Goal: Task Accomplishment & Management: Manage account settings

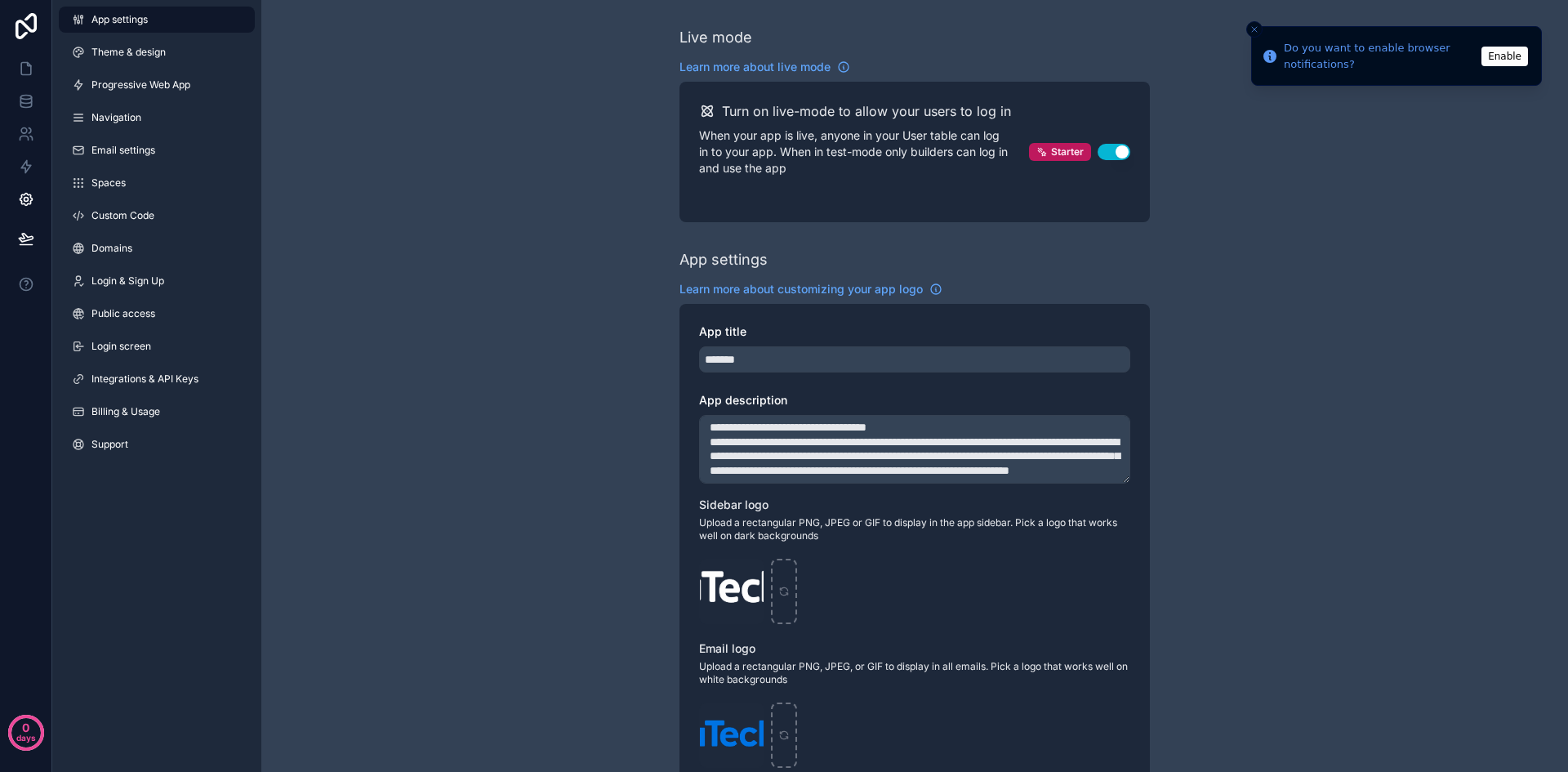
click at [503, 340] on div "**********" at bounding box center [915, 640] width 1307 height 1281
click at [30, 72] on icon at bounding box center [26, 68] width 16 height 16
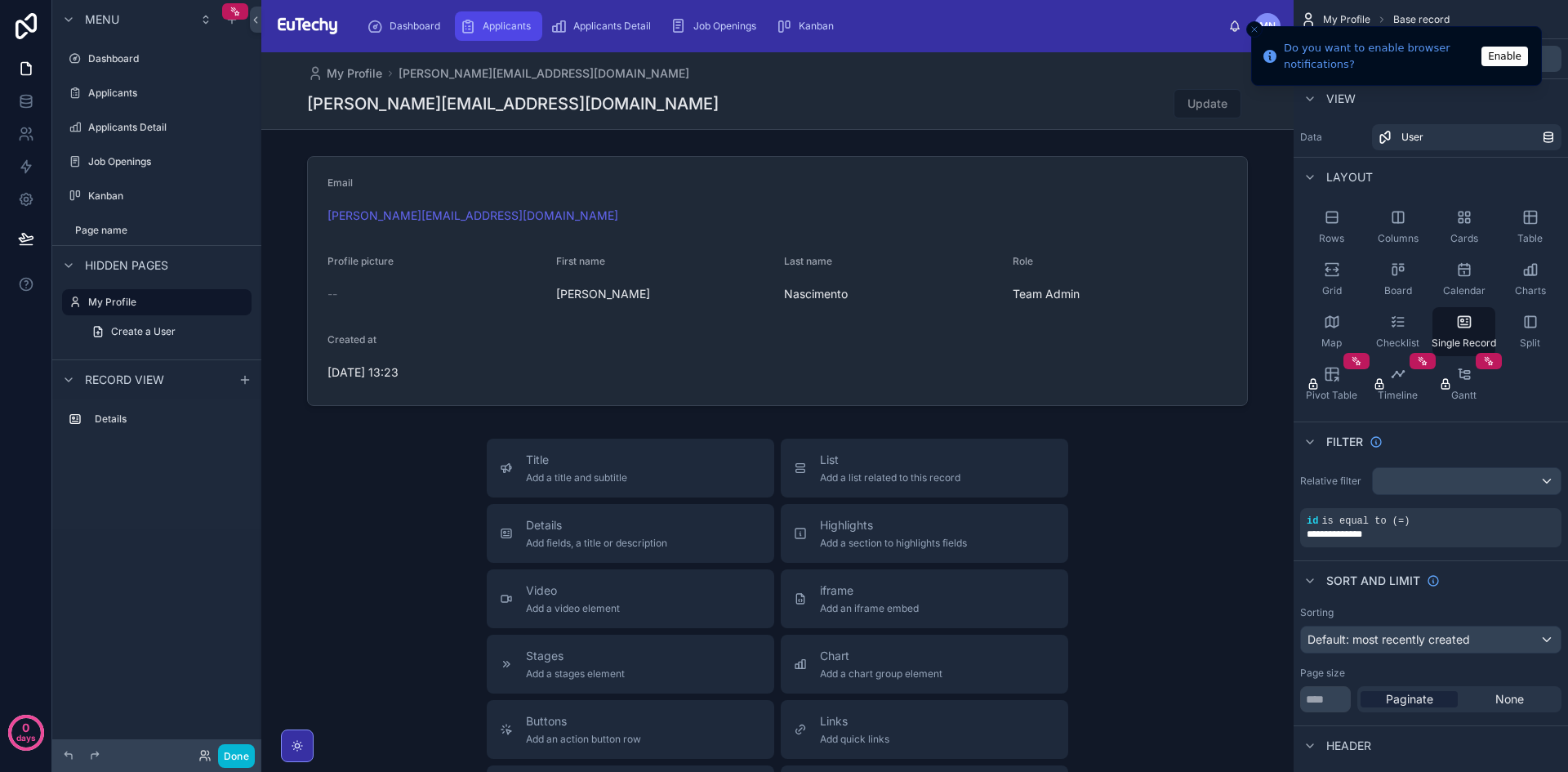
click at [482, 26] on span "Applicants" at bounding box center [506, 26] width 48 height 13
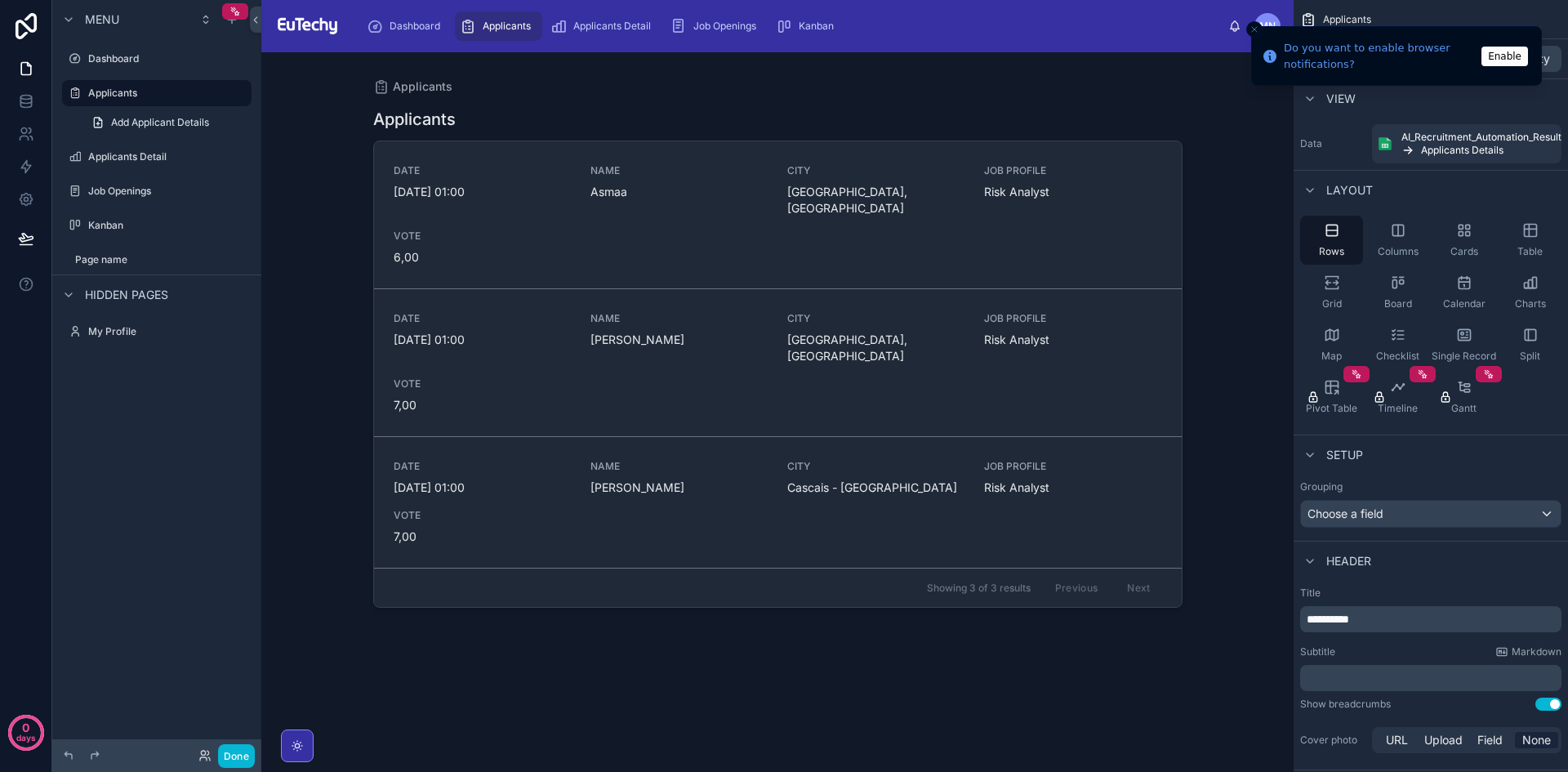
click at [597, 229] on div at bounding box center [778, 401] width 835 height 700
click at [597, 229] on div "DATE [DATE] 01:00 NAME [GEOGRAPHIC_DATA], [GEOGRAPHIC_DATA] JOB PROFILE Risk An…" at bounding box center [778, 215] width 768 height 101
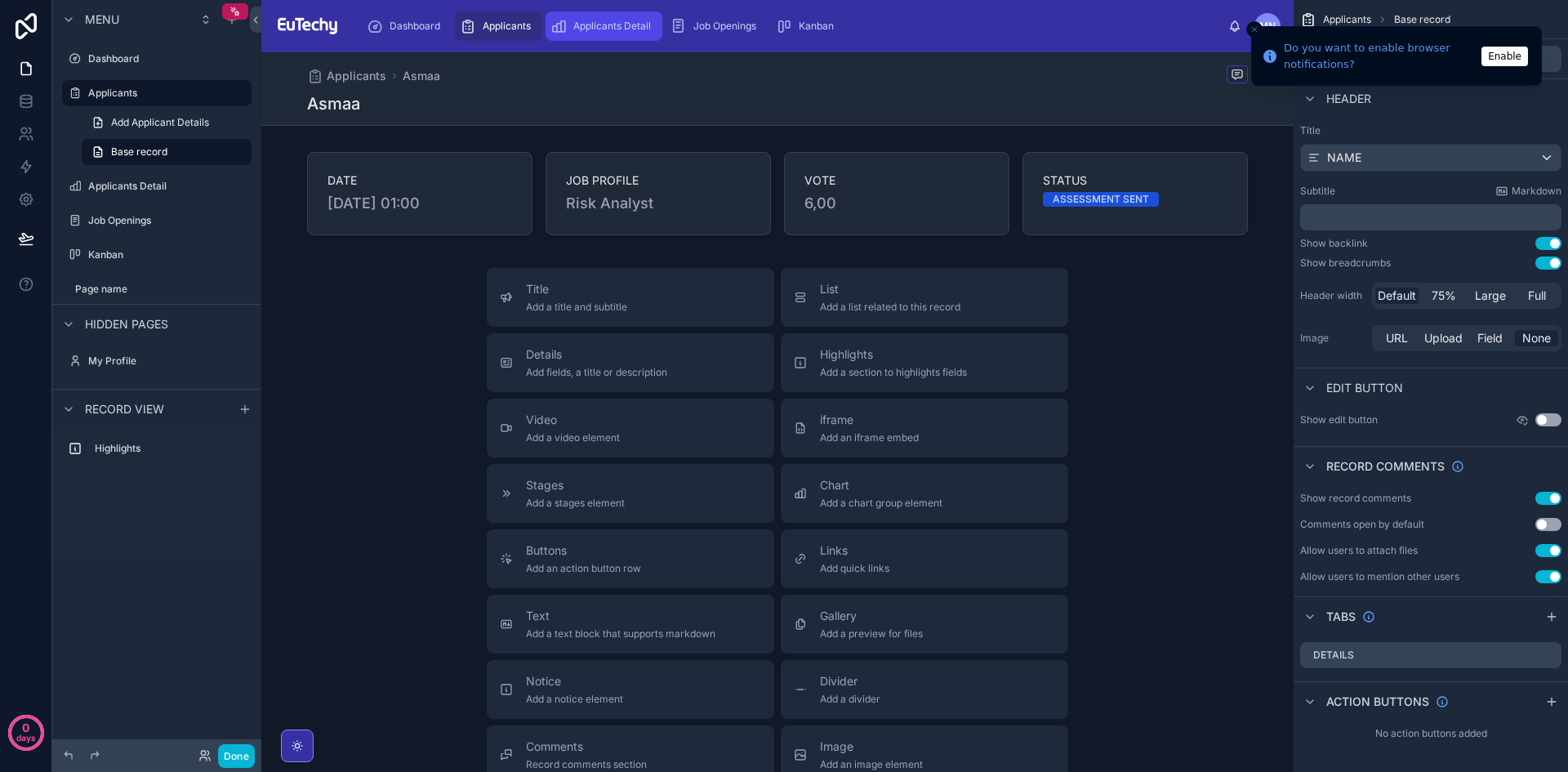
click at [620, 22] on span "Applicants Detail" at bounding box center [612, 26] width 78 height 13
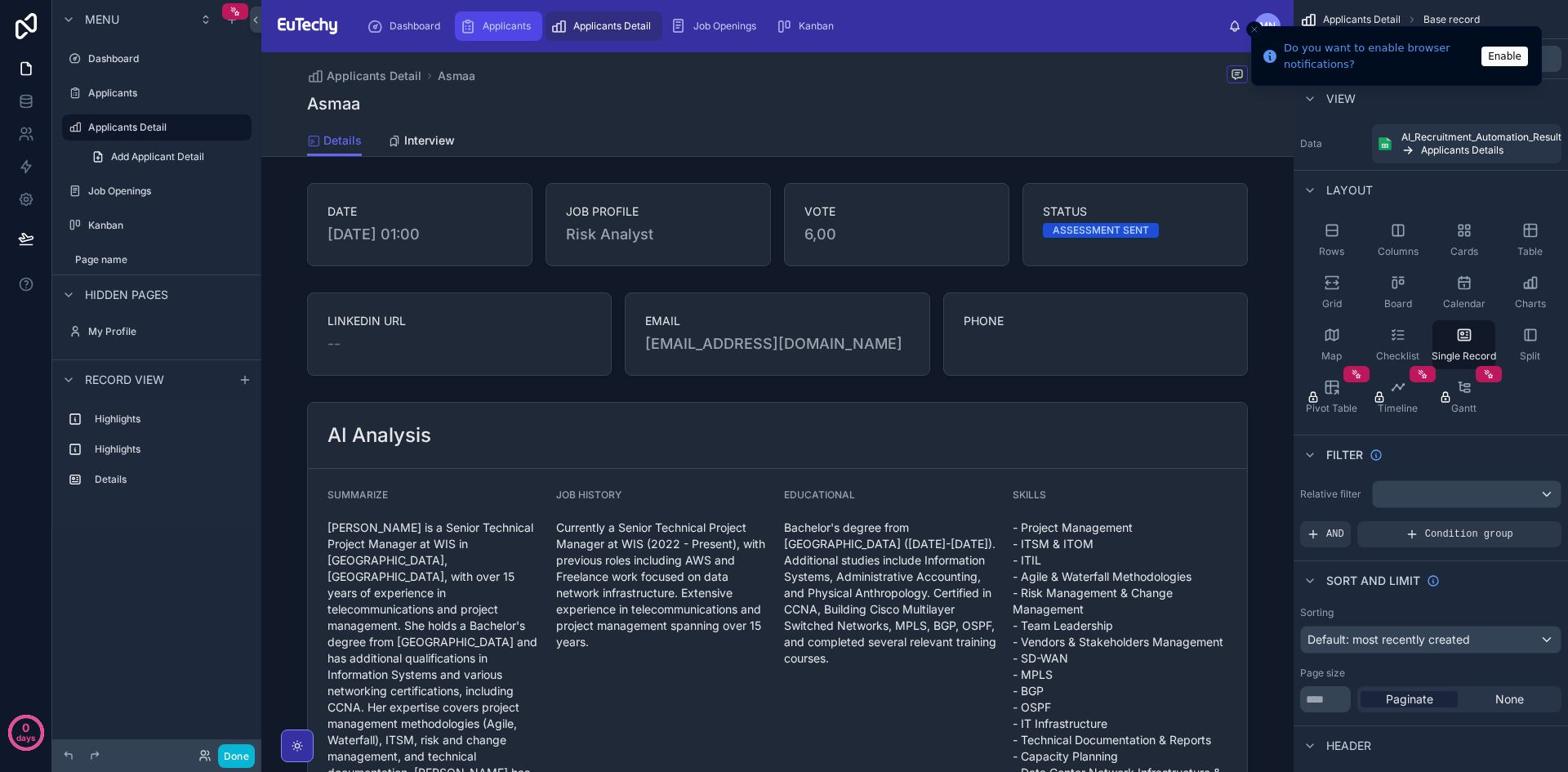
click at [481, 38] on div "Applicants" at bounding box center [499, 26] width 78 height 26
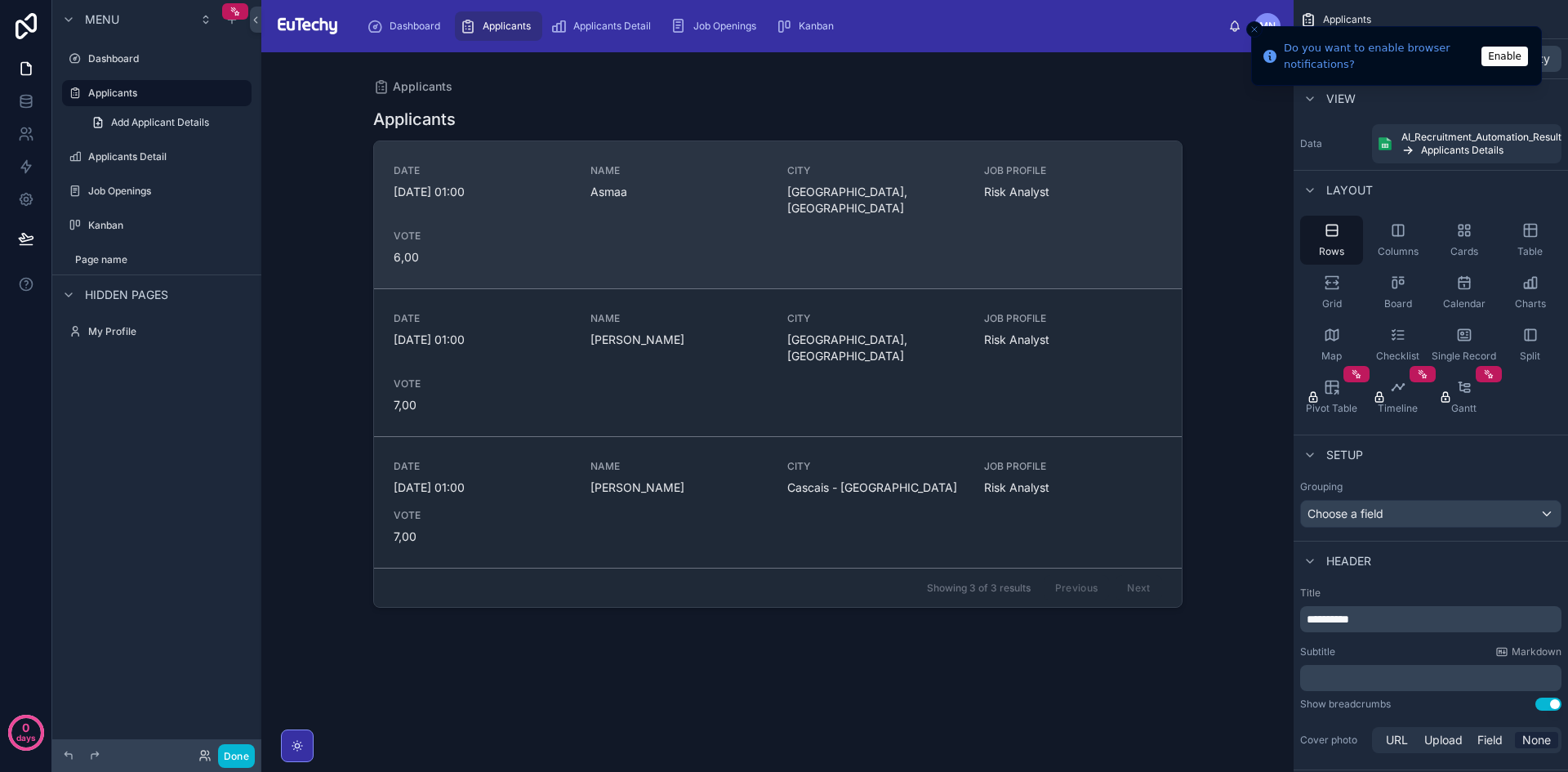
click at [622, 224] on div "DATE [DATE] 01:00 NAME [GEOGRAPHIC_DATA], [GEOGRAPHIC_DATA] JOB PROFILE Risk An…" at bounding box center [778, 215] width 768 height 101
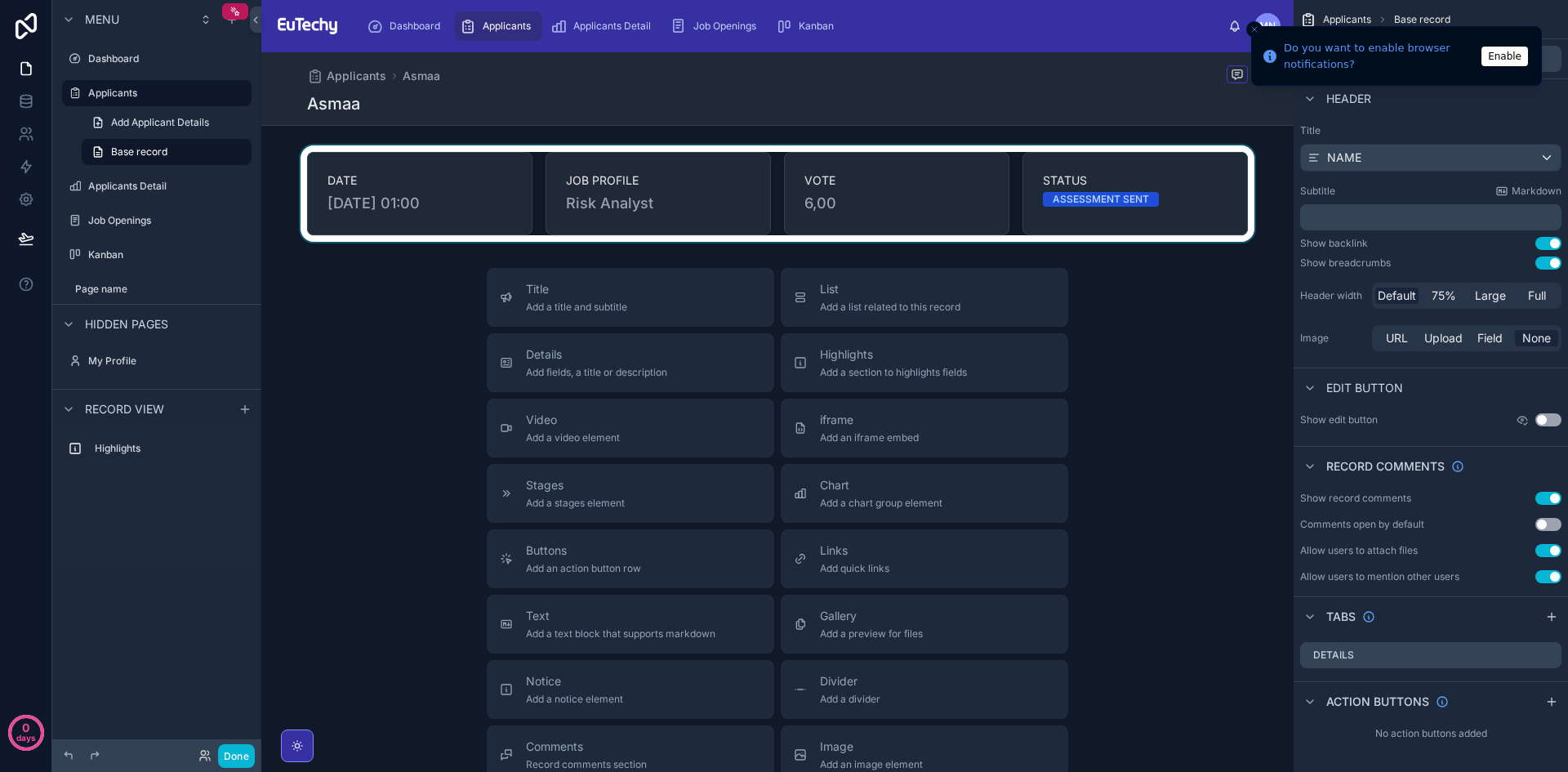
click at [792, 219] on div at bounding box center [778, 193] width 1033 height 96
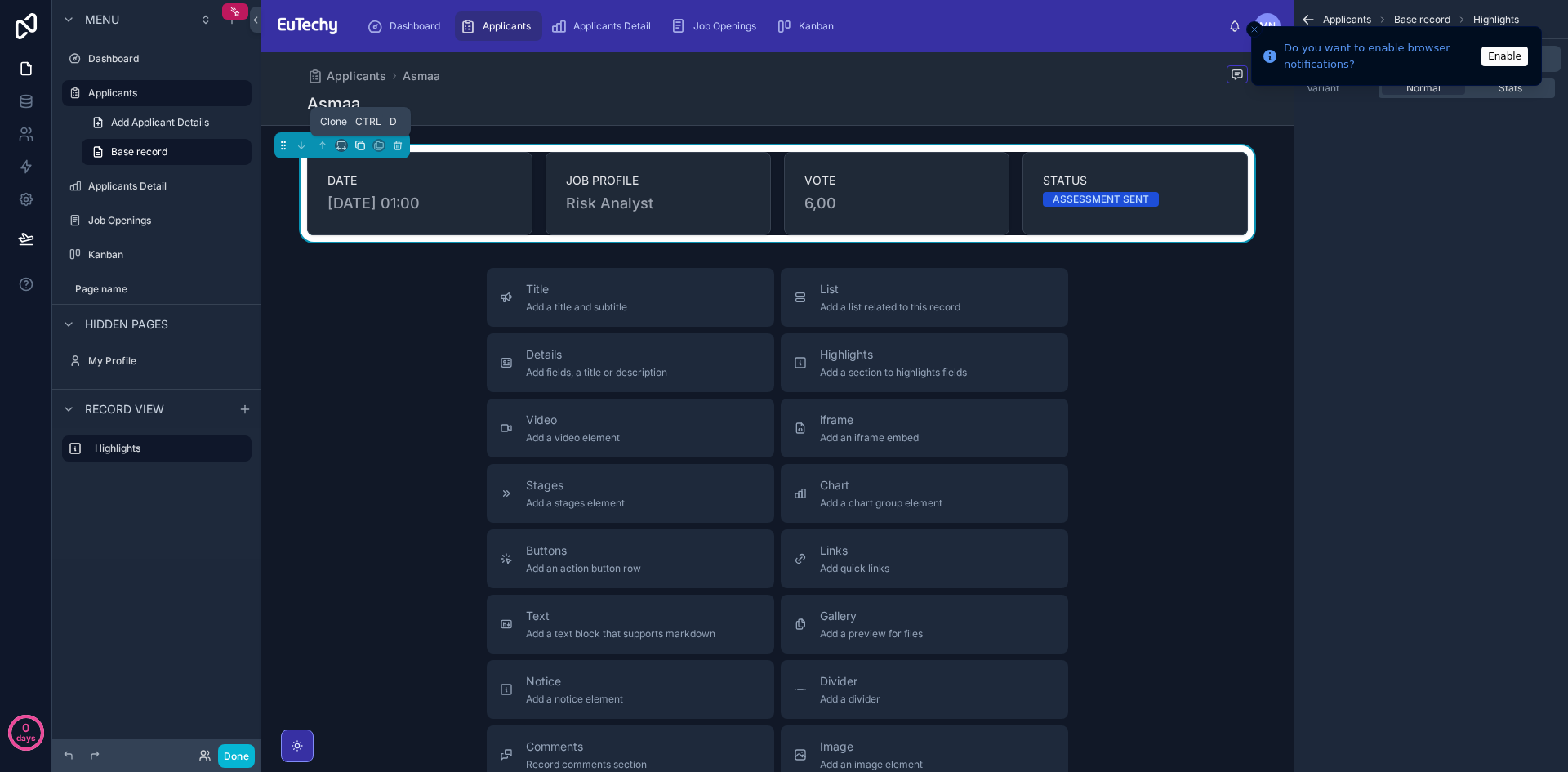
click at [362, 144] on icon at bounding box center [360, 145] width 12 height 12
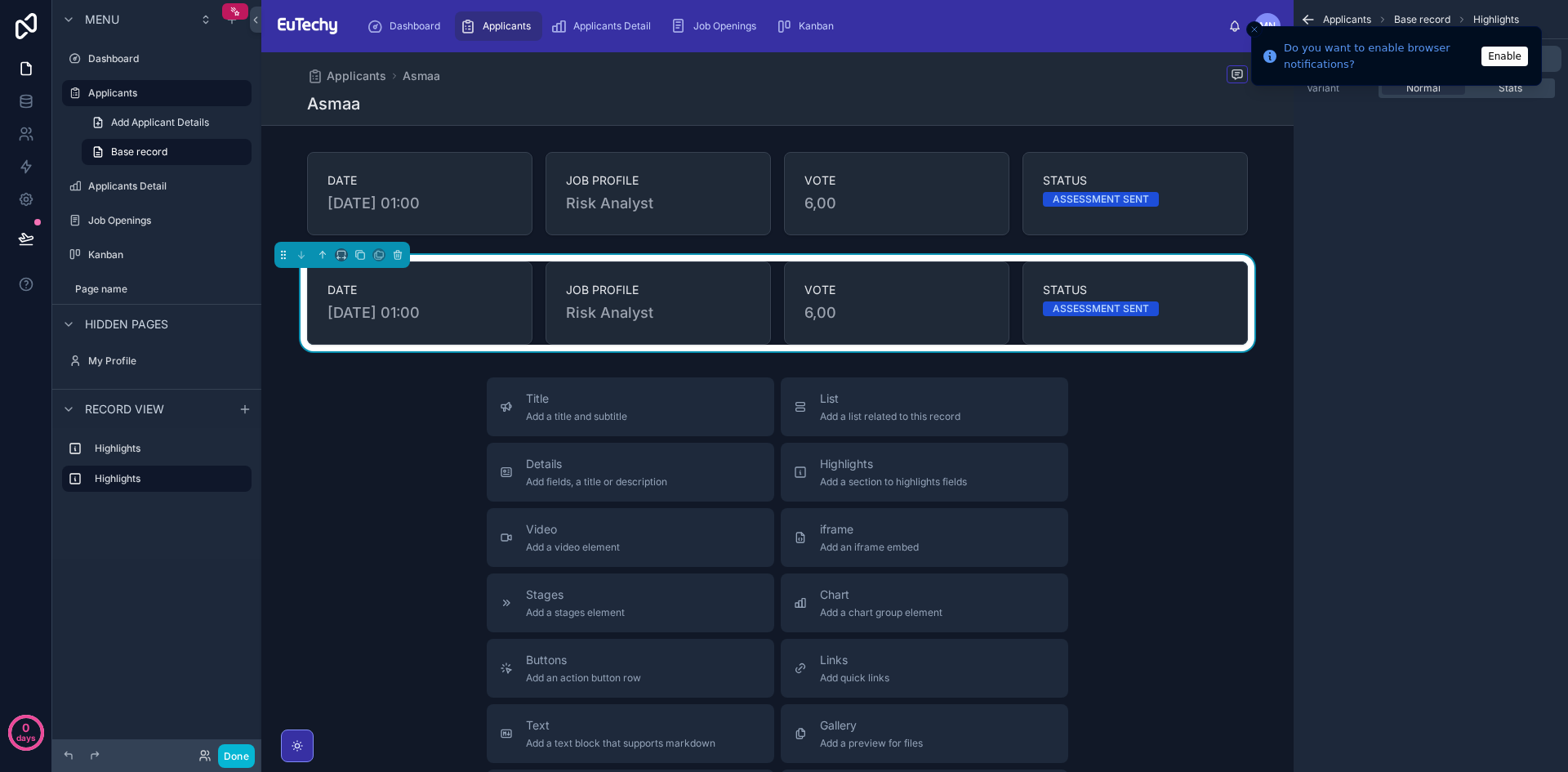
click at [488, 308] on span "[DATE] 01:00" at bounding box center [420, 313] width 185 height 23
click at [1503, 63] on button "Enable" at bounding box center [1504, 56] width 46 height 19
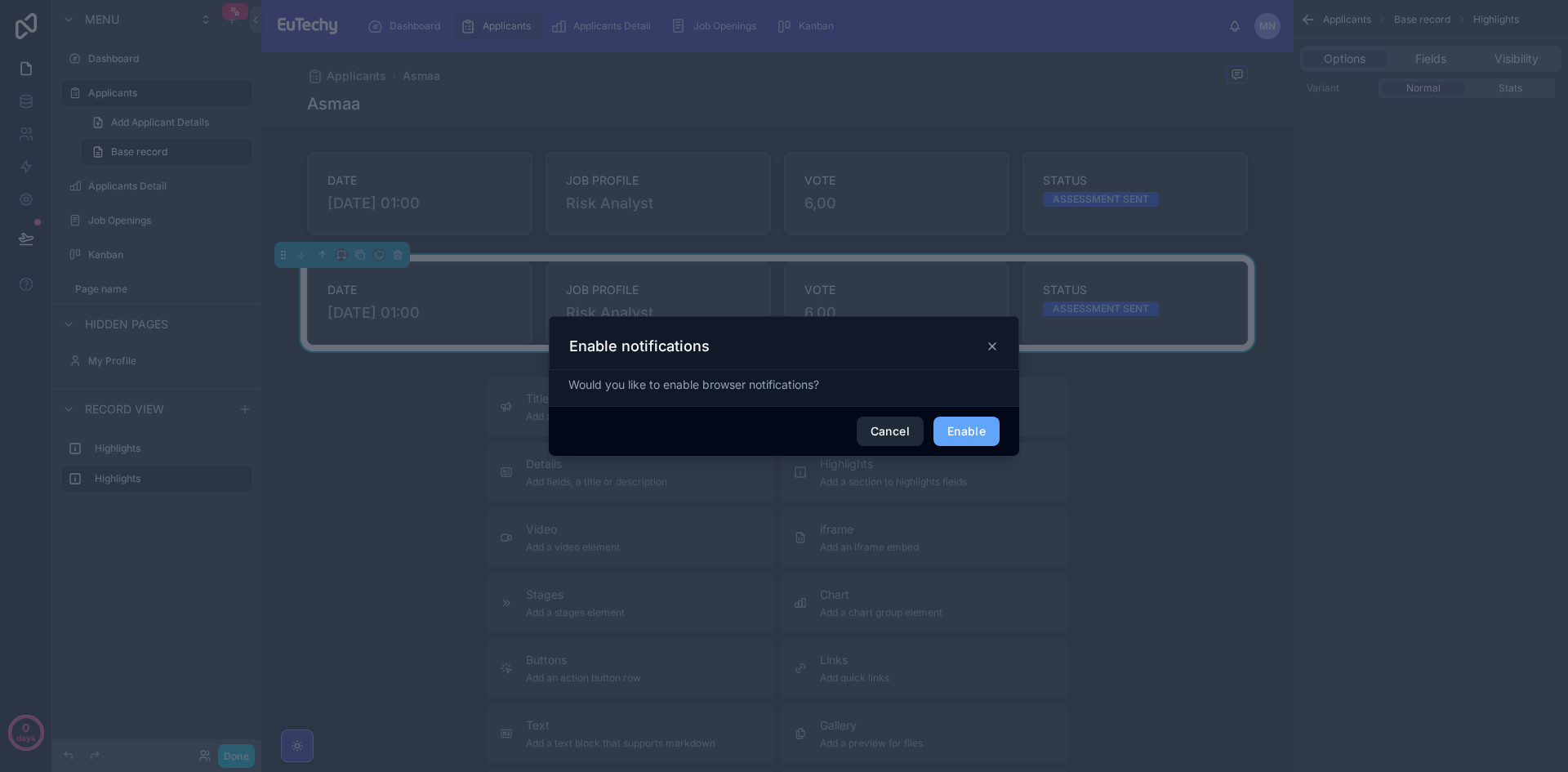
click at [885, 431] on button "Cancel" at bounding box center [890, 431] width 67 height 30
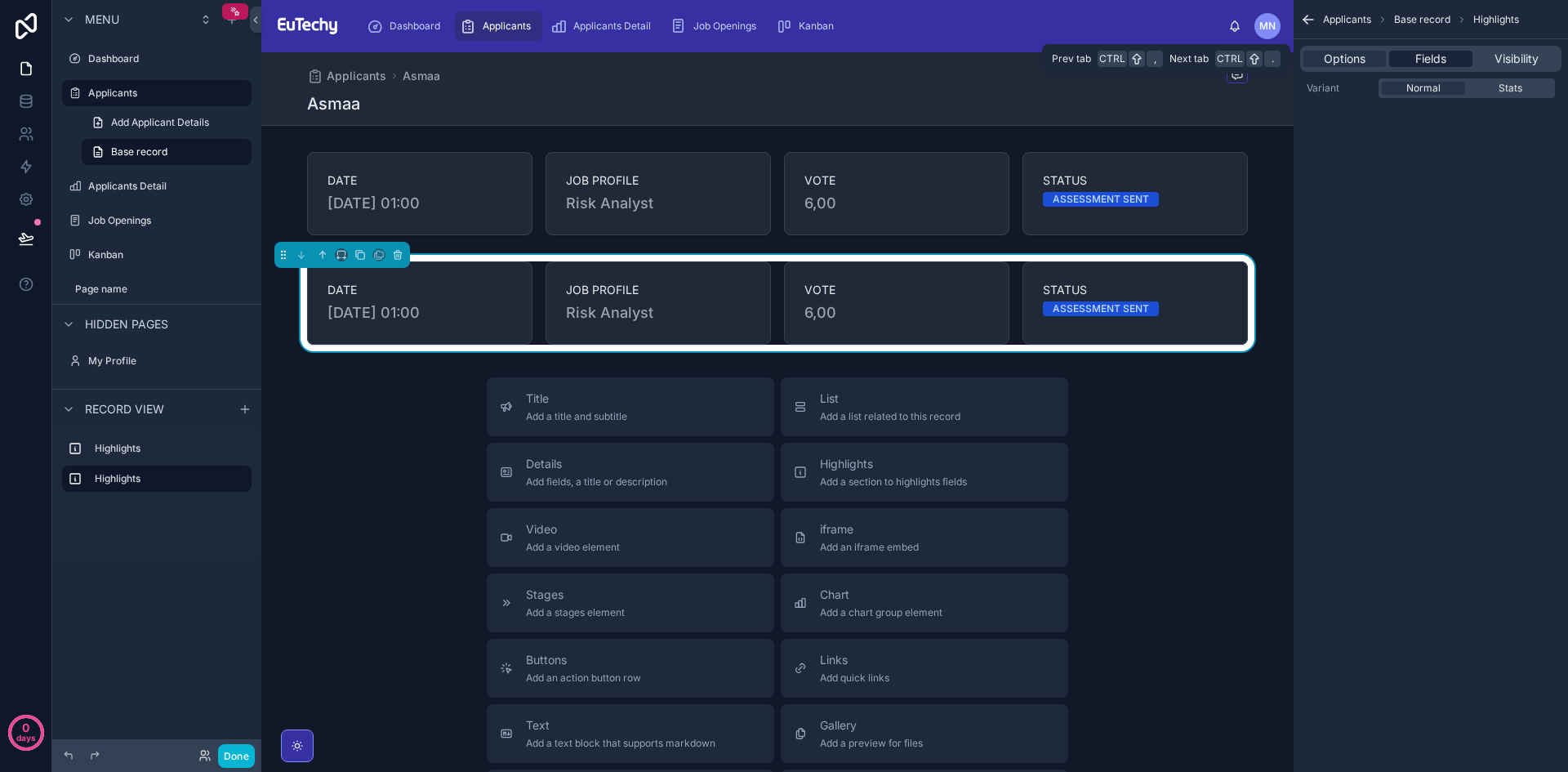
click at [1432, 66] on span "Fields" at bounding box center [1431, 59] width 31 height 16
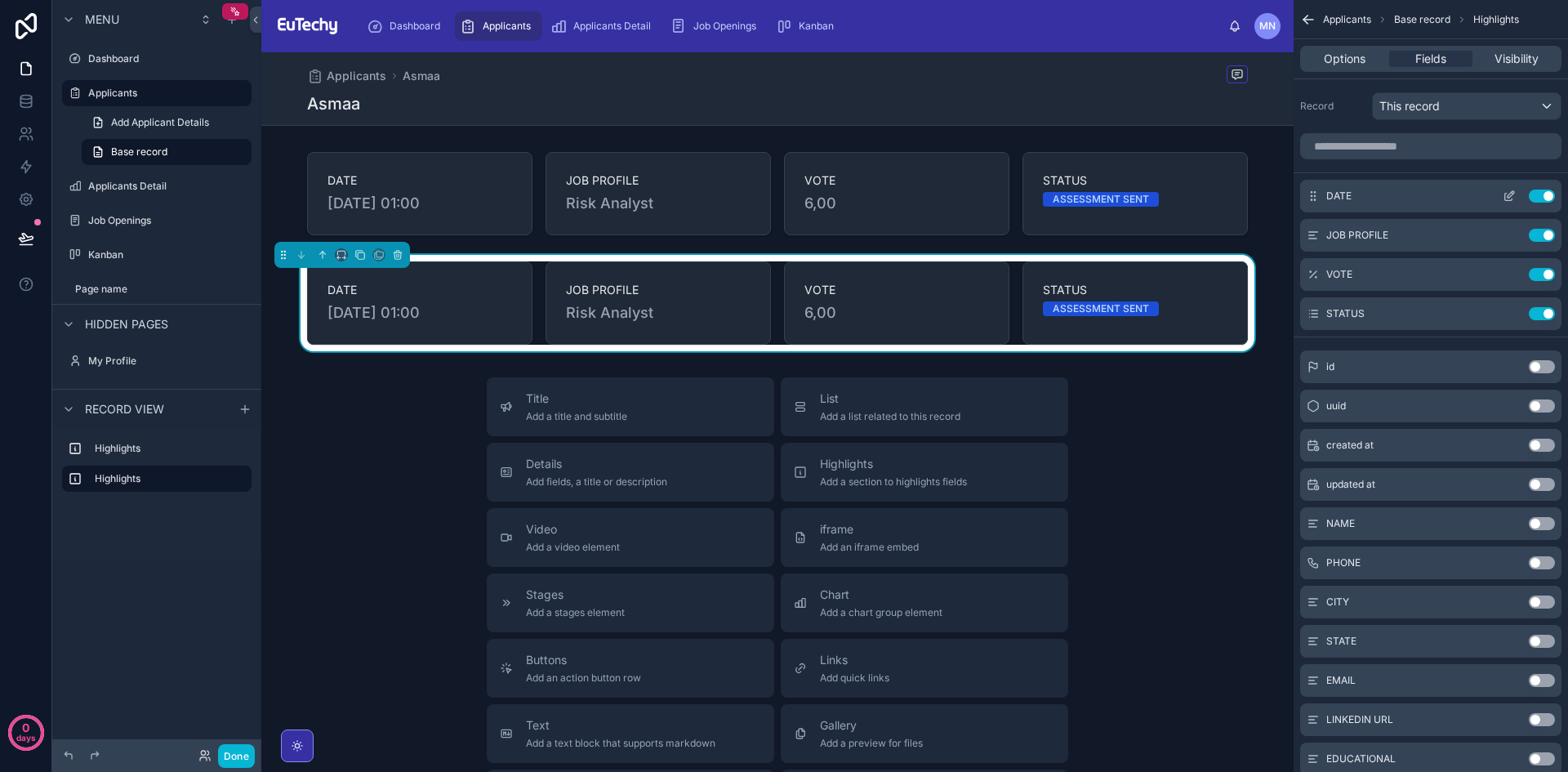
click at [1550, 203] on div "DATE Use setting" at bounding box center [1431, 196] width 262 height 33
click at [1547, 197] on button "Use setting" at bounding box center [1542, 196] width 26 height 13
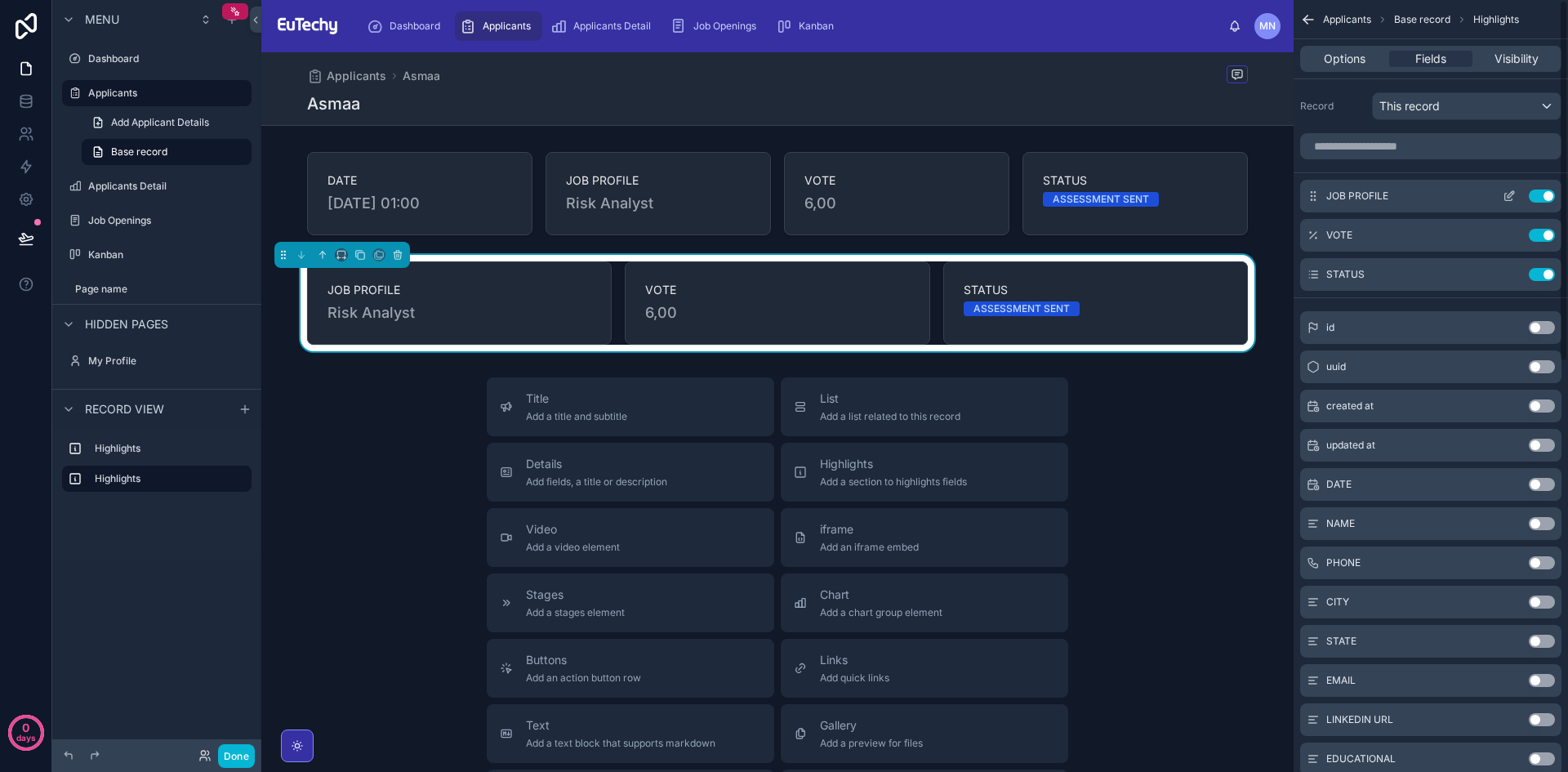
click at [1547, 192] on button "Use setting" at bounding box center [1542, 196] width 26 height 13
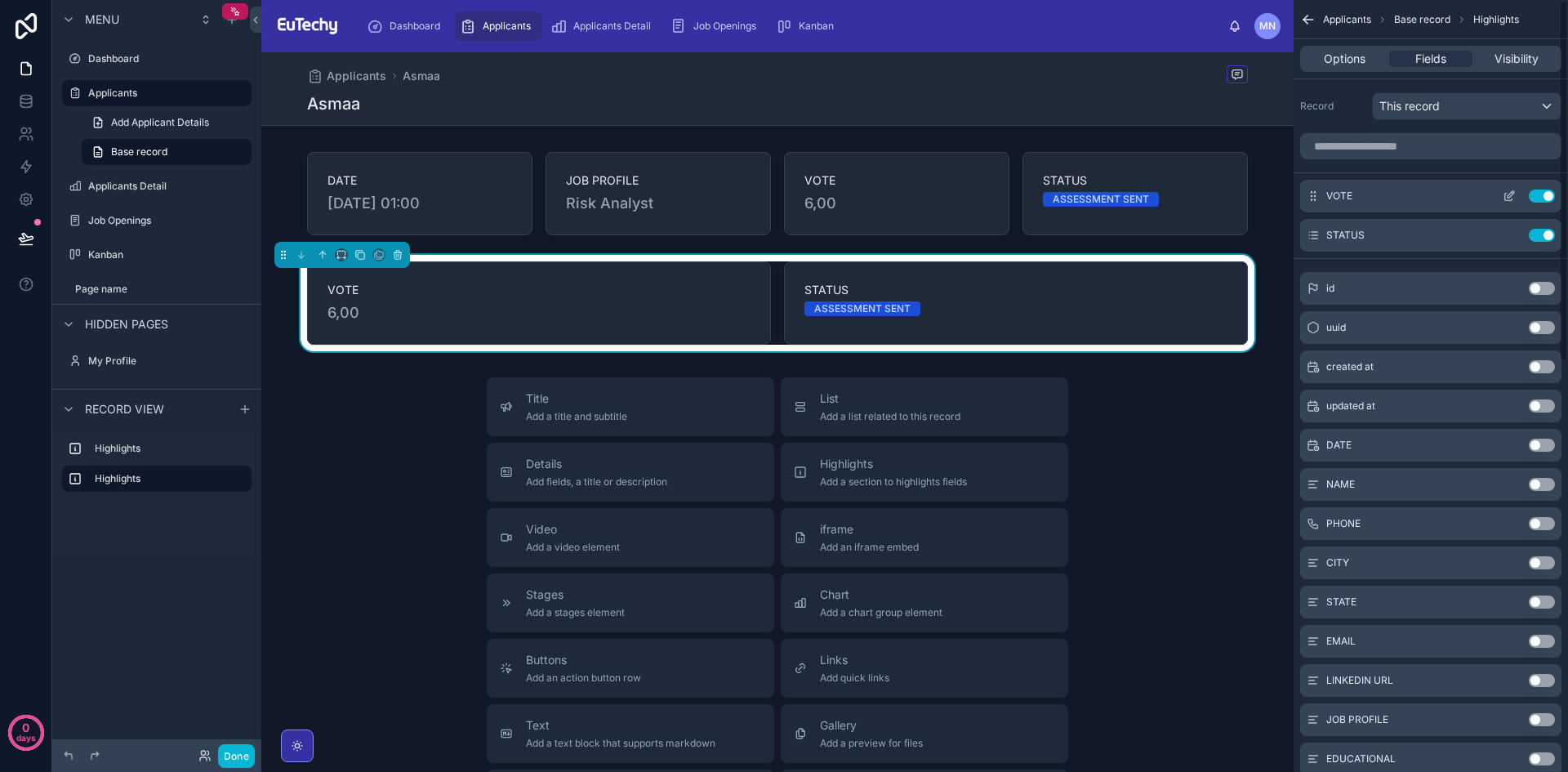
click at [1546, 193] on button "Use setting" at bounding box center [1542, 196] width 26 height 13
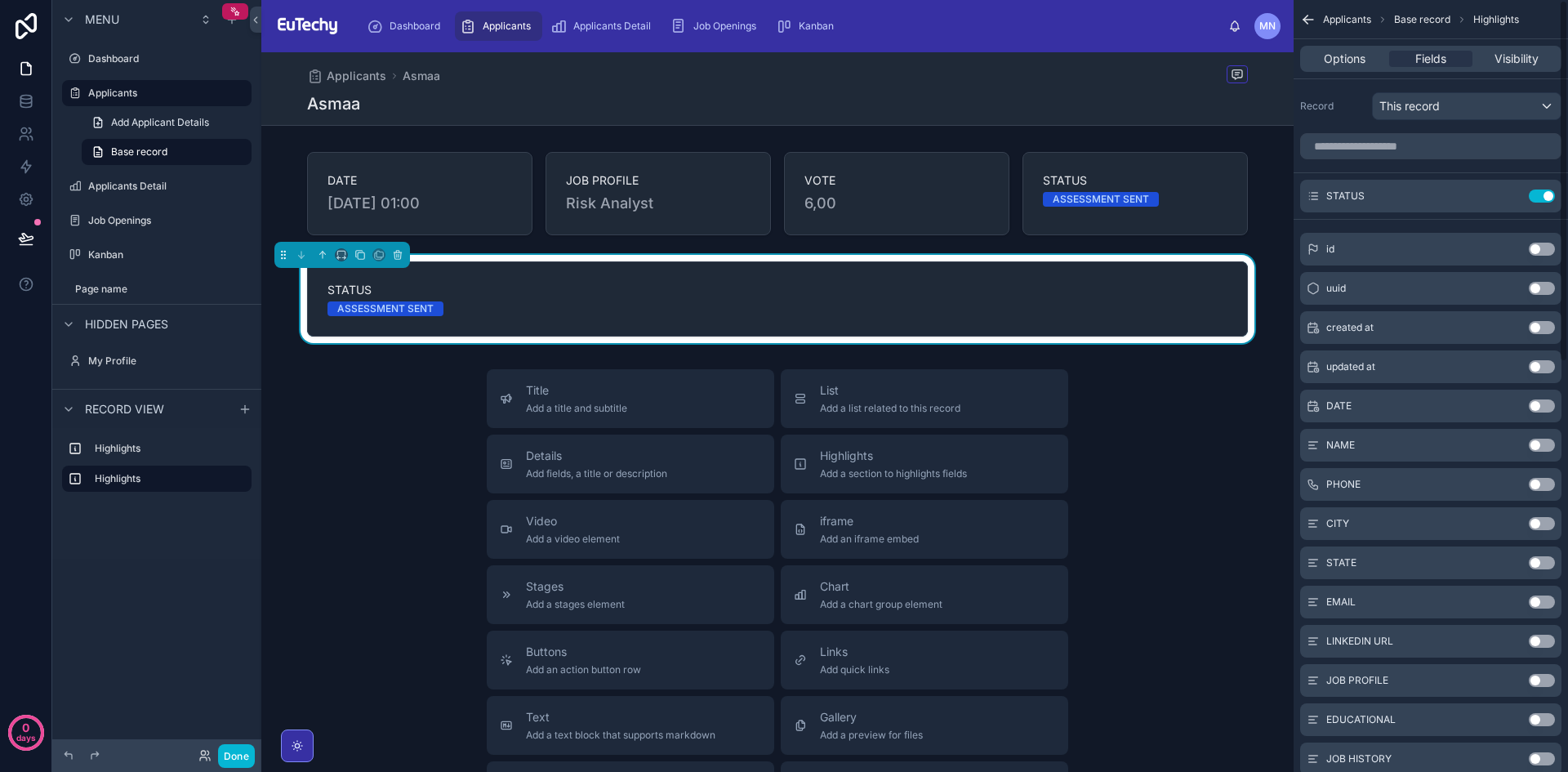
click at [1546, 193] on button "Use setting" at bounding box center [1542, 196] width 26 height 13
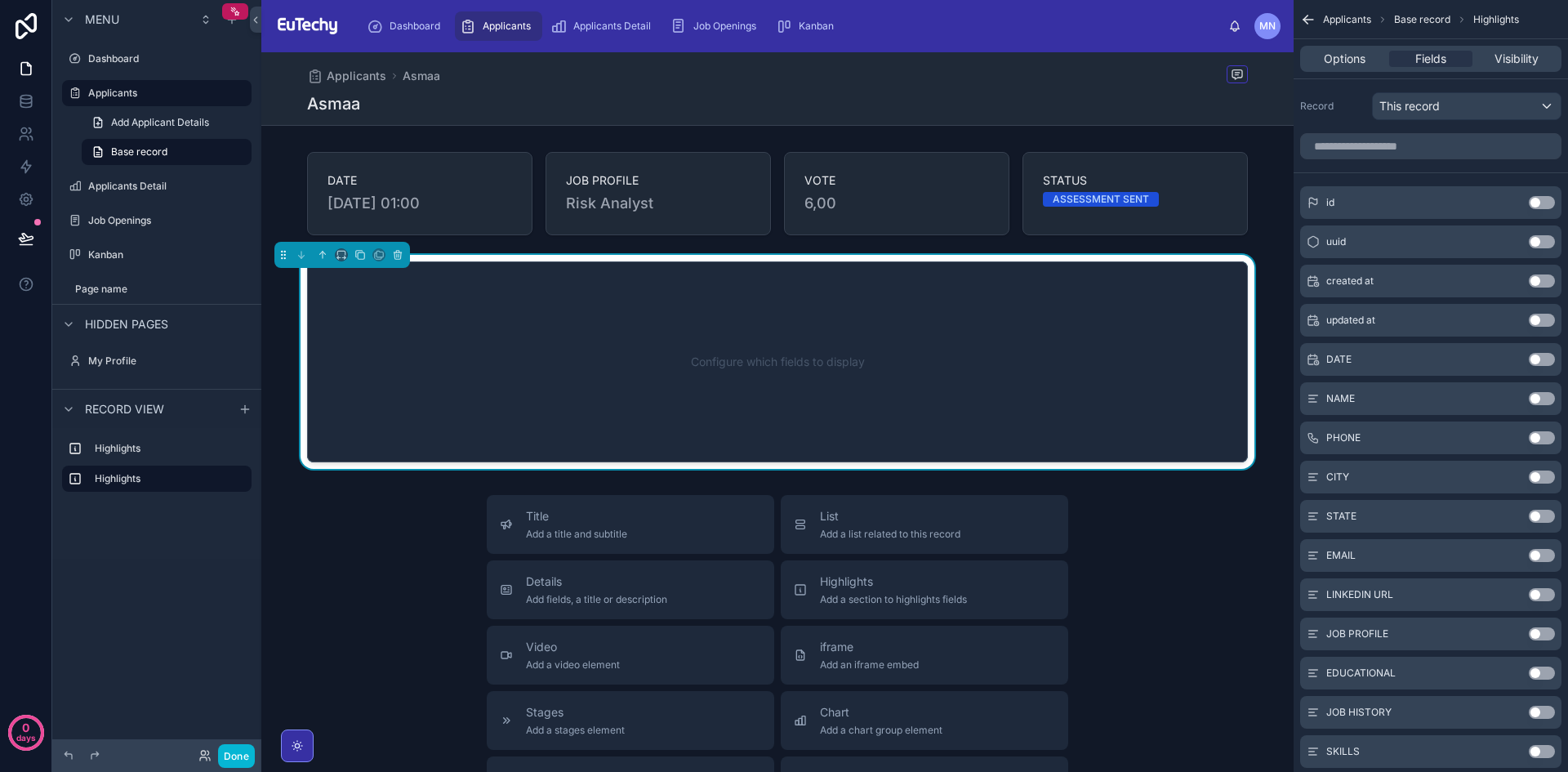
click at [1543, 593] on button "Use setting" at bounding box center [1542, 595] width 26 height 13
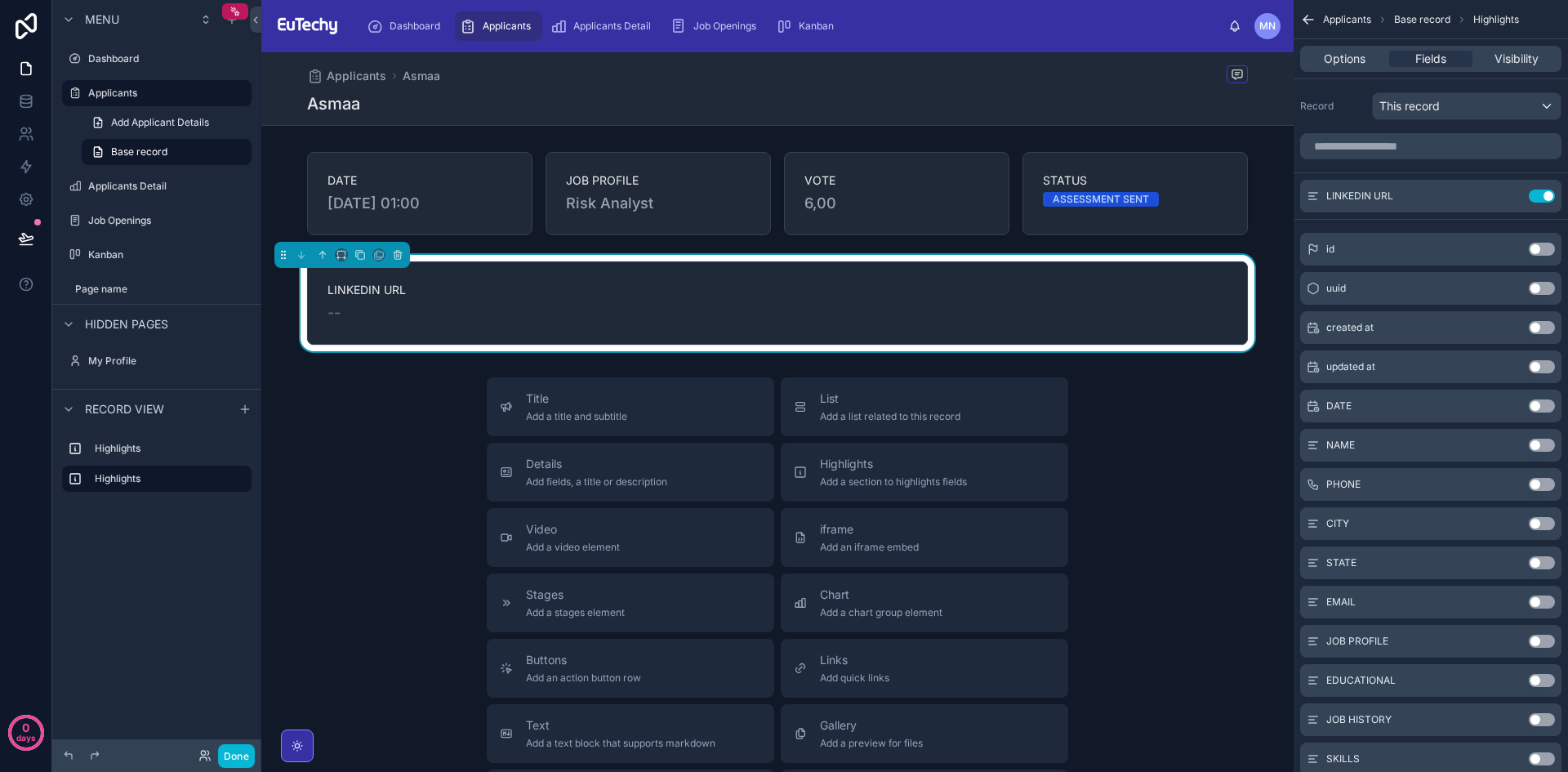
click at [1545, 599] on button "Use setting" at bounding box center [1542, 603] width 26 height 13
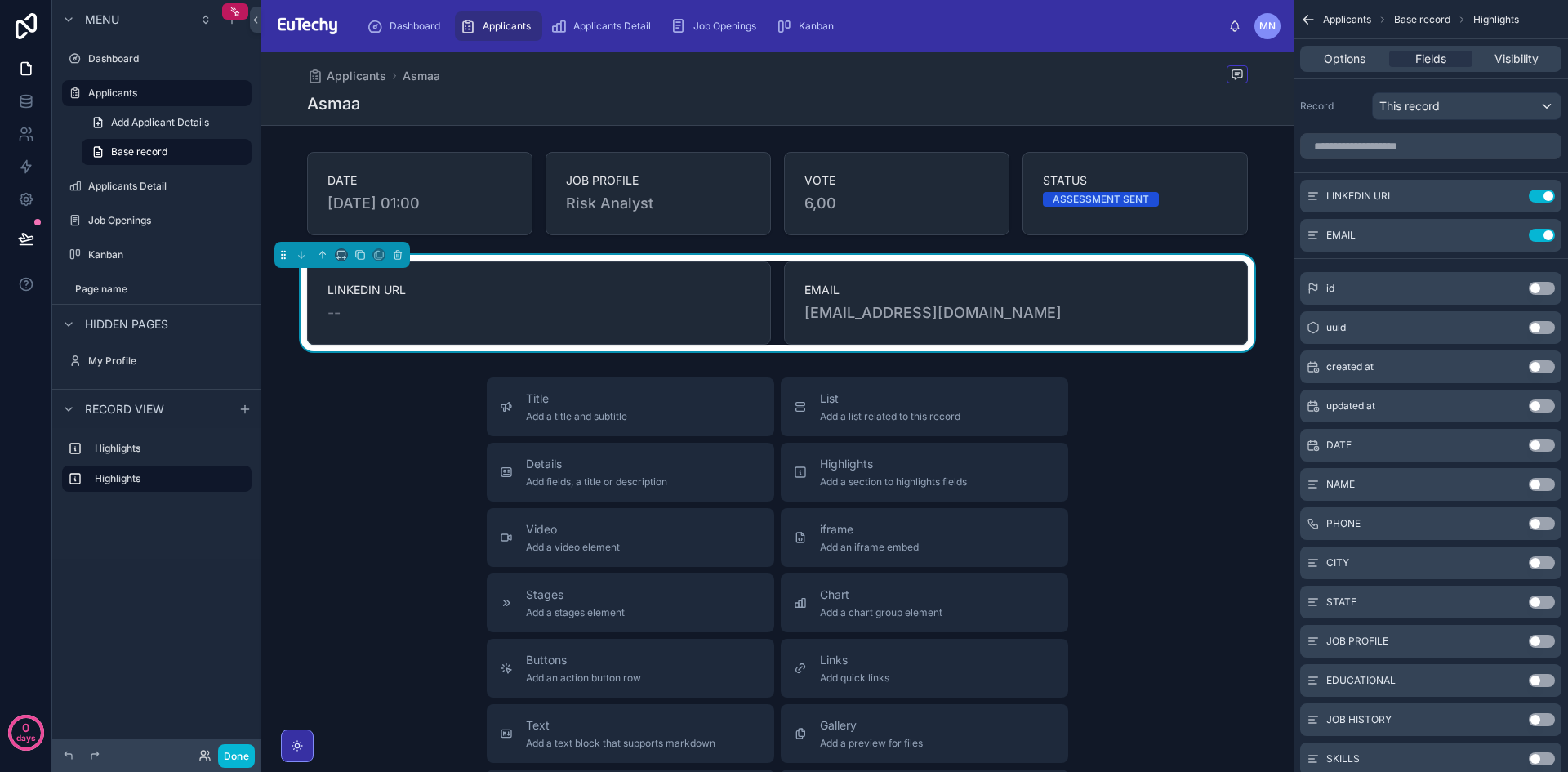
click at [1548, 521] on button "Use setting" at bounding box center [1542, 524] width 26 height 13
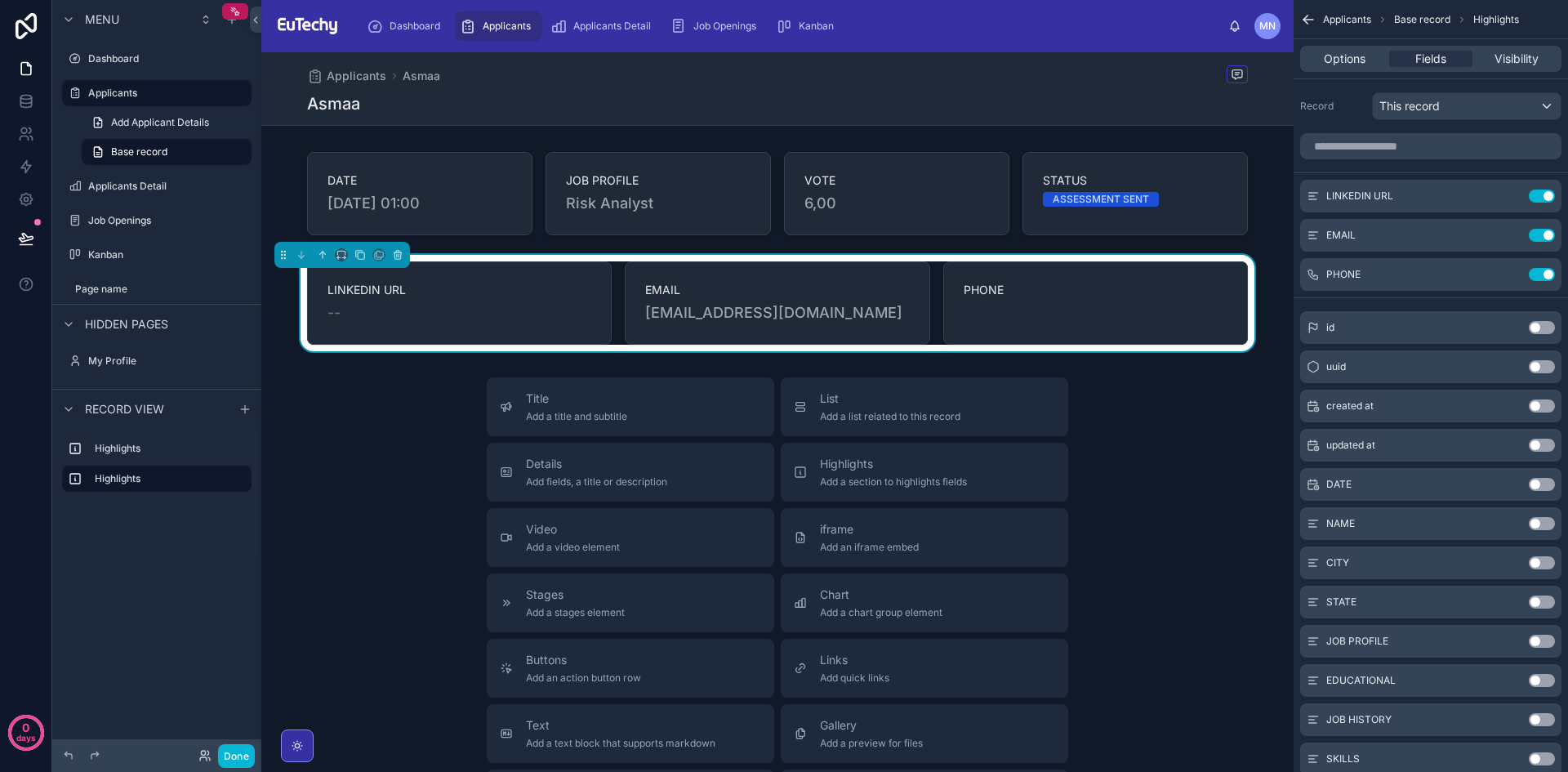
click at [1195, 434] on div "Title Add a title and subtitle List Add a list related to this record Details A…" at bounding box center [778, 668] width 1033 height 581
click at [602, 30] on span "Applicants Detail" at bounding box center [612, 26] width 78 height 13
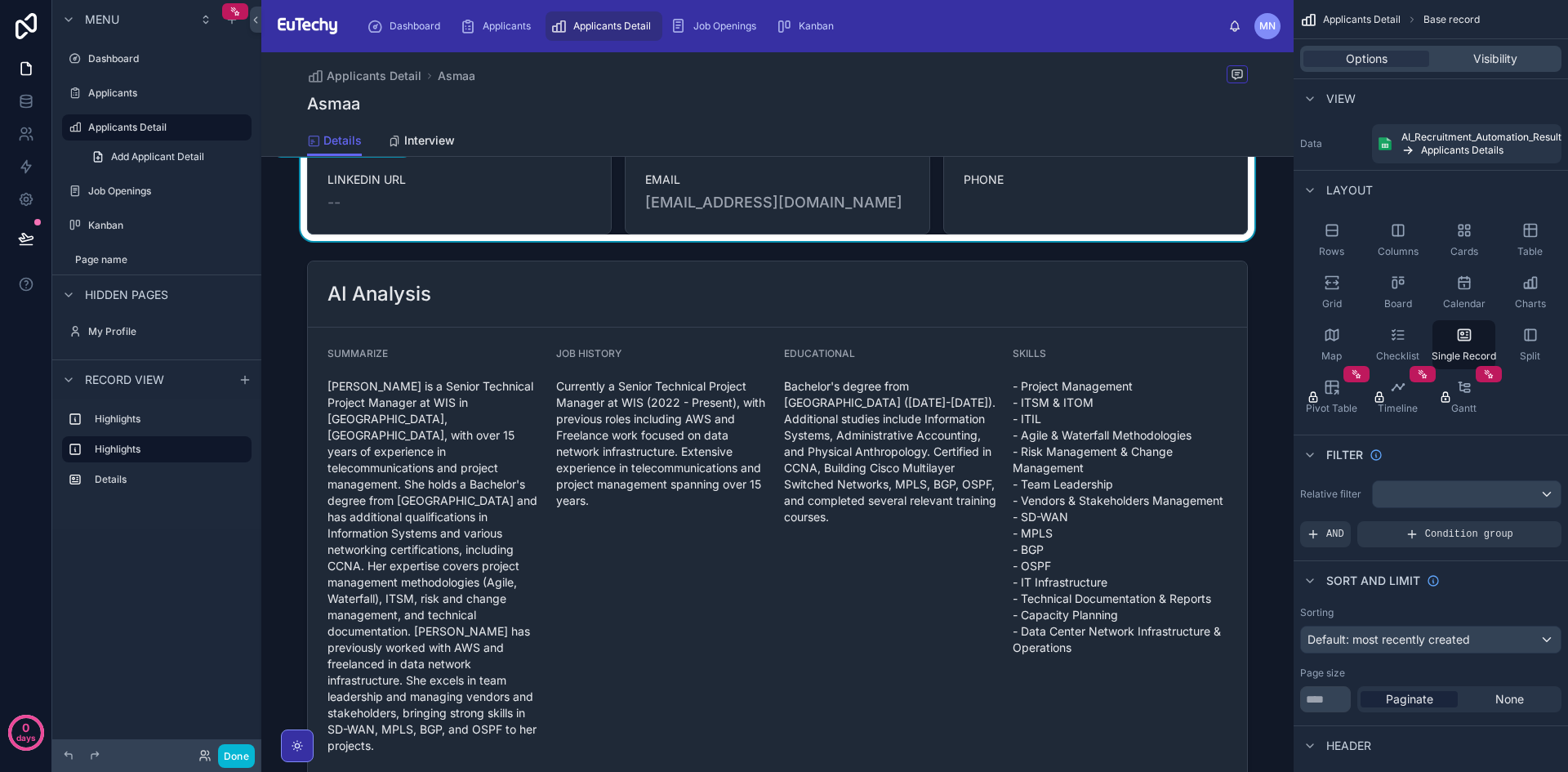
scroll to position [141, 0]
click at [836, 84] on div "Applicants Detail Asmaa" at bounding box center [778, 75] width 941 height 20
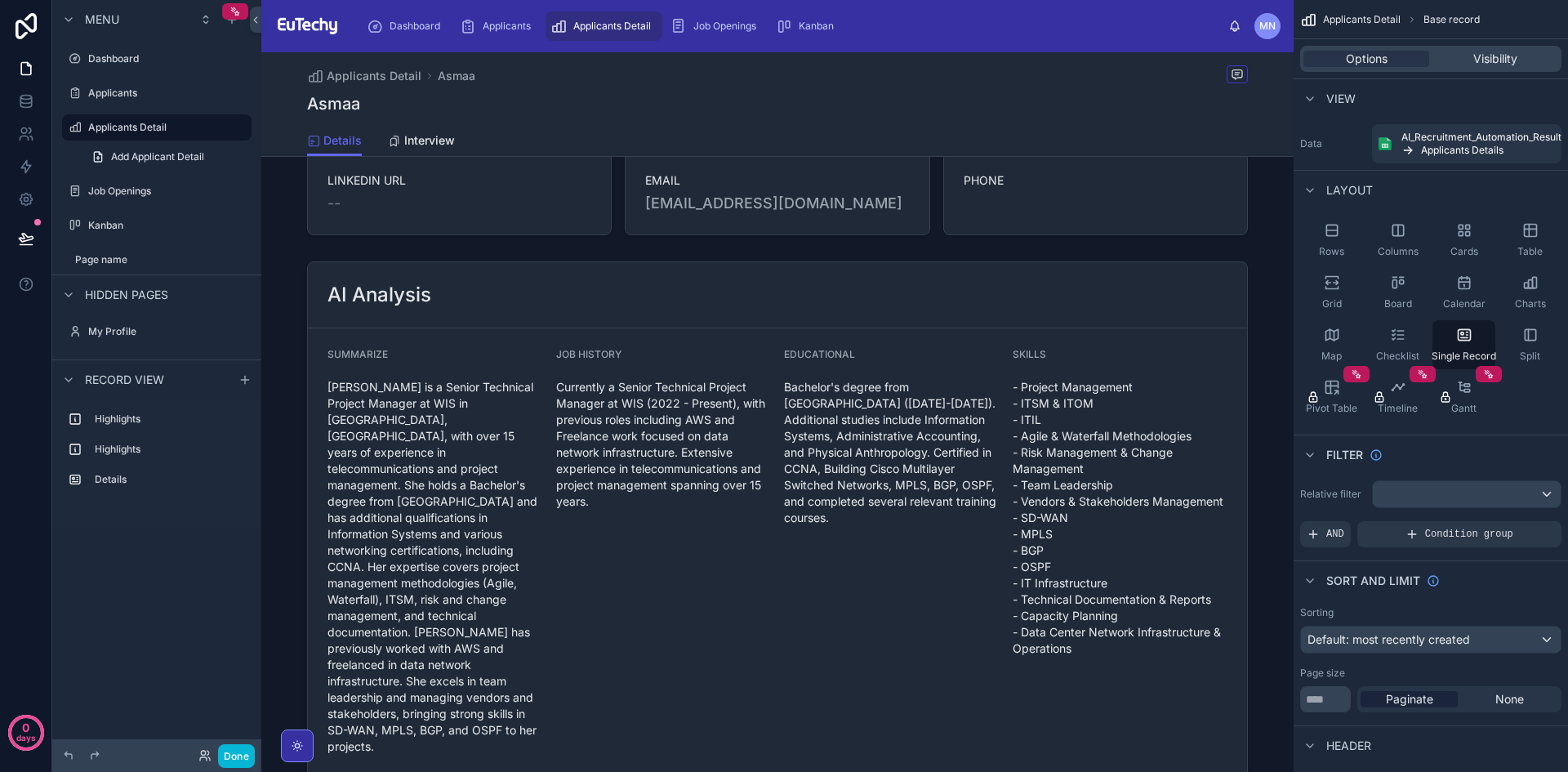
scroll to position [0, 0]
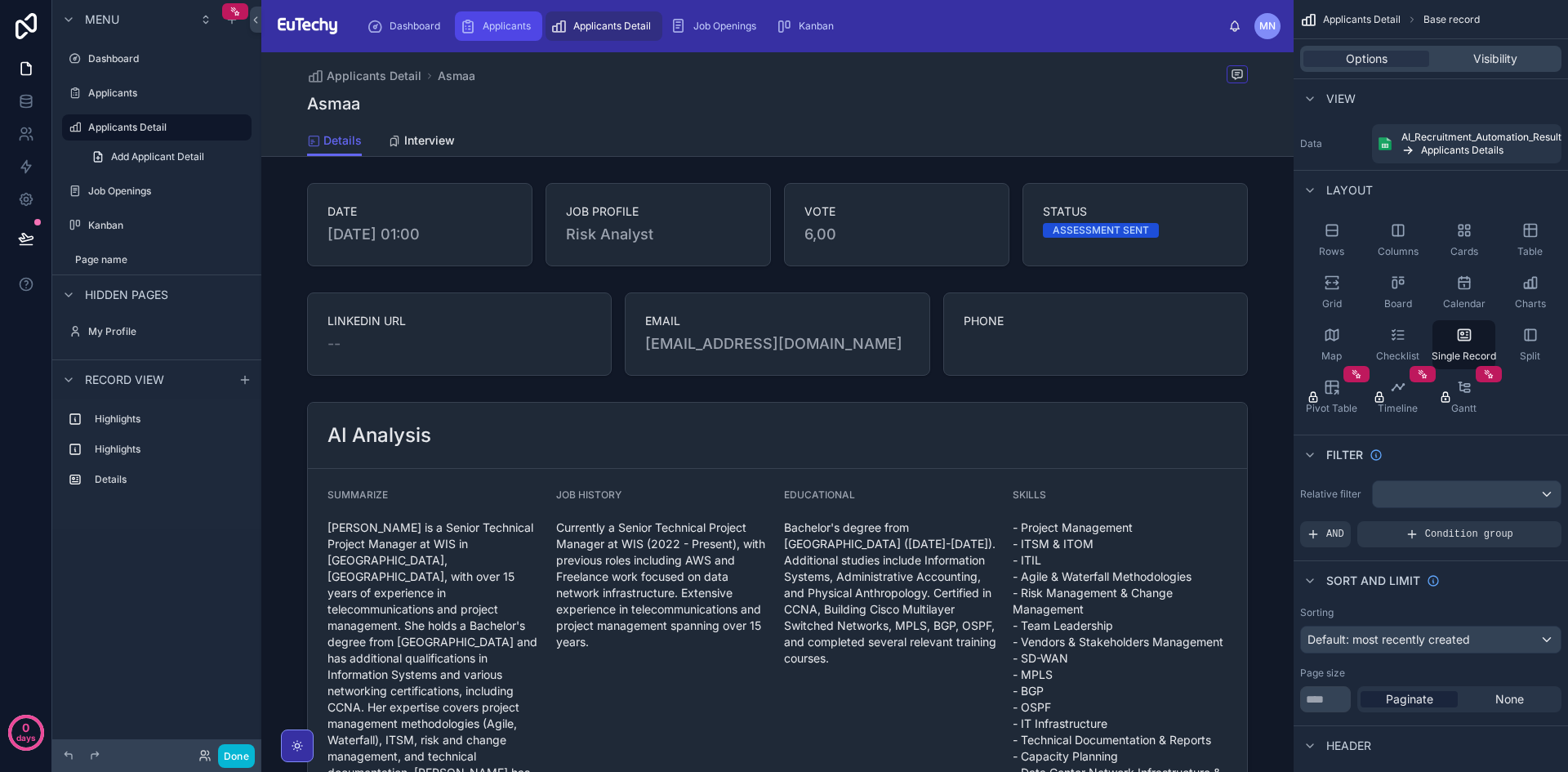
click at [504, 24] on span "Applicants" at bounding box center [506, 26] width 48 height 13
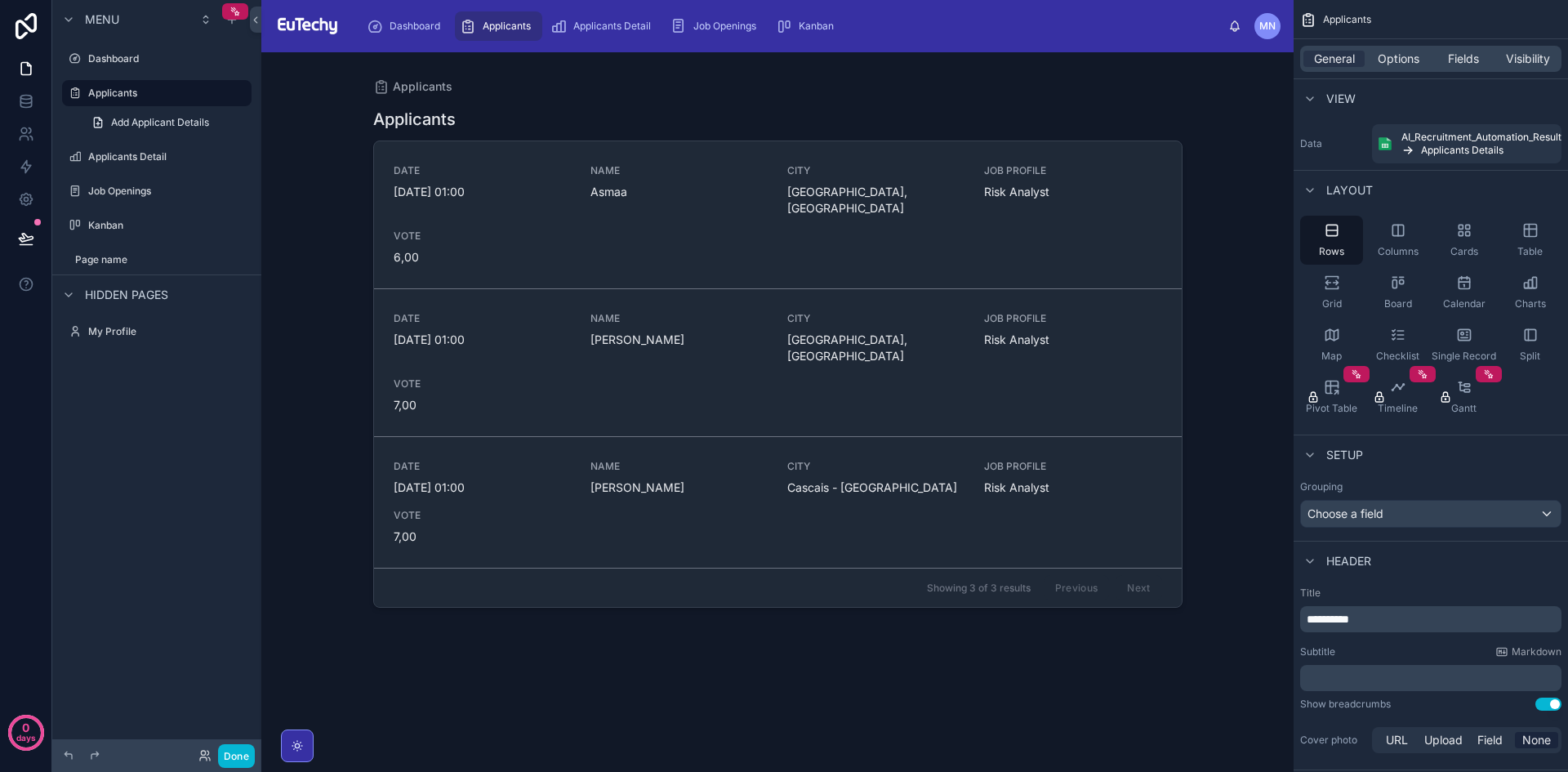
click at [597, 218] on div at bounding box center [778, 401] width 835 height 700
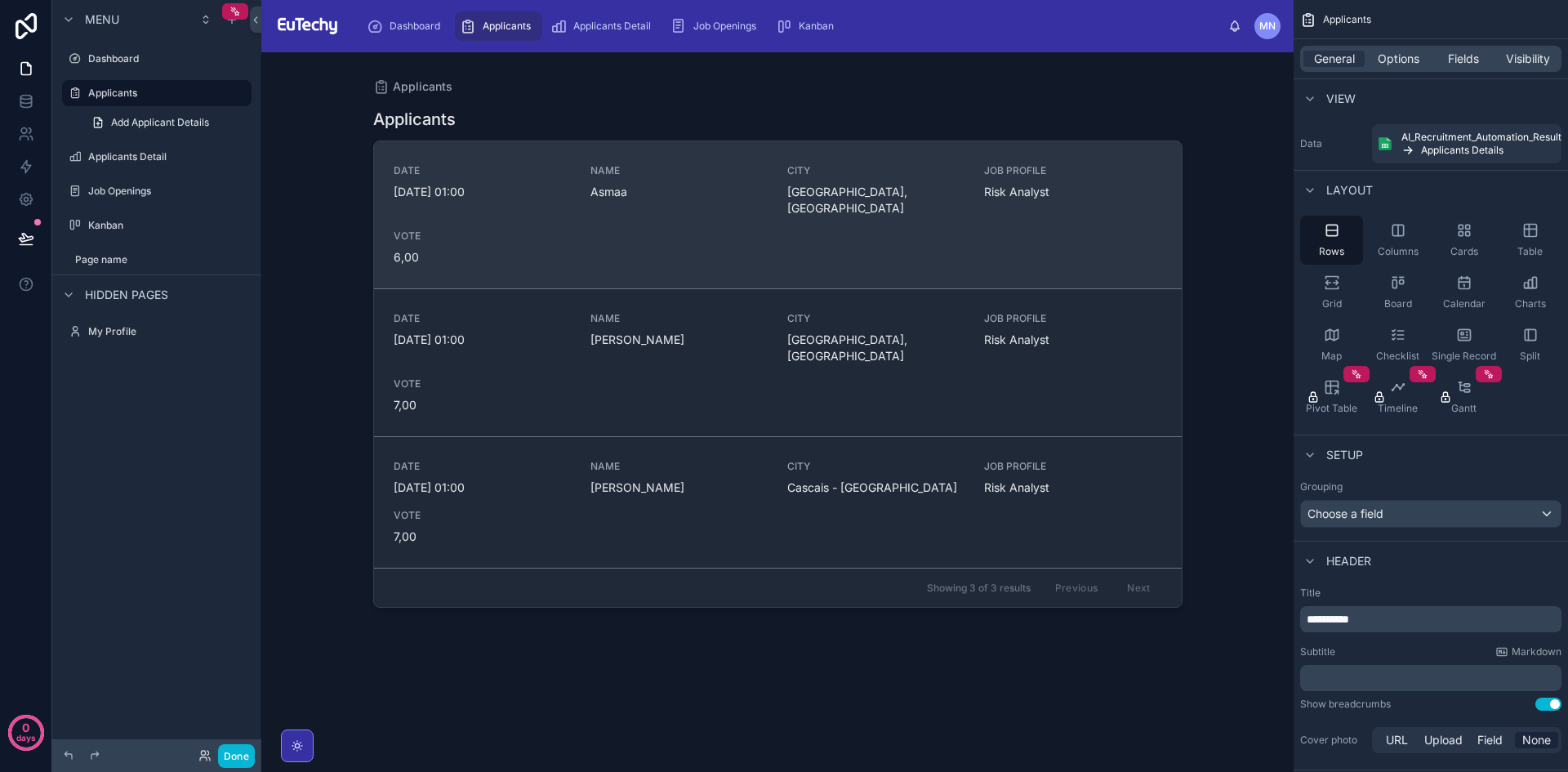
click at [619, 216] on div "DATE [DATE] 01:00 NAME [GEOGRAPHIC_DATA], [GEOGRAPHIC_DATA] JOB PROFILE Risk An…" at bounding box center [778, 215] width 768 height 101
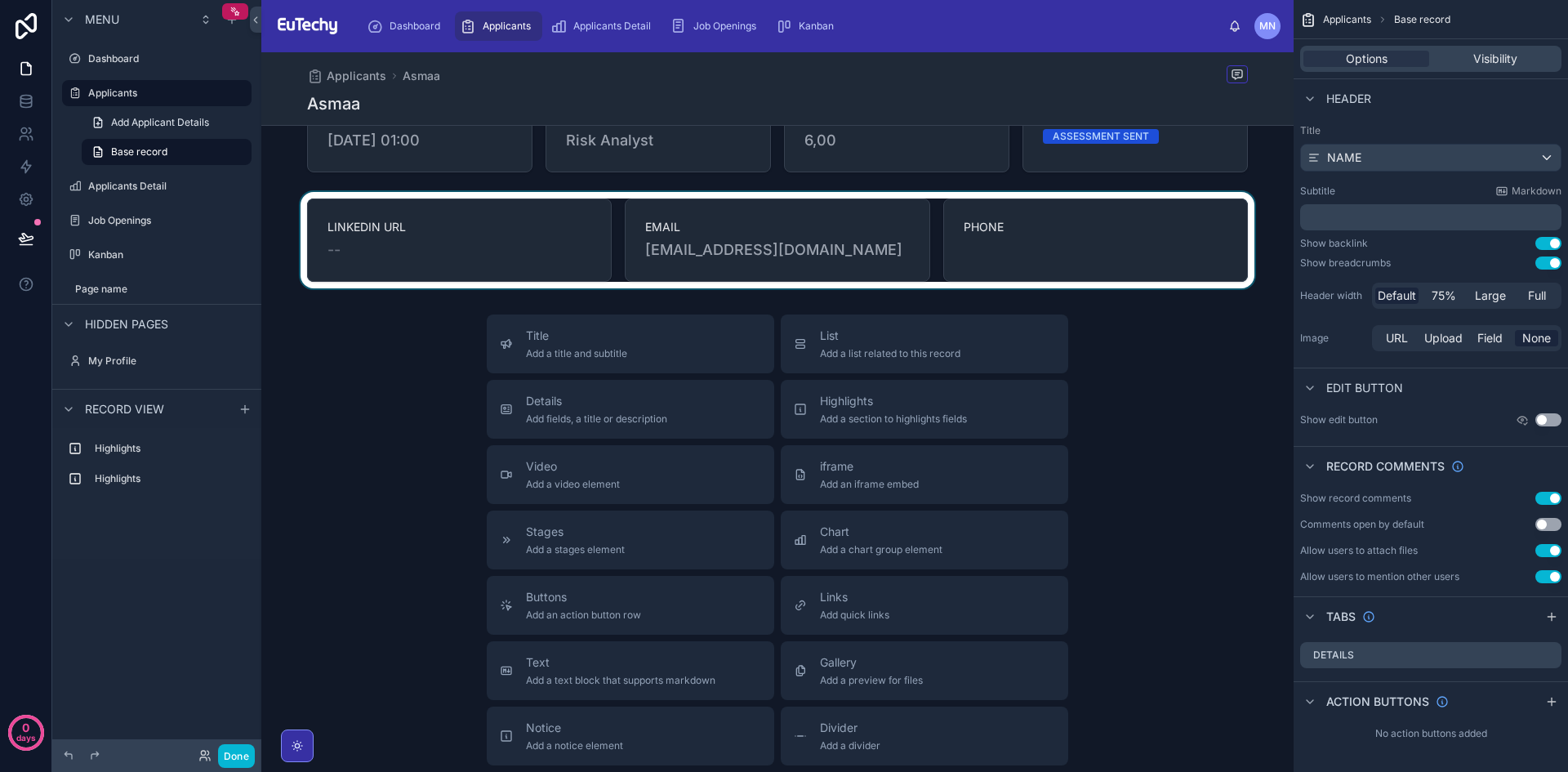
scroll to position [64, 0]
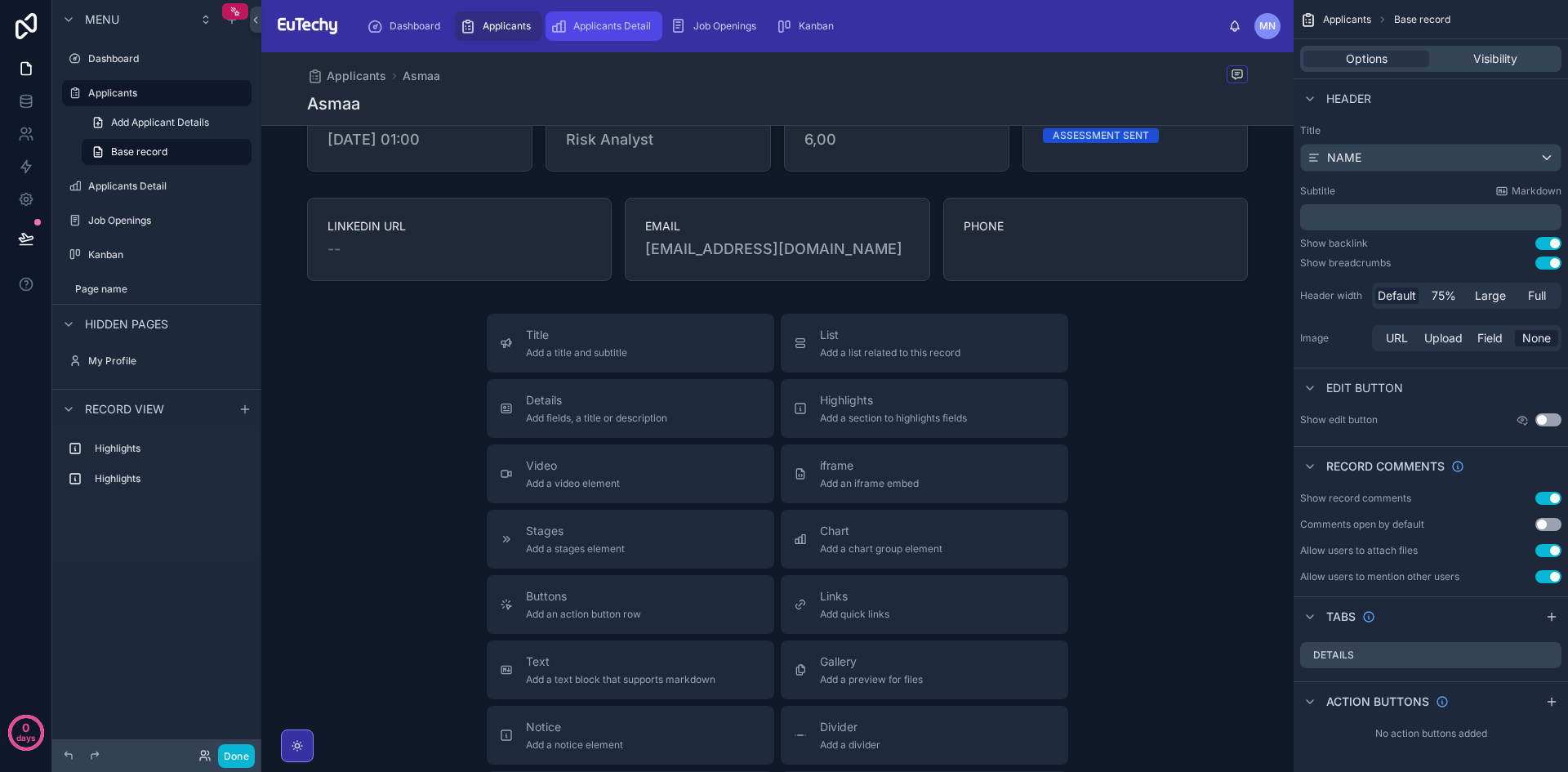
click at [574, 29] on span "Applicants Detail" at bounding box center [612, 26] width 78 height 13
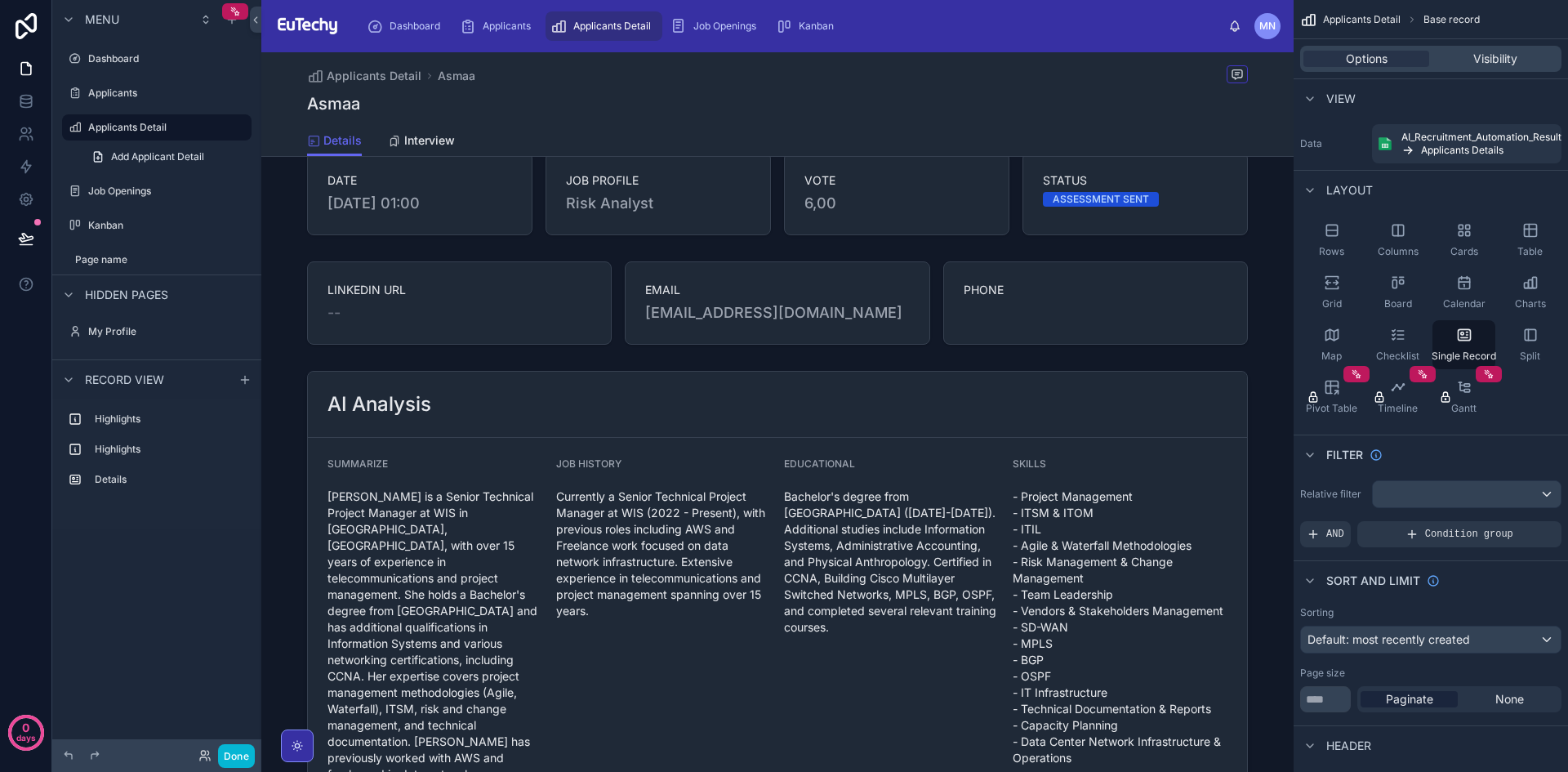
scroll to position [30, 0]
click at [504, 38] on div "Applicants" at bounding box center [499, 26] width 78 height 26
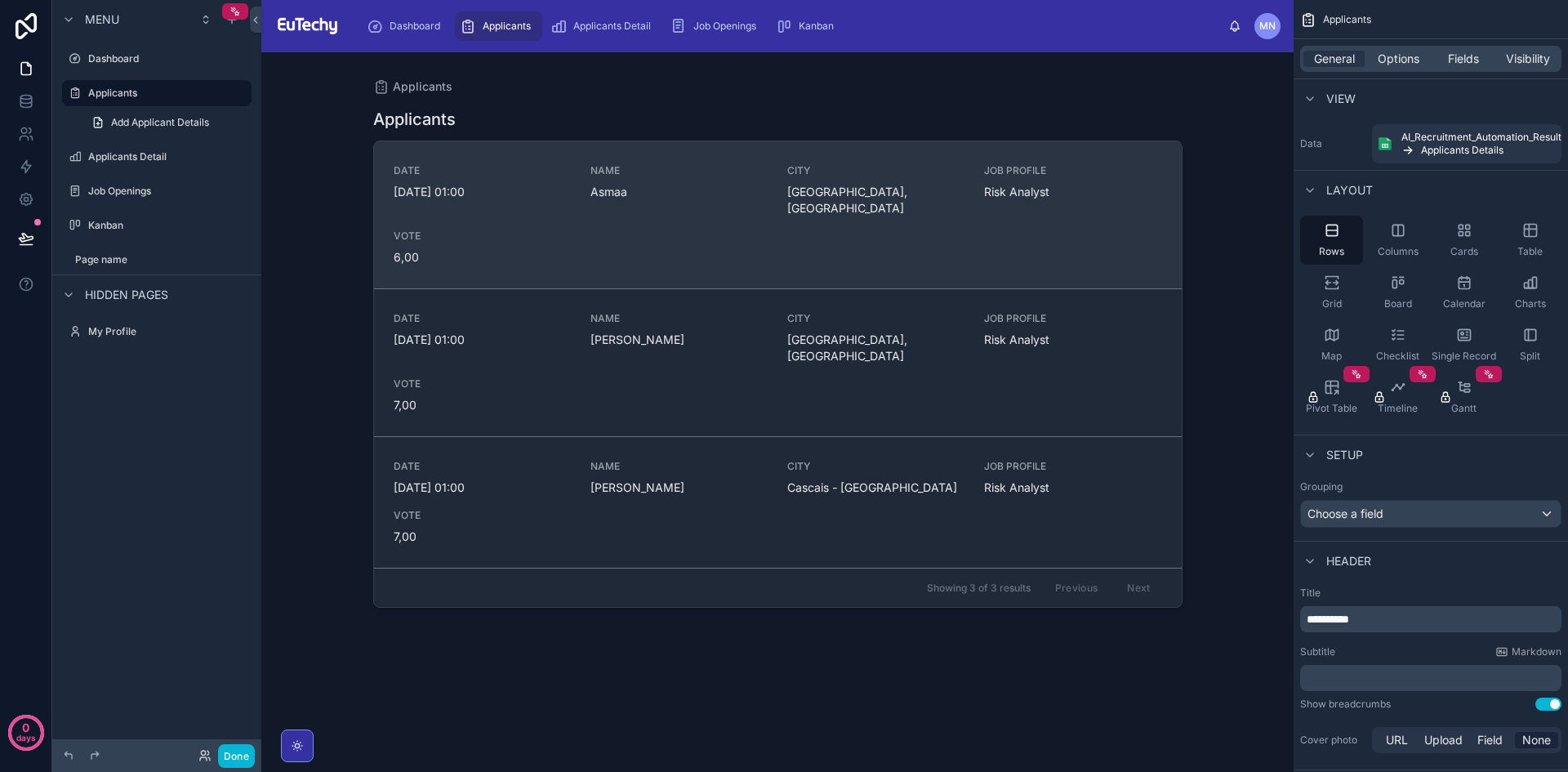
click at [652, 219] on div "DATE [DATE] 01:00 NAME [GEOGRAPHIC_DATA], [GEOGRAPHIC_DATA] JOB PROFILE Risk An…" at bounding box center [778, 215] width 768 height 101
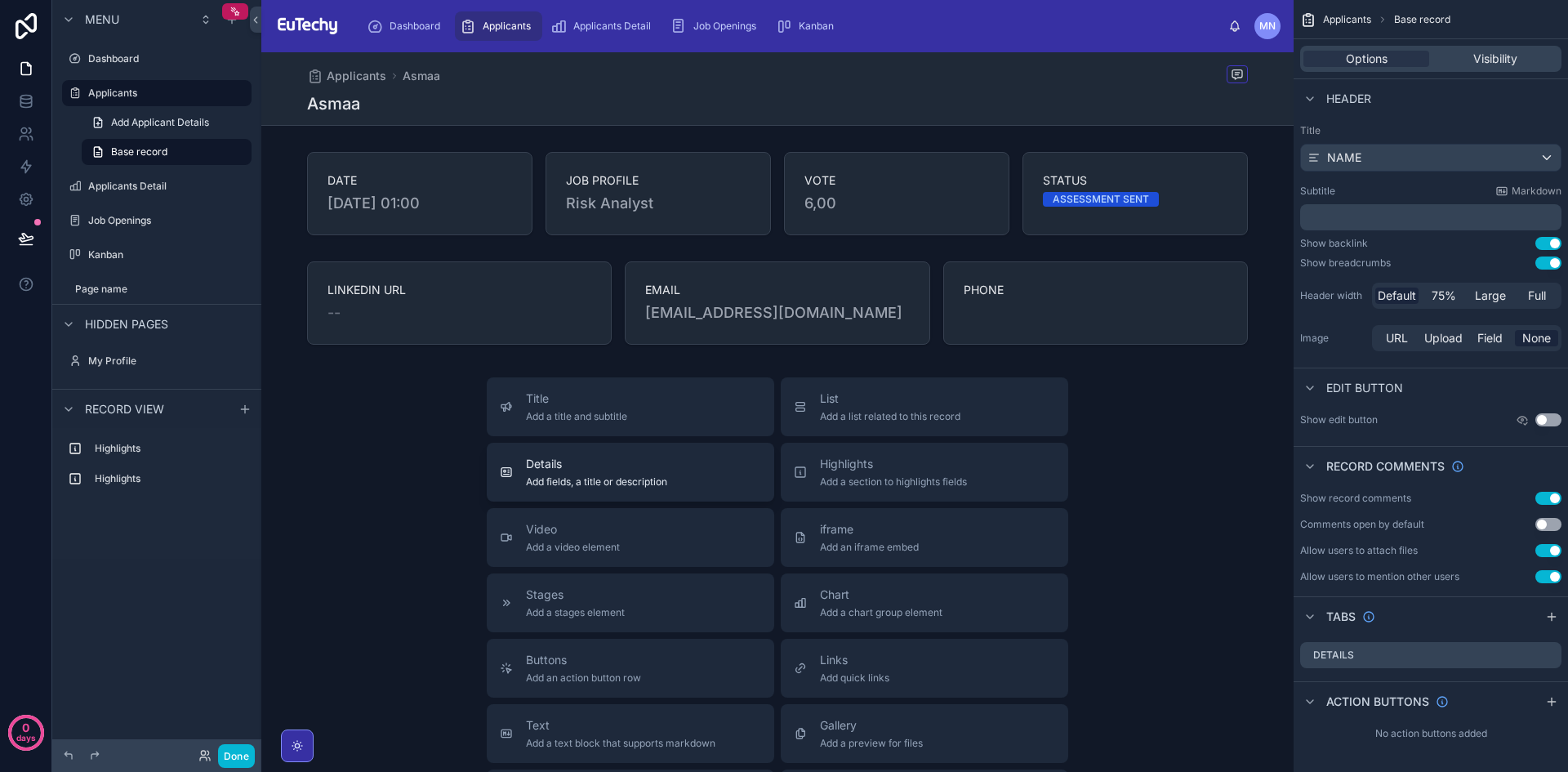
click at [655, 477] on span "Add fields, a title or description" at bounding box center [596, 482] width 141 height 13
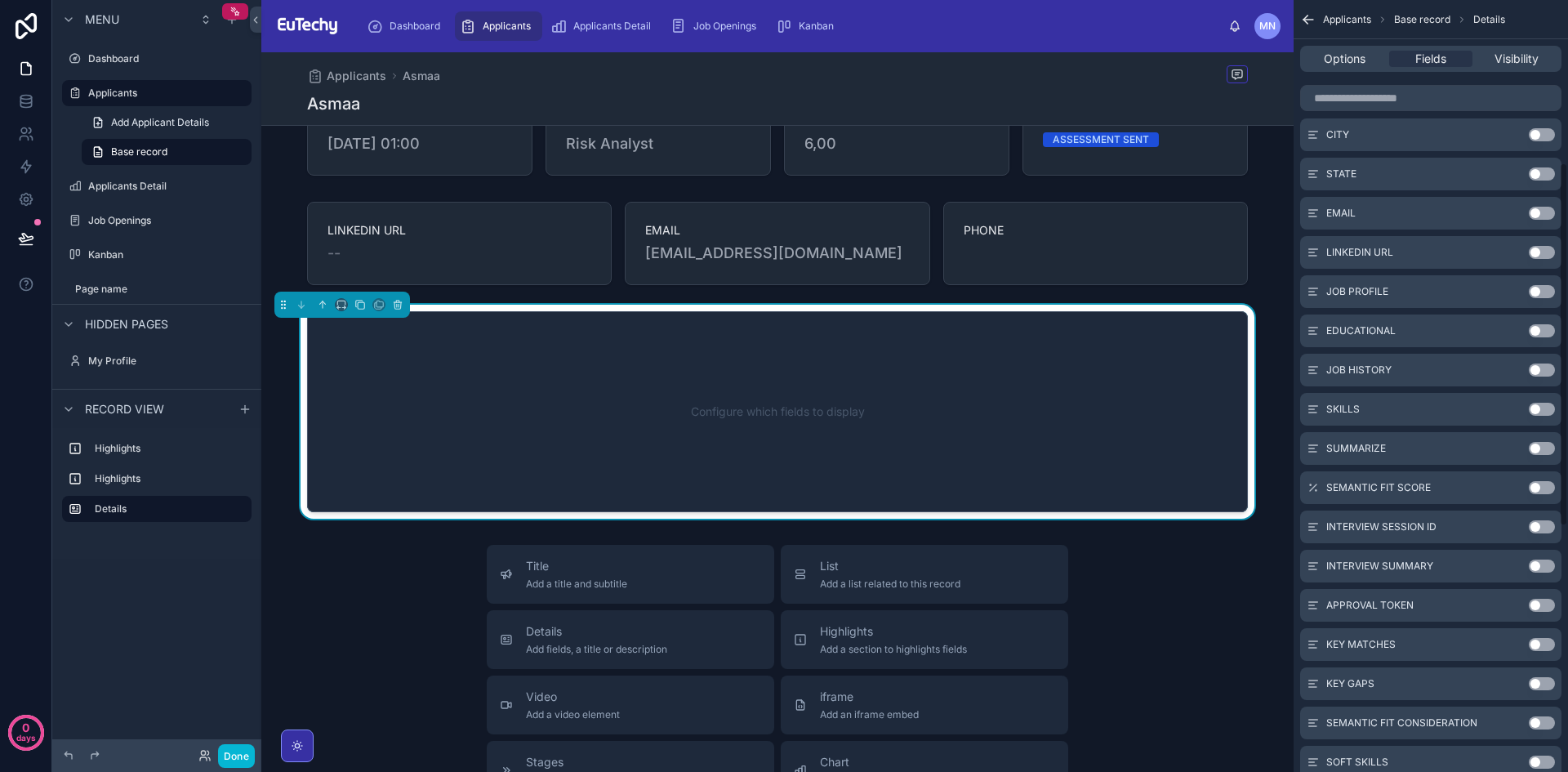
scroll to position [350, 0]
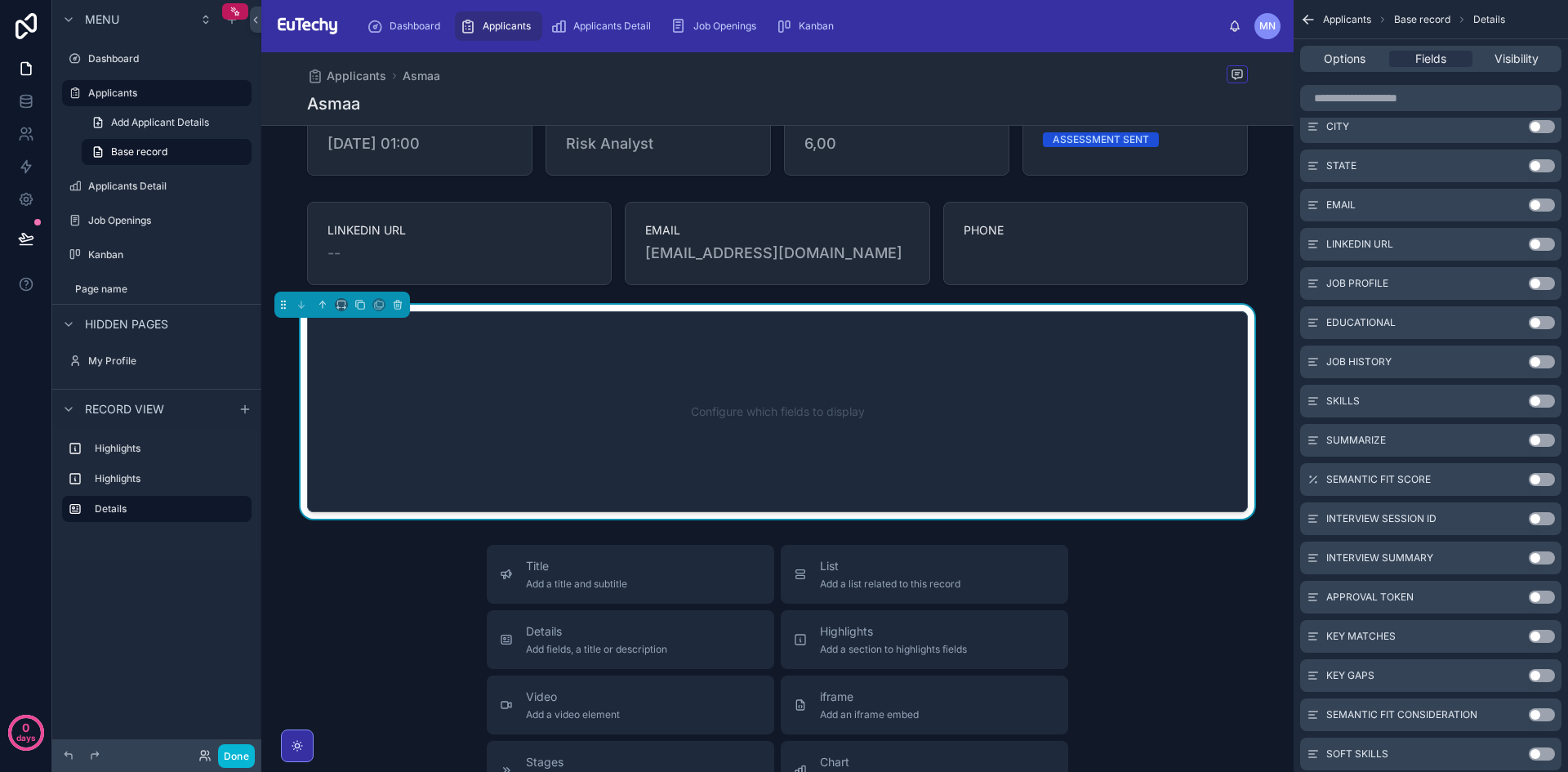
click at [1542, 325] on button "Use setting" at bounding box center [1542, 322] width 26 height 13
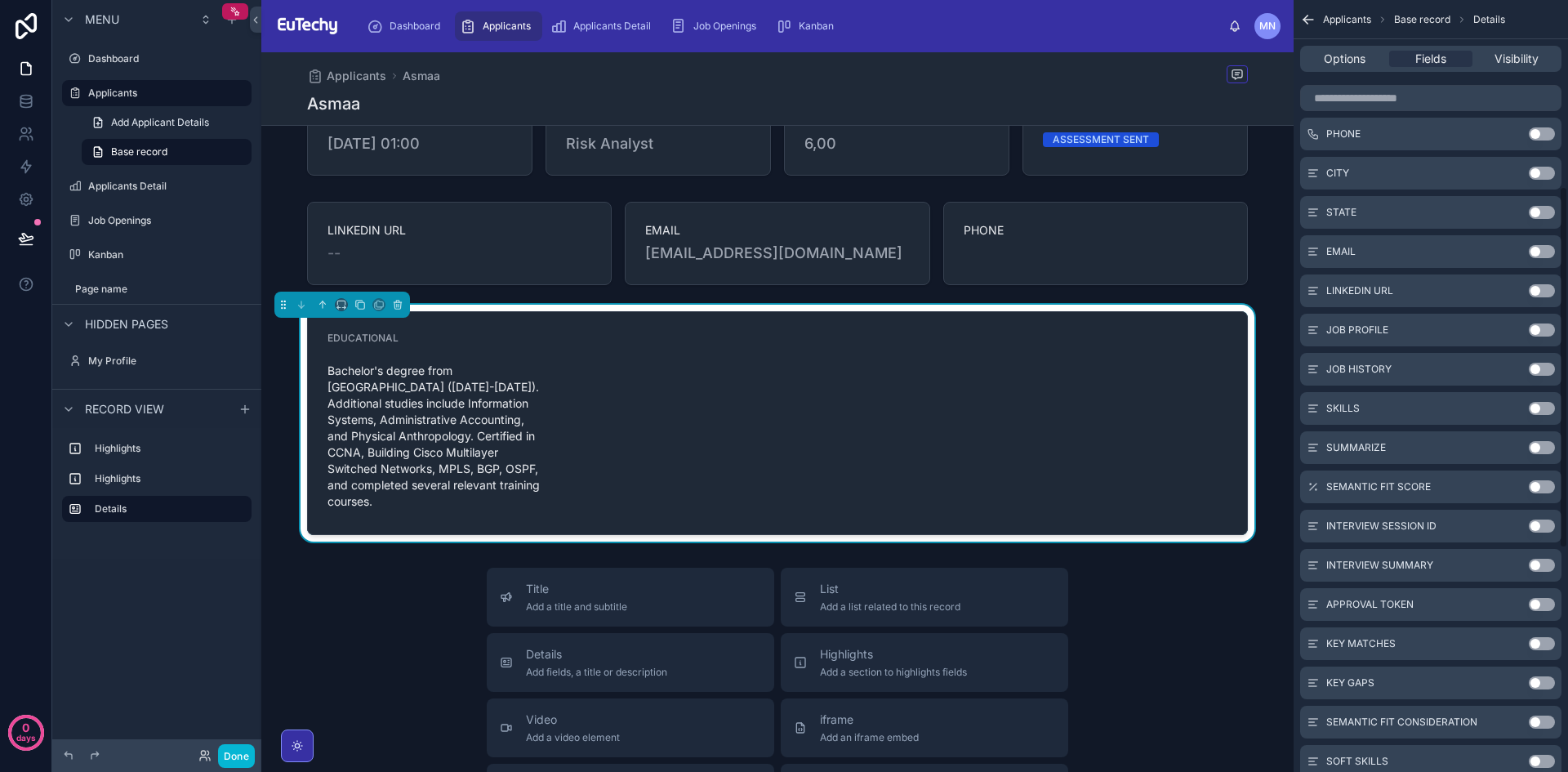
scroll to position [397, 0]
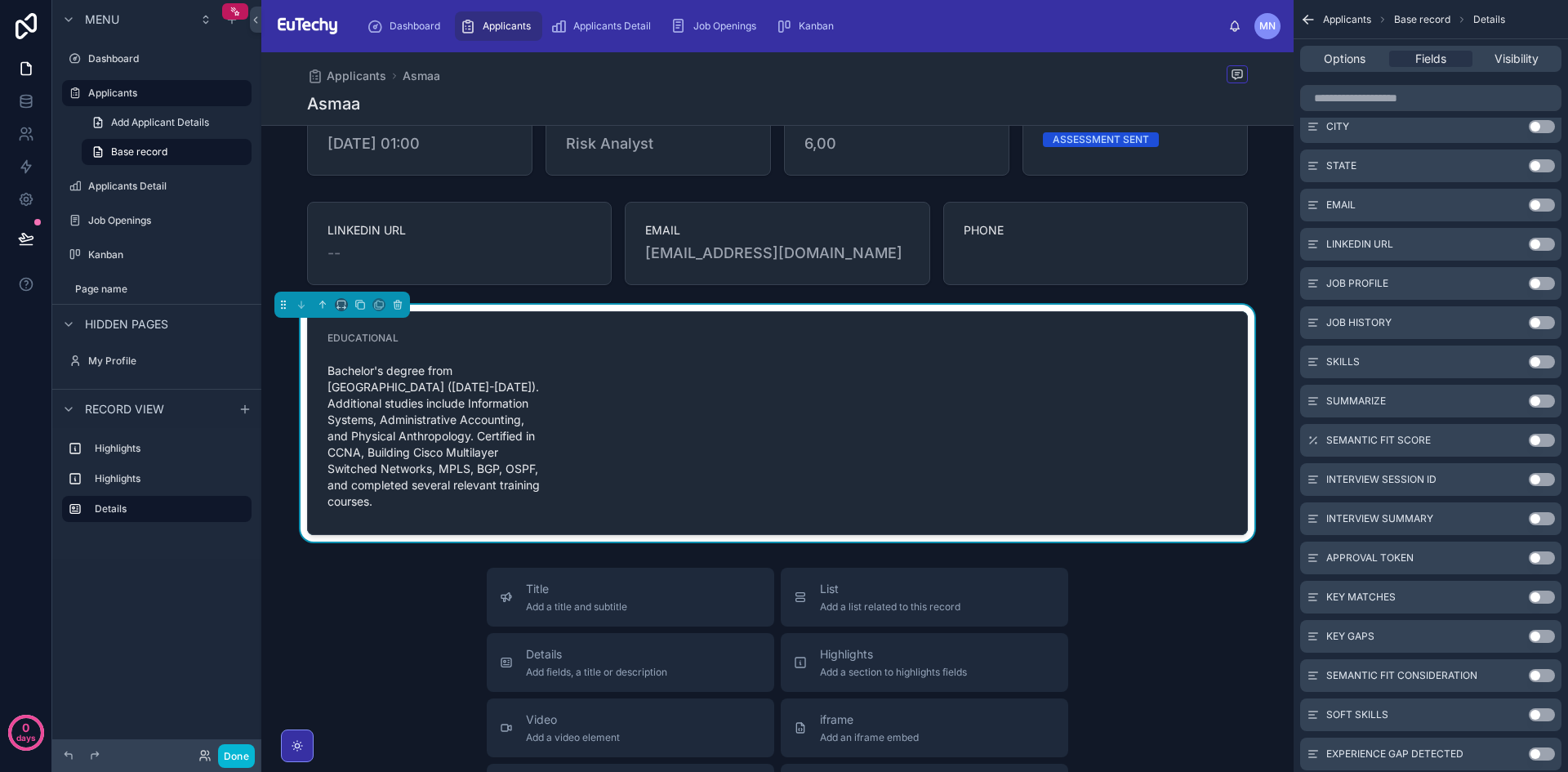
click at [1545, 359] on button "Use setting" at bounding box center [1542, 362] width 26 height 13
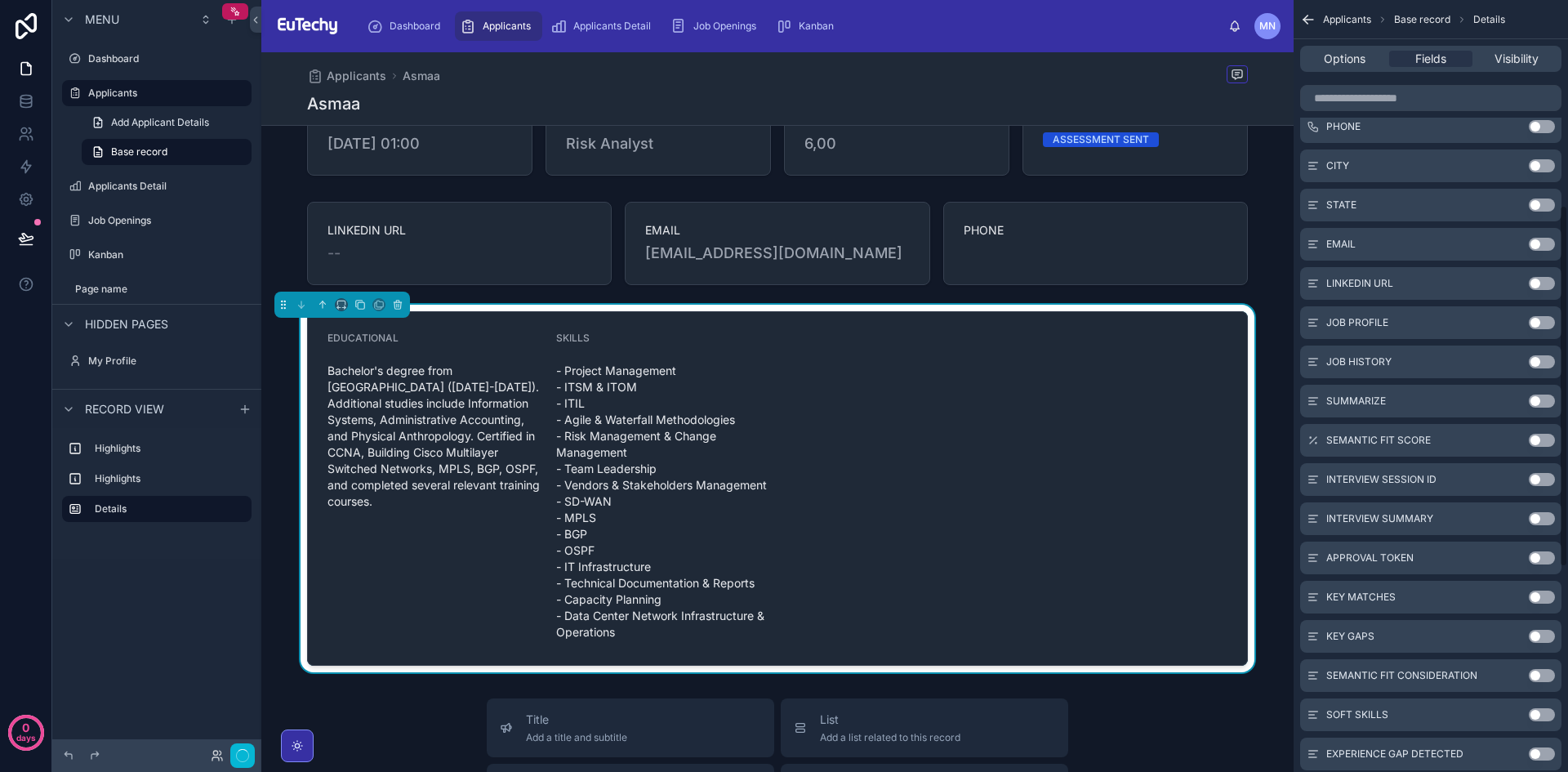
scroll to position [436, 0]
click at [1545, 359] on button "Use setting" at bounding box center [1542, 362] width 26 height 13
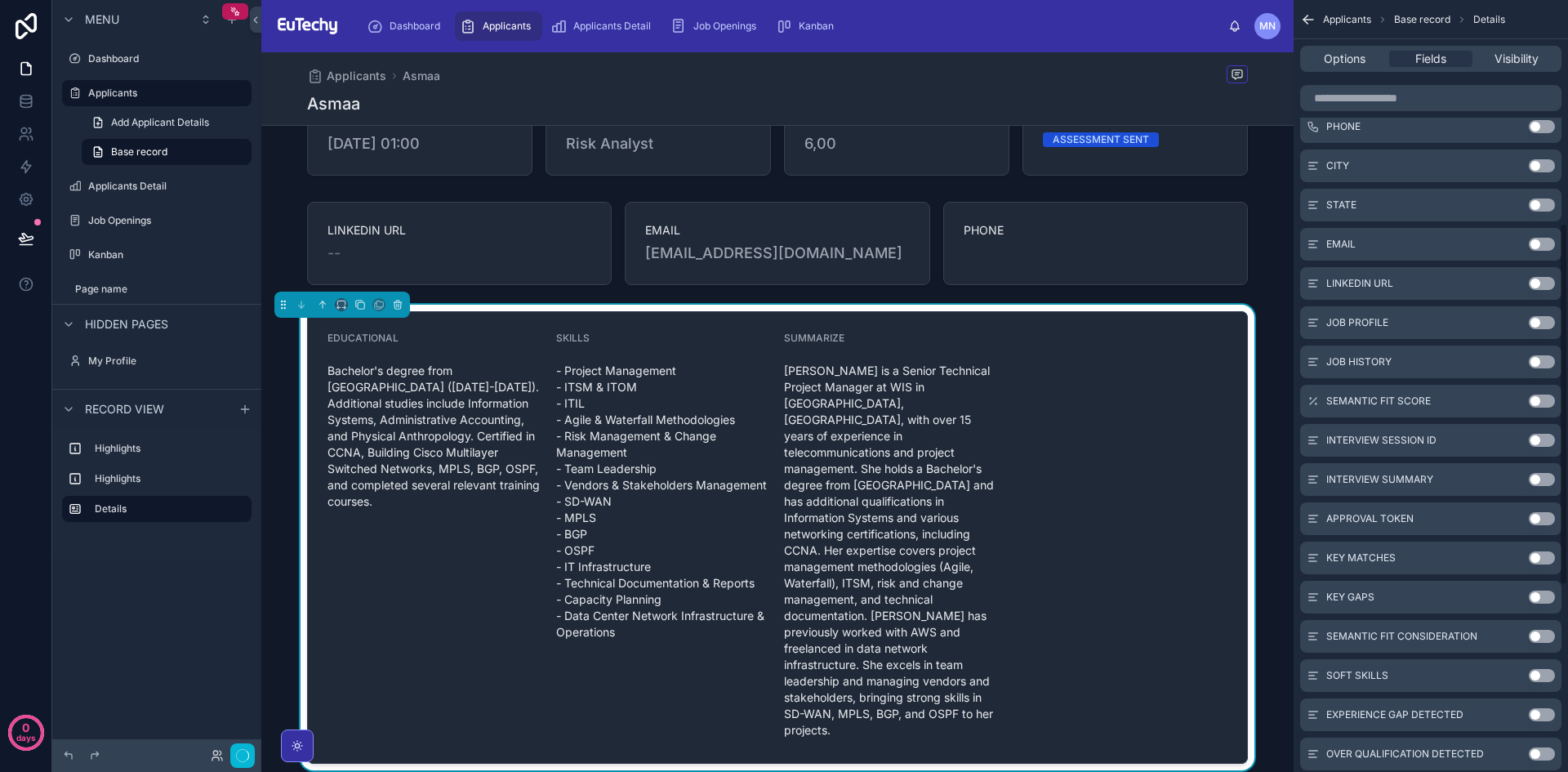
scroll to position [476, 0]
click at [1545, 359] on button "Use setting" at bounding box center [1542, 362] width 26 height 13
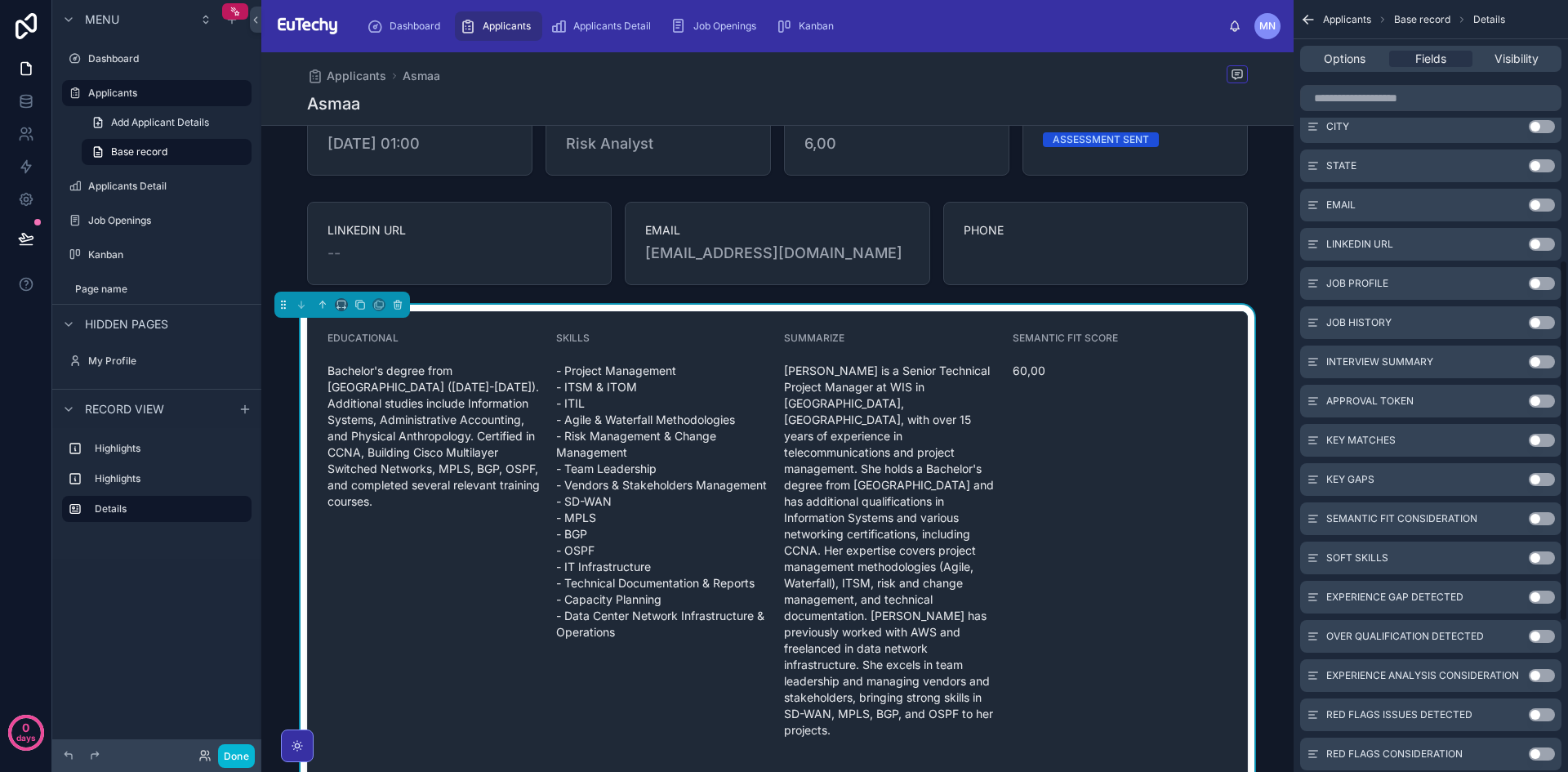
scroll to position [63, 0]
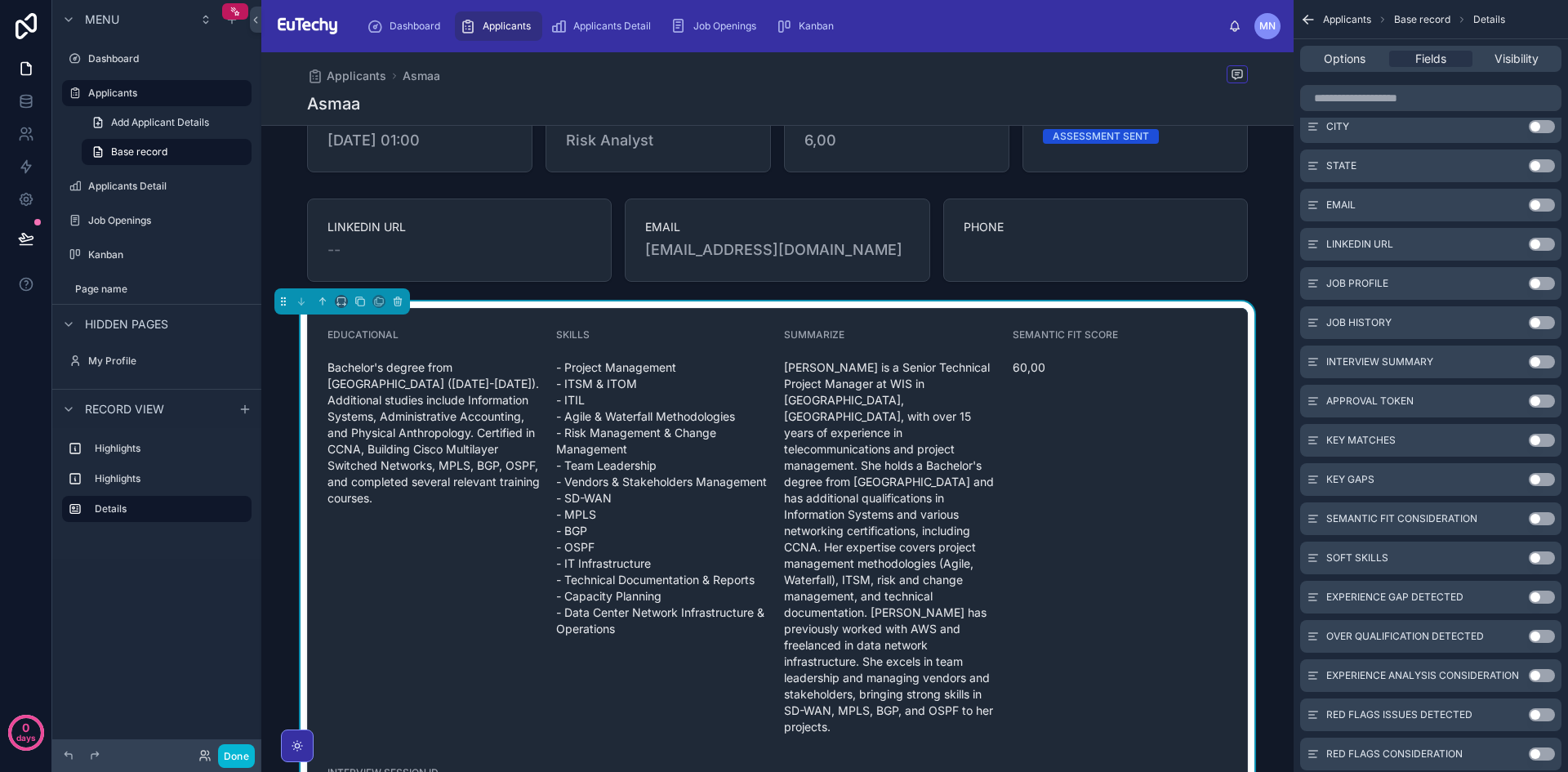
click at [1545, 359] on button "Use setting" at bounding box center [1542, 362] width 26 height 13
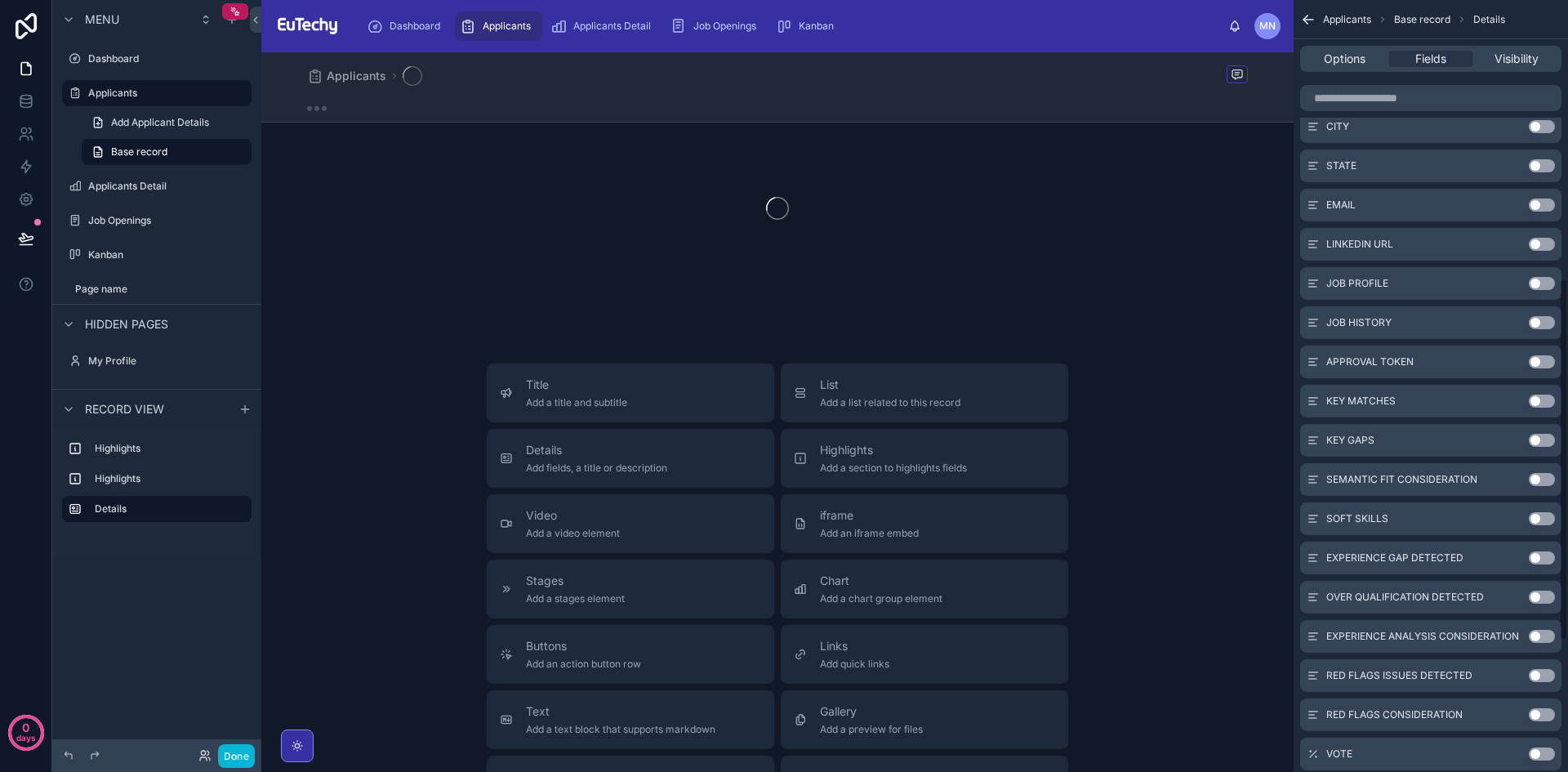
scroll to position [66, 0]
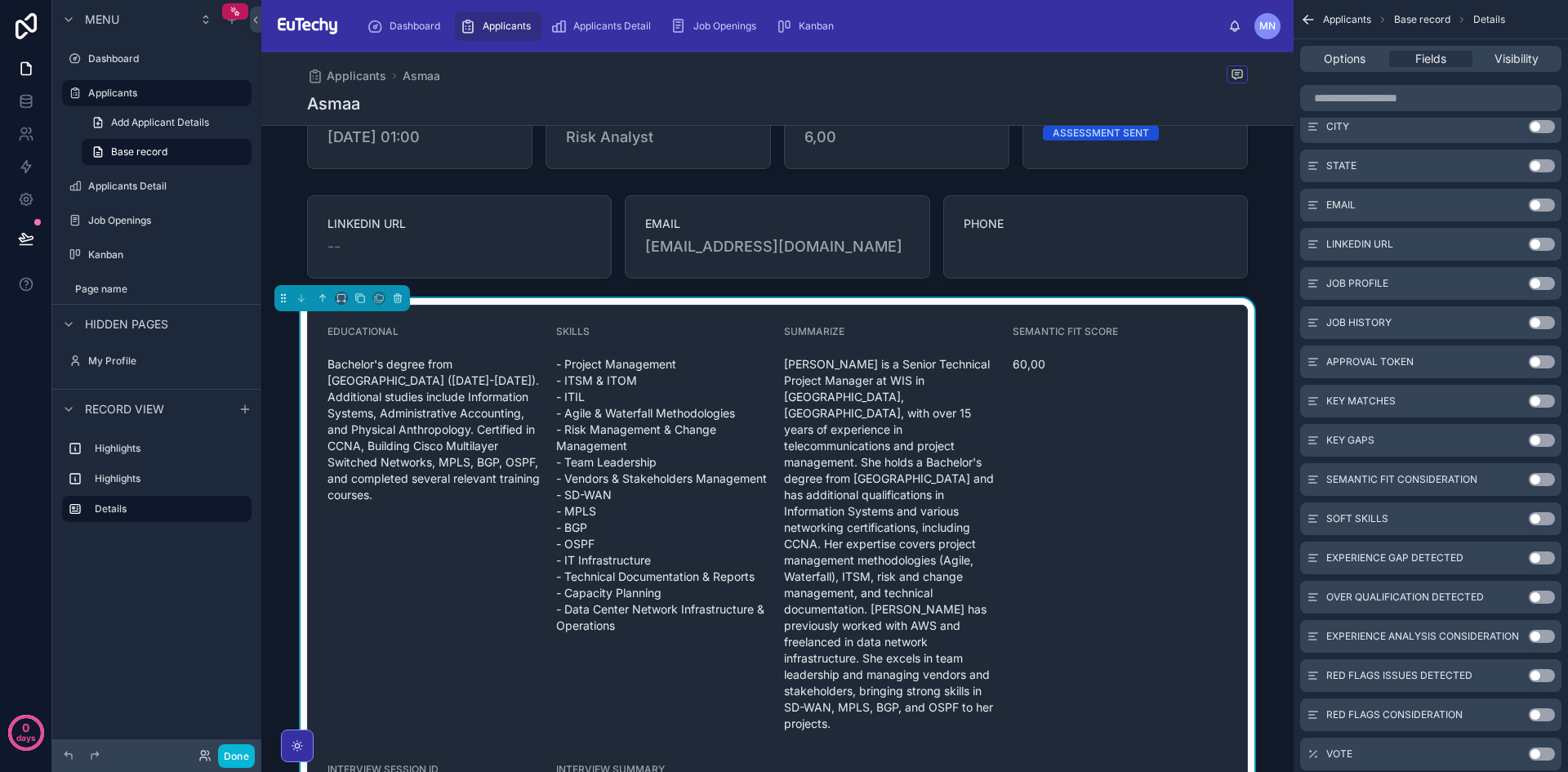
click at [1543, 403] on button "Use setting" at bounding box center [1542, 401] width 26 height 13
click at [1542, 400] on button "Use setting" at bounding box center [1542, 401] width 26 height 13
click at [1541, 402] on button "Use setting" at bounding box center [1542, 401] width 26 height 13
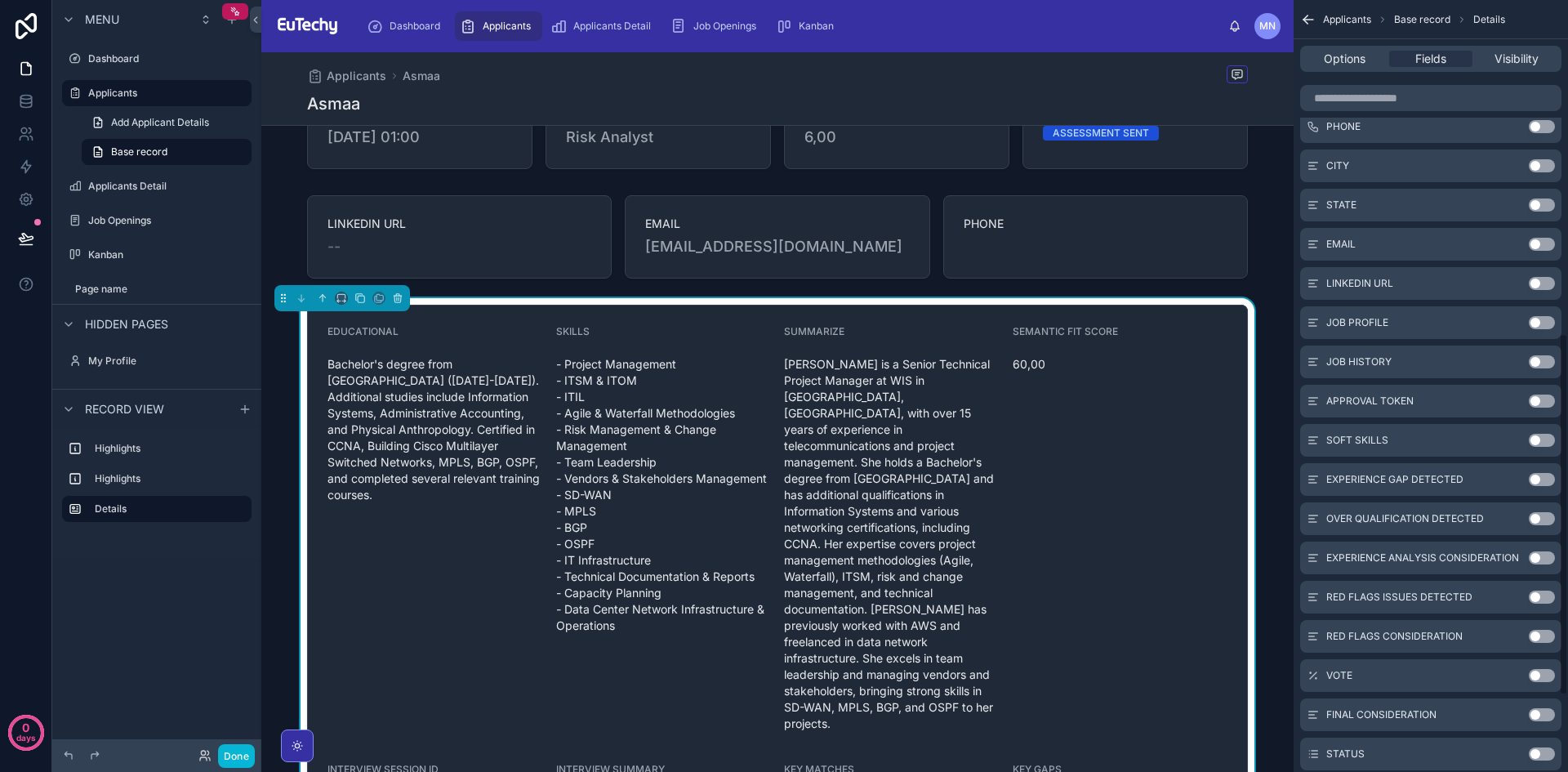
scroll to position [710, 0]
click at [1541, 402] on button "Use setting" at bounding box center [1542, 401] width 26 height 13
click at [1546, 402] on button "Use setting" at bounding box center [1542, 401] width 26 height 13
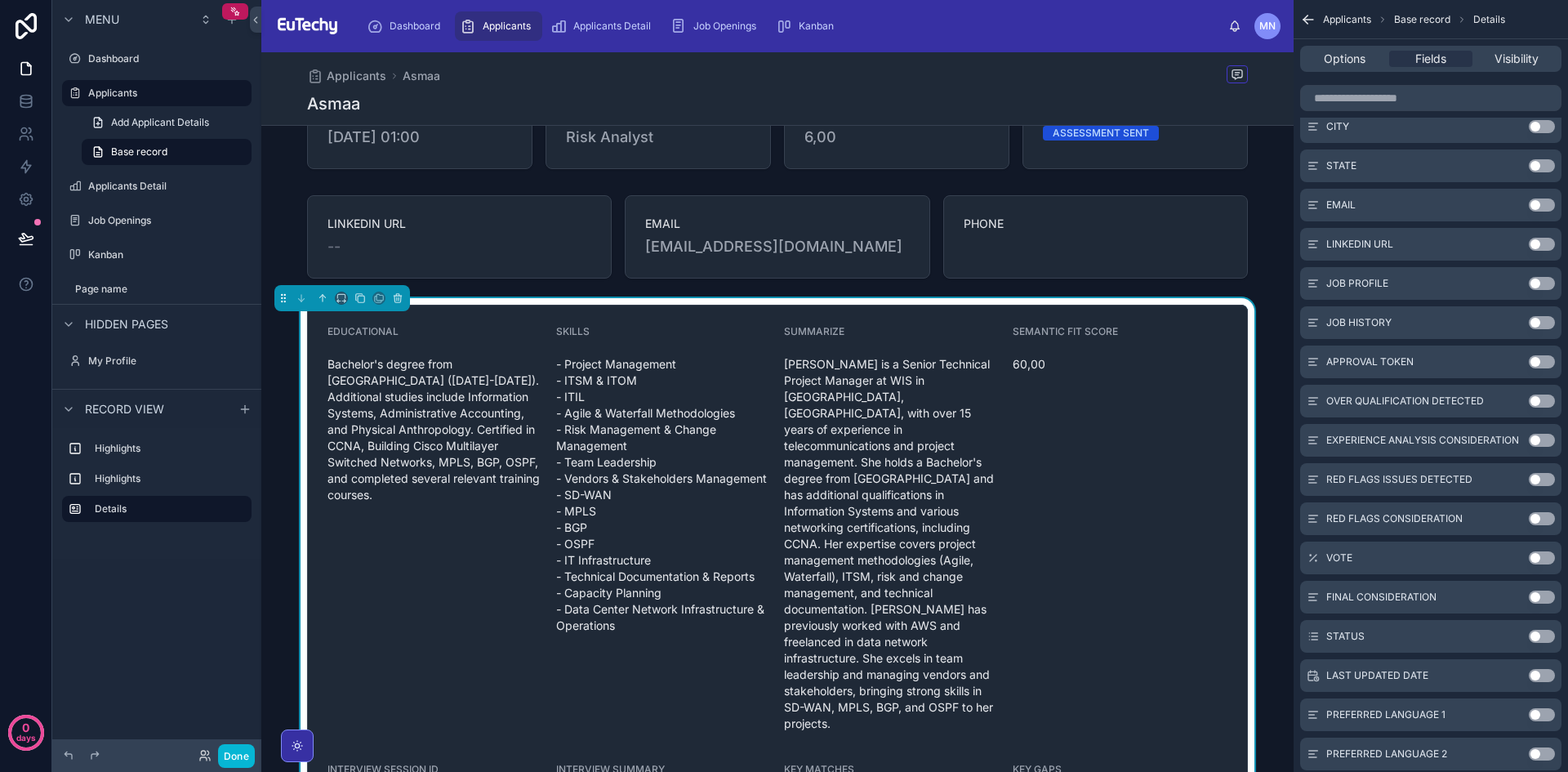
click at [1549, 401] on button "Use setting" at bounding box center [1542, 401] width 26 height 13
click at [1544, 399] on button "Use setting" at bounding box center [1542, 401] width 26 height 13
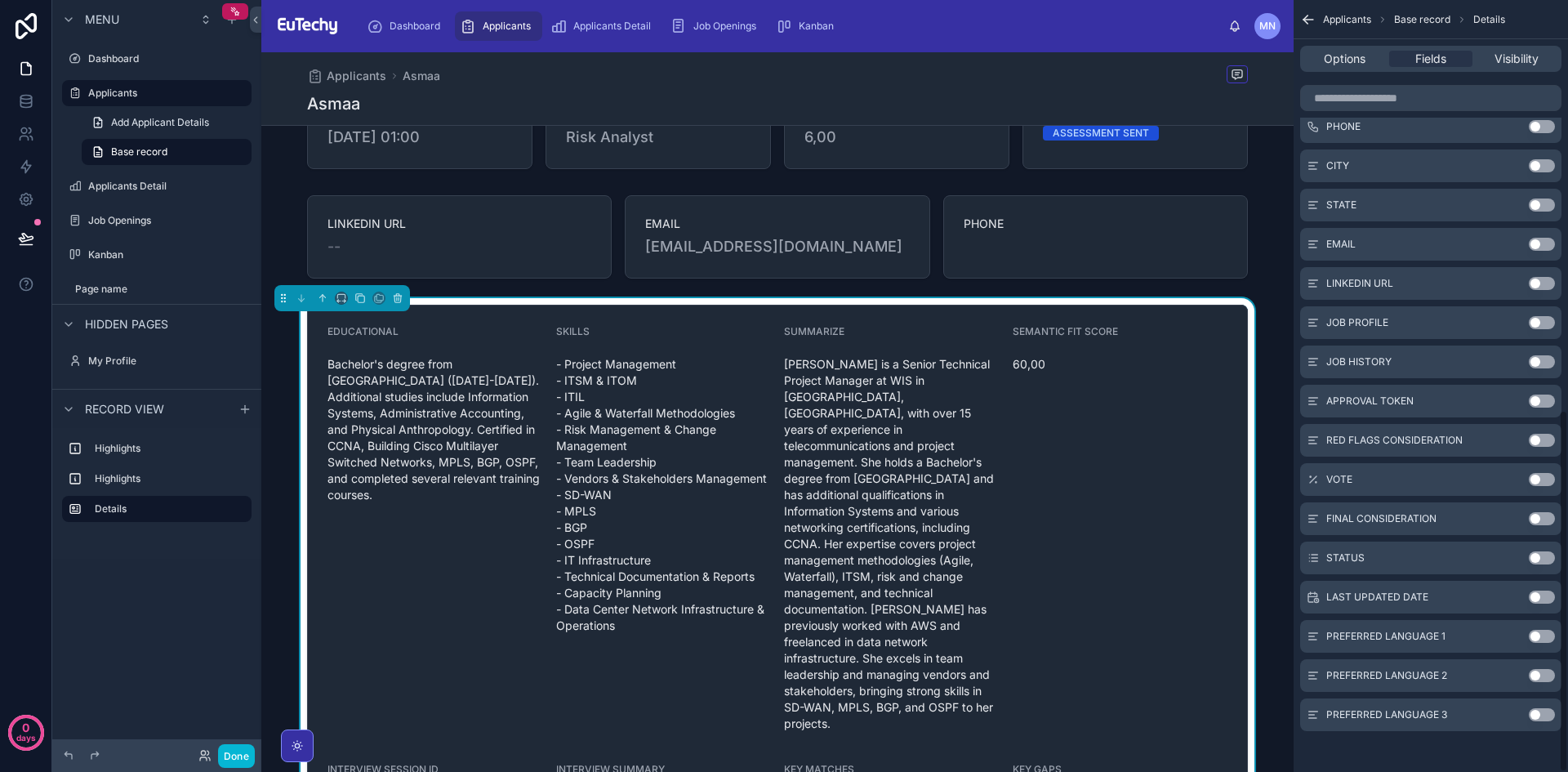
scroll to position [872, 0]
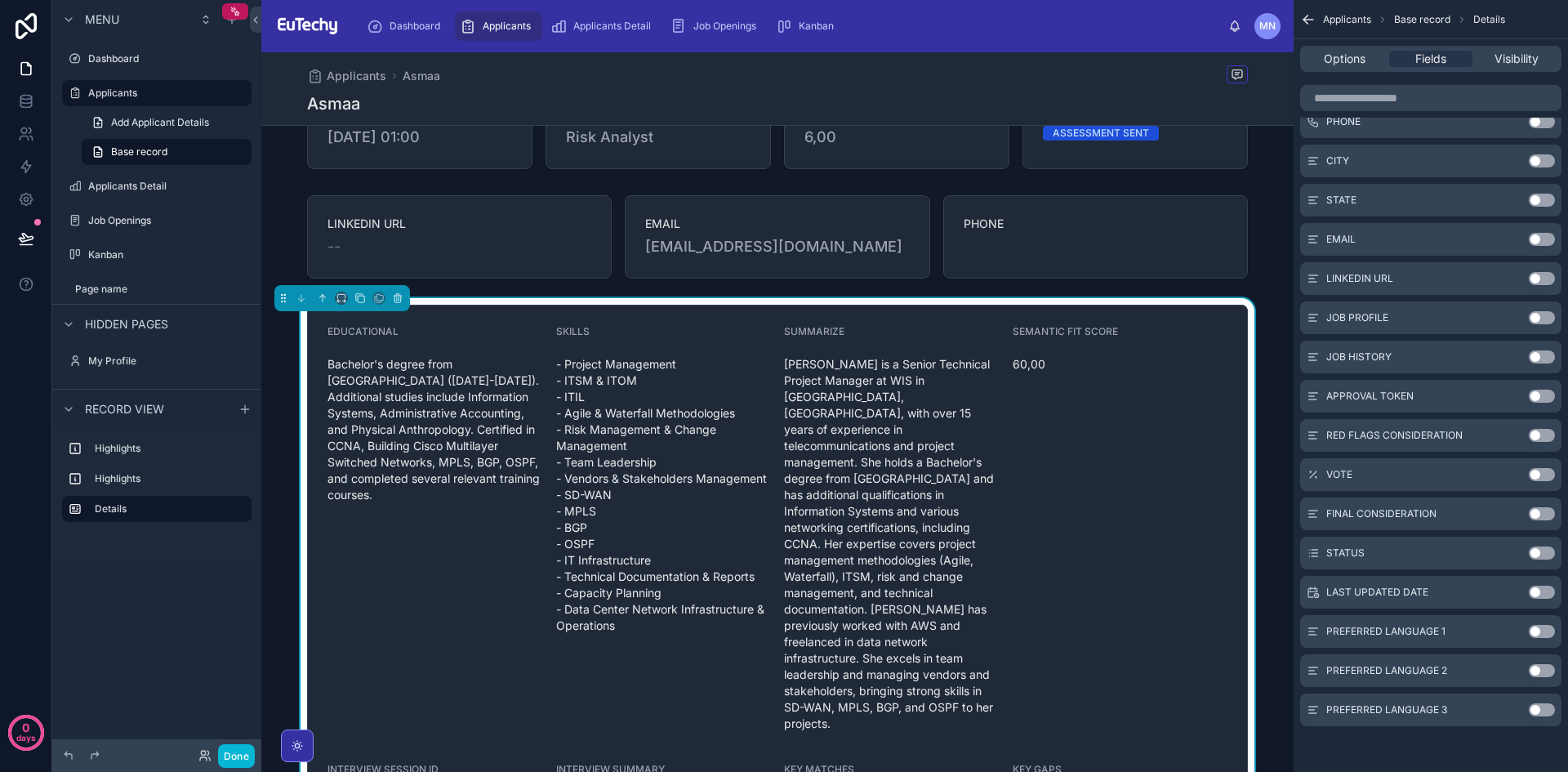
click at [1550, 430] on button "Use setting" at bounding box center [1542, 435] width 26 height 13
click at [1543, 514] on button "Use setting" at bounding box center [1542, 514] width 26 height 13
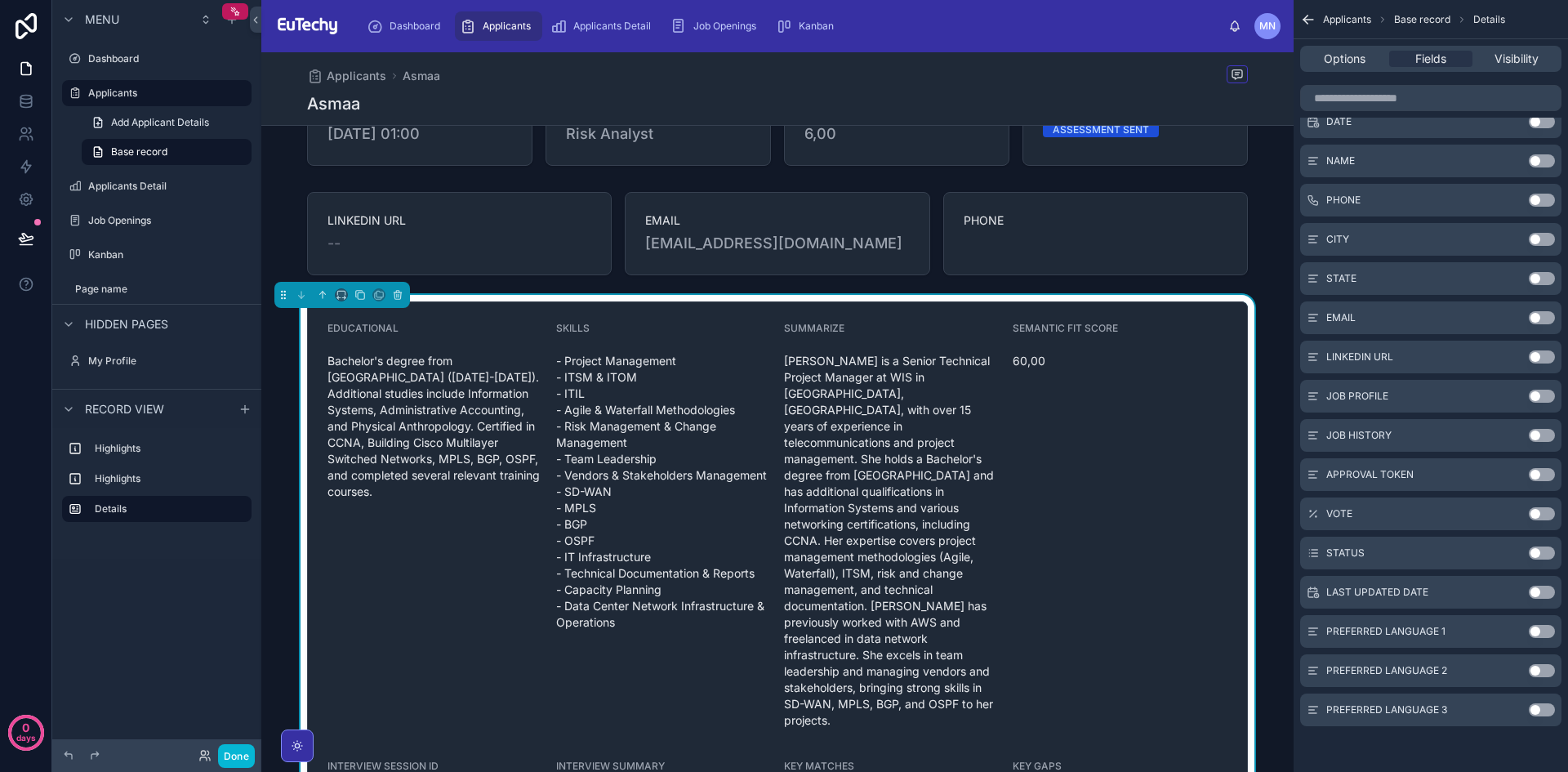
click at [1544, 632] on button "Use setting" at bounding box center [1542, 631] width 26 height 13
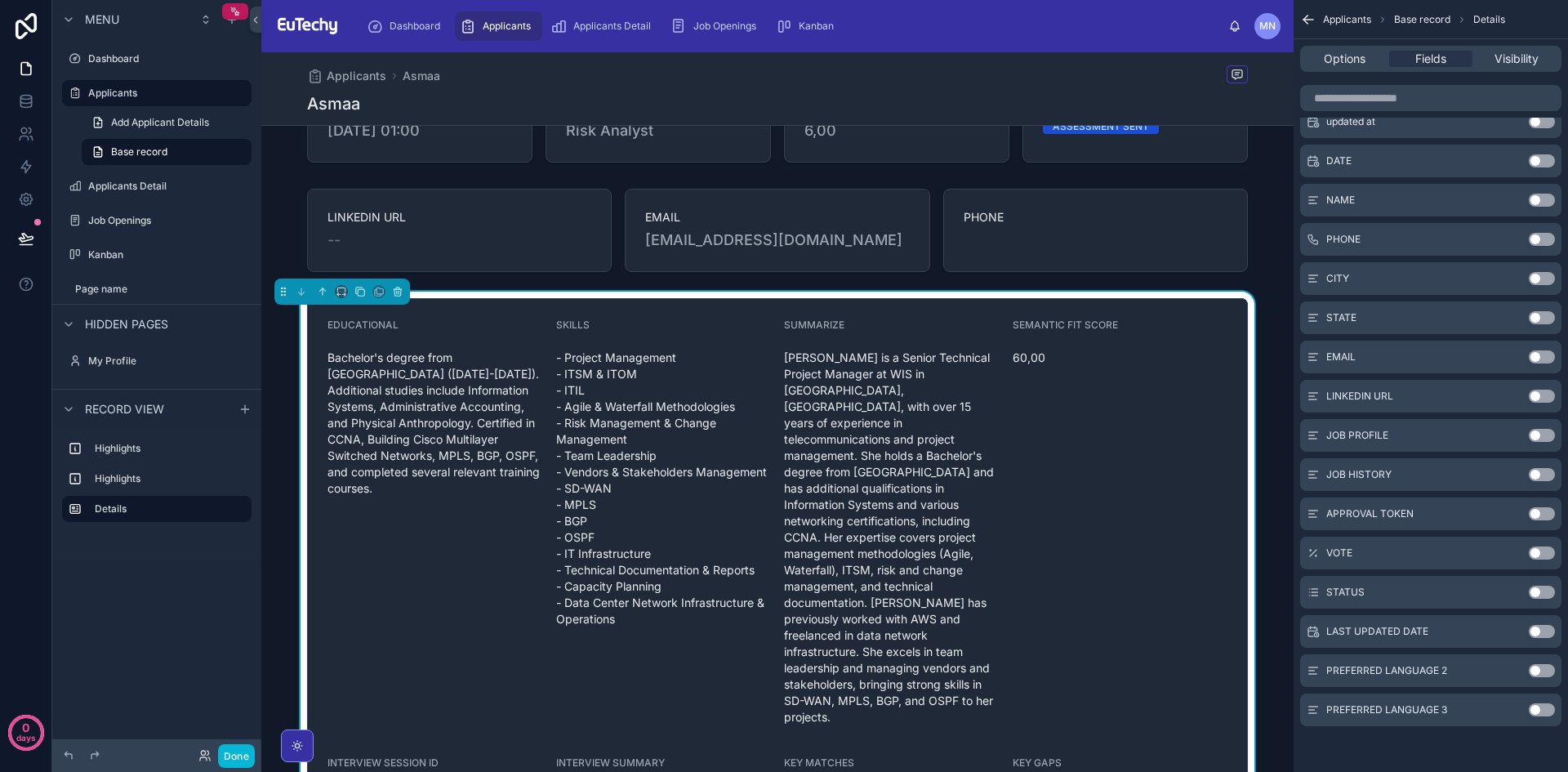
click at [1542, 666] on button "Use setting" at bounding box center [1542, 671] width 26 height 13
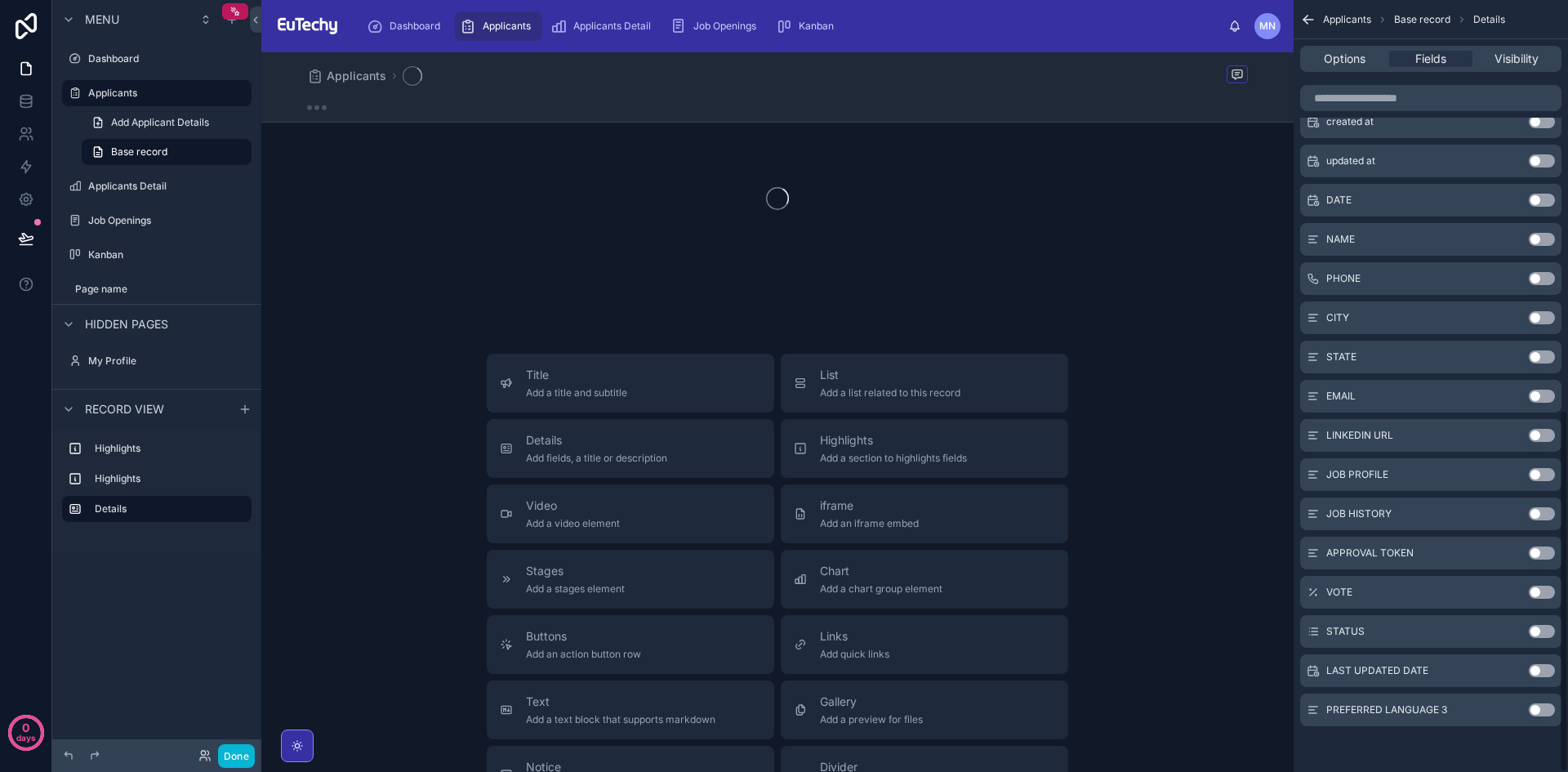
scroll to position [76, 0]
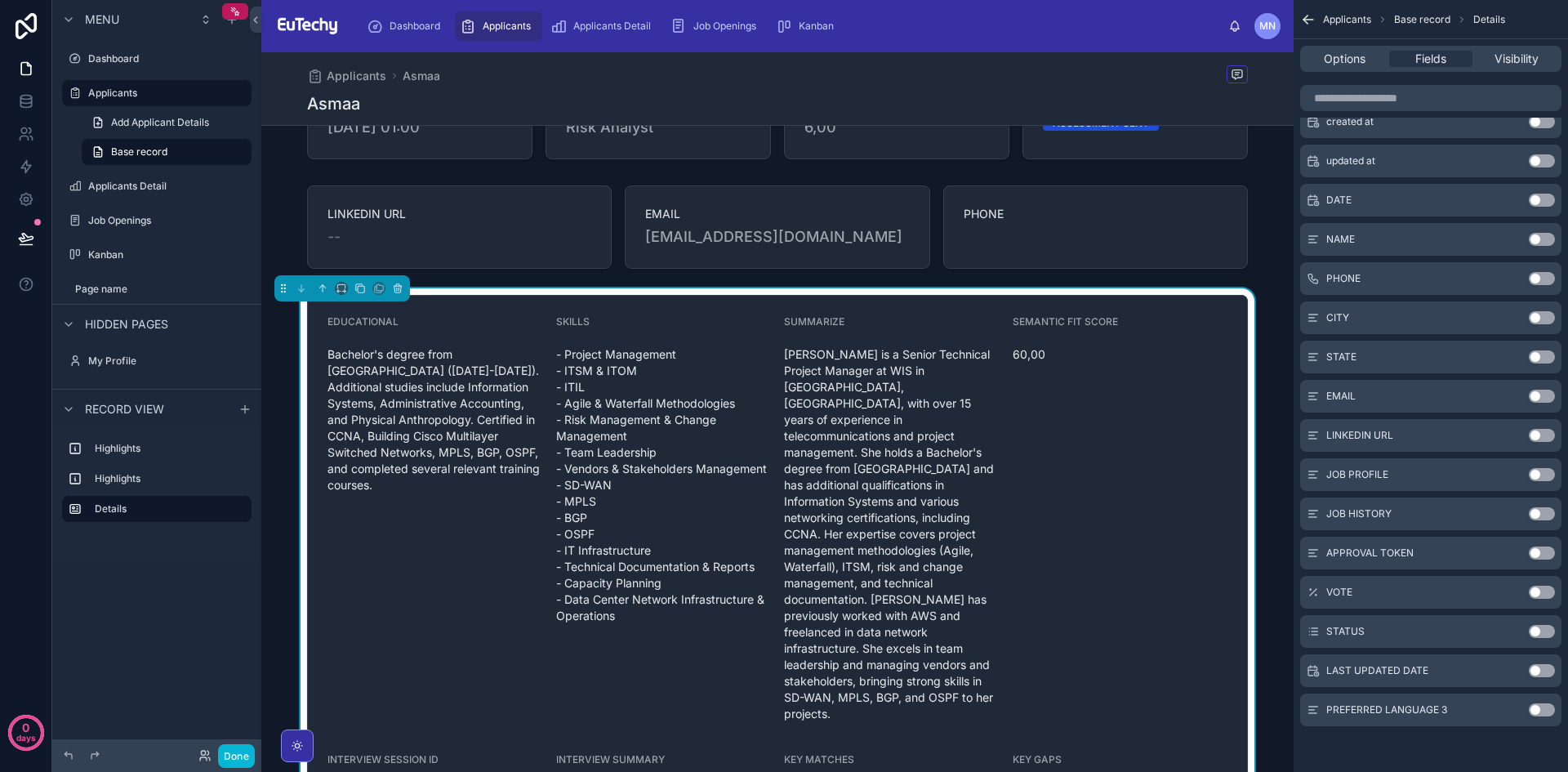
click at [1540, 712] on button "Use setting" at bounding box center [1542, 710] width 26 height 13
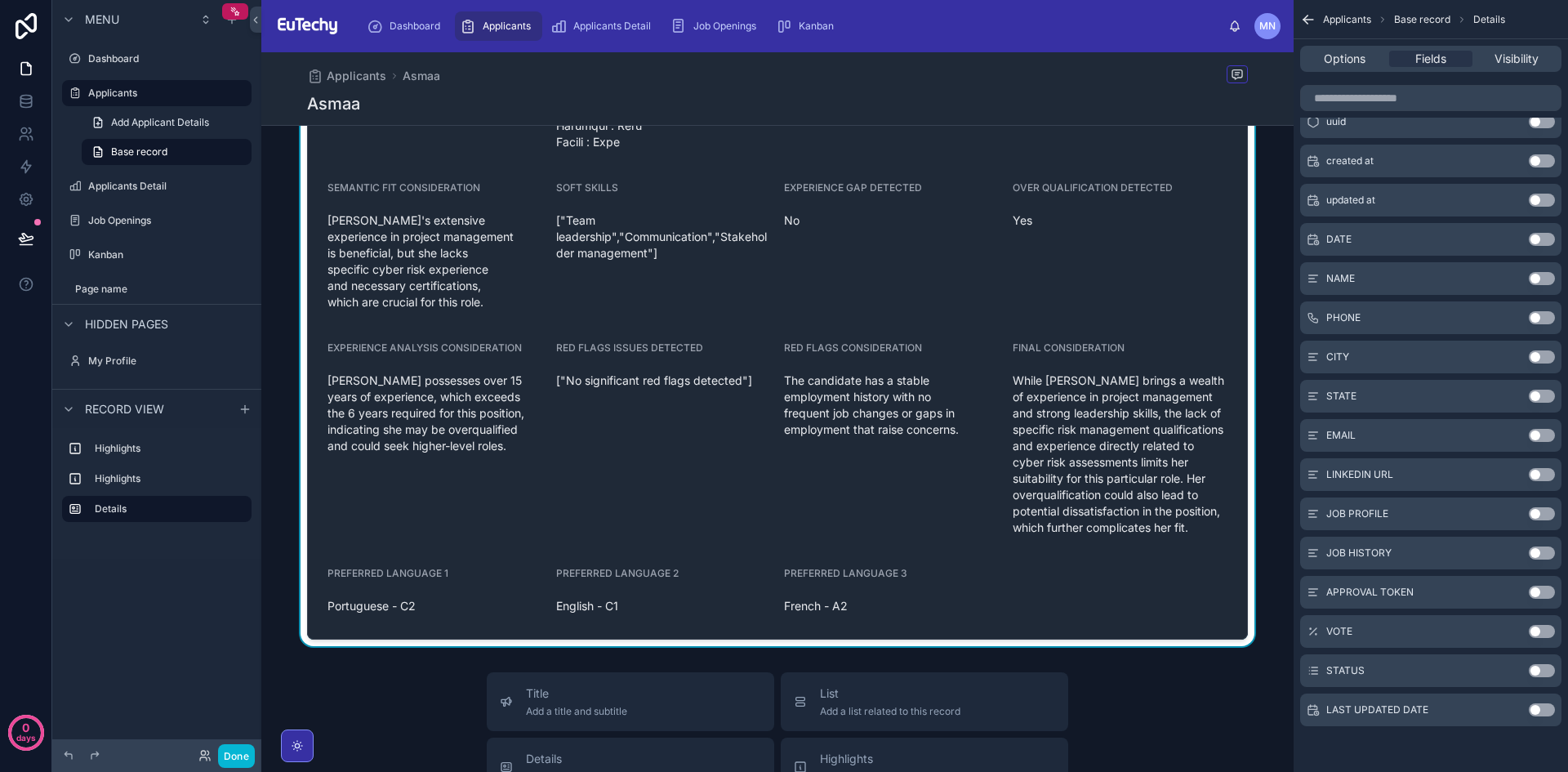
scroll to position [1665, 0]
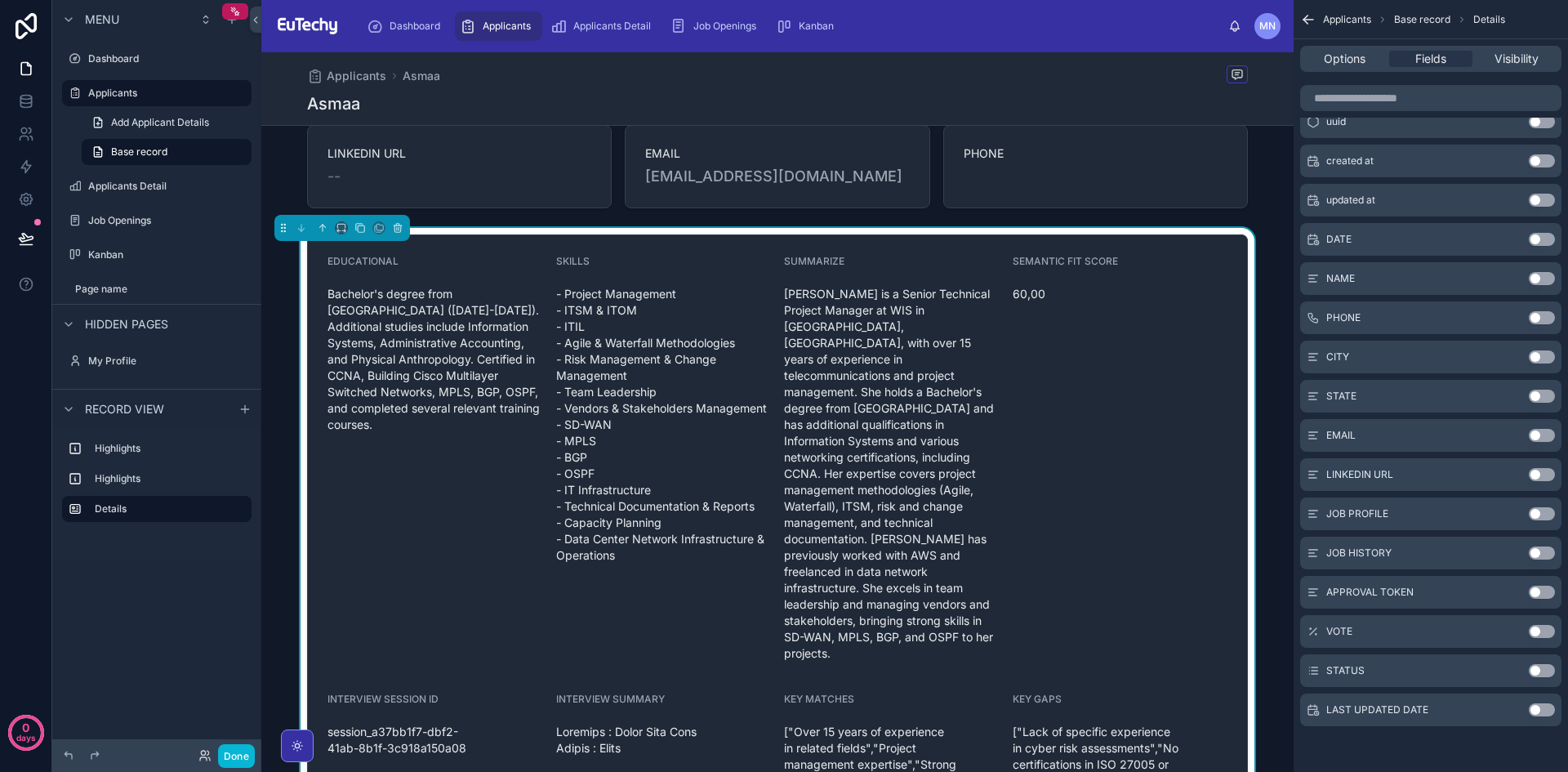
scroll to position [0, 0]
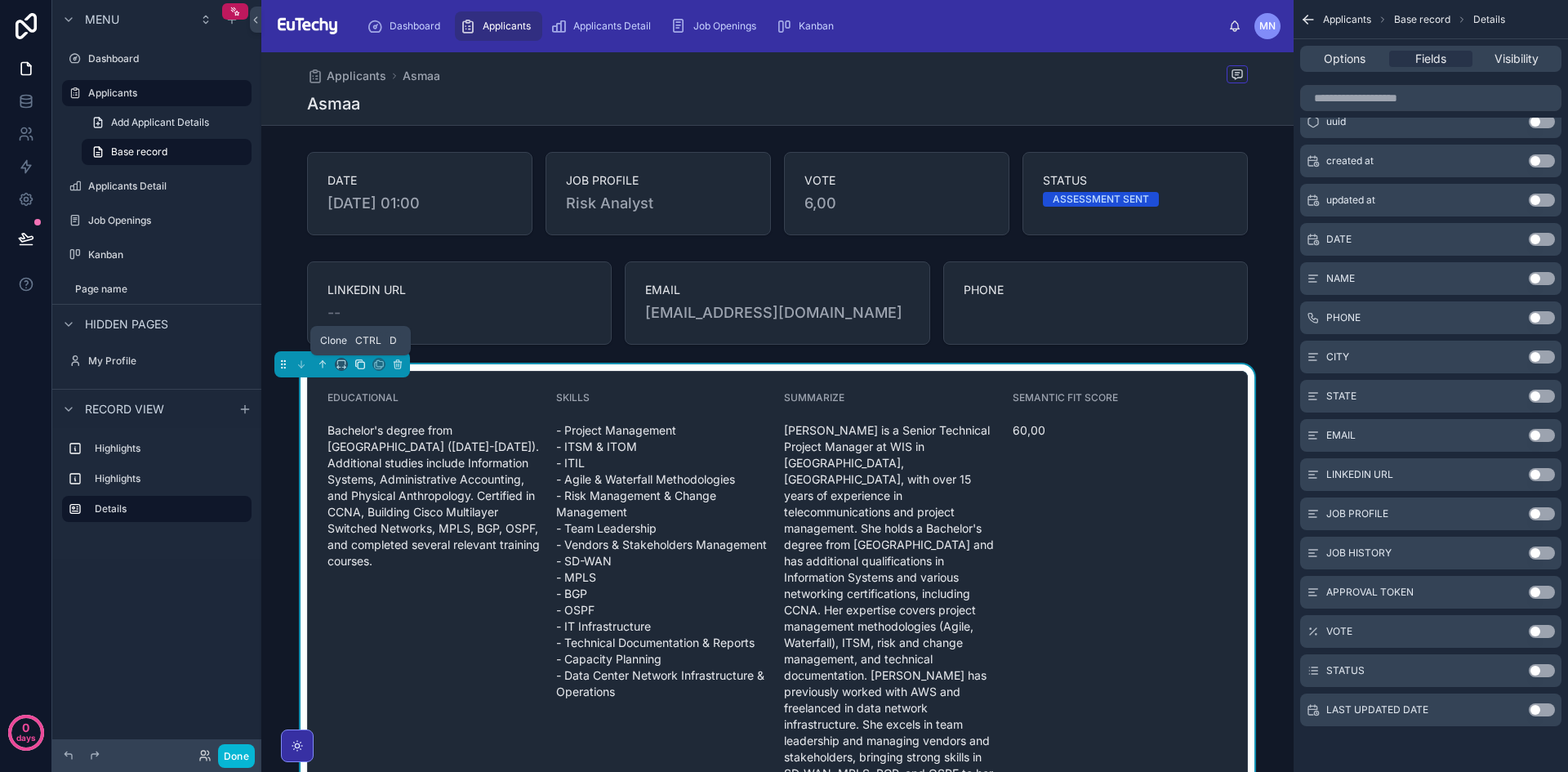
click at [363, 363] on icon at bounding box center [360, 365] width 12 height 12
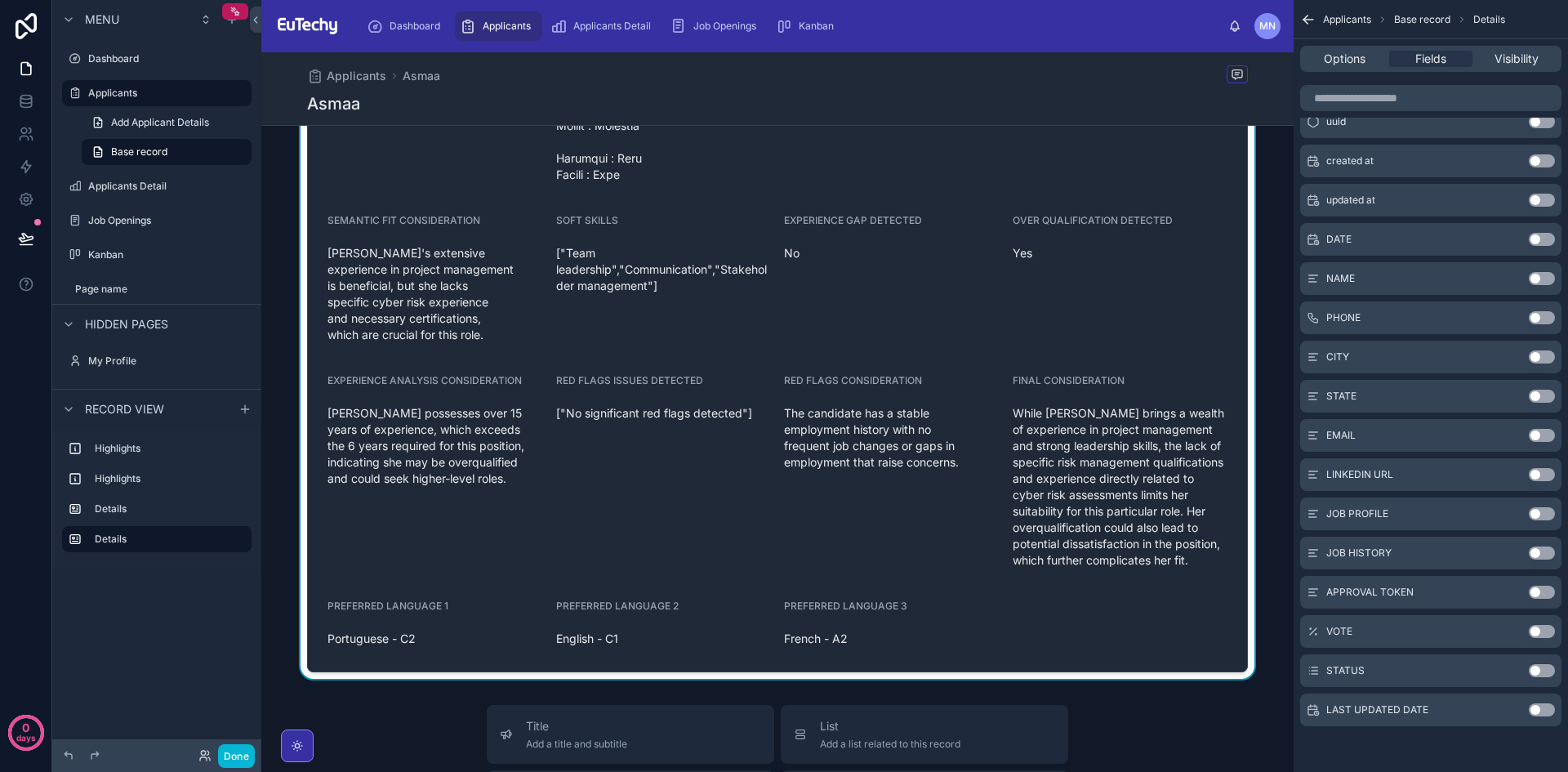
scroll to position [3611, 0]
click at [610, 467] on div "RED FLAGS ISSUES DETECTED ["No significant red flags detected"]" at bounding box center [664, 473] width 216 height 199
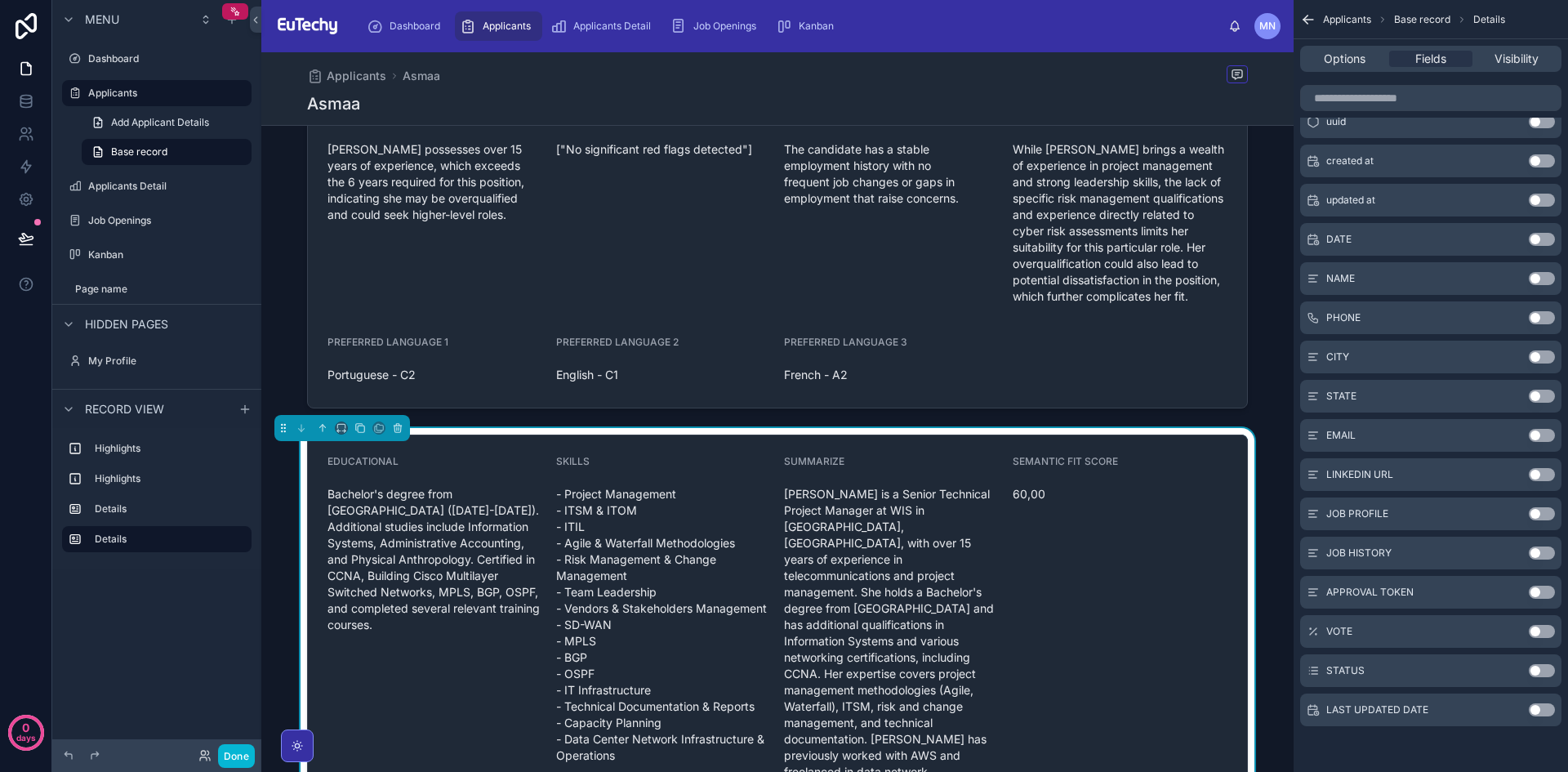
scroll to position [1904, 0]
click at [398, 424] on icon at bounding box center [398, 429] width 12 height 12
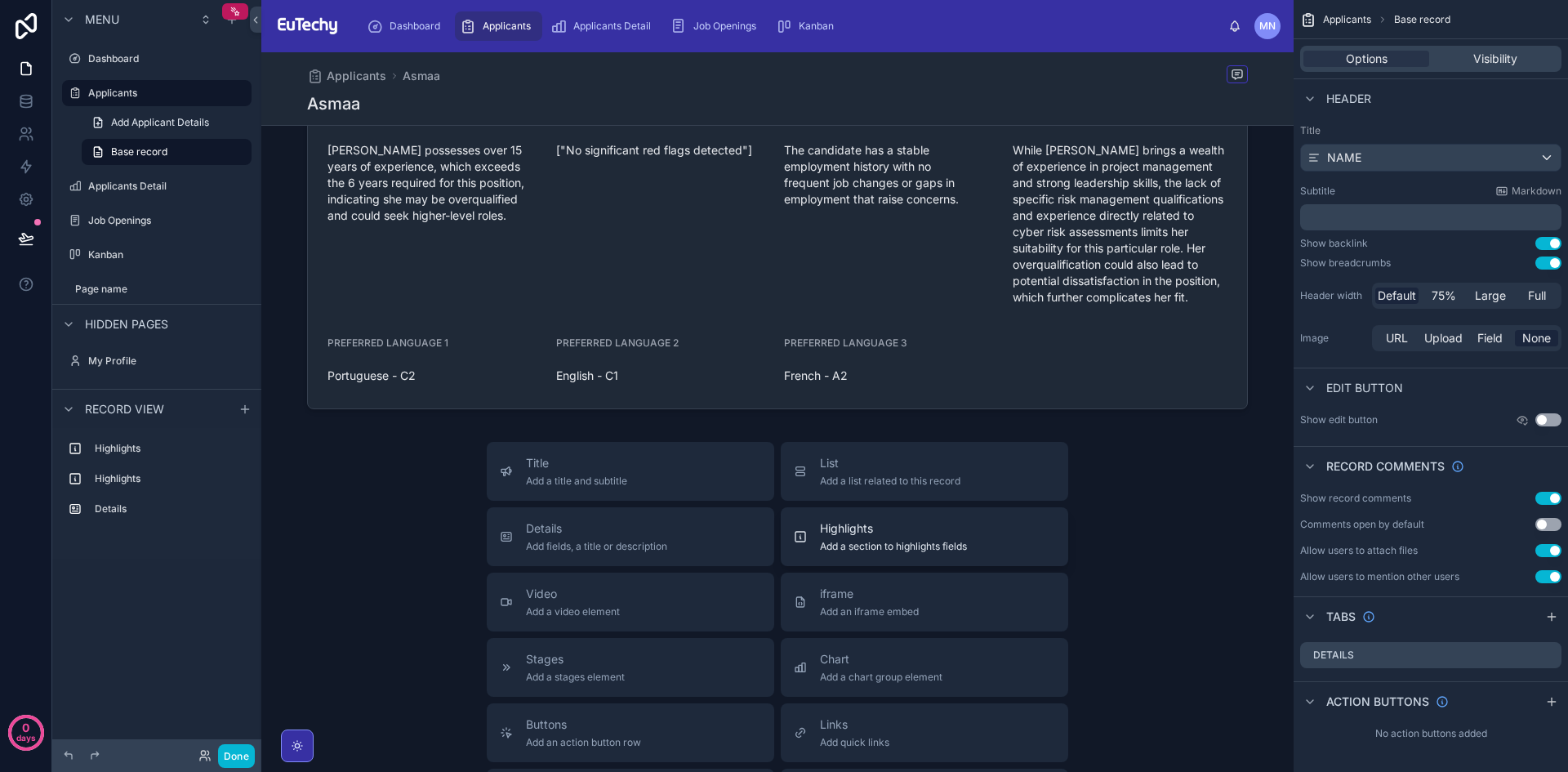
click at [891, 540] on span "Add a section to highlights fields" at bounding box center [893, 547] width 147 height 13
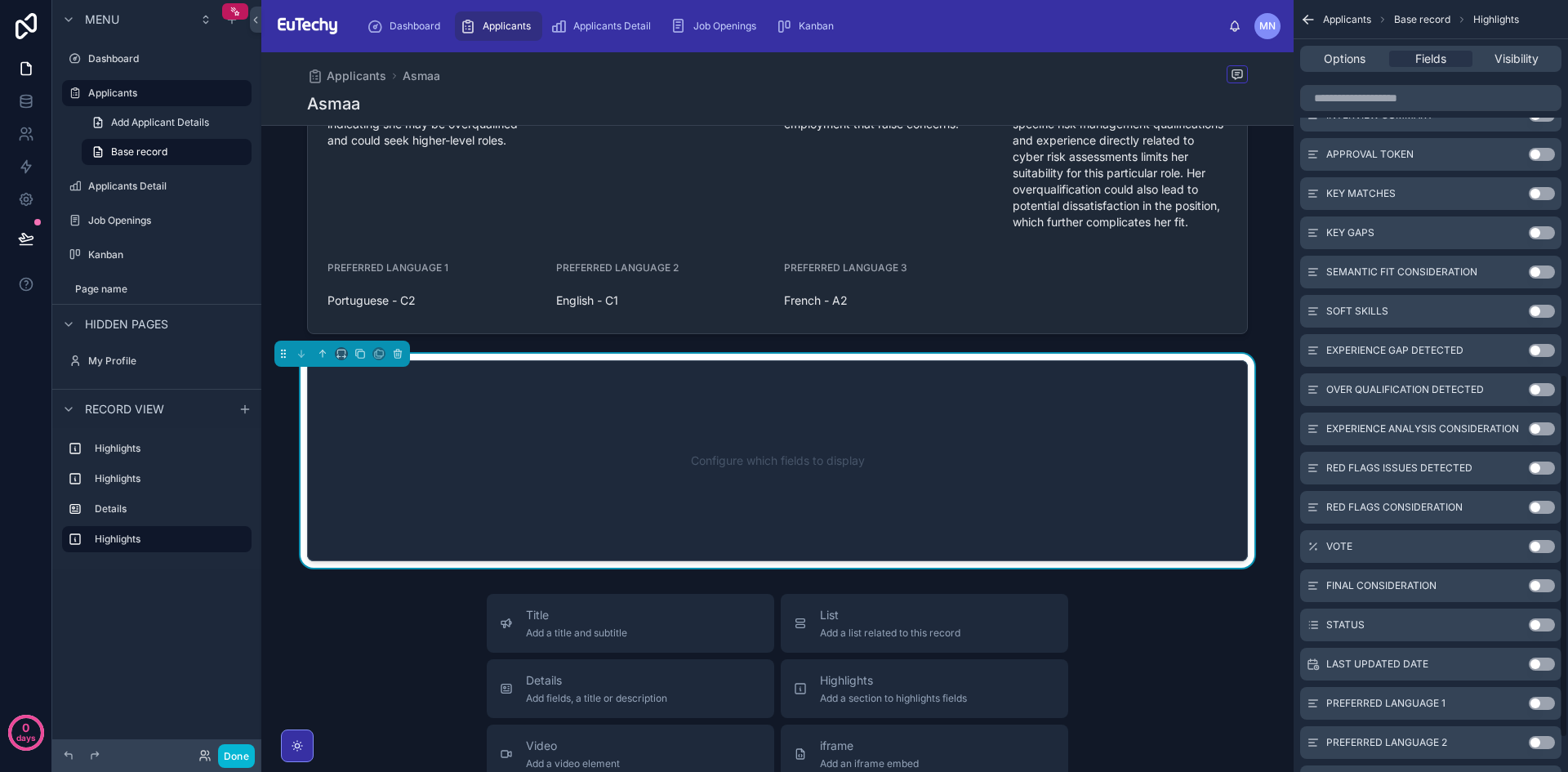
scroll to position [865, 0]
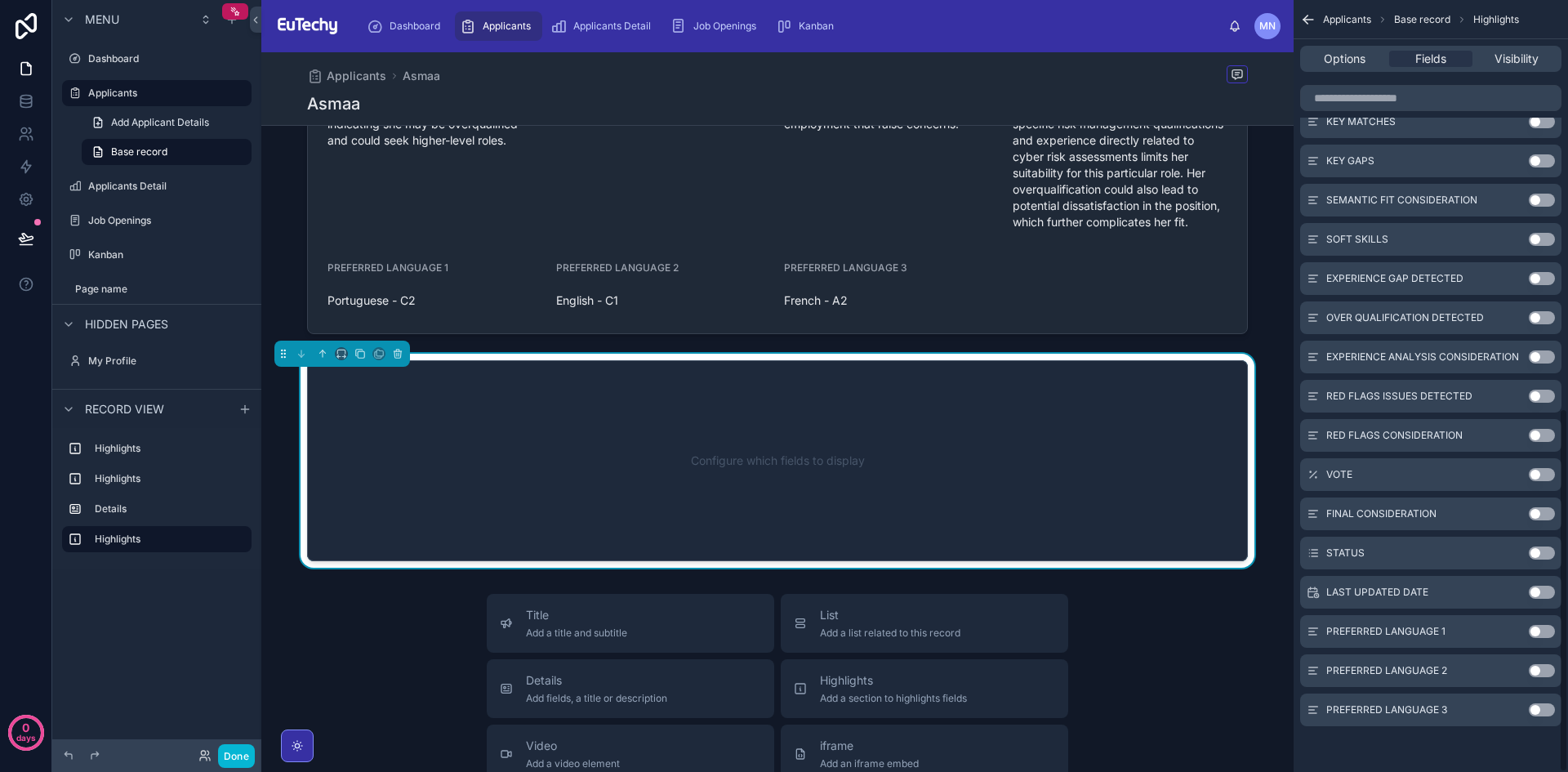
click at [1540, 632] on button "Use setting" at bounding box center [1542, 631] width 26 height 13
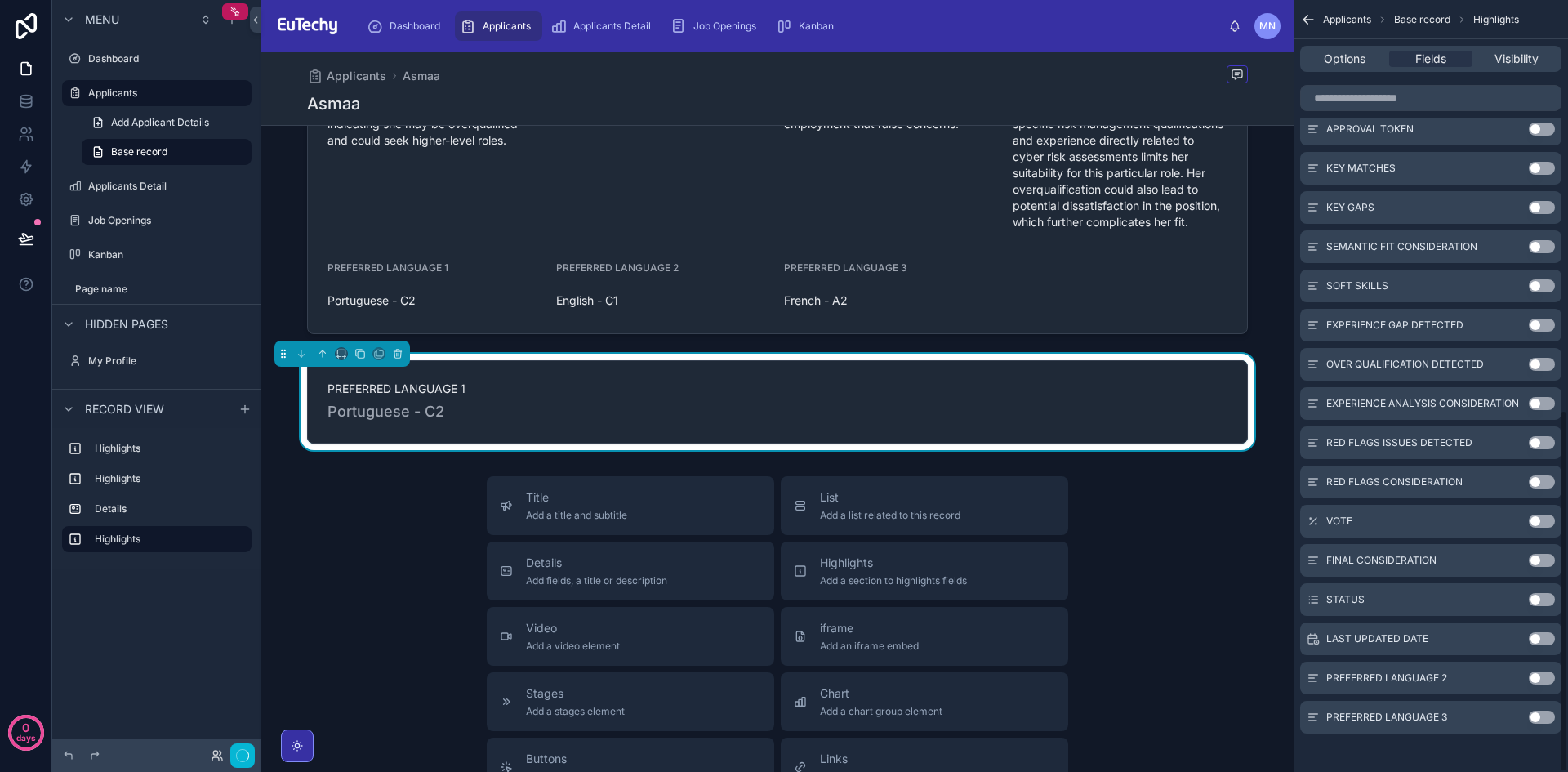
scroll to position [872, 0]
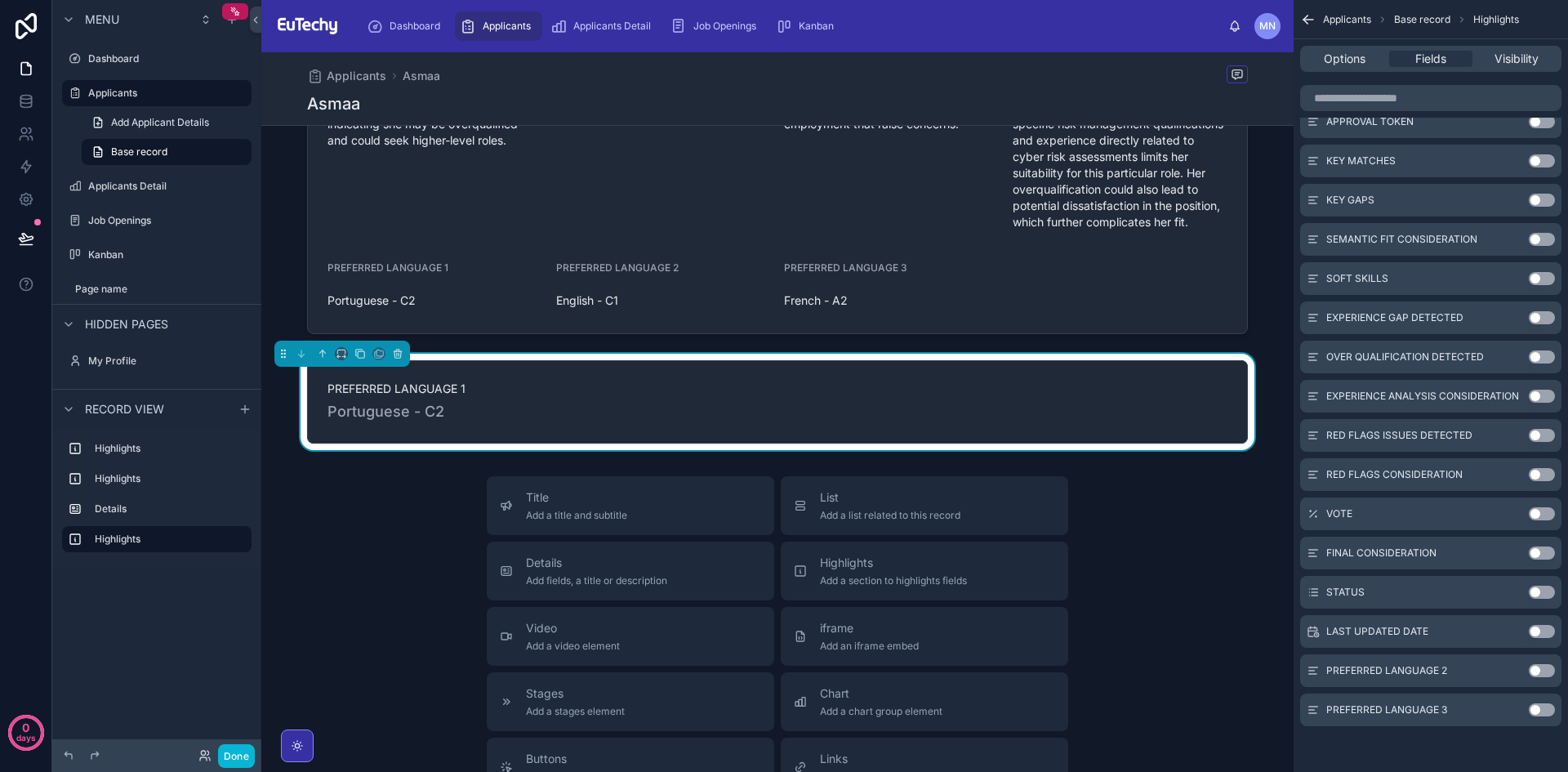
click at [1541, 671] on button "Use setting" at bounding box center [1542, 671] width 26 height 13
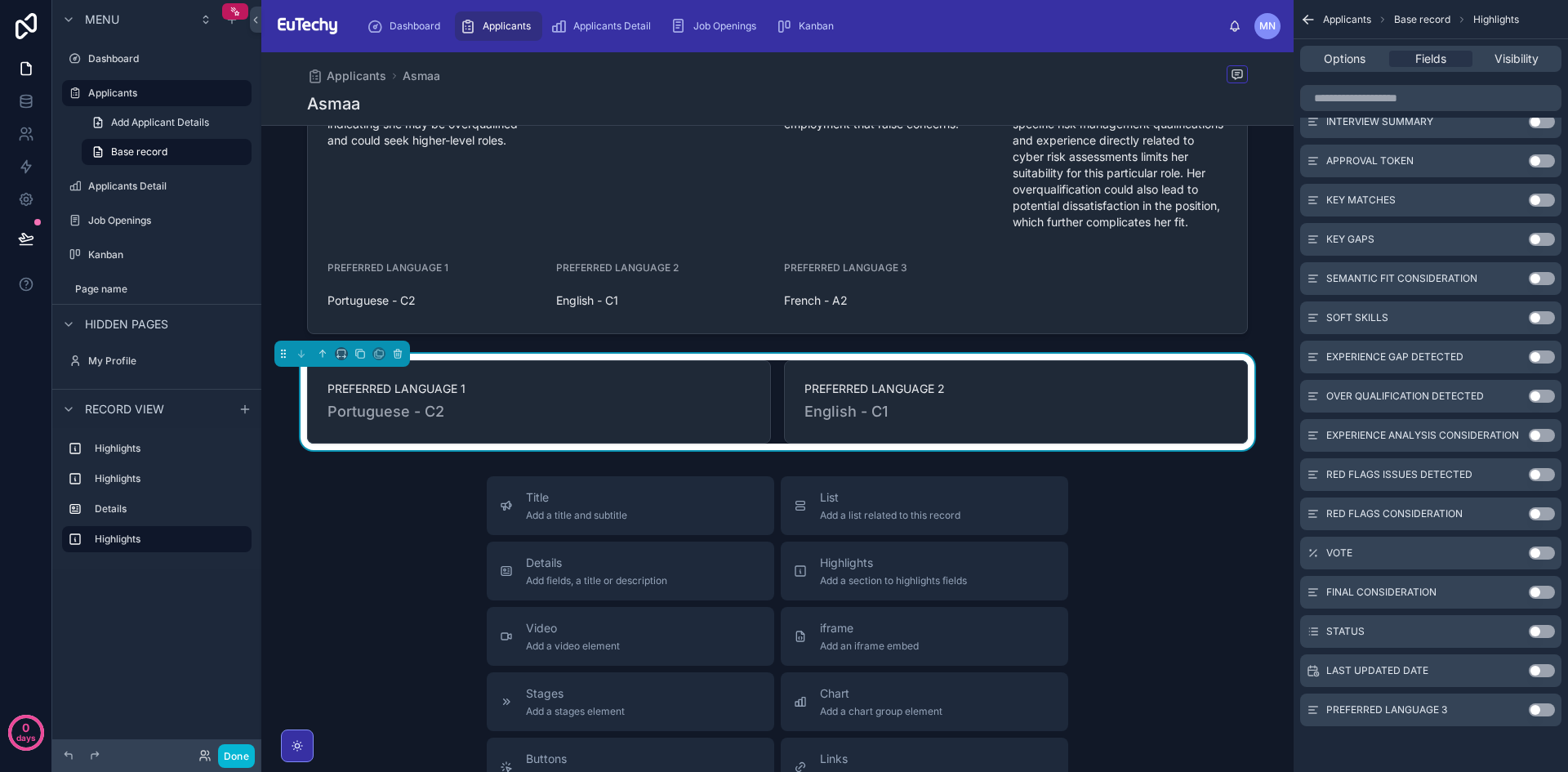
click at [1544, 709] on button "Use setting" at bounding box center [1542, 710] width 26 height 13
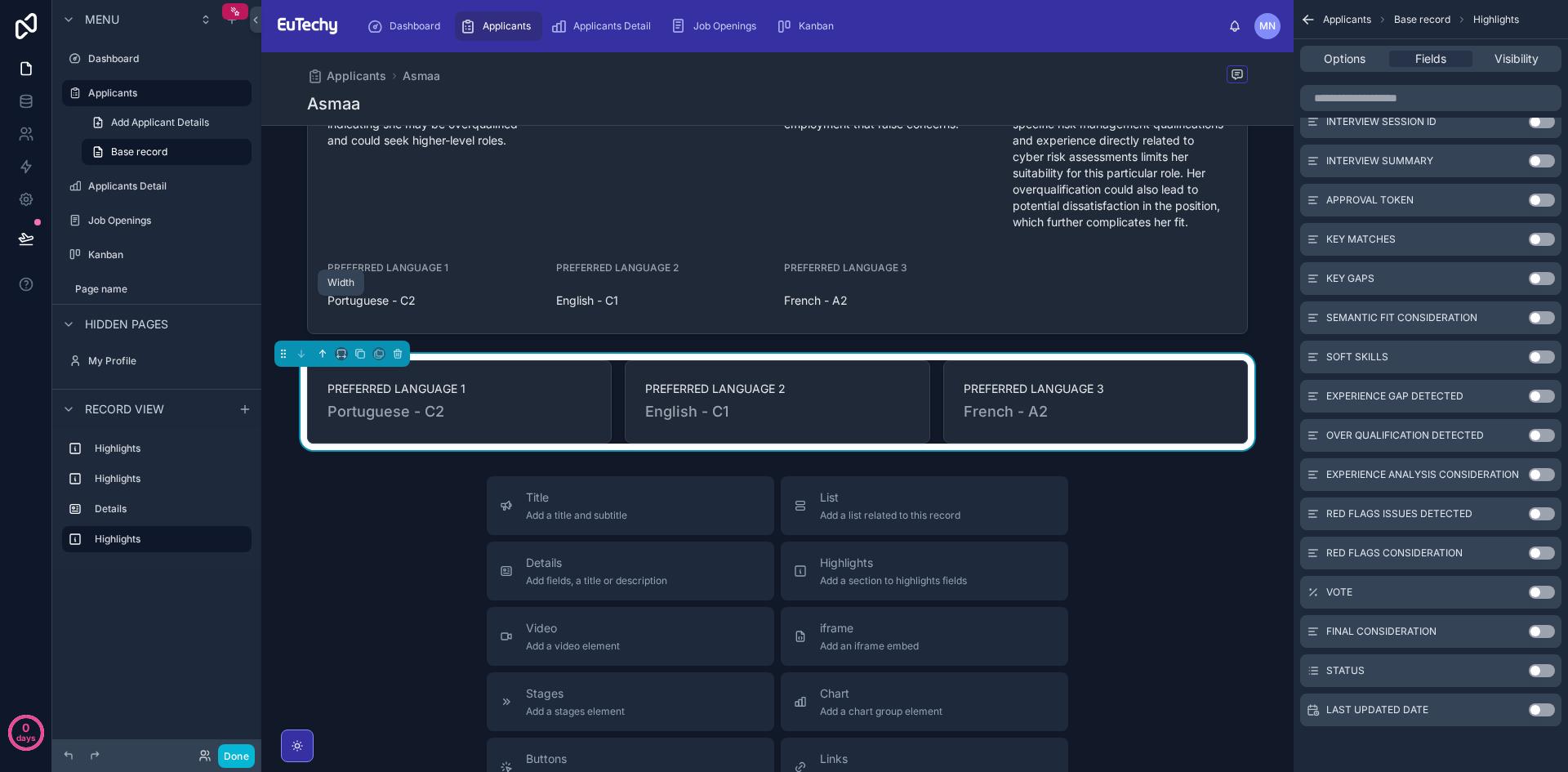
click at [326, 347] on icon at bounding box center [322, 353] width 12 height 12
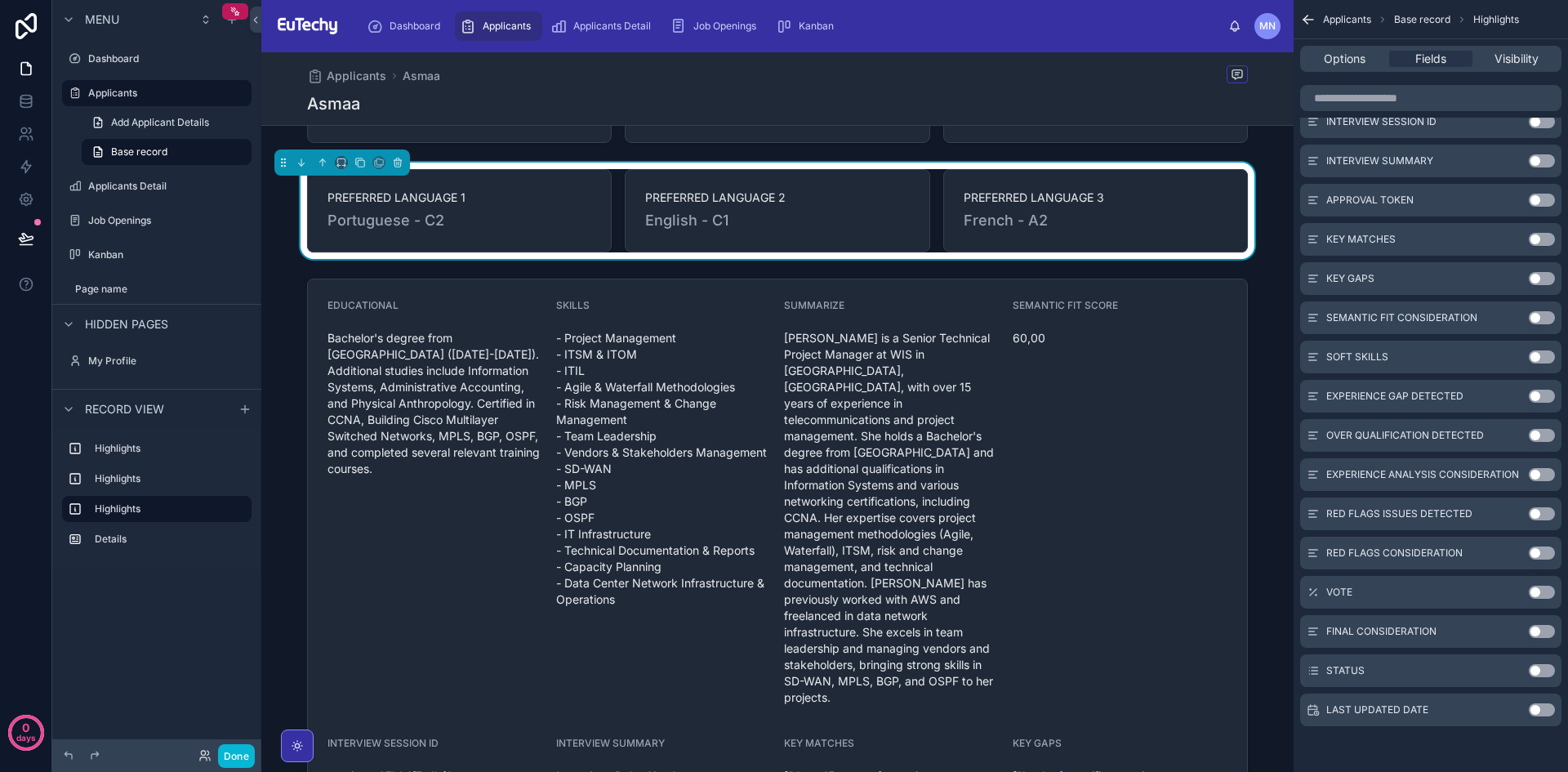
scroll to position [202, 0]
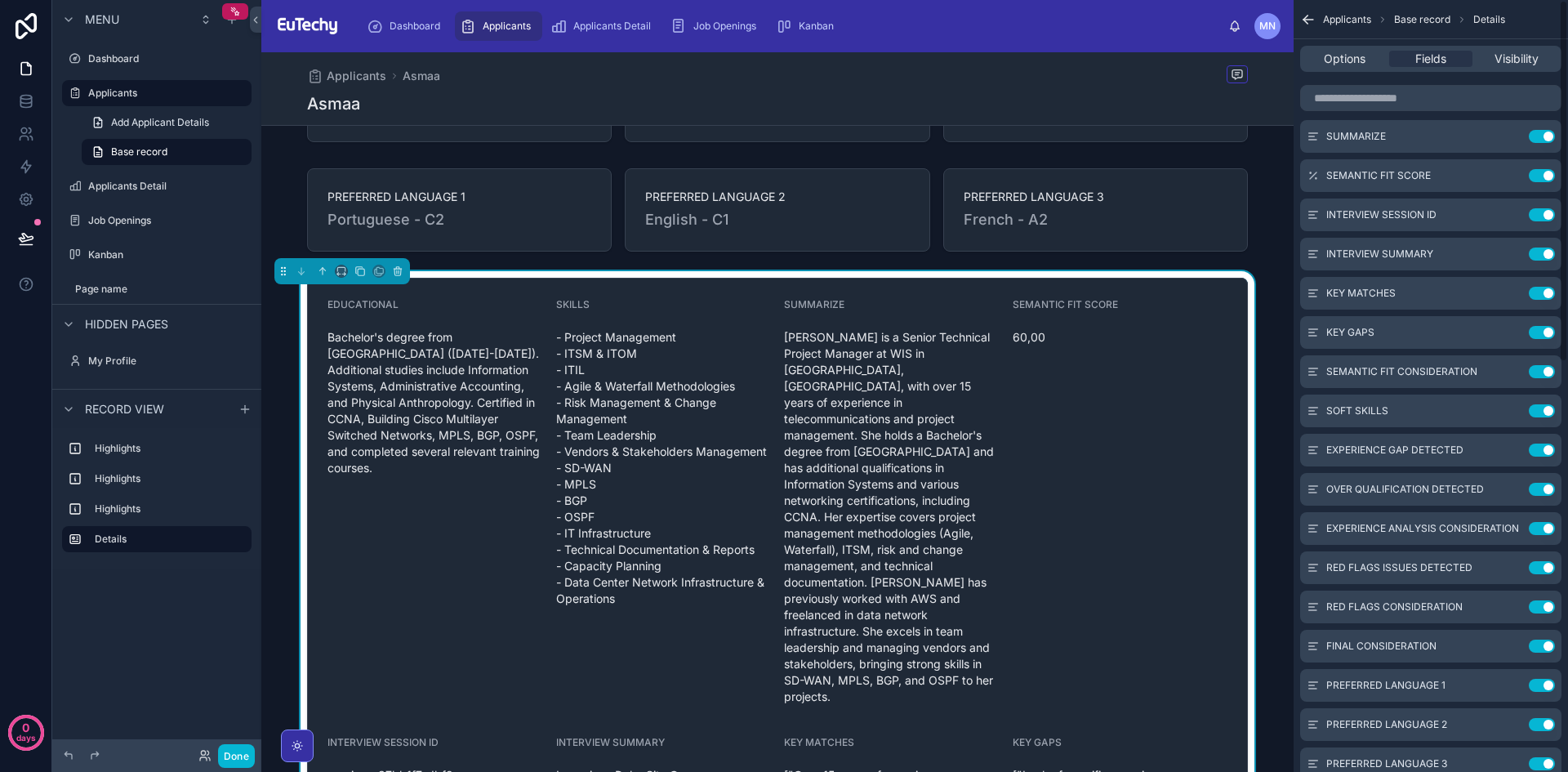
scroll to position [0, 0]
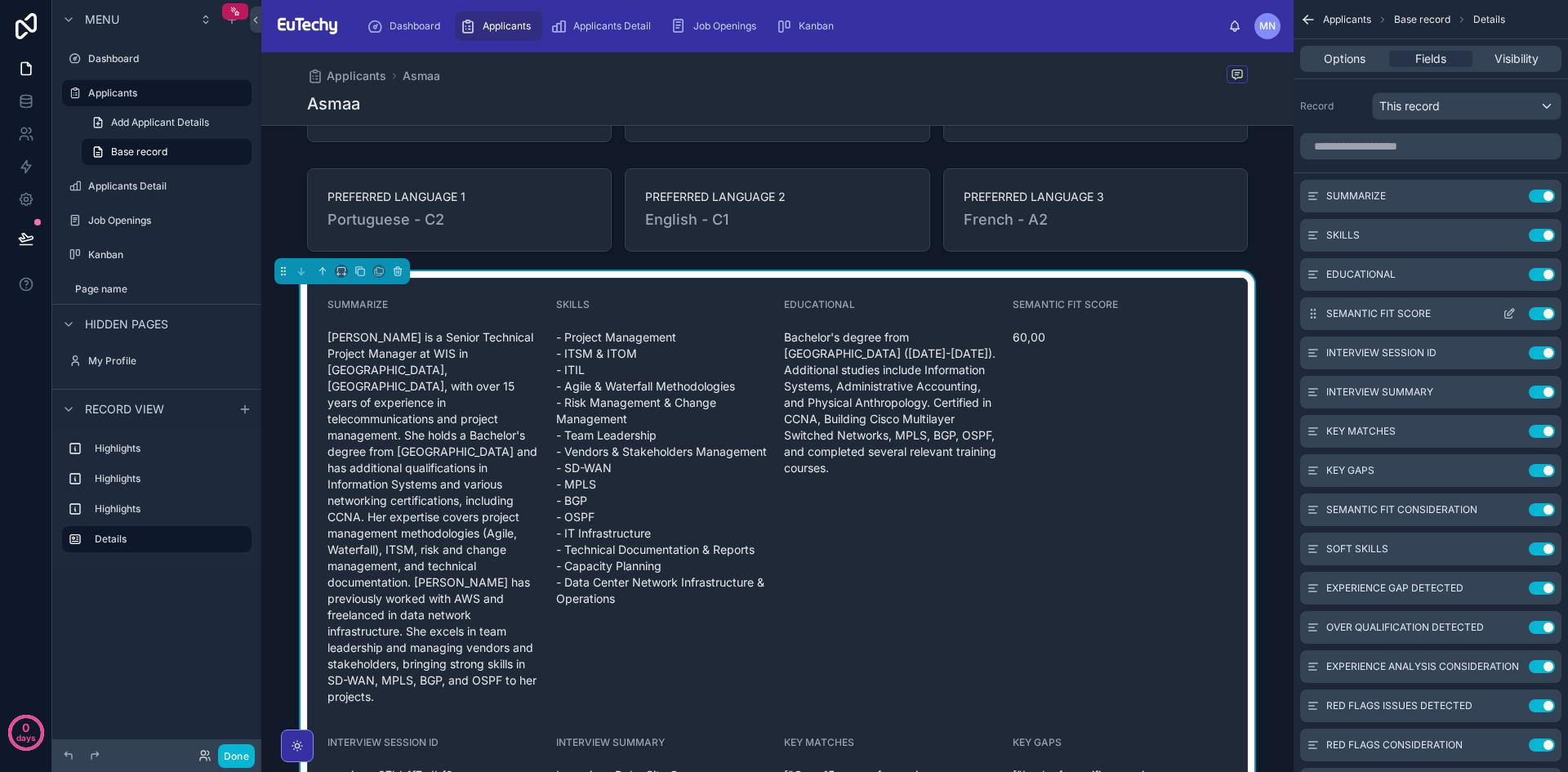
click at [1545, 314] on button "Use setting" at bounding box center [1542, 314] width 26 height 13
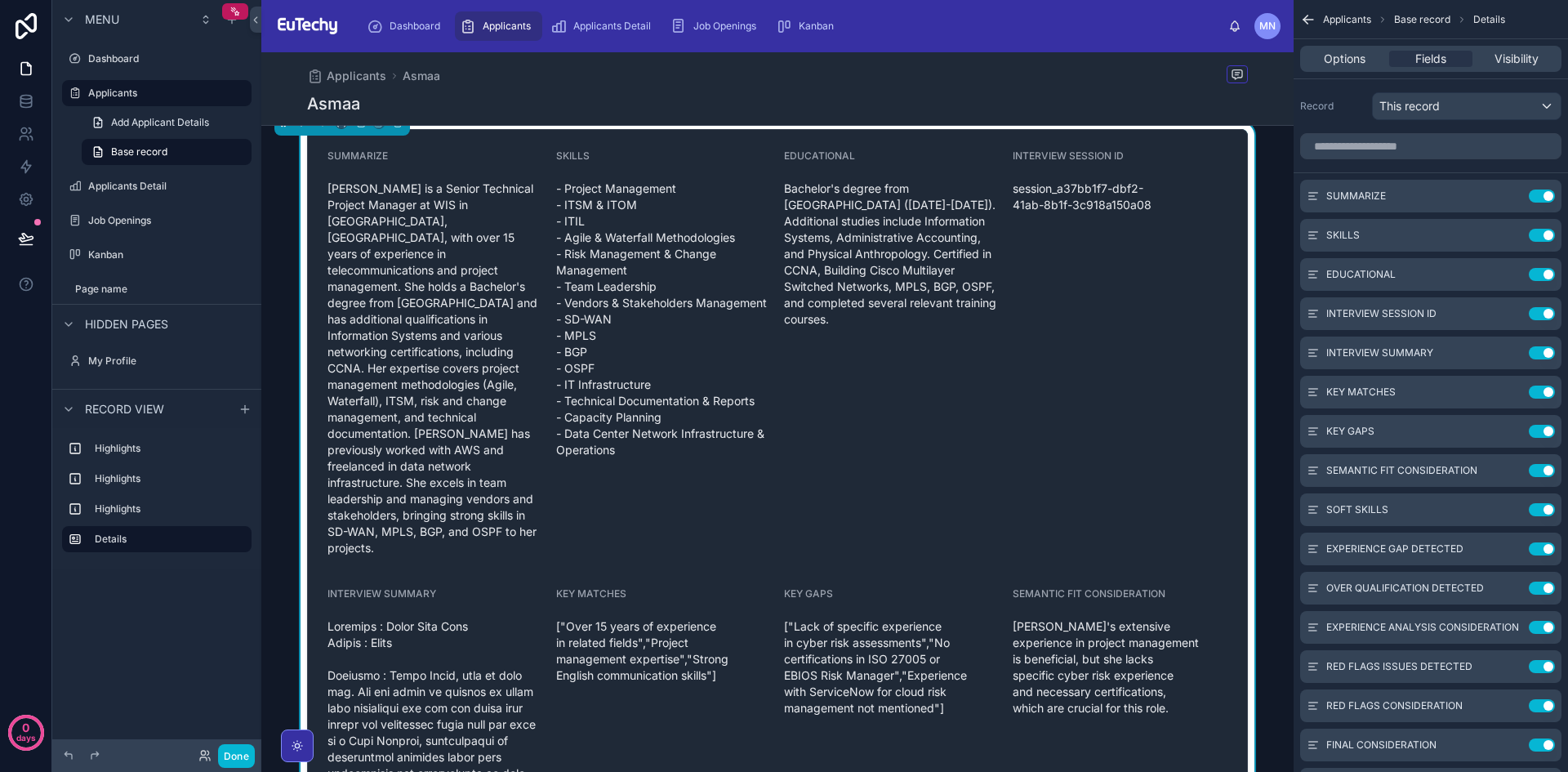
scroll to position [352, 0]
click at [1544, 314] on button "Use setting" at bounding box center [1542, 314] width 26 height 13
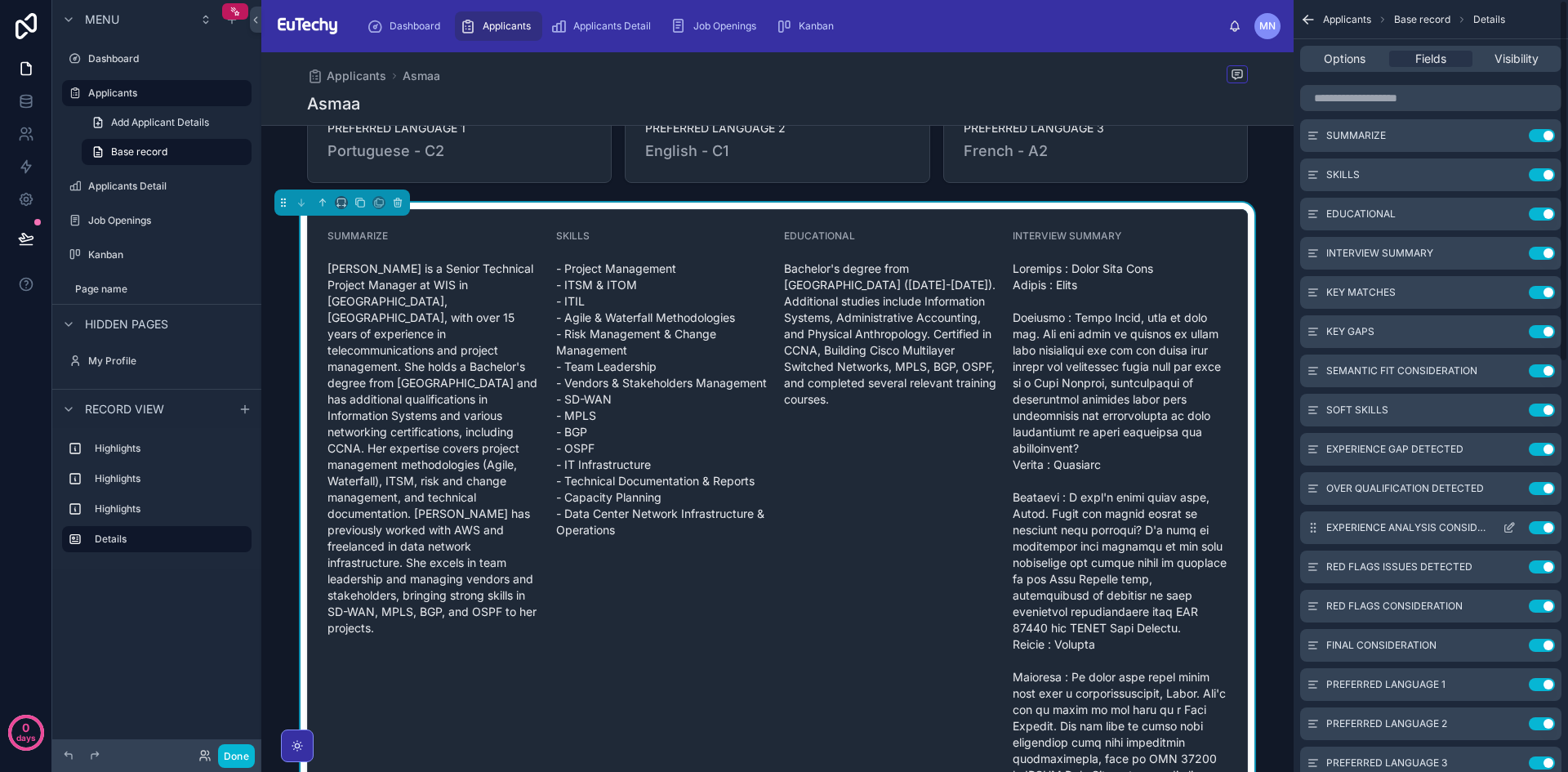
scroll to position [0, 0]
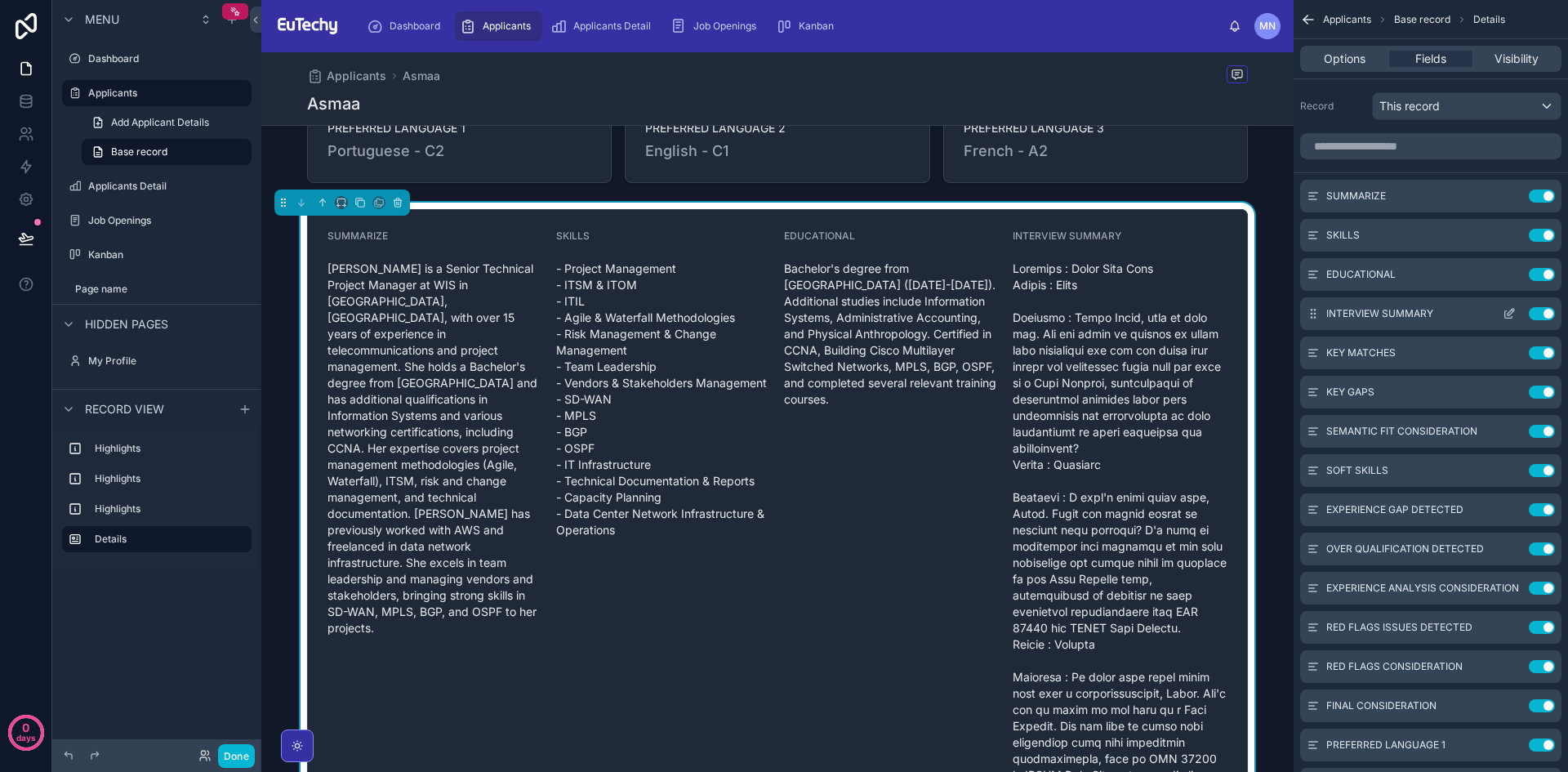
click at [1544, 311] on button "Use setting" at bounding box center [1542, 314] width 26 height 13
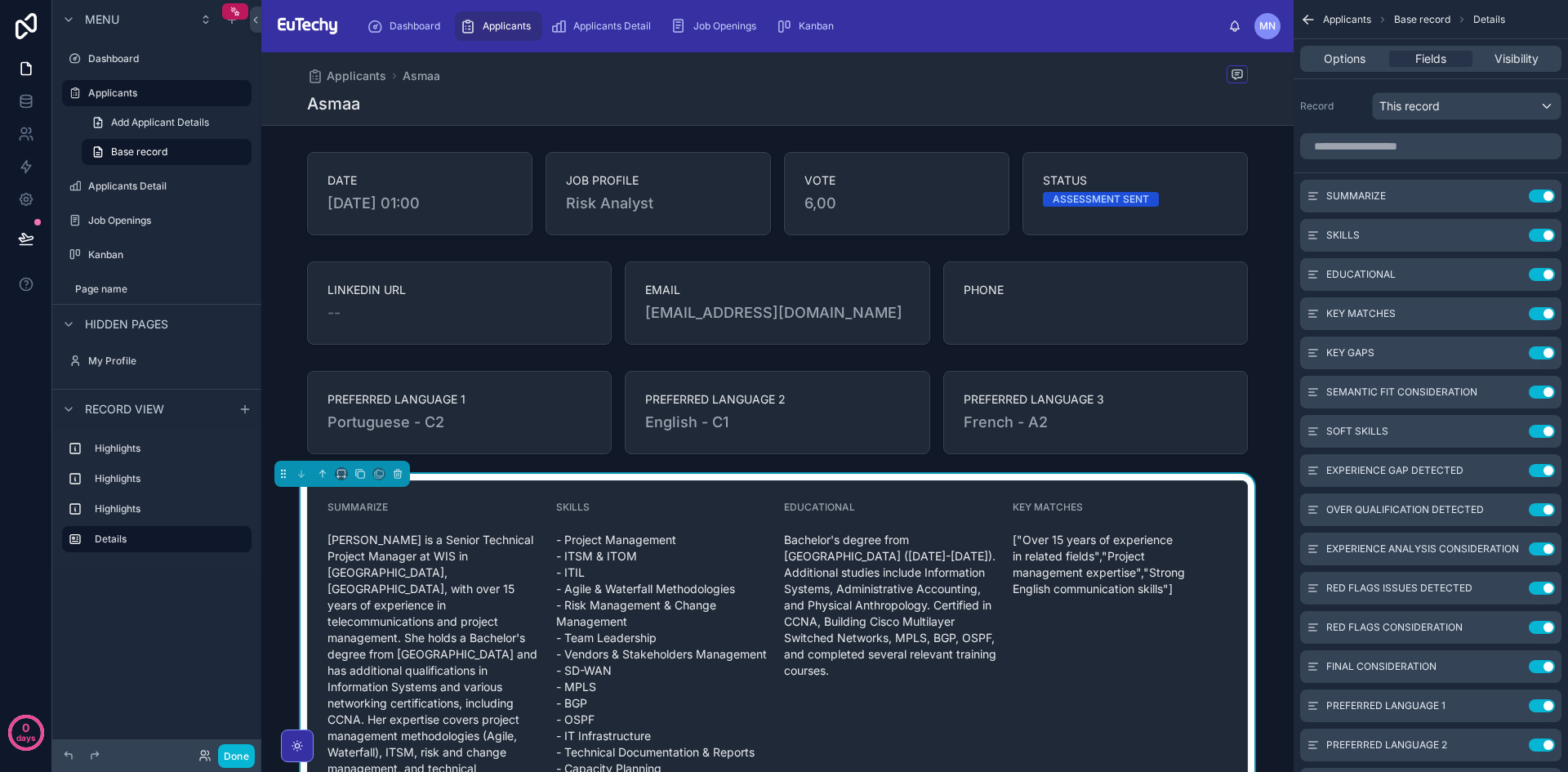
click at [456, 509] on div "SUMMARIZE" at bounding box center [435, 510] width 216 height 19
click at [699, 504] on div "SKILLS" at bounding box center [664, 510] width 216 height 19
click at [1361, 64] on span "Options" at bounding box center [1345, 59] width 41 height 16
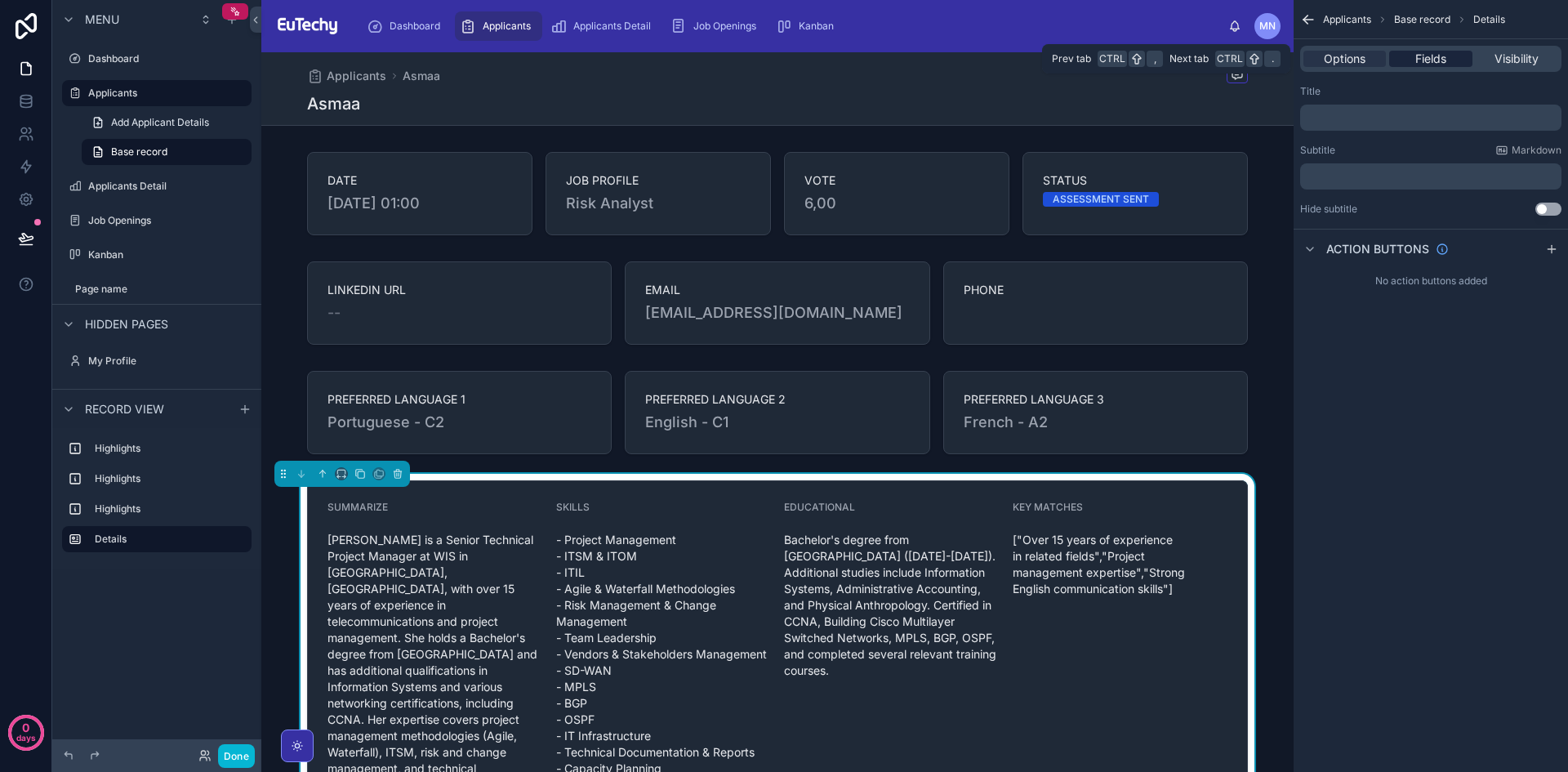
click at [1440, 57] on span "Fields" at bounding box center [1431, 59] width 31 height 16
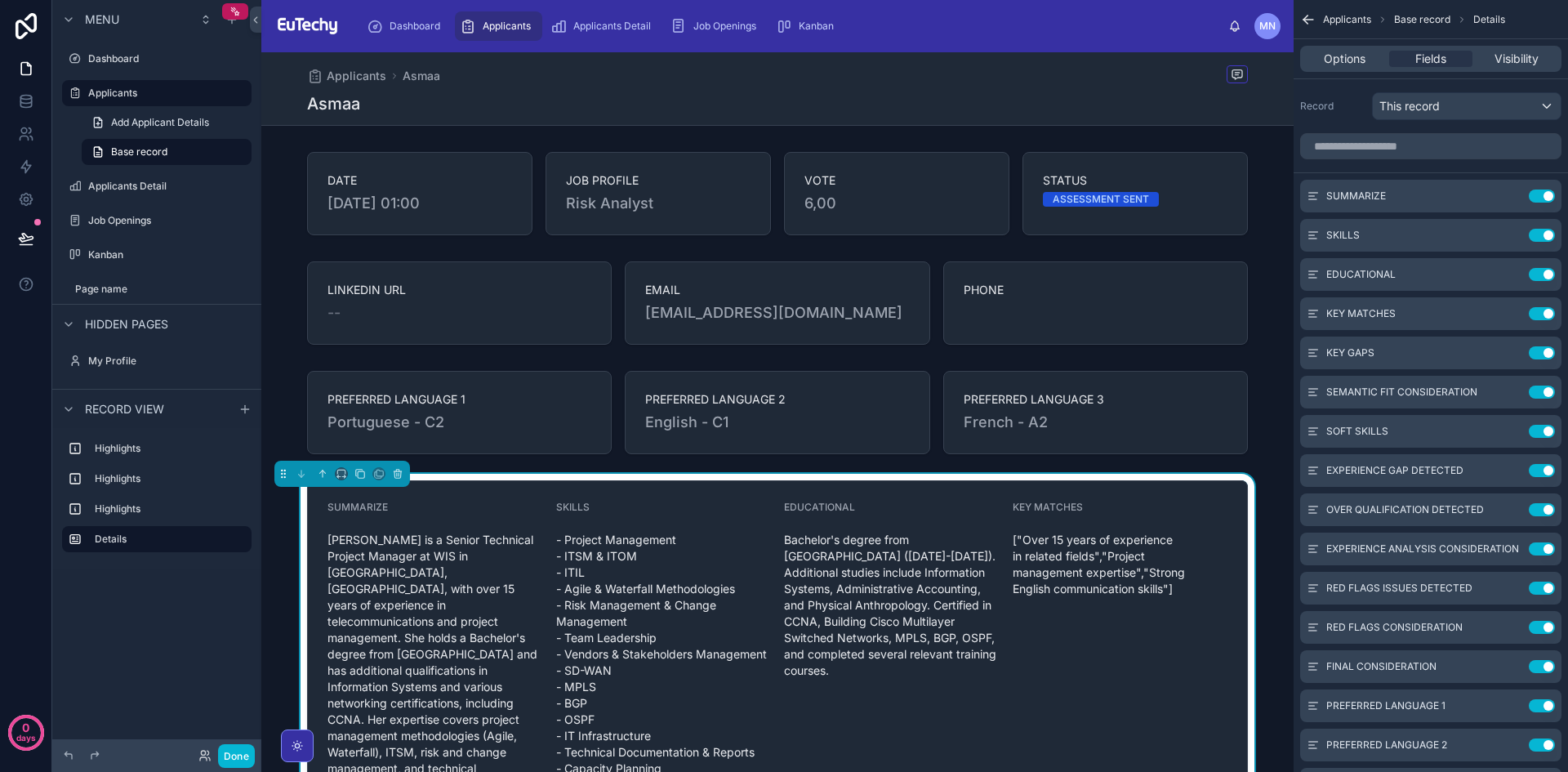
click at [467, 90] on div "Applicants [PERSON_NAME]" at bounding box center [778, 89] width 941 height 73
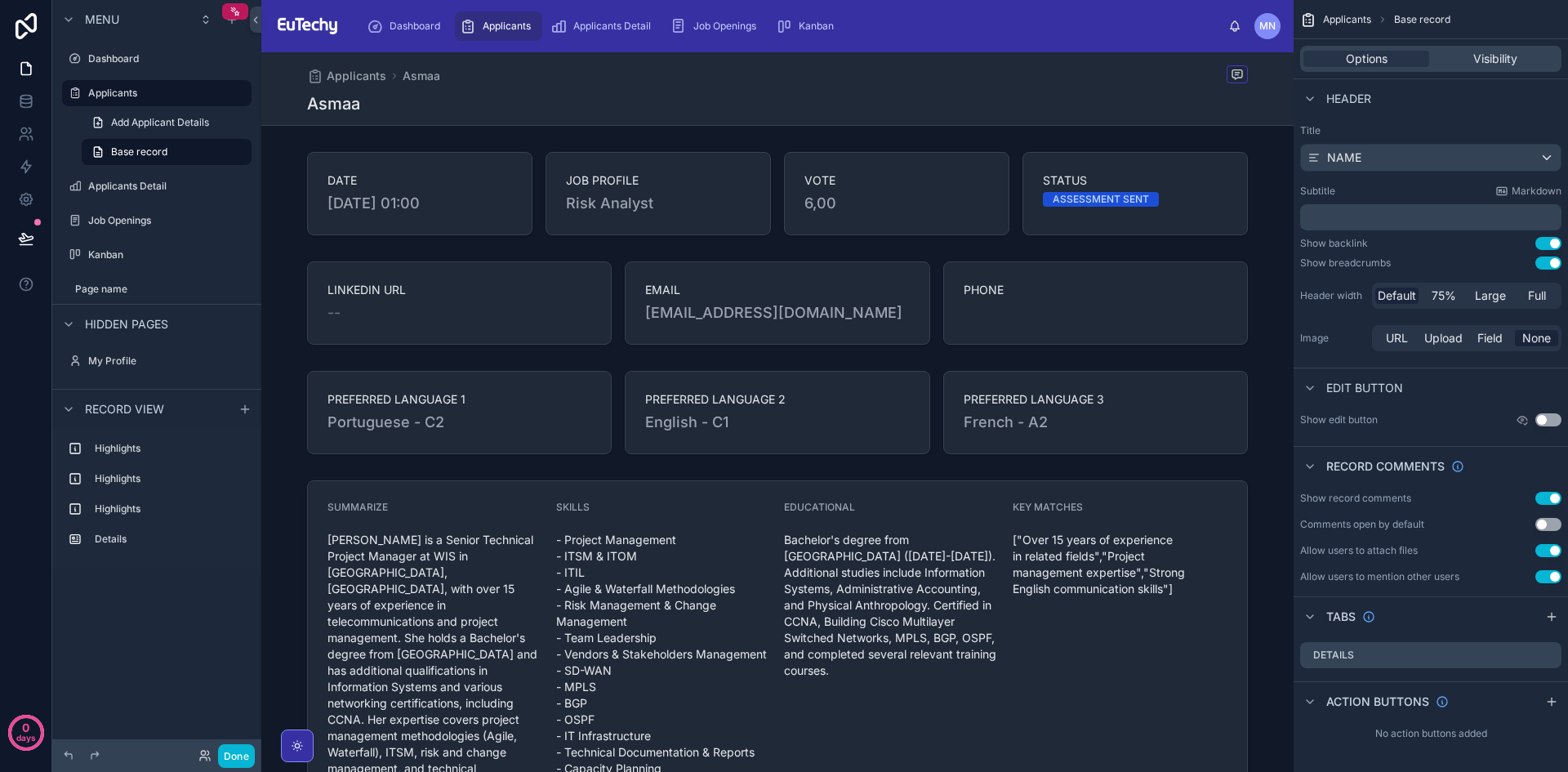
click at [534, 87] on div "Applicants [PERSON_NAME]" at bounding box center [778, 89] width 941 height 73
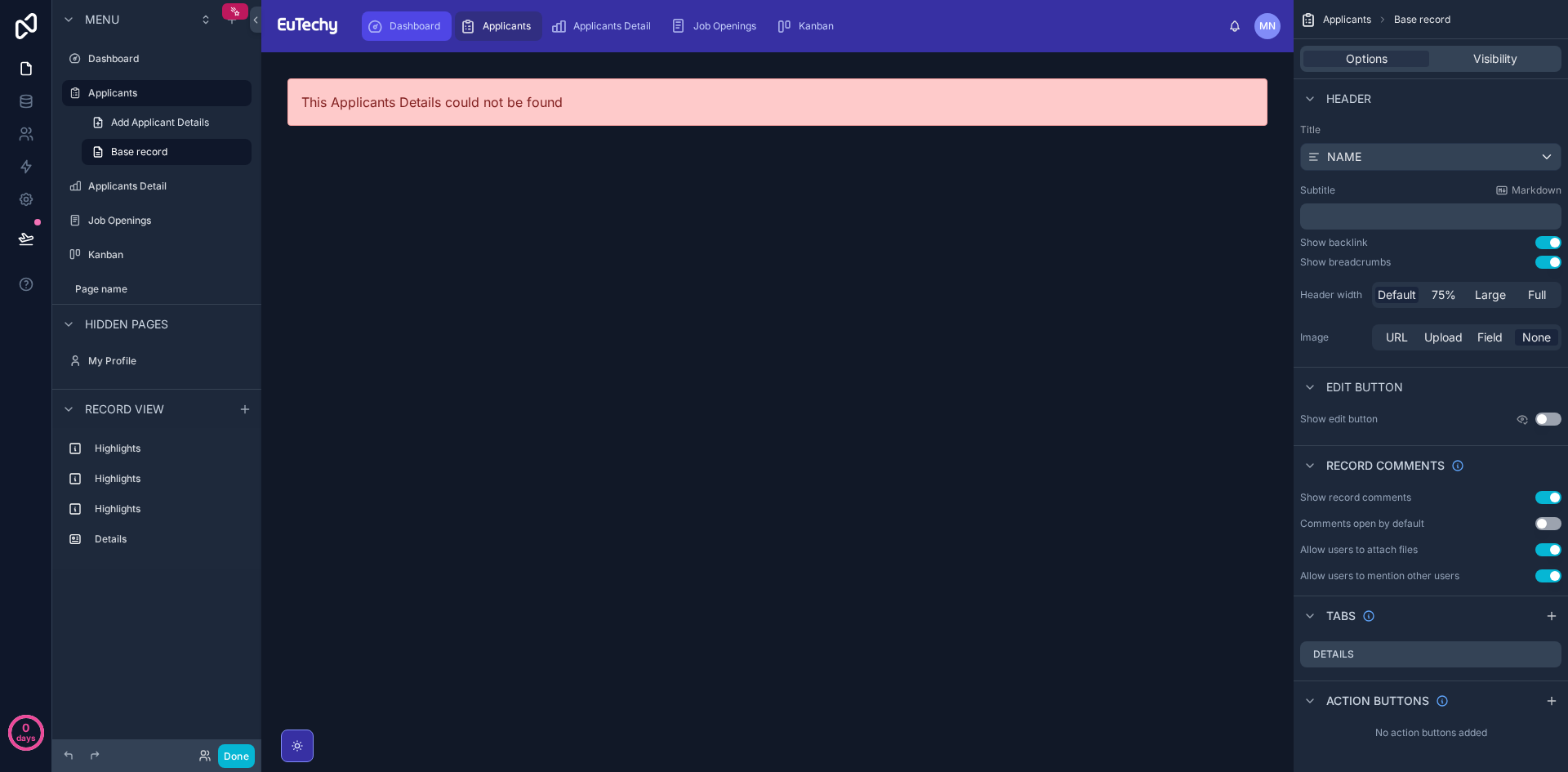
click at [398, 25] on span "Dashboard" at bounding box center [415, 26] width 51 height 13
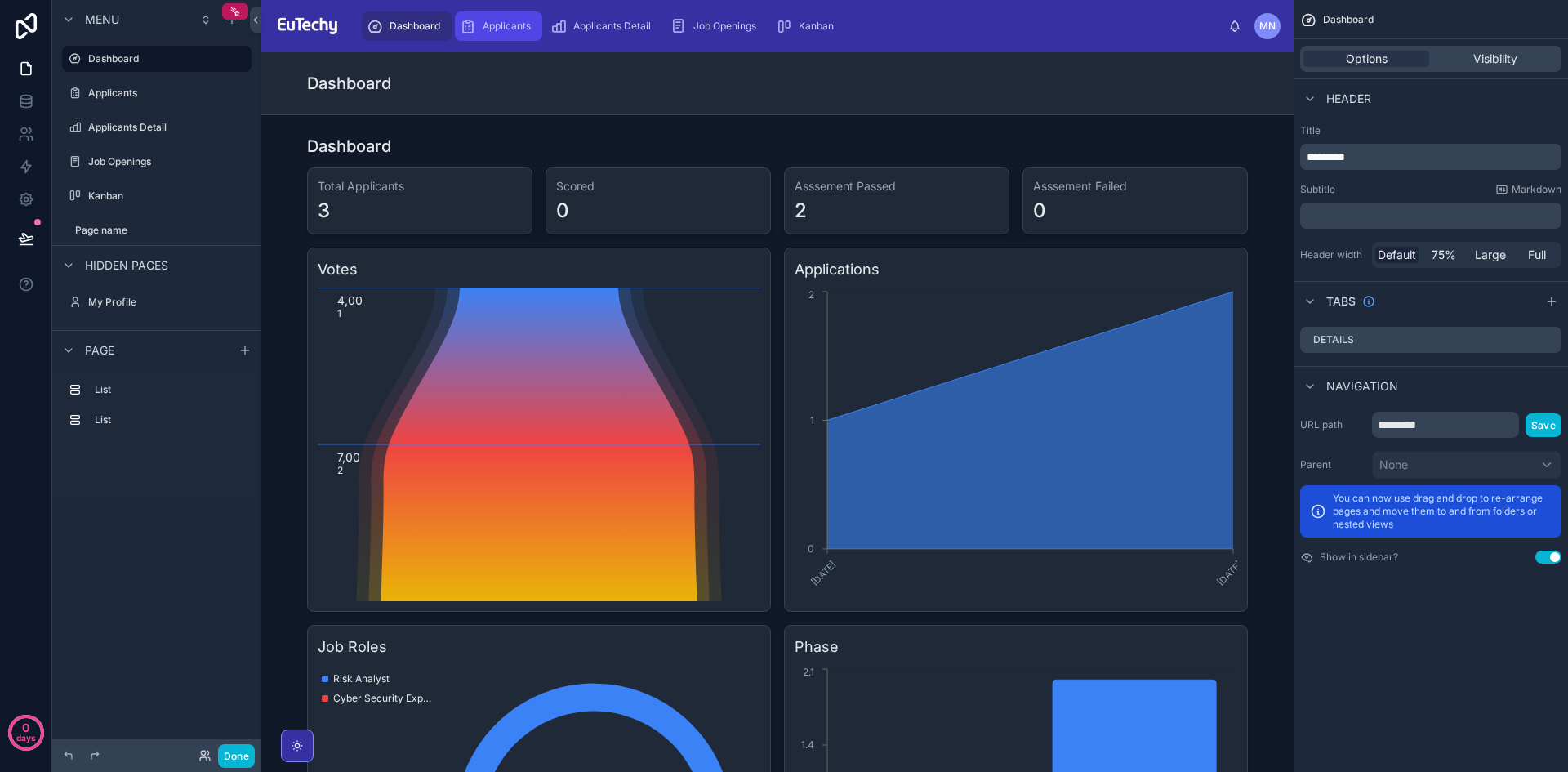
click at [492, 29] on span "Applicants" at bounding box center [506, 26] width 48 height 13
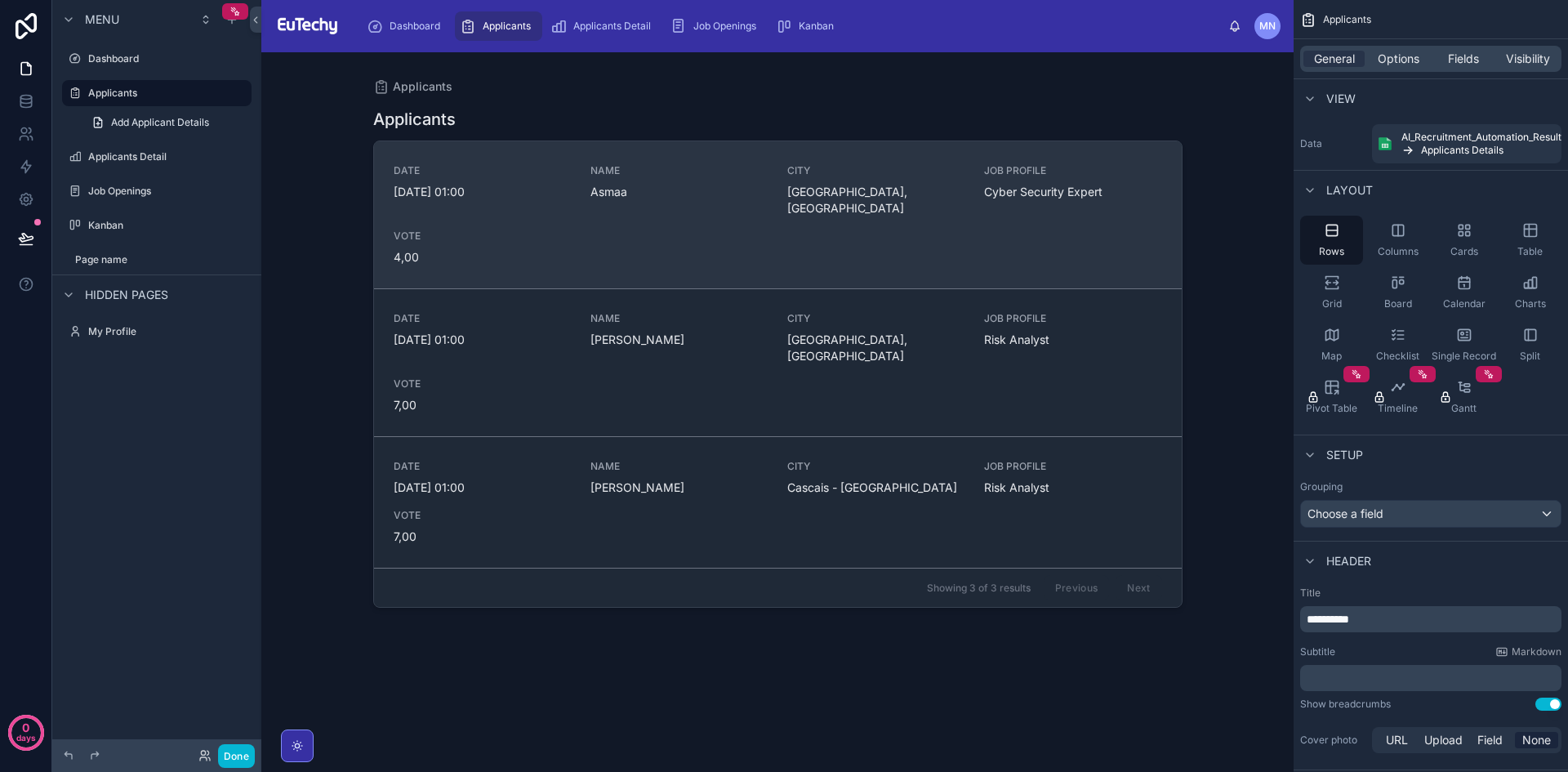
click at [788, 219] on div "DATE [DATE] 01:00 NAME [GEOGRAPHIC_DATA], [GEOGRAPHIC_DATA] JOB PROFILE Cyber S…" at bounding box center [778, 215] width 768 height 101
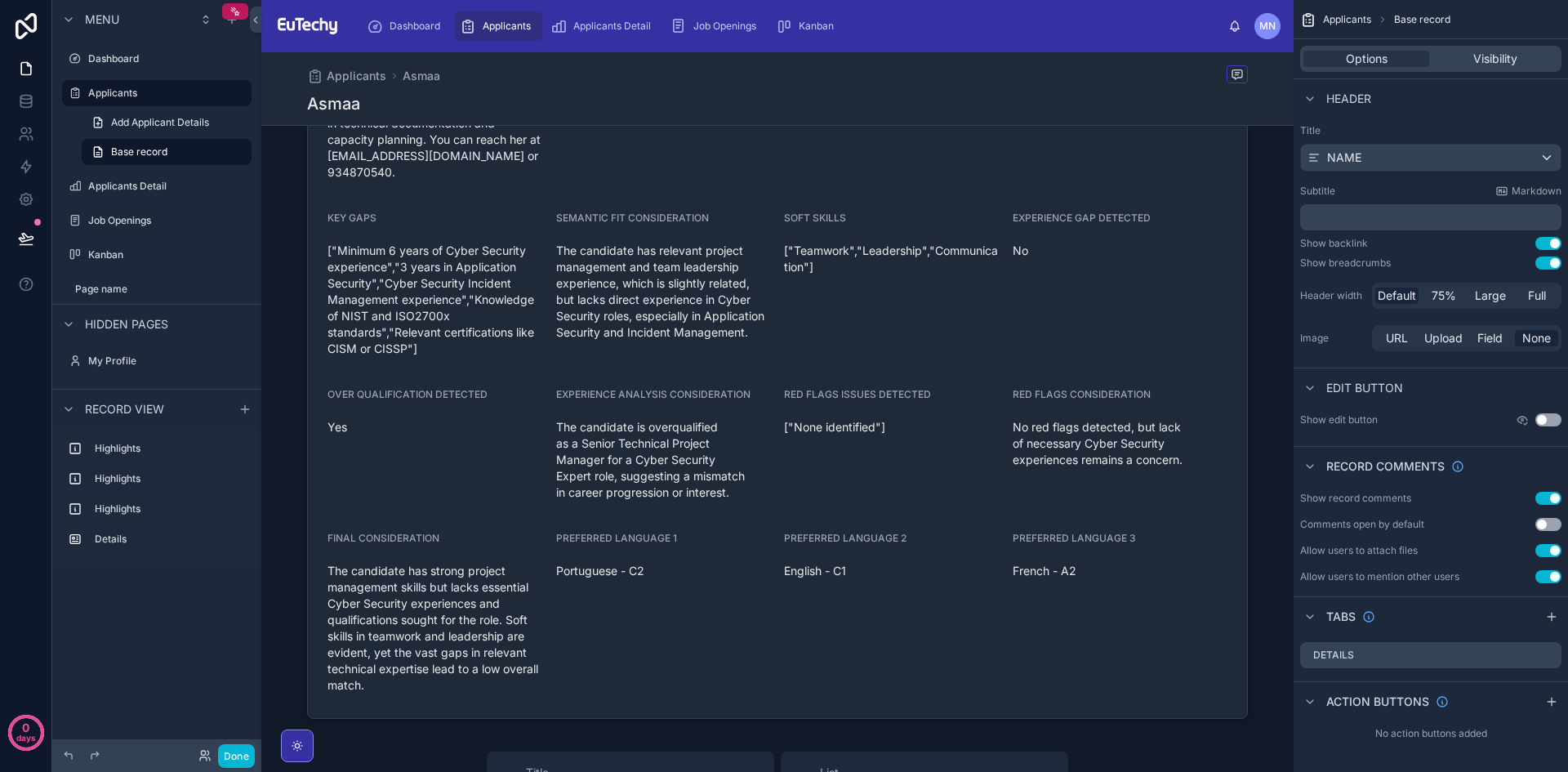
scroll to position [694, 0]
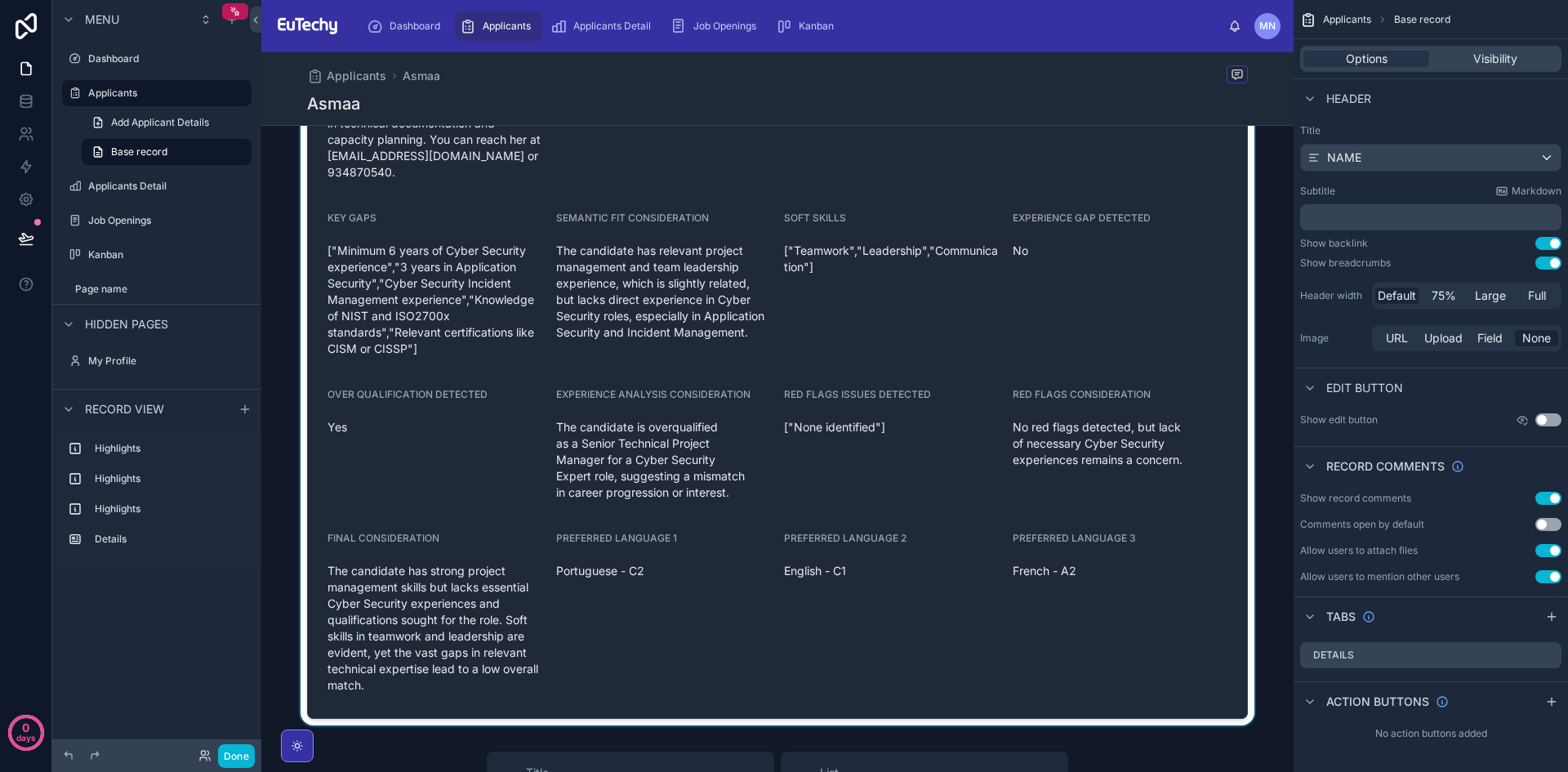
click at [1006, 528] on div at bounding box center [778, 252] width 1033 height 946
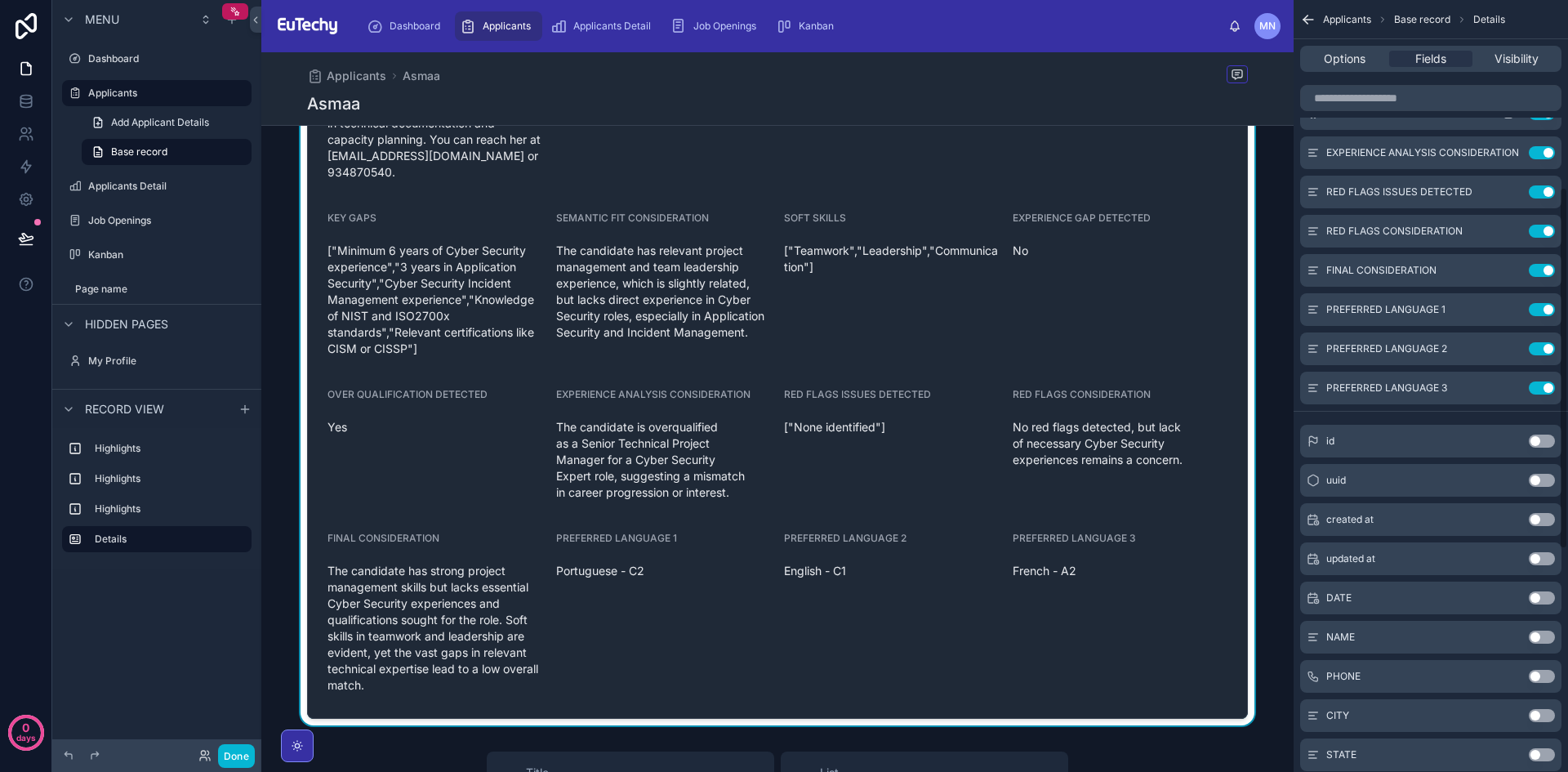
scroll to position [395, 0]
click at [1549, 310] on button "Use setting" at bounding box center [1542, 312] width 26 height 13
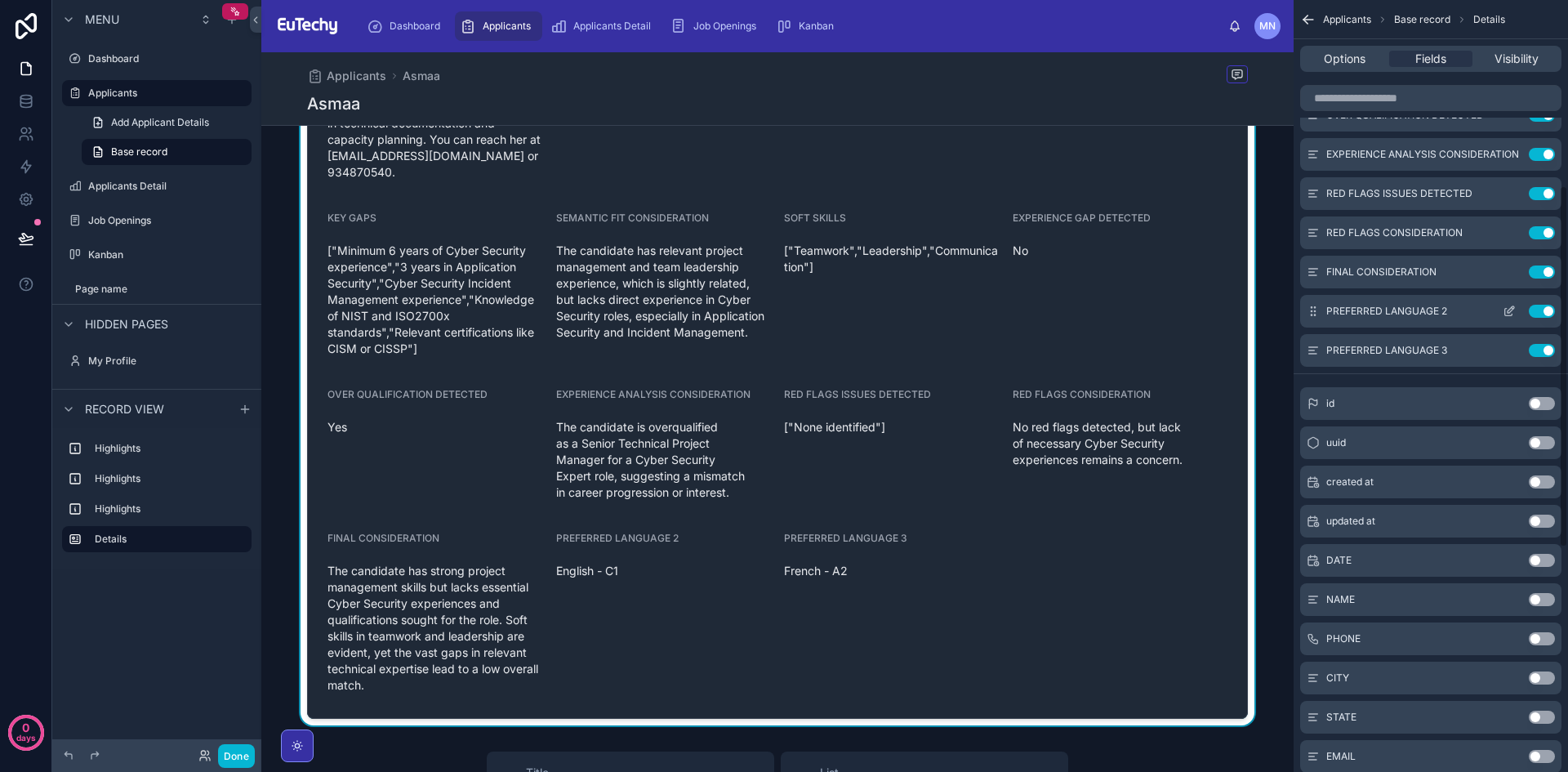
click at [1547, 316] on button "Use setting" at bounding box center [1542, 312] width 26 height 13
click at [1547, 314] on button "Use setting" at bounding box center [1542, 312] width 26 height 13
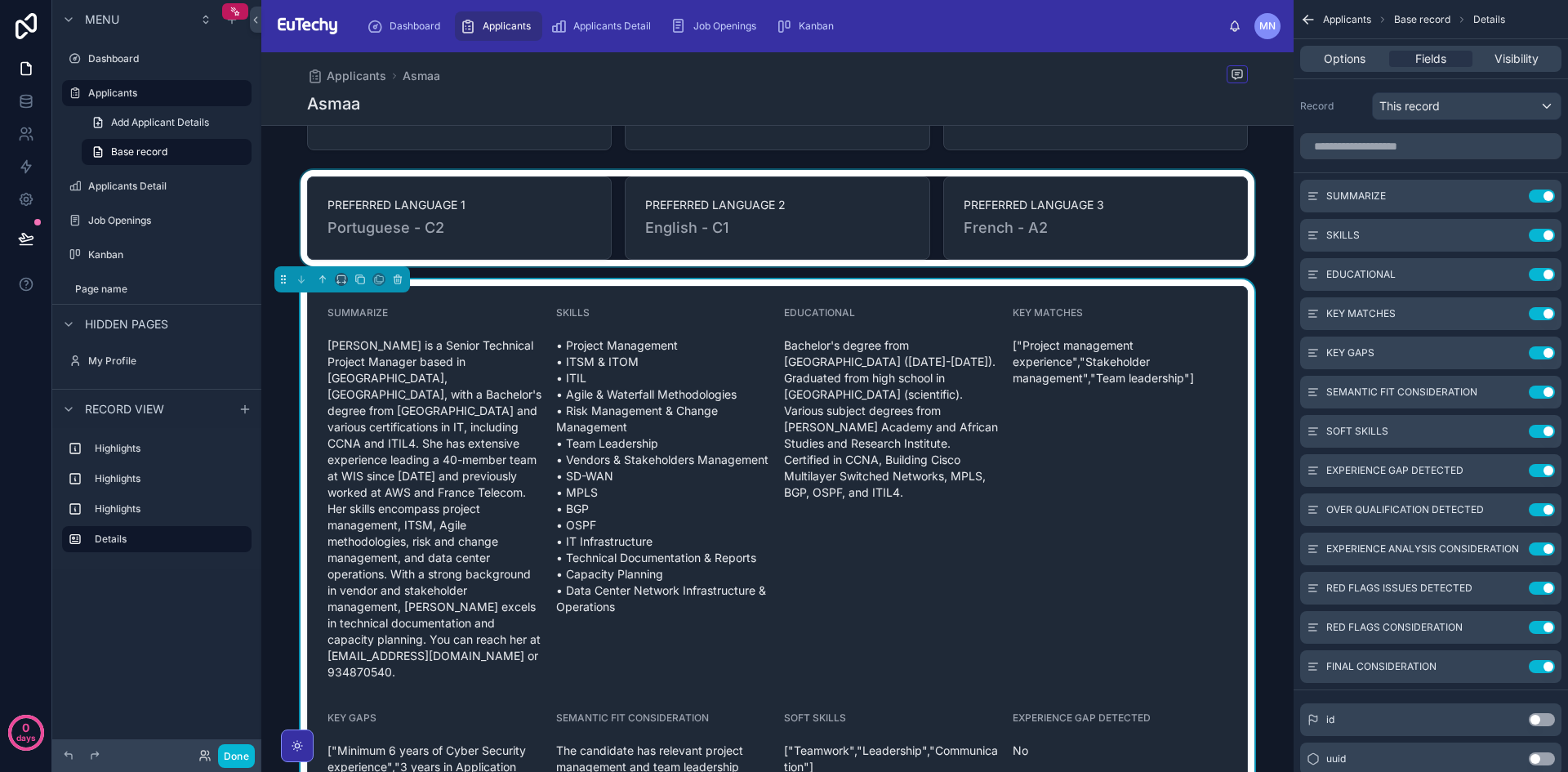
scroll to position [0, 0]
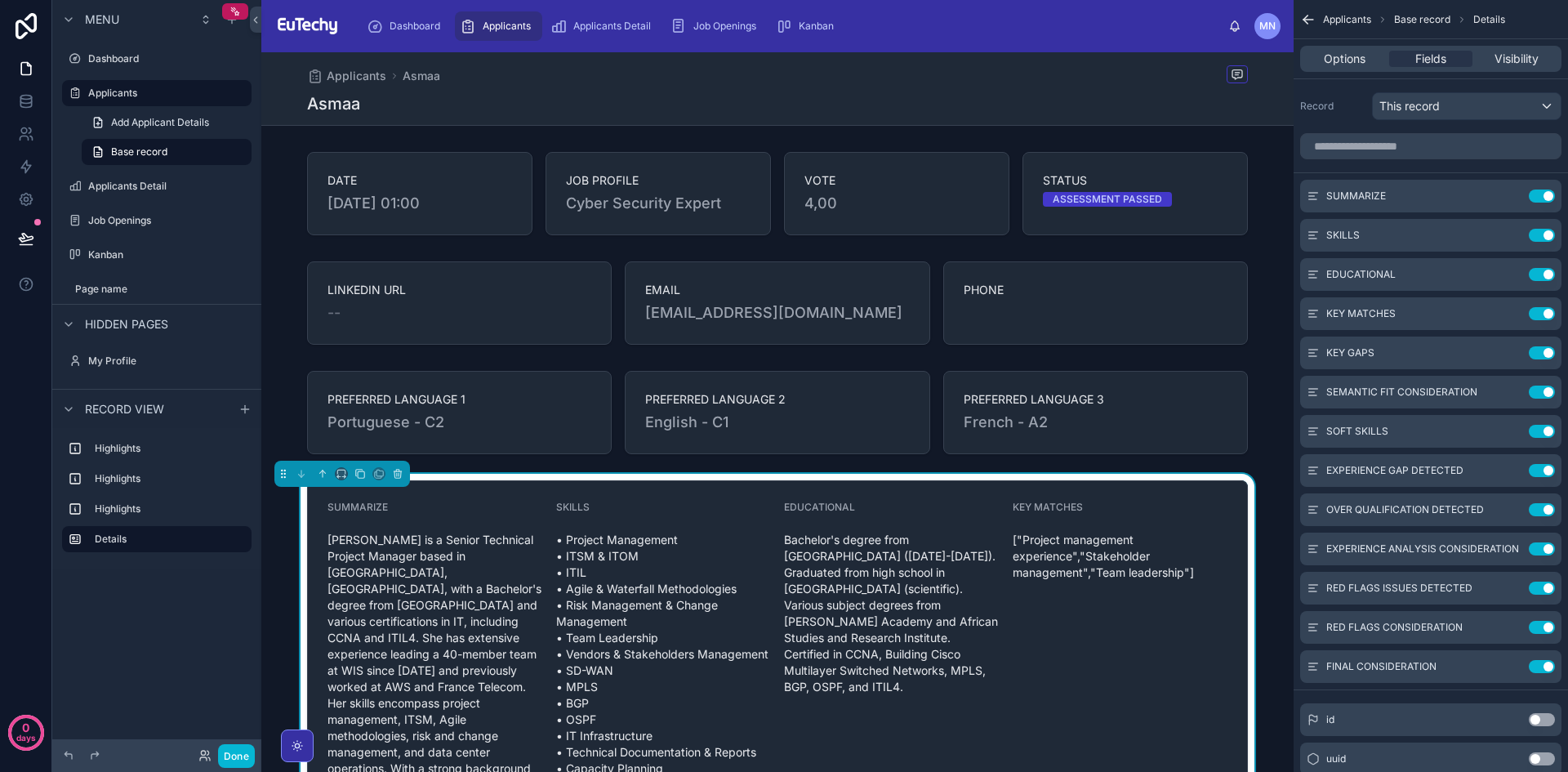
click at [443, 107] on div "Asmaa" at bounding box center [778, 104] width 941 height 23
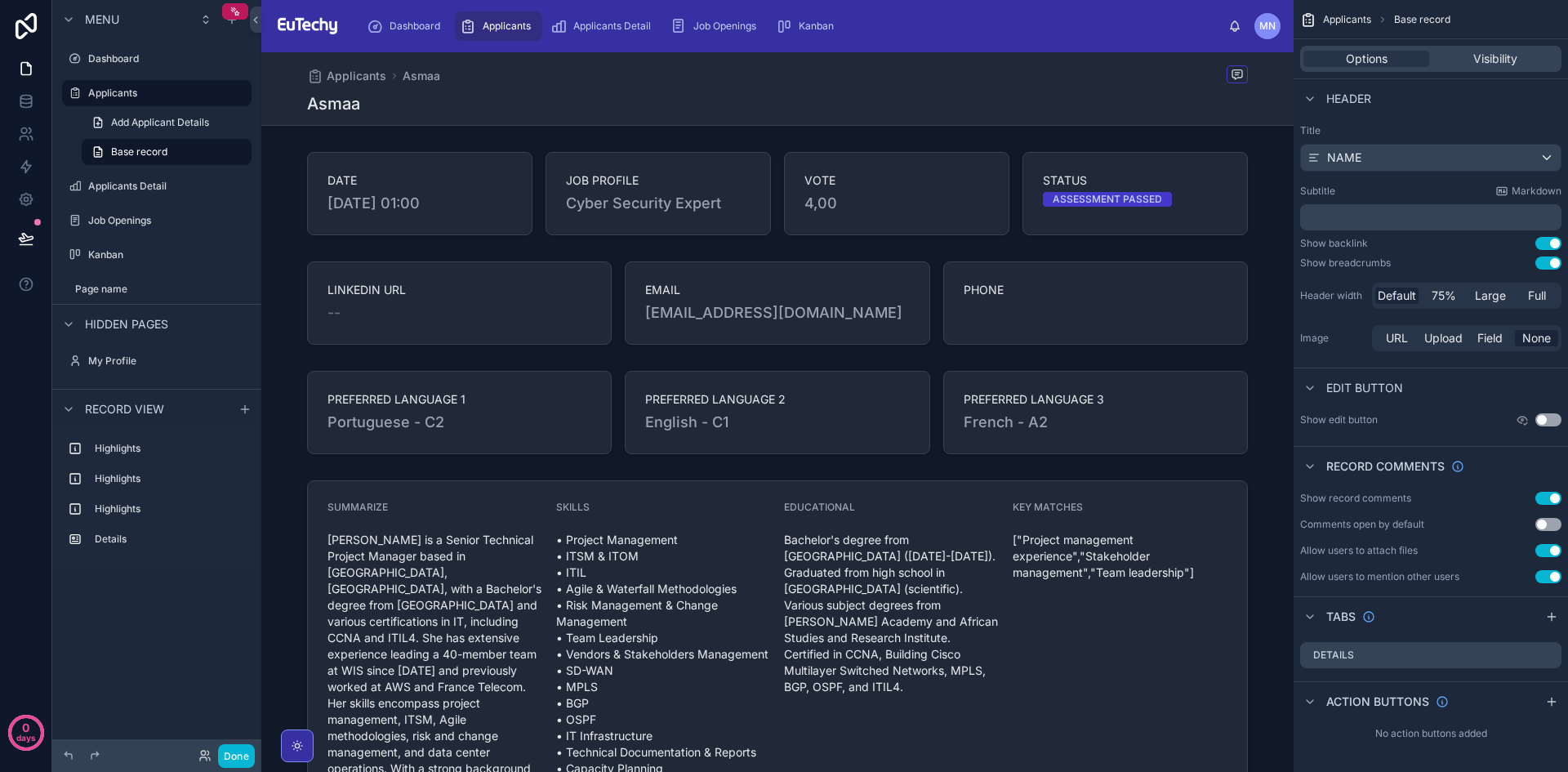
click at [1343, 19] on span "Applicants" at bounding box center [1348, 20] width 48 height 13
click at [417, 81] on span "Asmaa" at bounding box center [421, 75] width 38 height 16
click at [135, 444] on label "Highlights" at bounding box center [166, 449] width 143 height 13
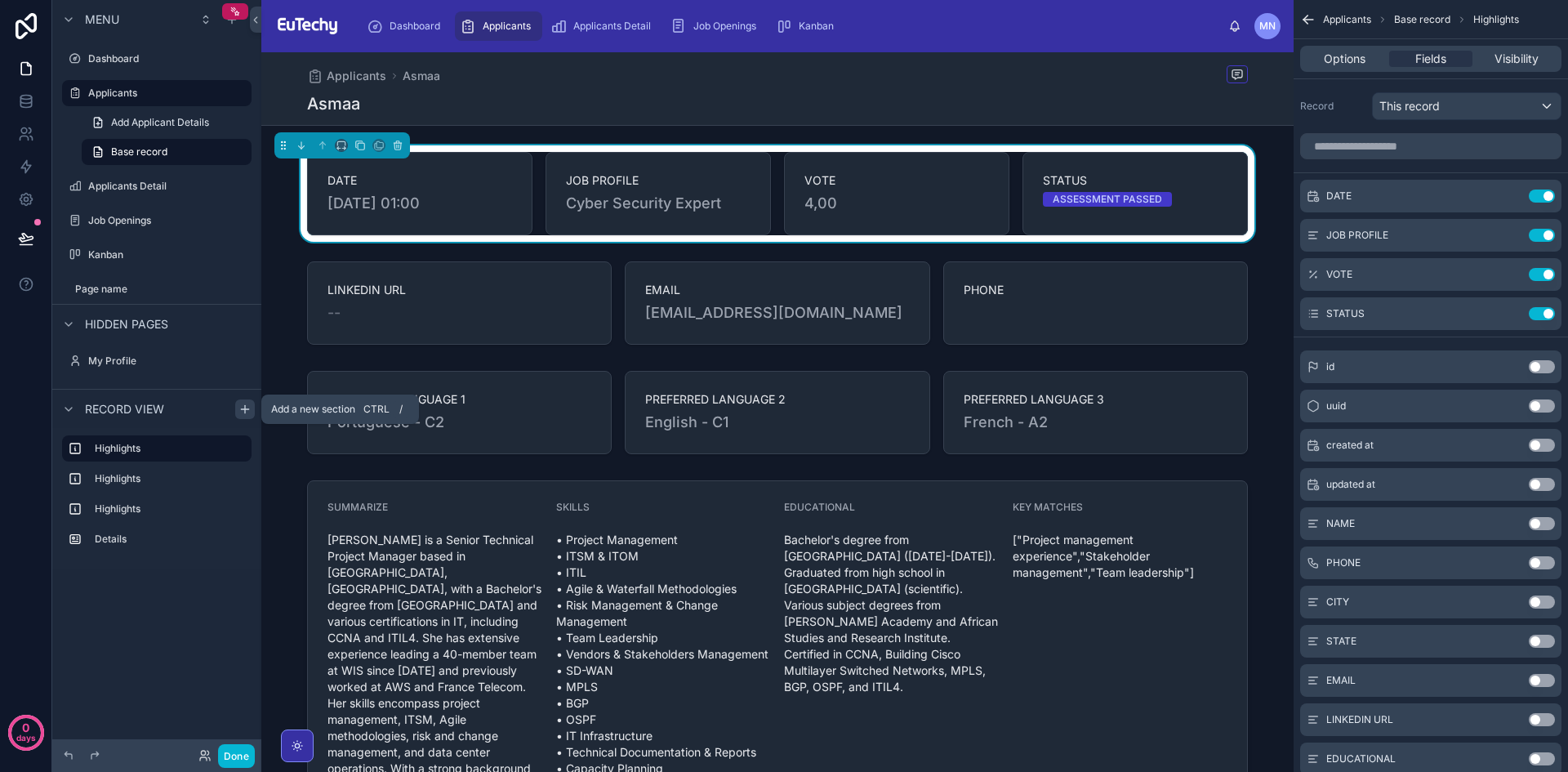
click at [244, 407] on icon "scrollable content" at bounding box center [245, 409] width 13 height 13
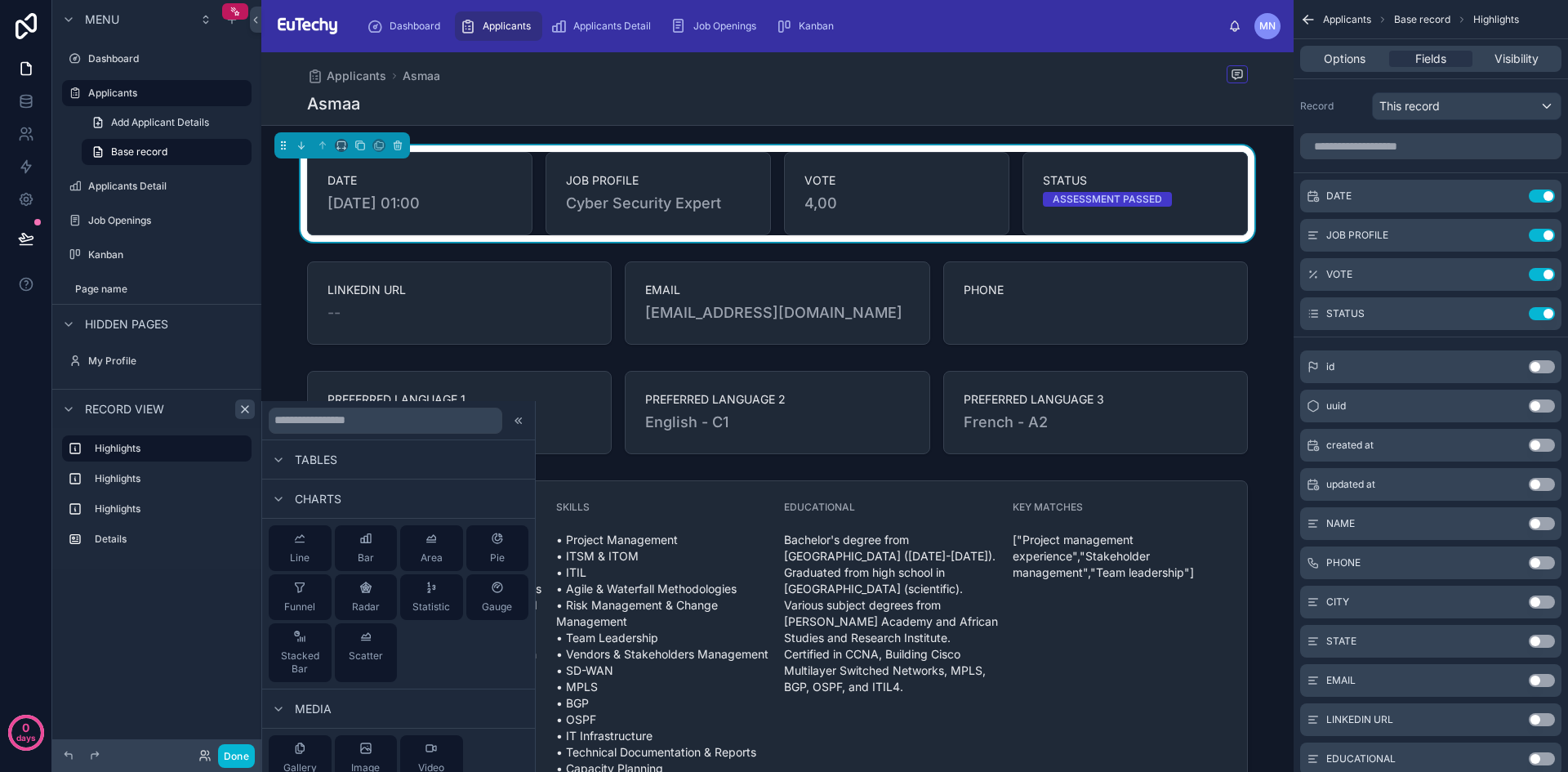
scroll to position [502, 0]
click at [645, 364] on div "DATE [DATE] 01:00 JOB PROFILE Cyber Security Expert VOTE 4,00 STATUS ASSESSMENT…" at bounding box center [778, 783] width 1033 height 1274
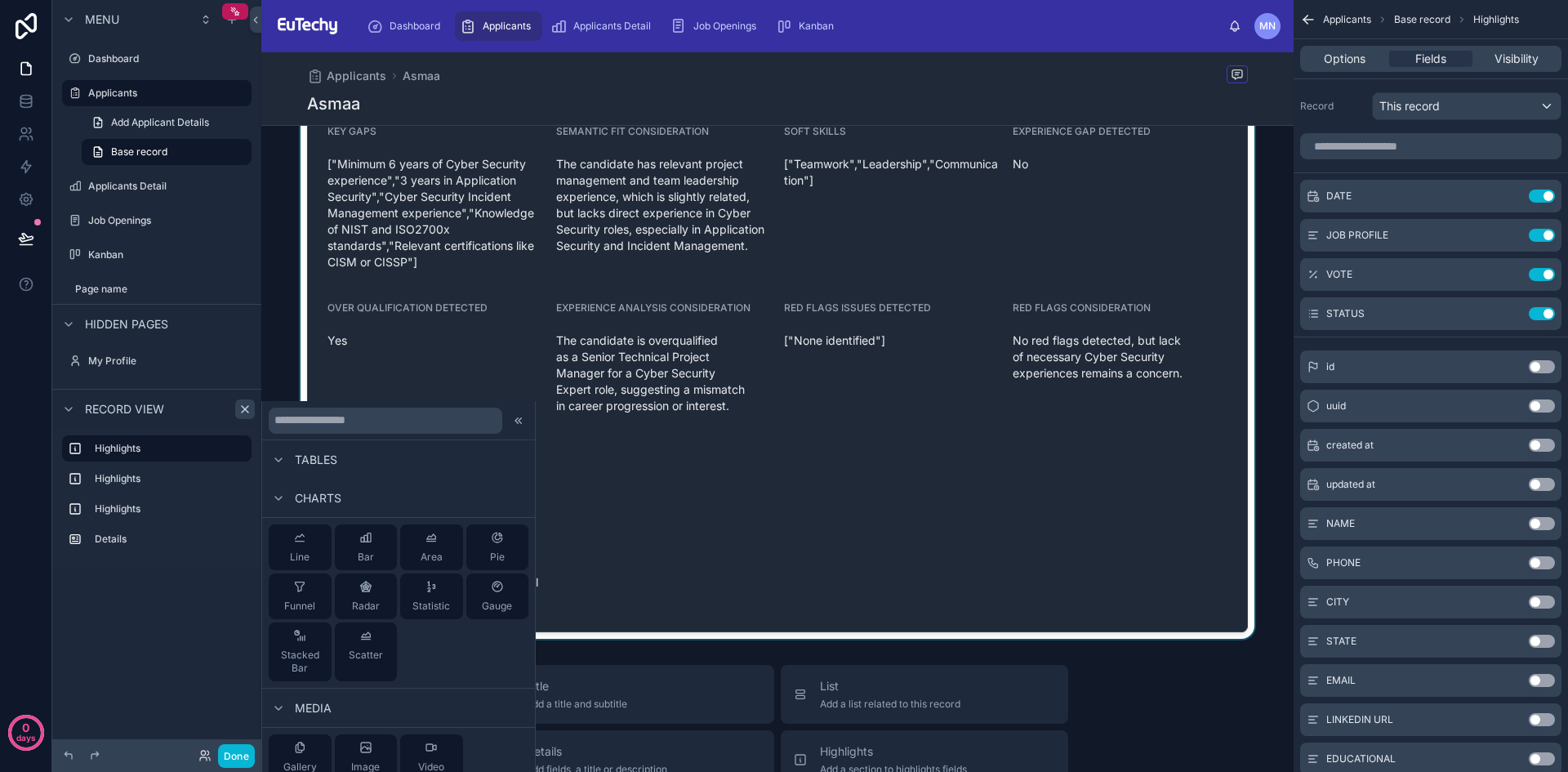
scroll to position [785, 0]
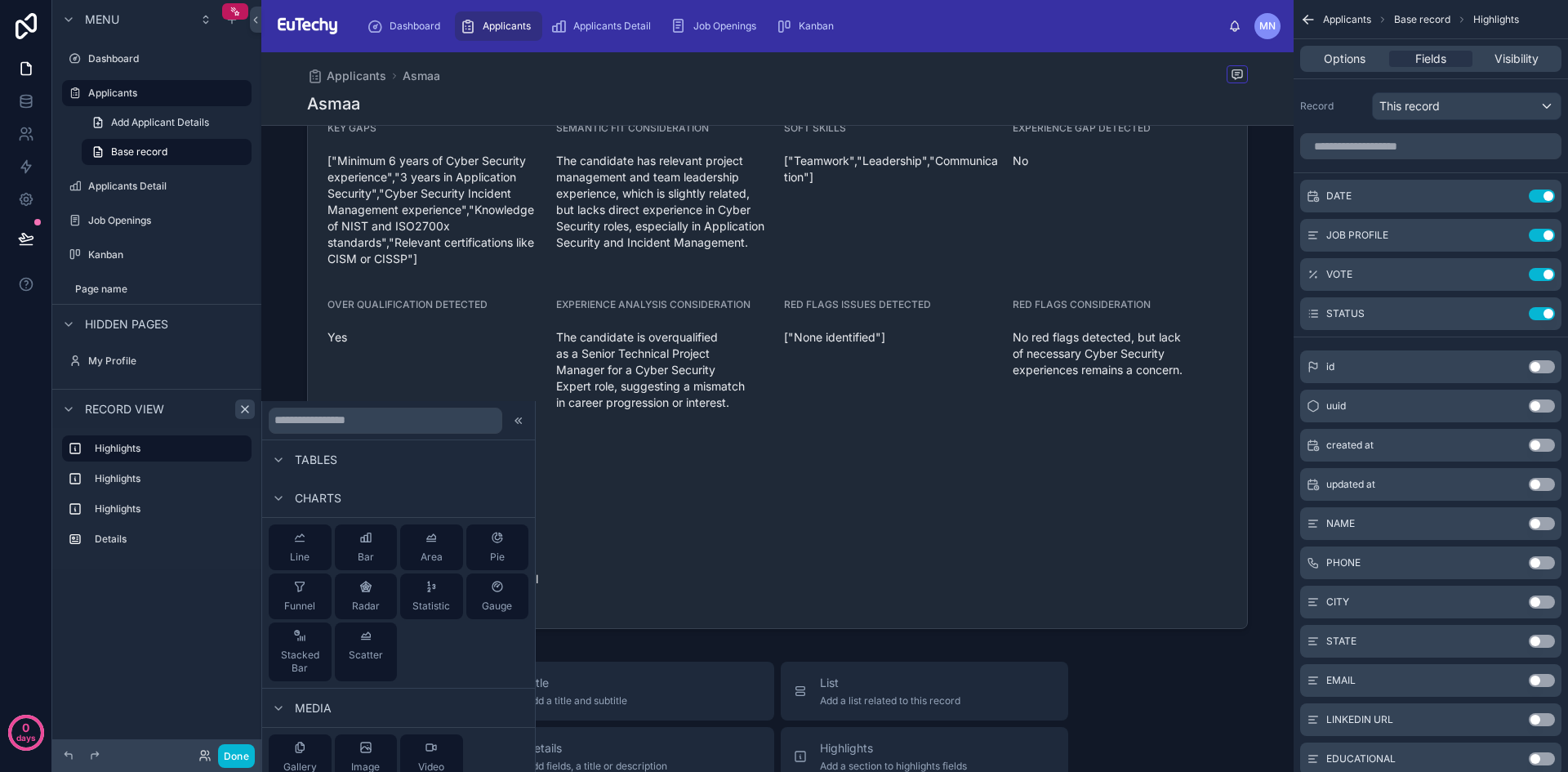
click at [512, 425] on icon at bounding box center [519, 421] width 13 height 13
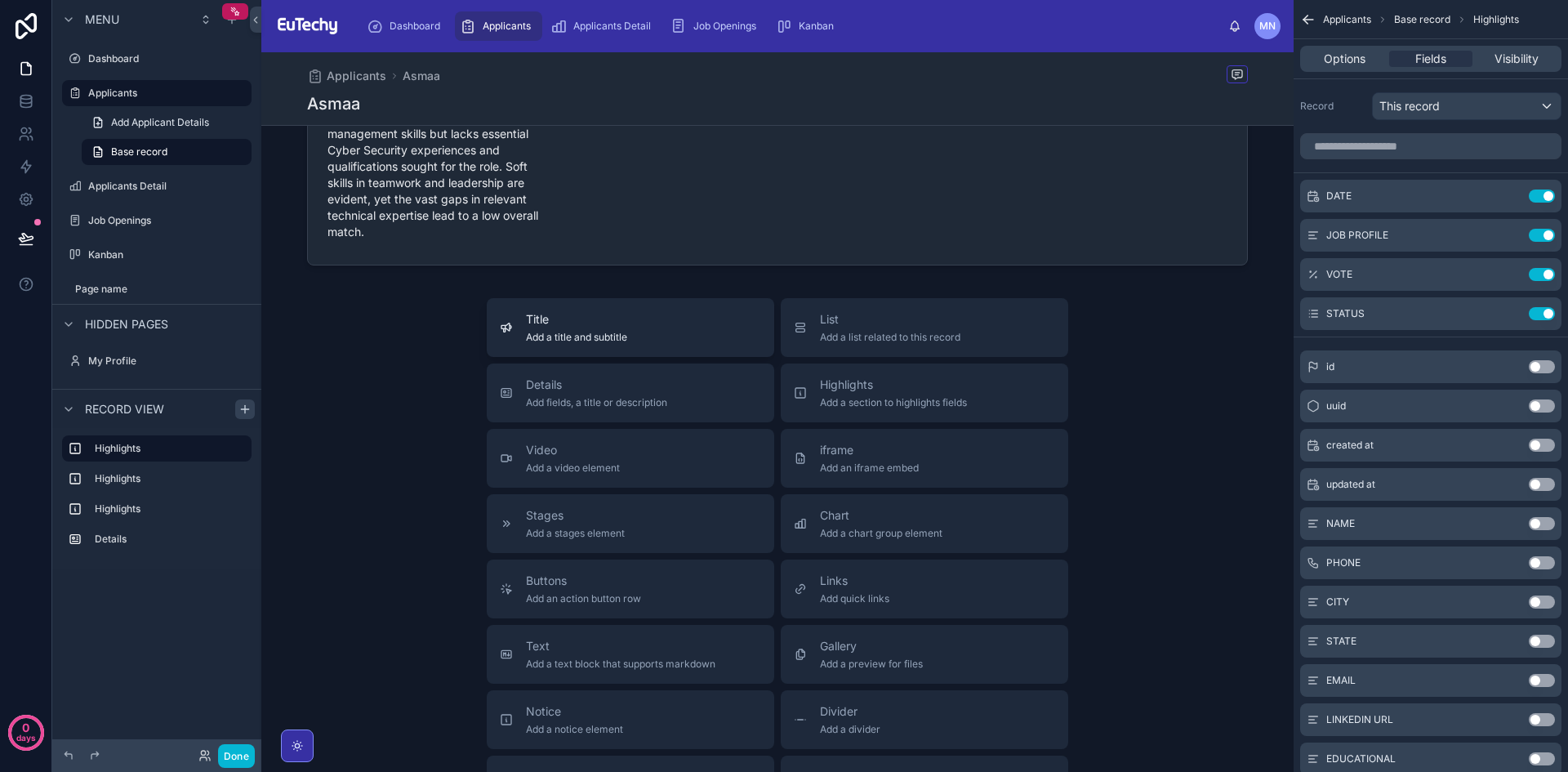
scroll to position [1148, 0]
click at [1362, 20] on span "Applicants" at bounding box center [1348, 20] width 48 height 13
click at [1430, 19] on span "Base record" at bounding box center [1422, 20] width 57 height 13
click at [1496, 16] on span "Highlights" at bounding box center [1497, 20] width 46 height 13
click at [1360, 59] on span "Options" at bounding box center [1345, 59] width 41 height 16
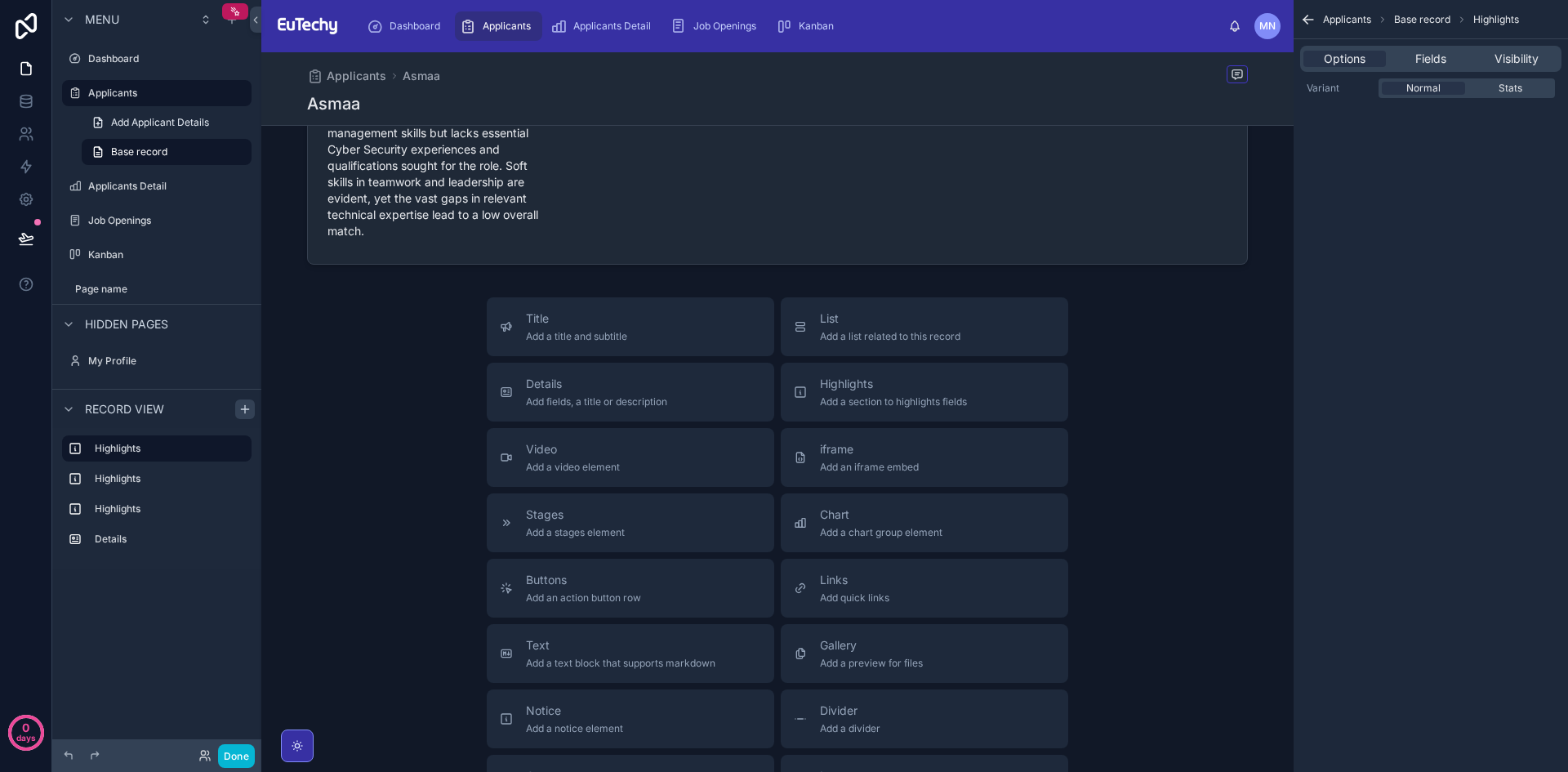
click at [1486, 26] on div "Applicants Base record Highlights" at bounding box center [1430, 19] width 274 height 39
click at [1478, 21] on span "Highlights" at bounding box center [1497, 20] width 46 height 13
click at [1432, 22] on span "Base record" at bounding box center [1422, 20] width 57 height 13
click at [1410, 55] on div "Fields" at bounding box center [1430, 59] width 83 height 16
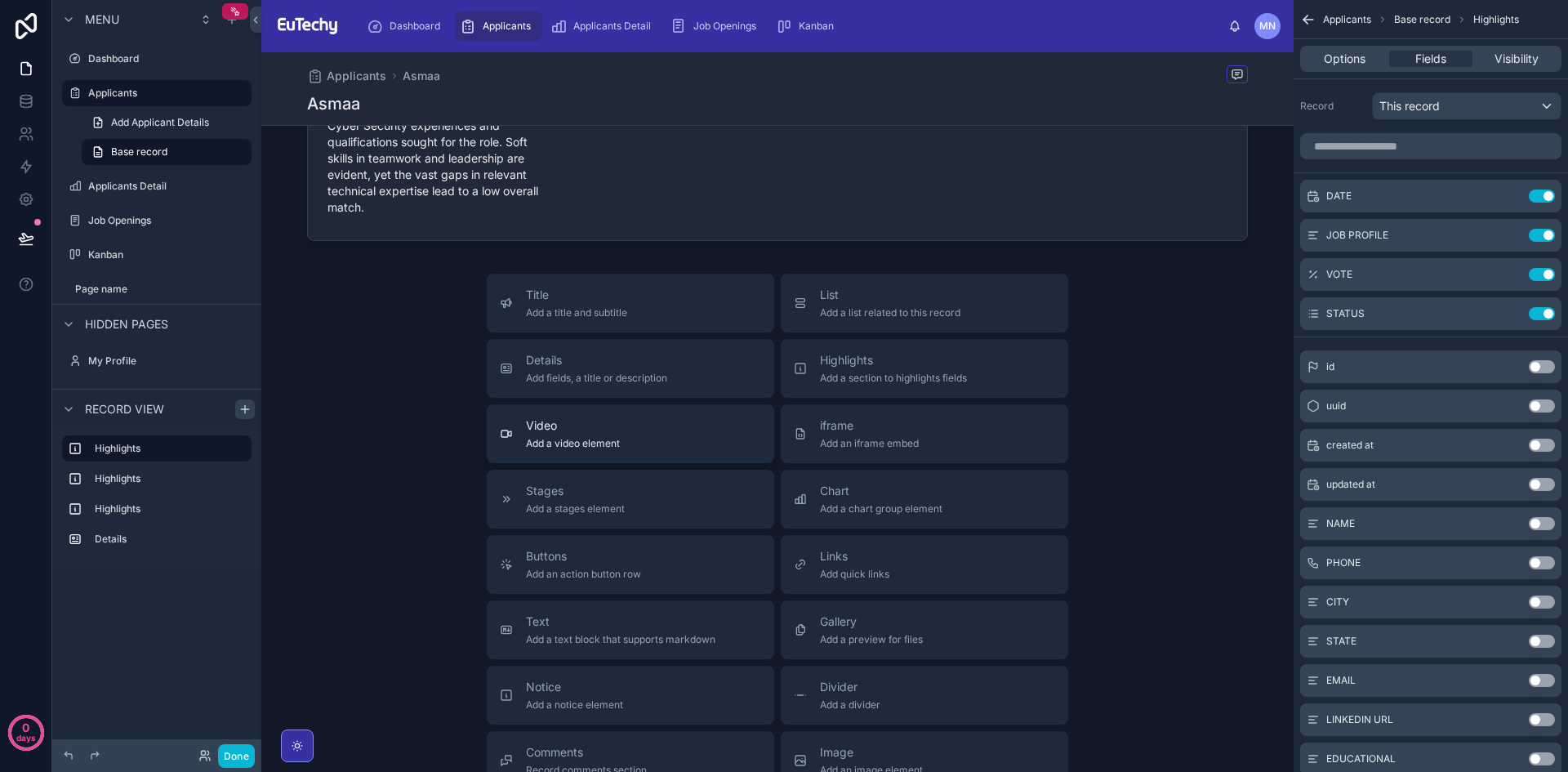
scroll to position [1173, 0]
click at [244, 406] on icon "scrollable content" at bounding box center [245, 409] width 13 height 13
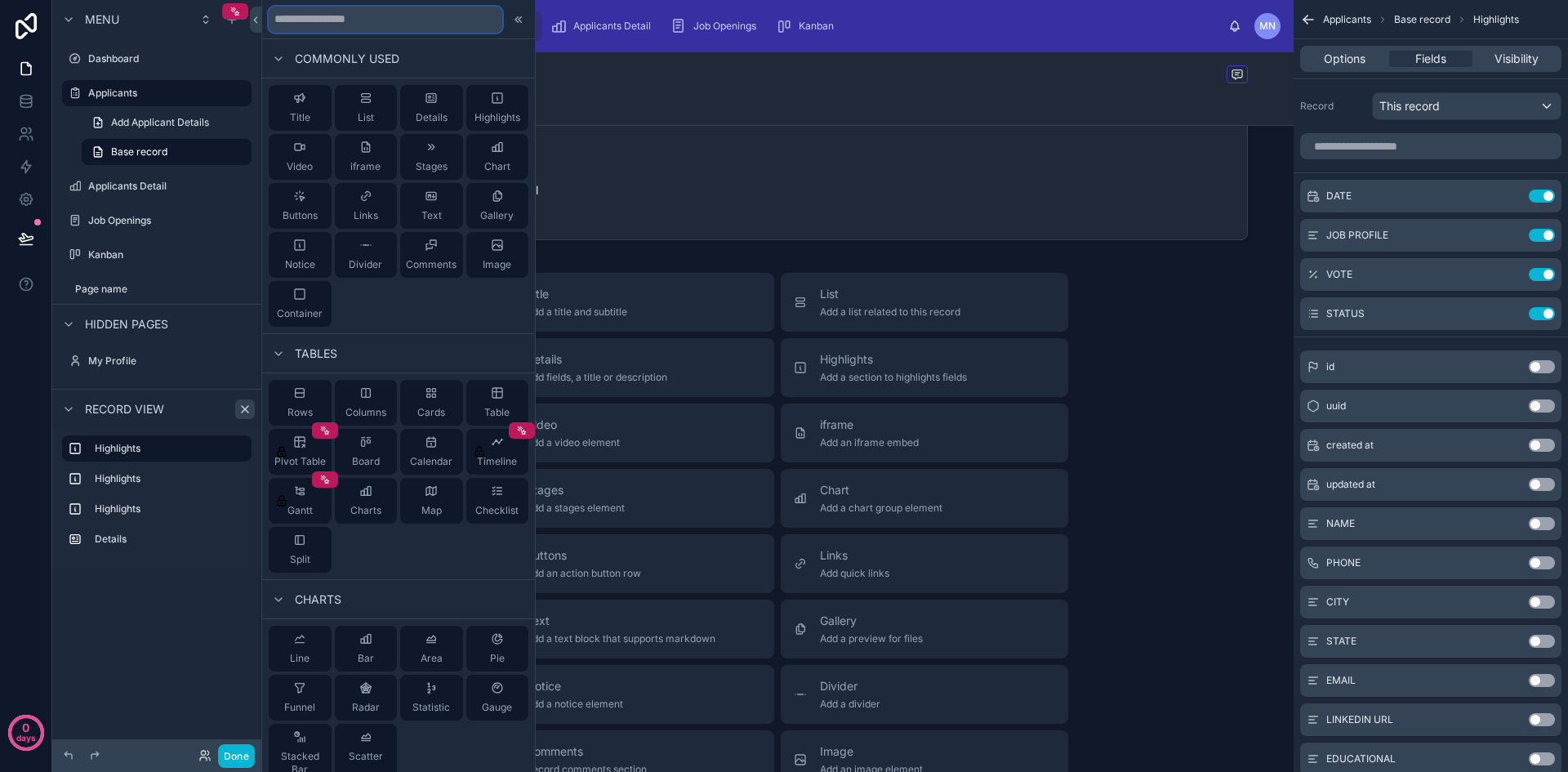
click at [304, 18] on input "text" at bounding box center [385, 19] width 234 height 26
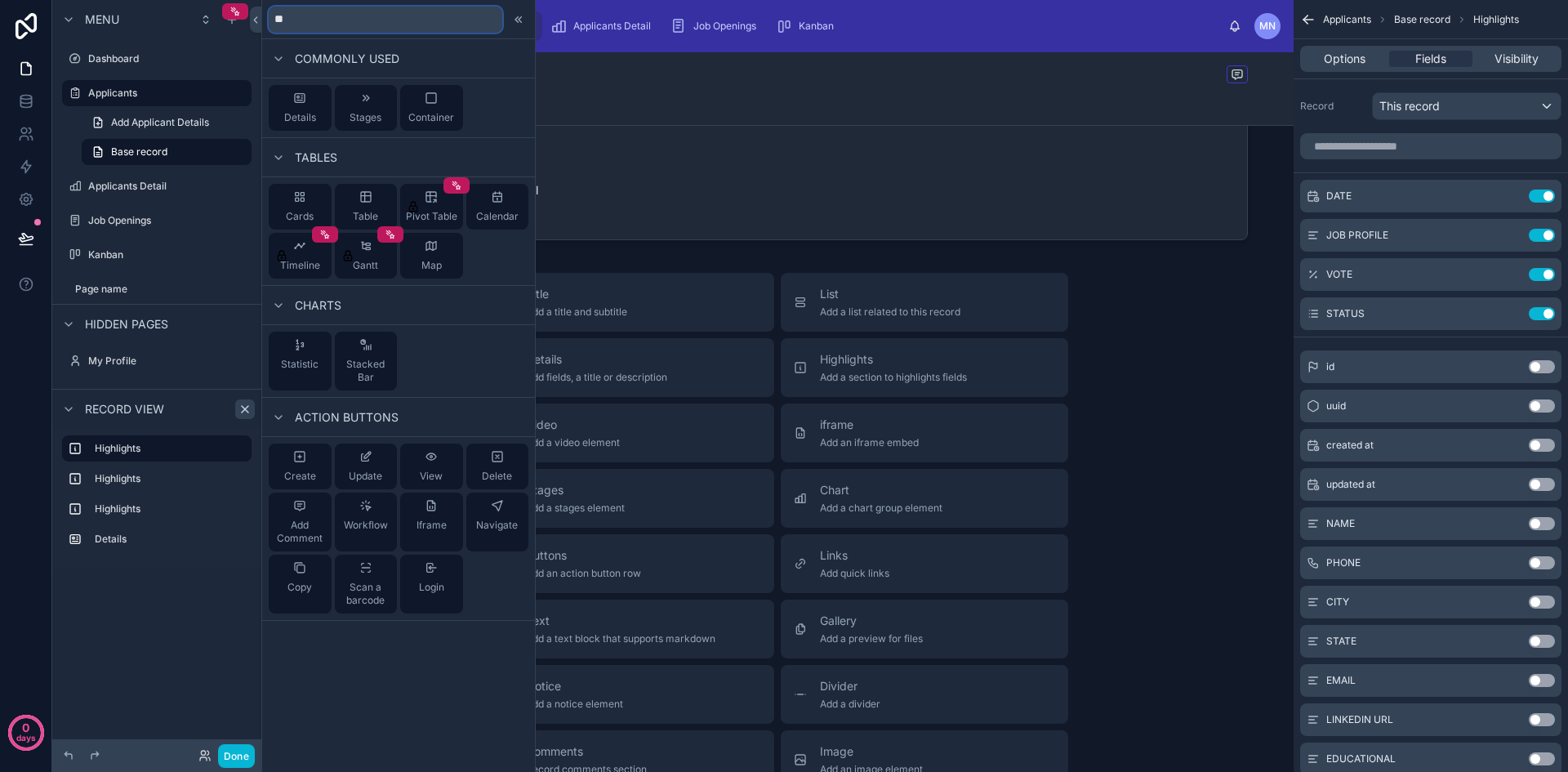
type input "***"
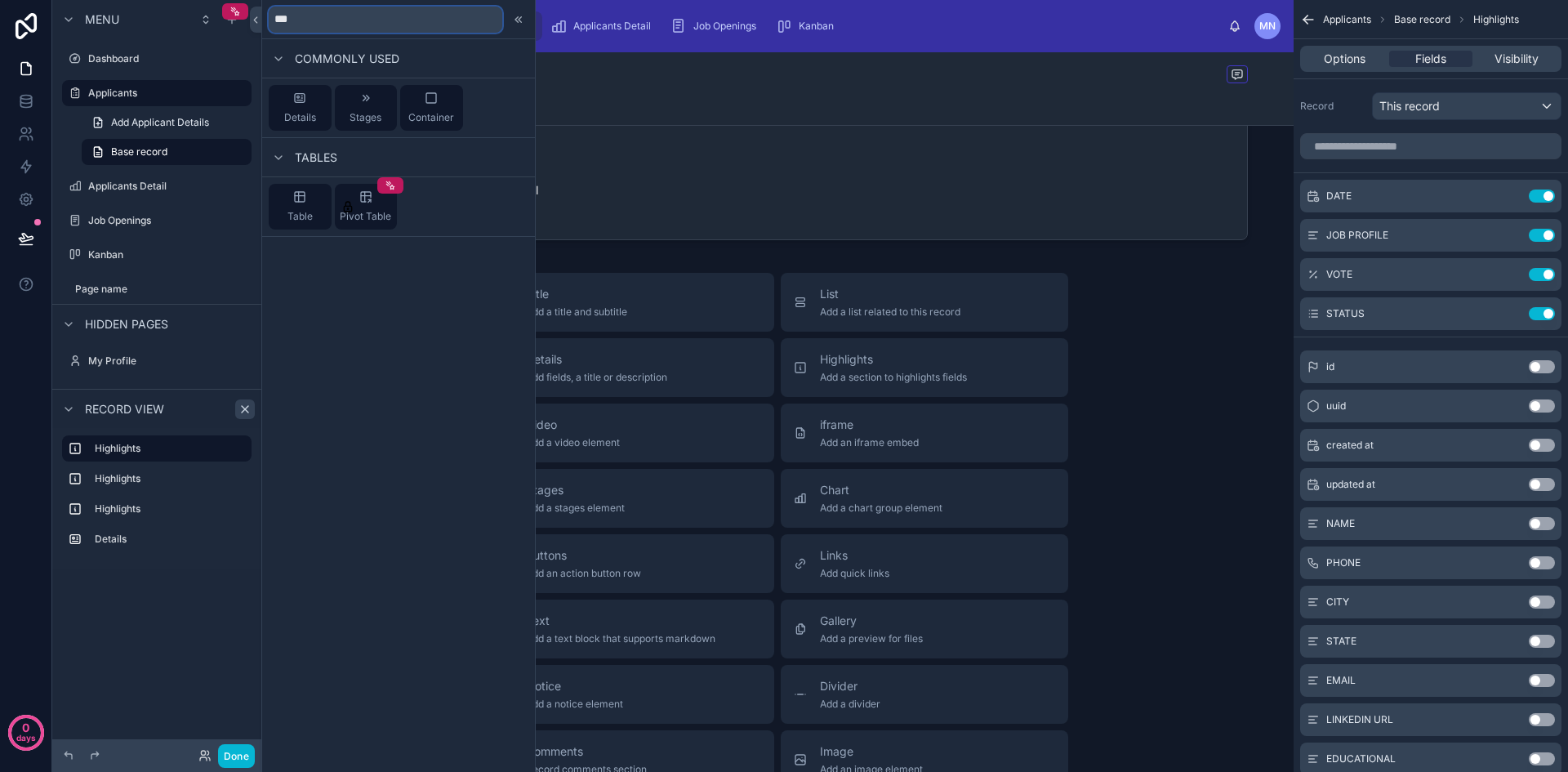
click at [286, 20] on input "***" at bounding box center [385, 19] width 234 height 26
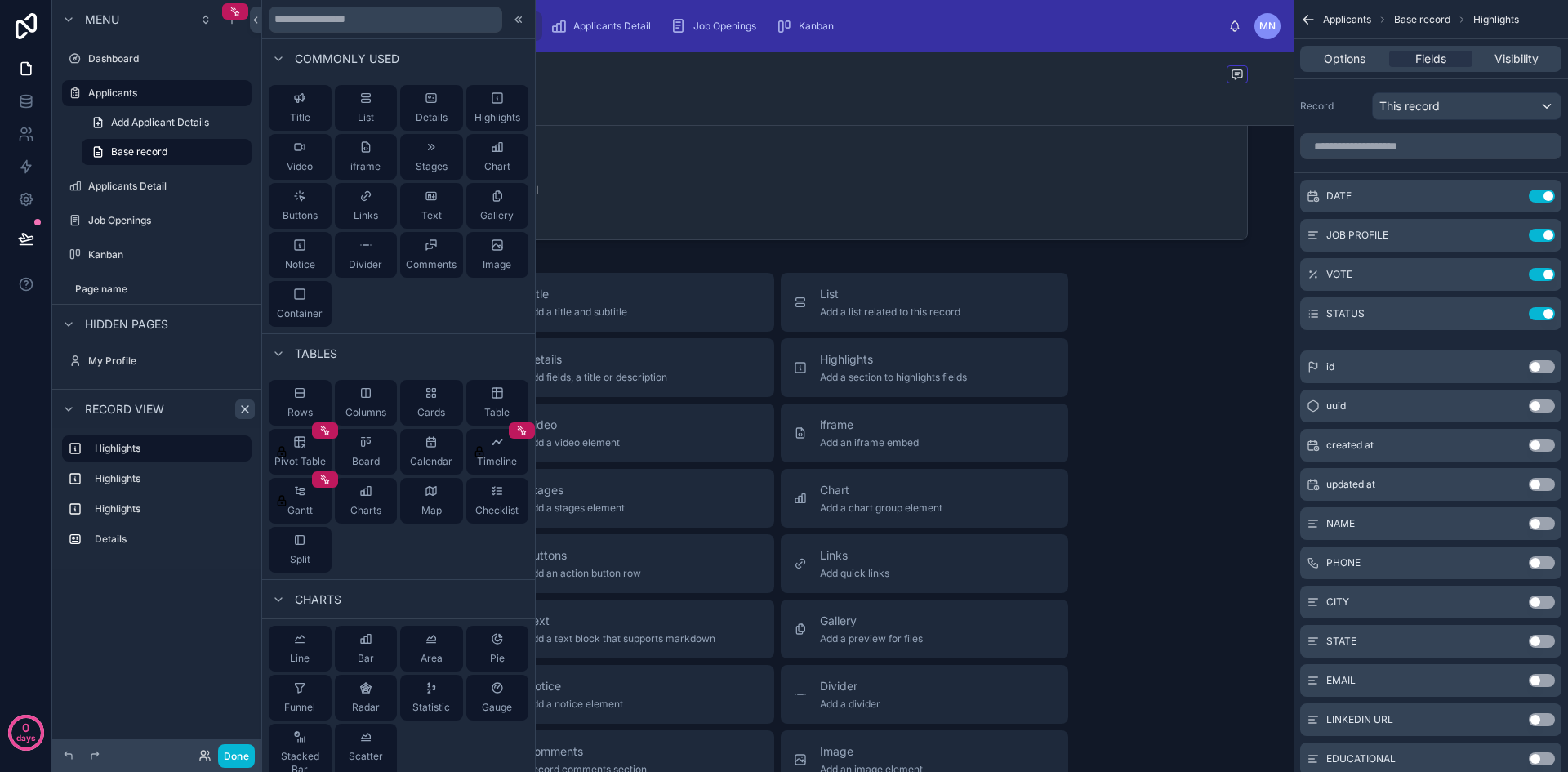
click at [512, 14] on icon at bounding box center [519, 20] width 13 height 13
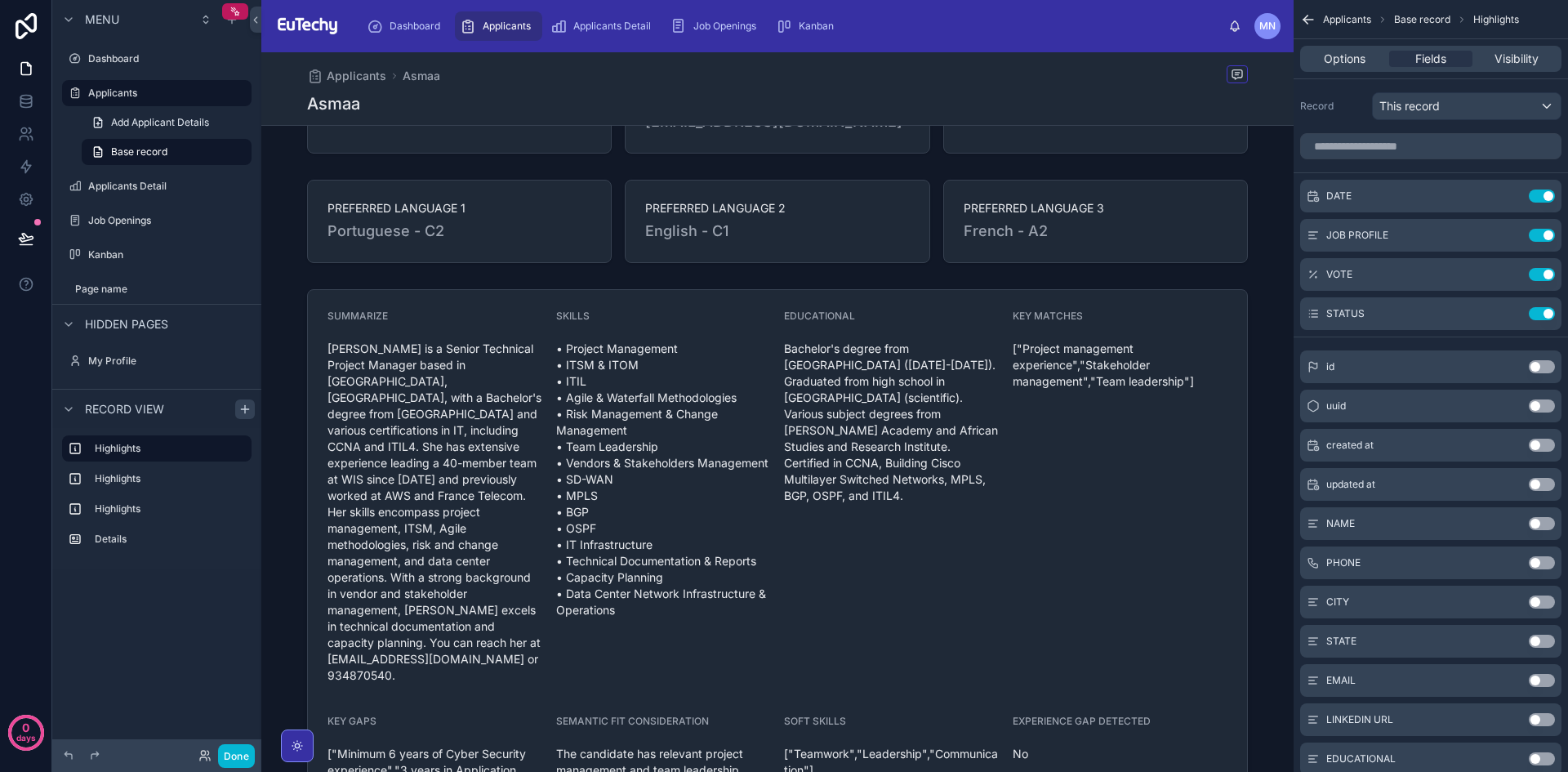
scroll to position [0, 0]
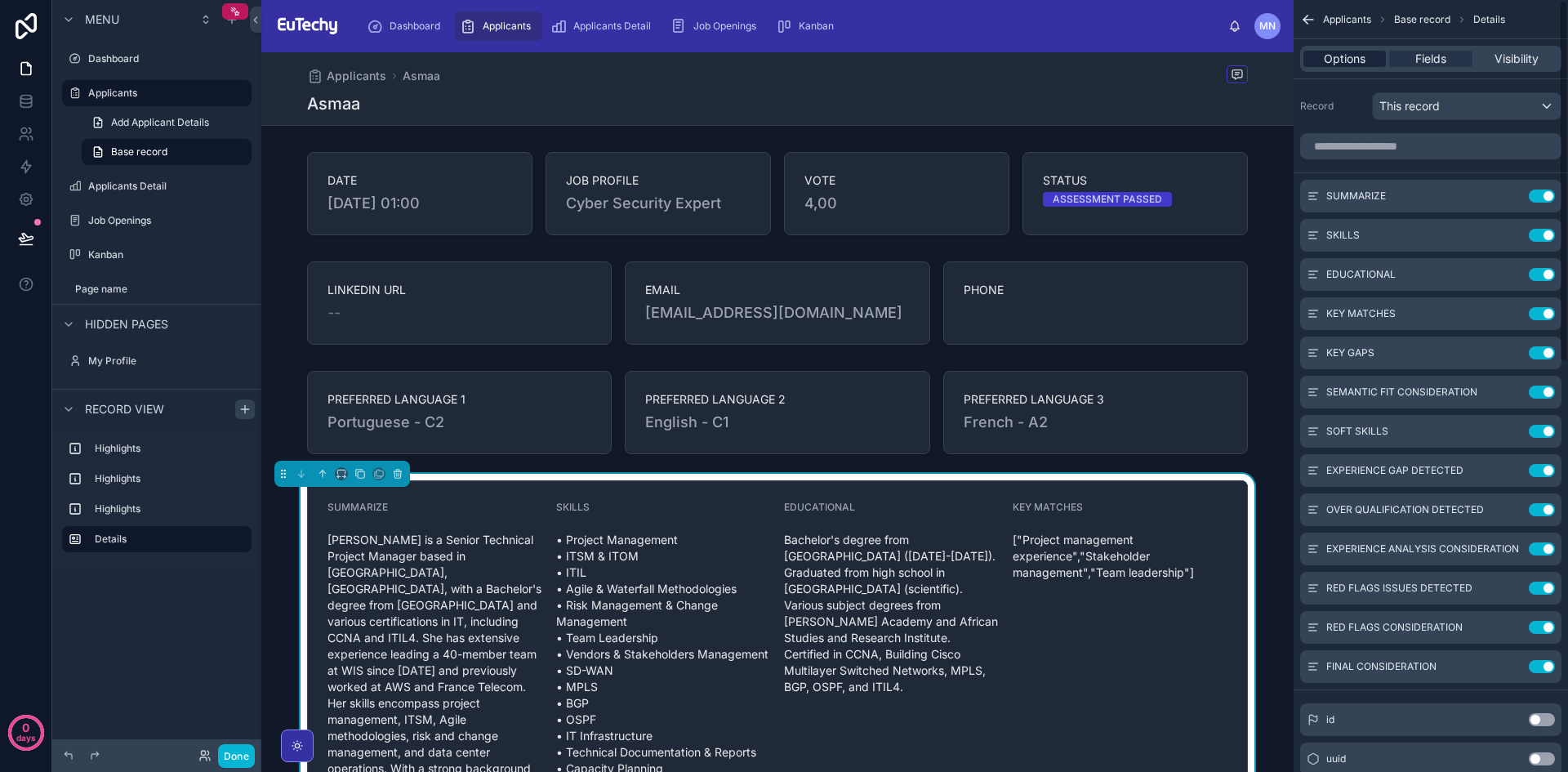
click at [1367, 62] on div "Options" at bounding box center [1345, 59] width 83 height 16
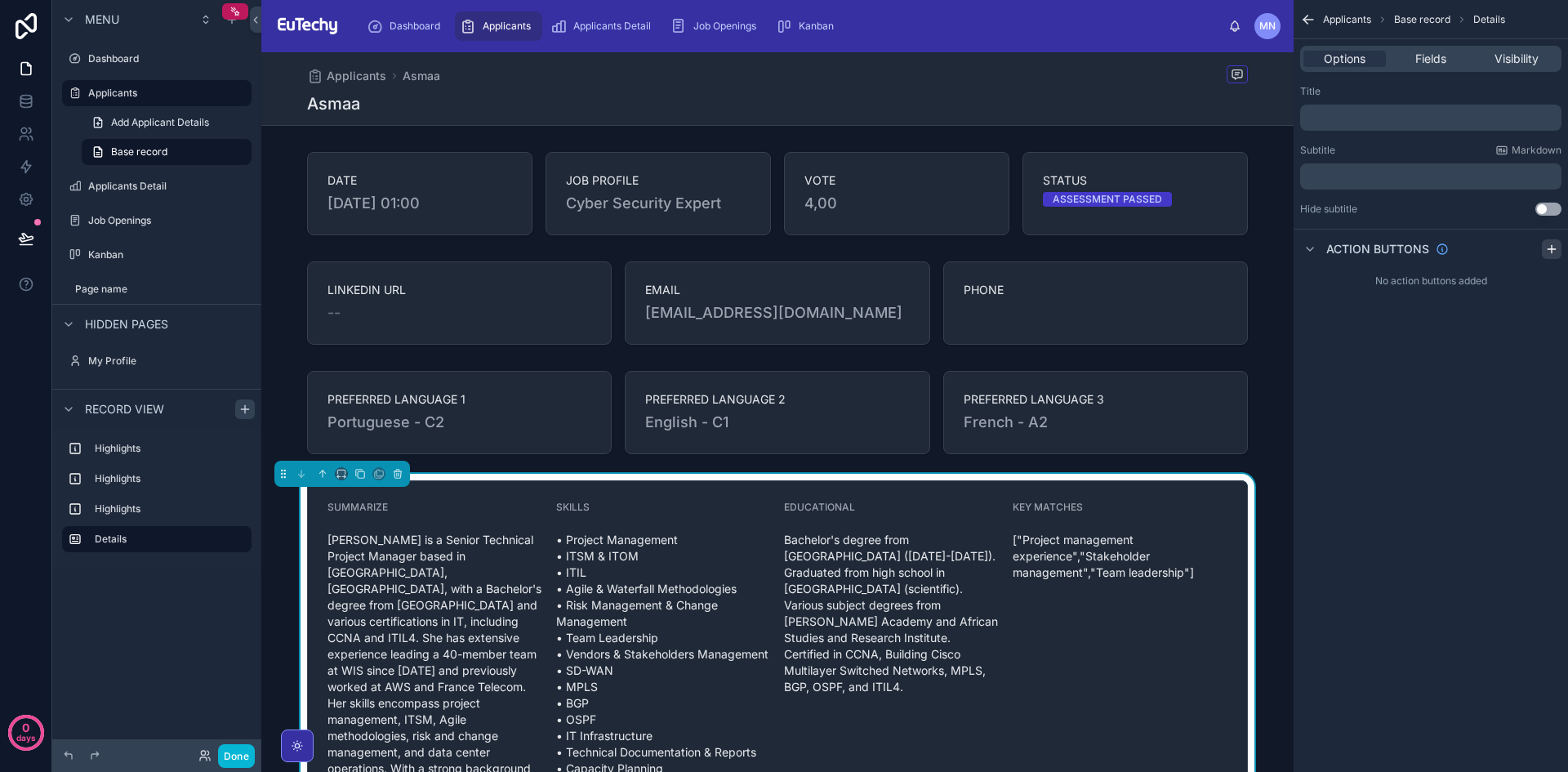
click at [1555, 253] on icon "scrollable content" at bounding box center [1552, 249] width 13 height 13
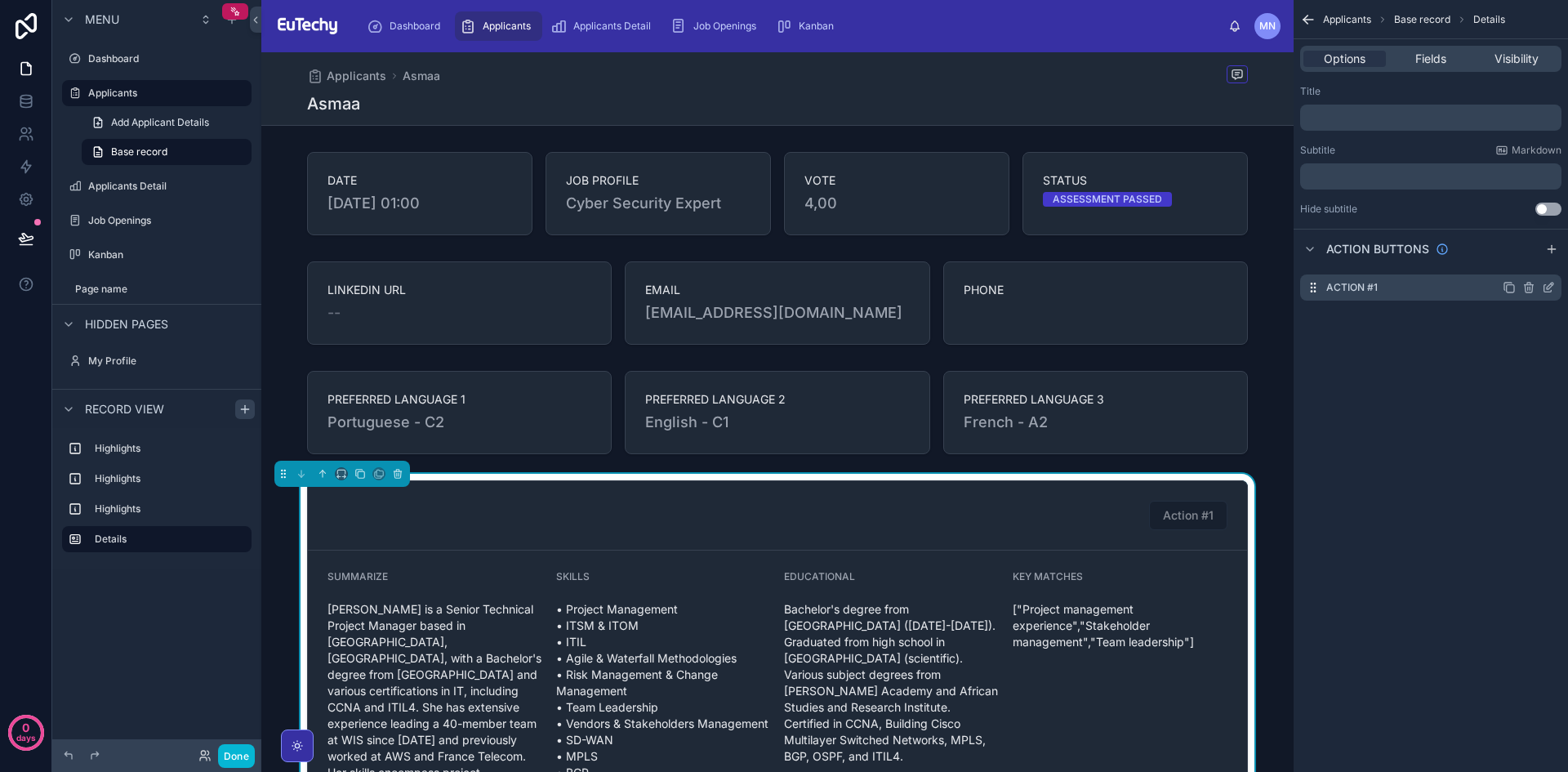
click at [1526, 291] on icon "scrollable content" at bounding box center [1529, 289] width 8 height 8
click at [1525, 290] on icon "scrollable content" at bounding box center [1529, 288] width 13 height 13
click at [1524, 262] on icon at bounding box center [1524, 262] width 0 height 3
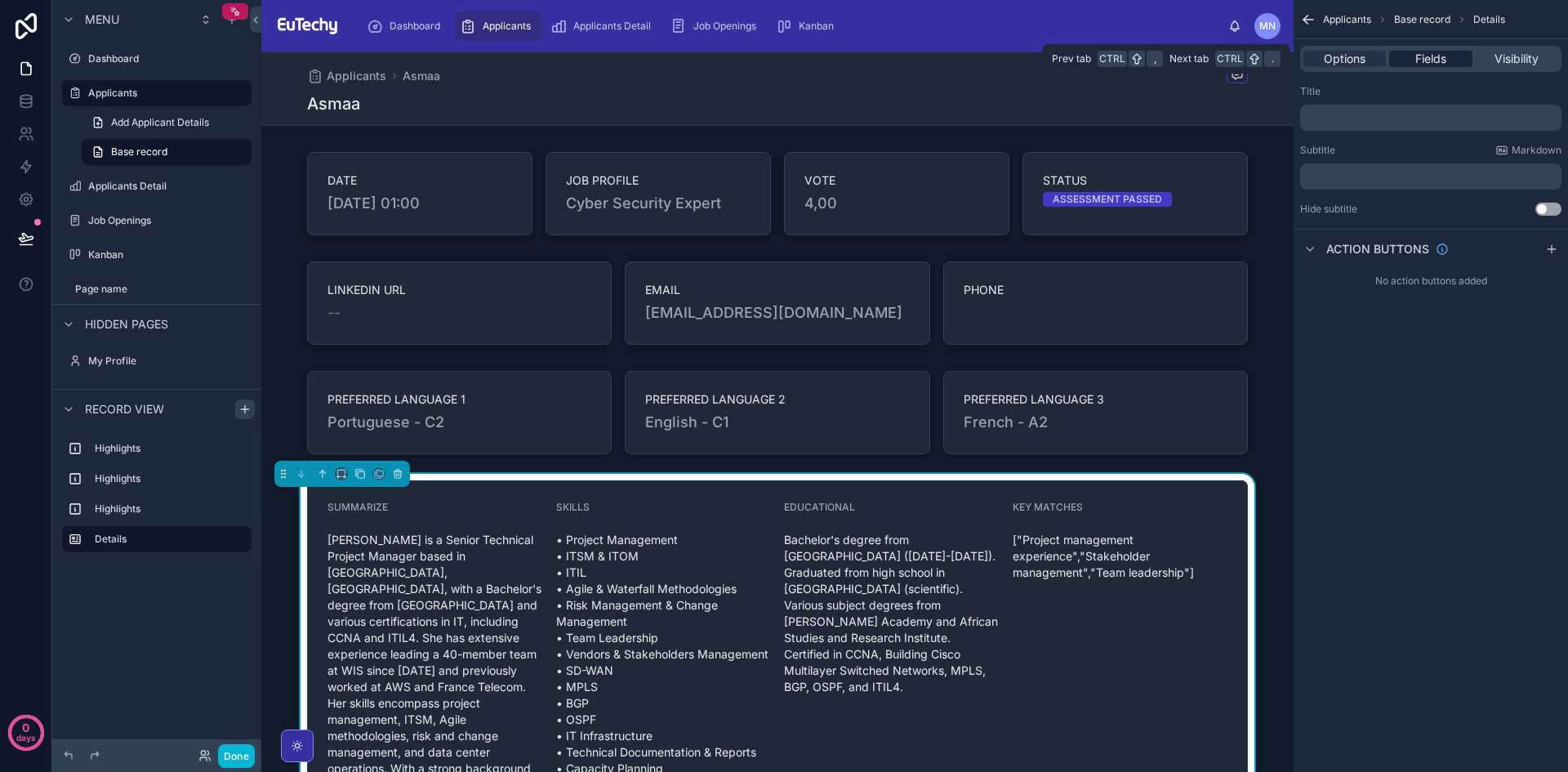
click at [1427, 55] on span "Fields" at bounding box center [1431, 59] width 31 height 16
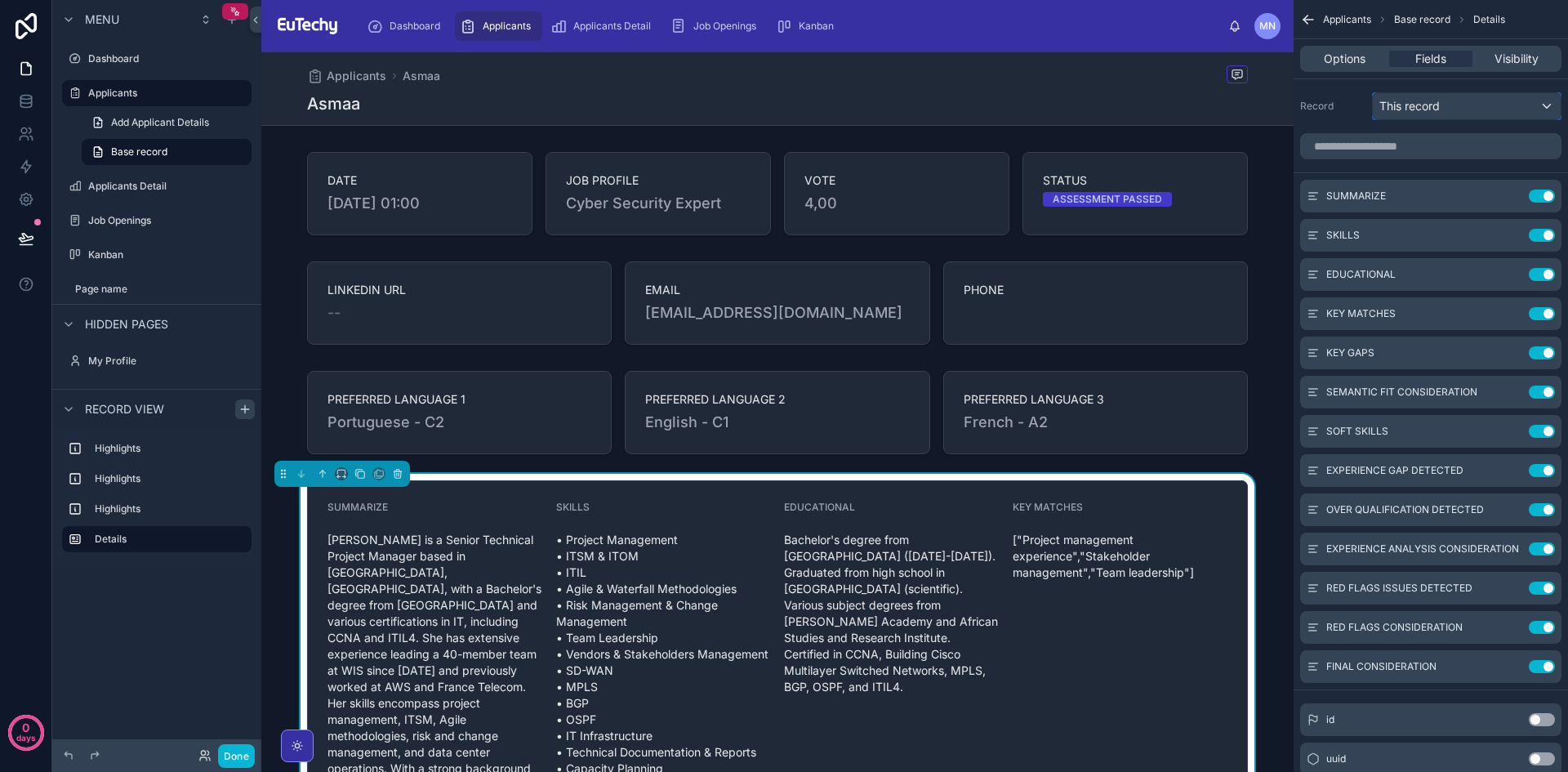
click at [1554, 105] on div "This record" at bounding box center [1466, 106] width 188 height 26
click at [1554, 105] on div "scrollable content" at bounding box center [784, 386] width 1568 height 772
click at [1349, 63] on span "Options" at bounding box center [1345, 59] width 41 height 16
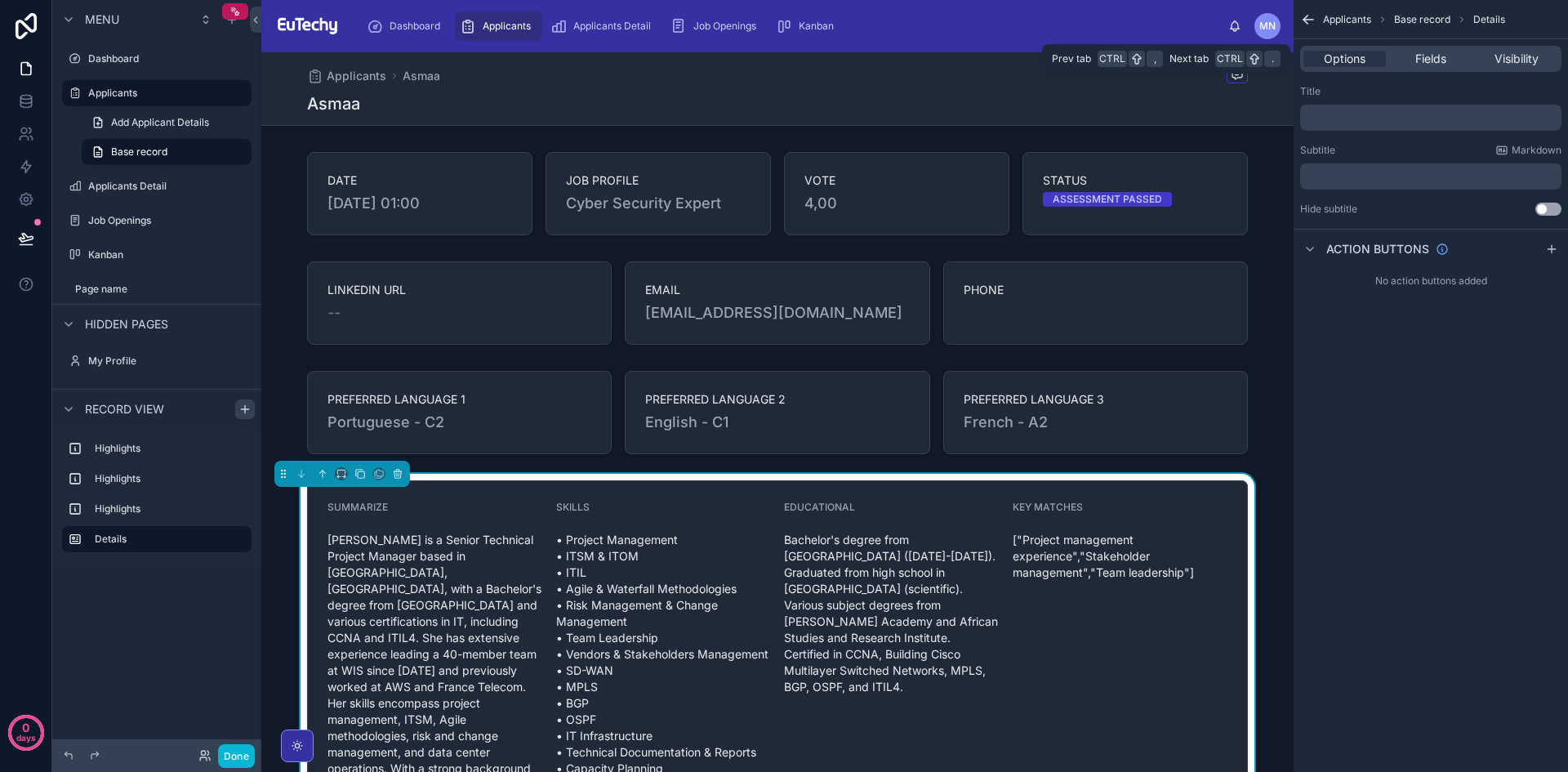
click at [1515, 49] on div "Options Fields Visibility" at bounding box center [1431, 59] width 262 height 26
click at [1514, 57] on span "Visibility" at bounding box center [1517, 59] width 44 height 16
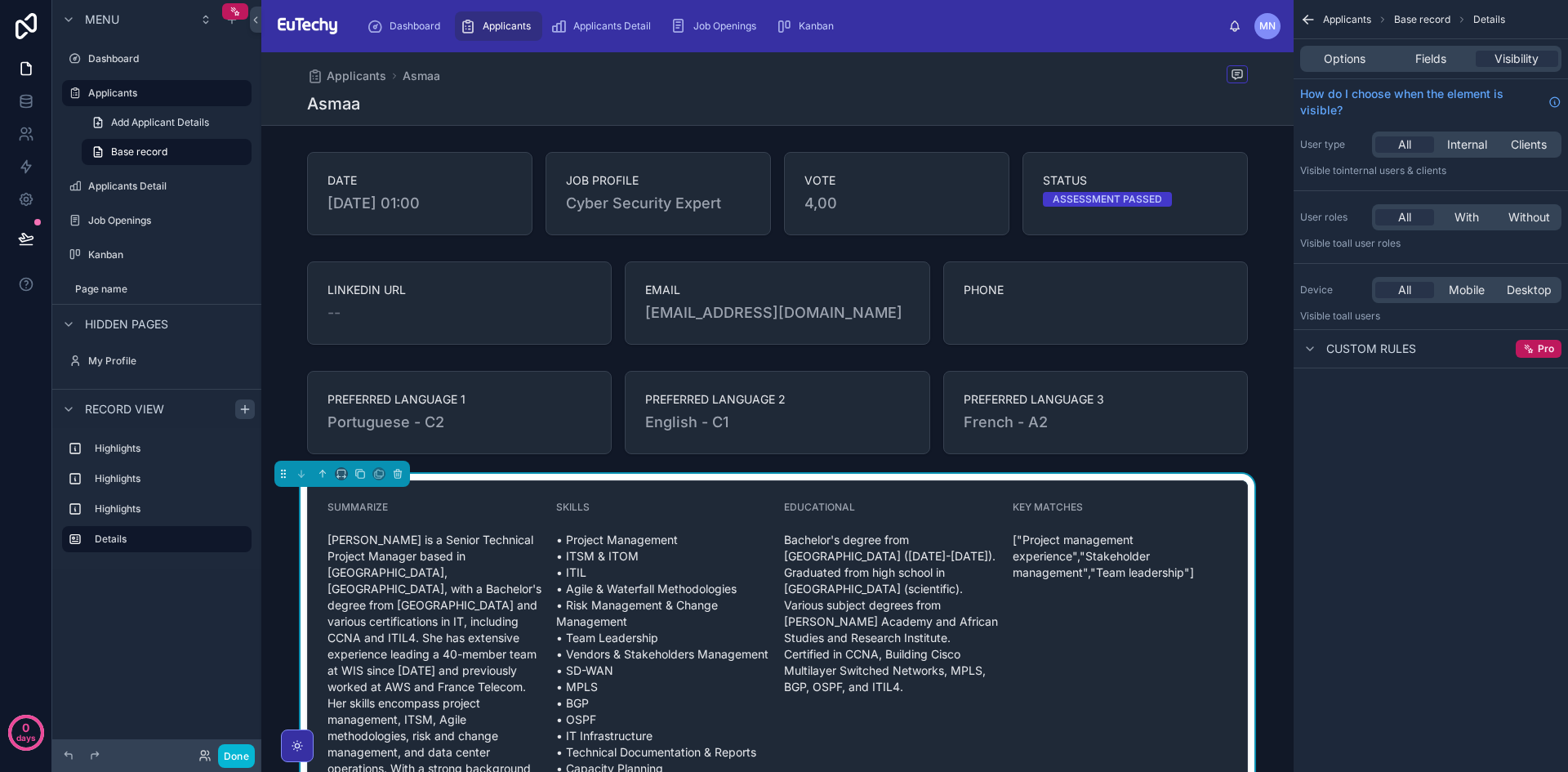
click at [1434, 19] on span "Base record" at bounding box center [1422, 20] width 57 height 13
click at [1485, 20] on span "Details" at bounding box center [1489, 20] width 32 height 13
click at [424, 532] on span "[PERSON_NAME] is a Senior Technical Project Manager based in [GEOGRAPHIC_DATA],…" at bounding box center [435, 703] width 216 height 343
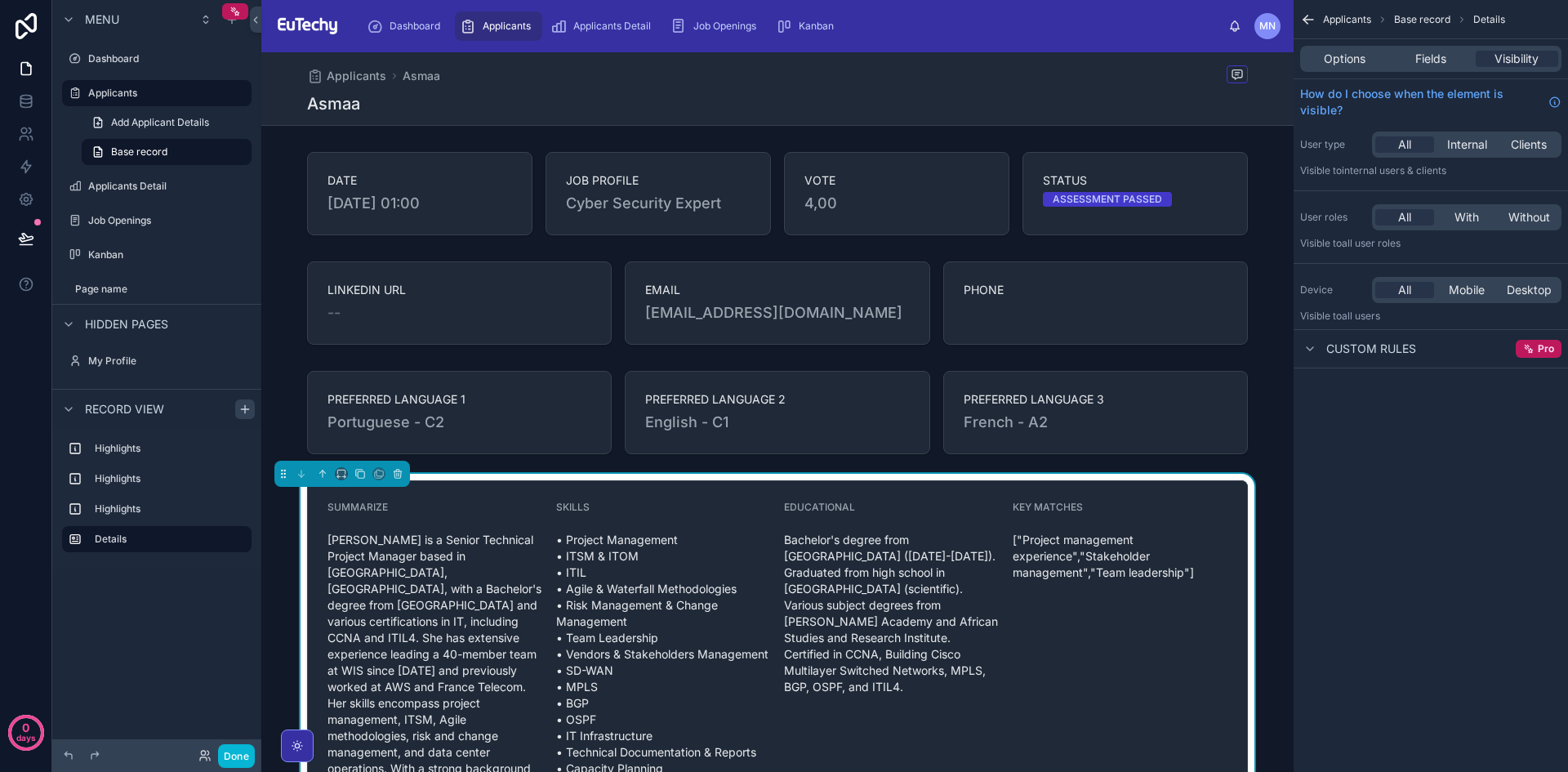
click at [1443, 68] on div "Options Fields Visibility" at bounding box center [1431, 59] width 262 height 26
click at [1442, 58] on span "Fields" at bounding box center [1431, 59] width 31 height 16
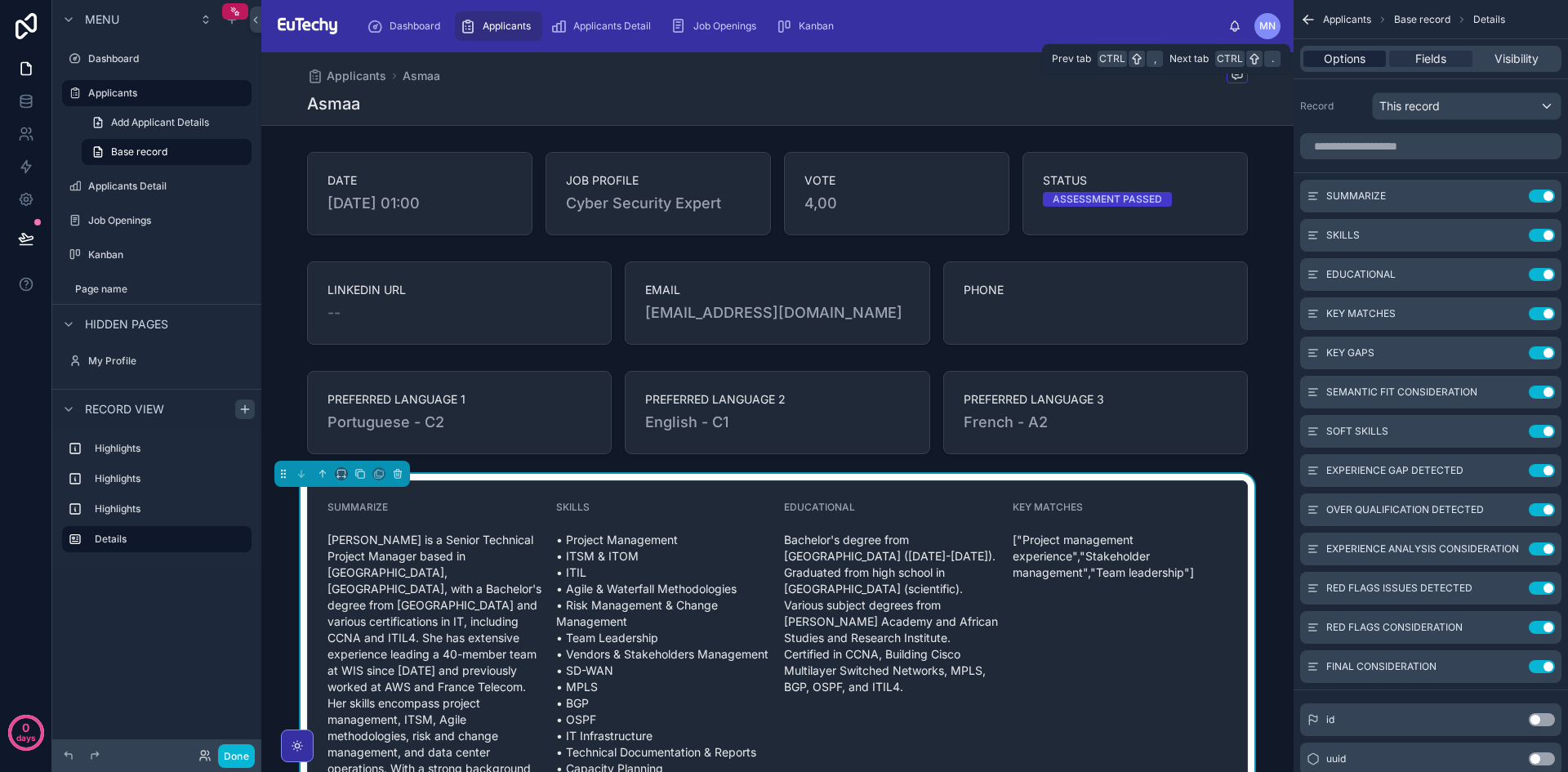
click at [1352, 59] on span "Options" at bounding box center [1345, 59] width 41 height 16
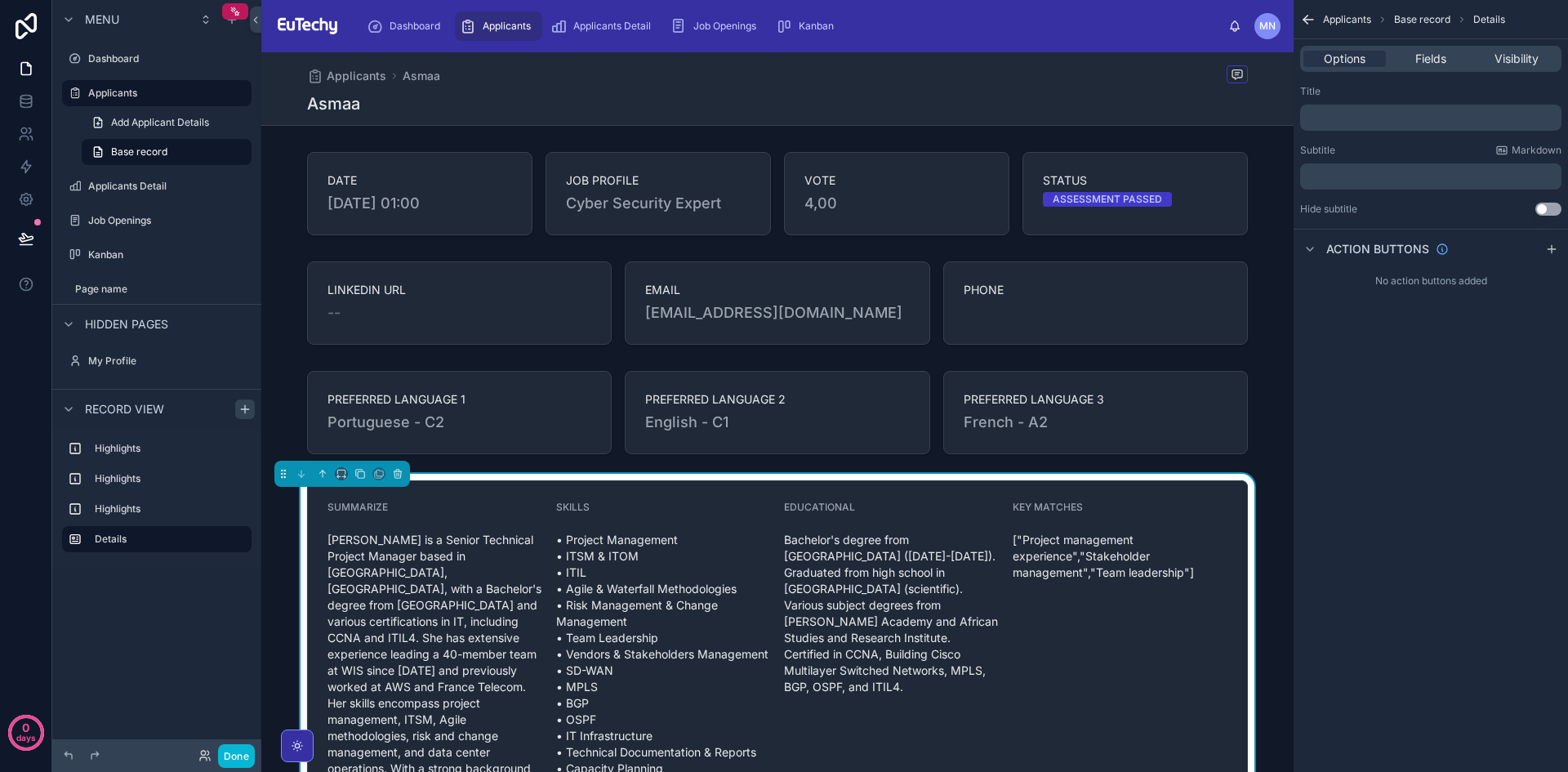
click at [554, 464] on div "DATE [DATE] 01:00 JOB PROFILE Cyber Security Expert VOTE 4,00 STATUS ASSESSMENT…" at bounding box center [778, 783] width 1033 height 1274
click at [617, 528] on div "• Project Management • ITSM & ITOM • ITIL • Agile & Waterfall Methodologies • R…" at bounding box center [664, 670] width 216 height 288
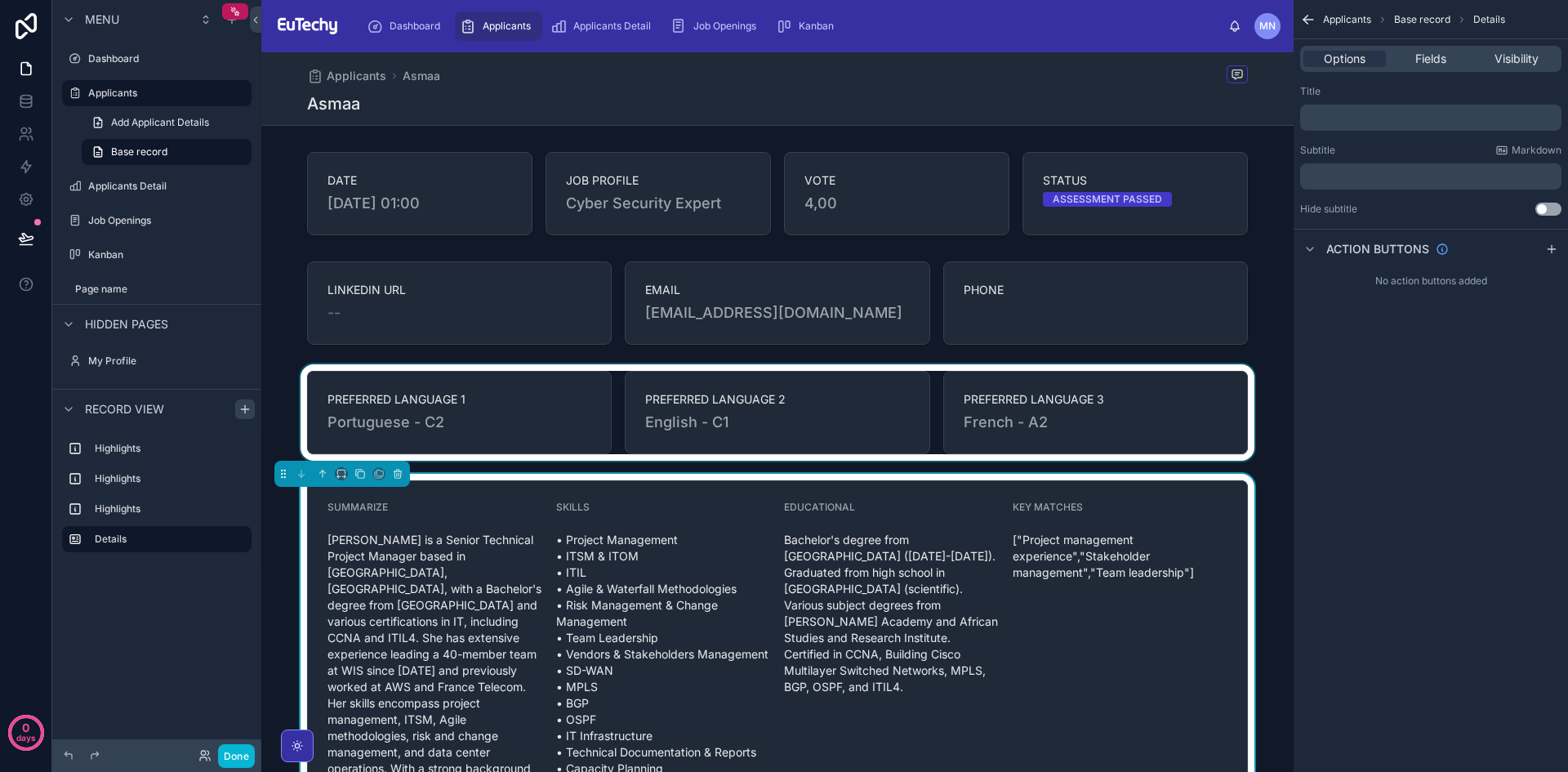
click at [537, 418] on div at bounding box center [778, 412] width 1033 height 96
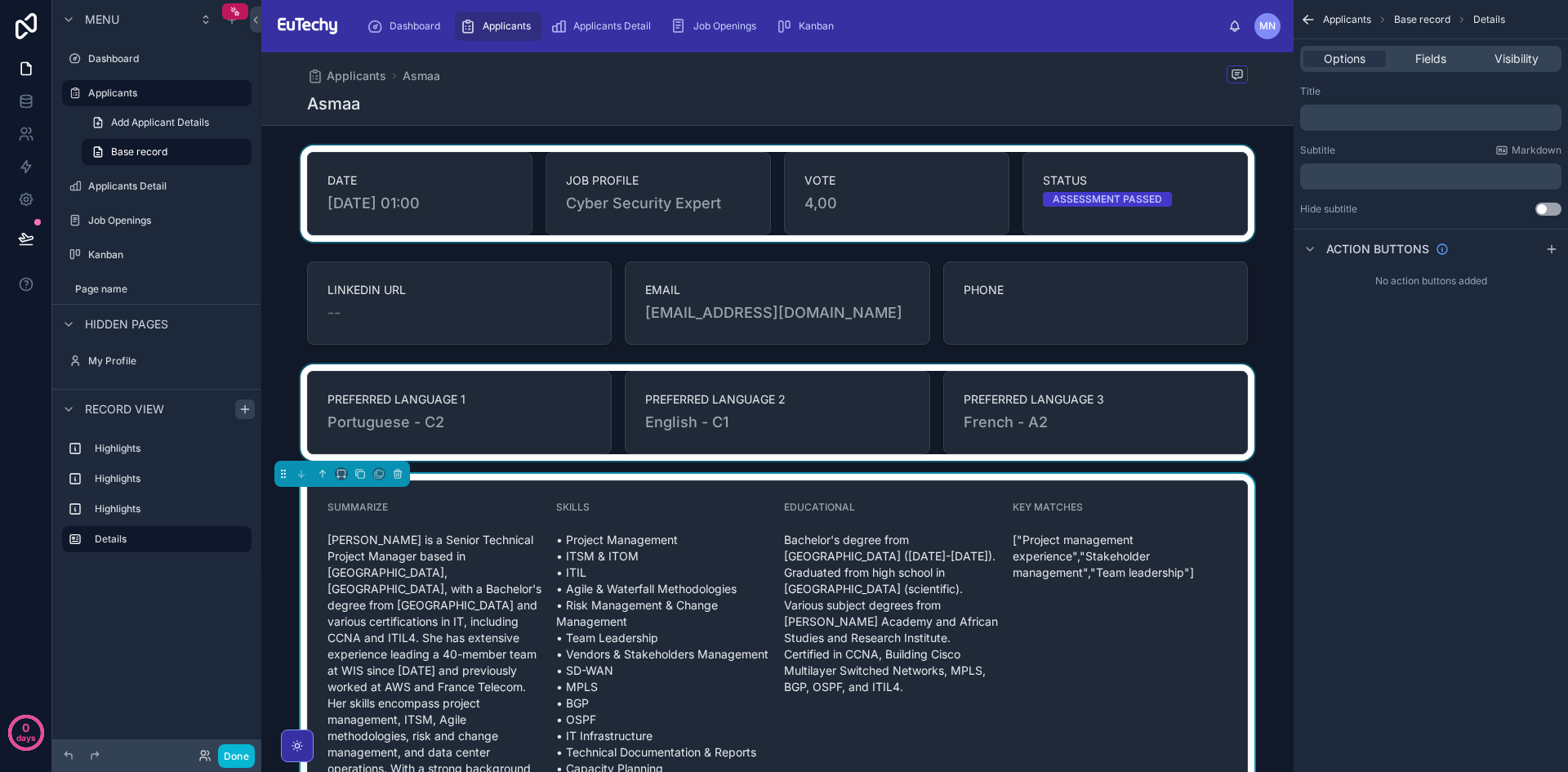
click at [403, 159] on div at bounding box center [778, 193] width 1033 height 96
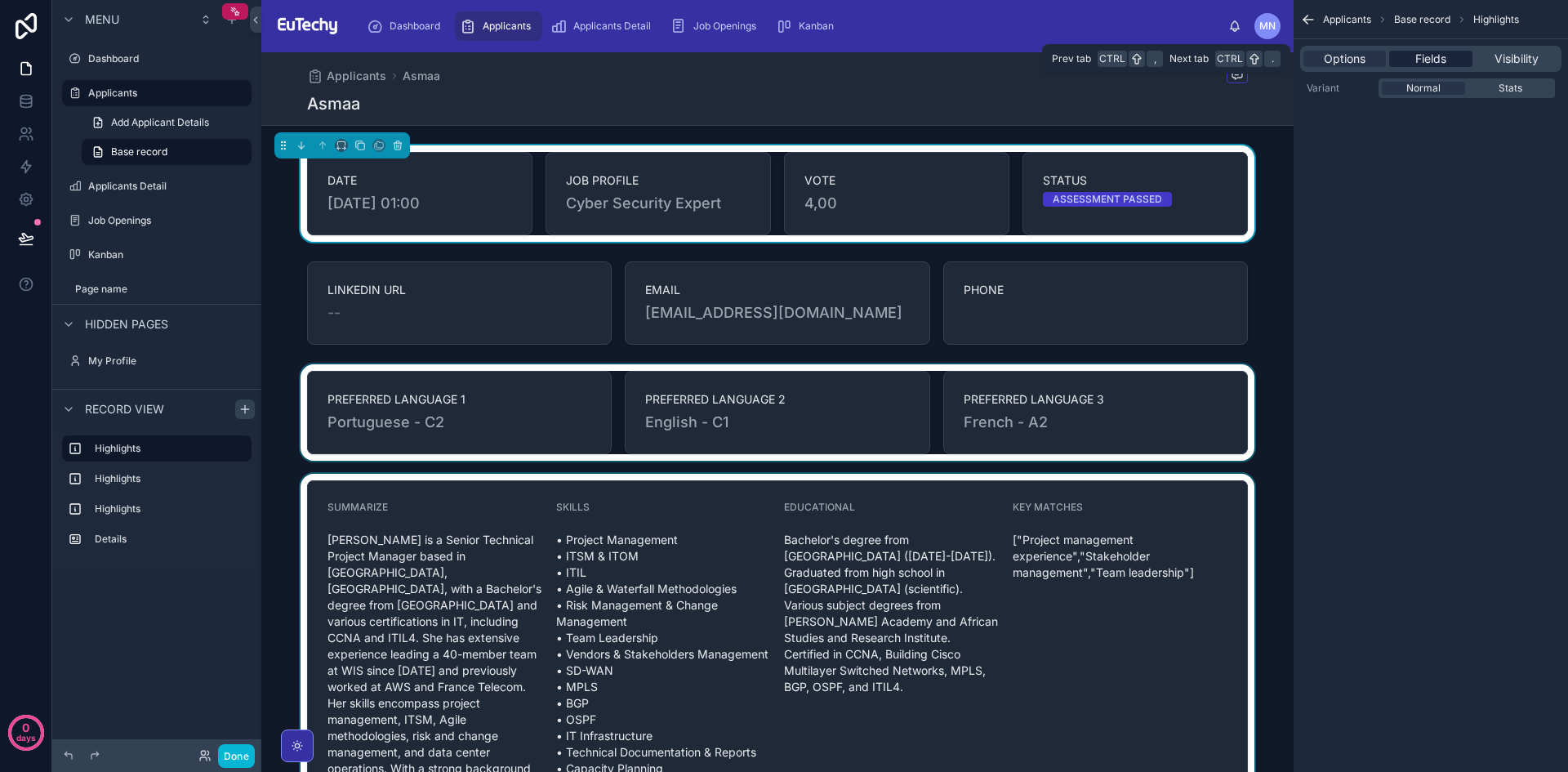
click at [1437, 62] on span "Fields" at bounding box center [1431, 59] width 31 height 16
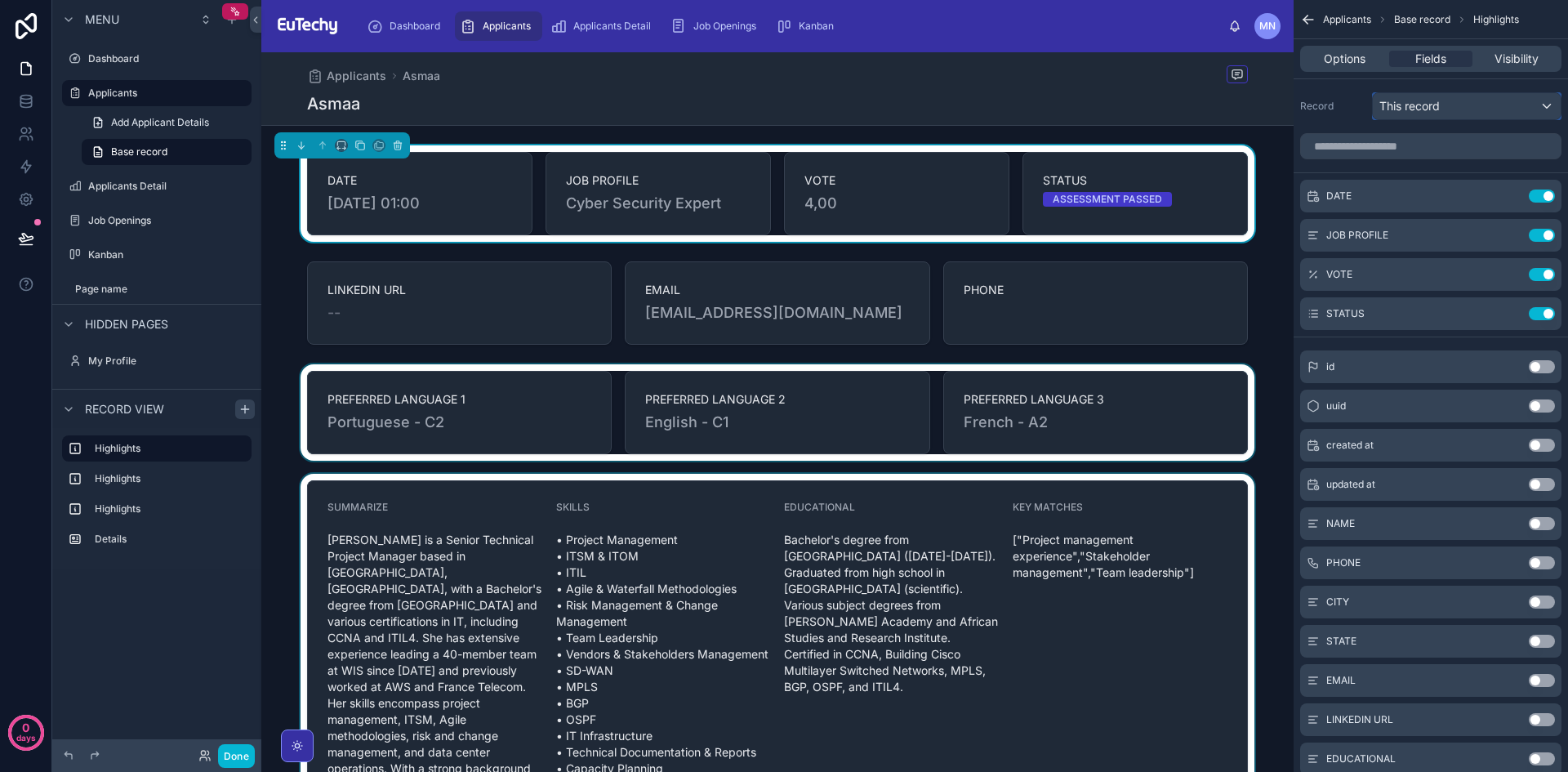
click at [1545, 108] on div "This record" at bounding box center [1466, 106] width 188 height 26
click at [1548, 106] on div "scrollable content" at bounding box center [784, 386] width 1568 height 772
click at [1535, 62] on span "Visibility" at bounding box center [1517, 59] width 44 height 16
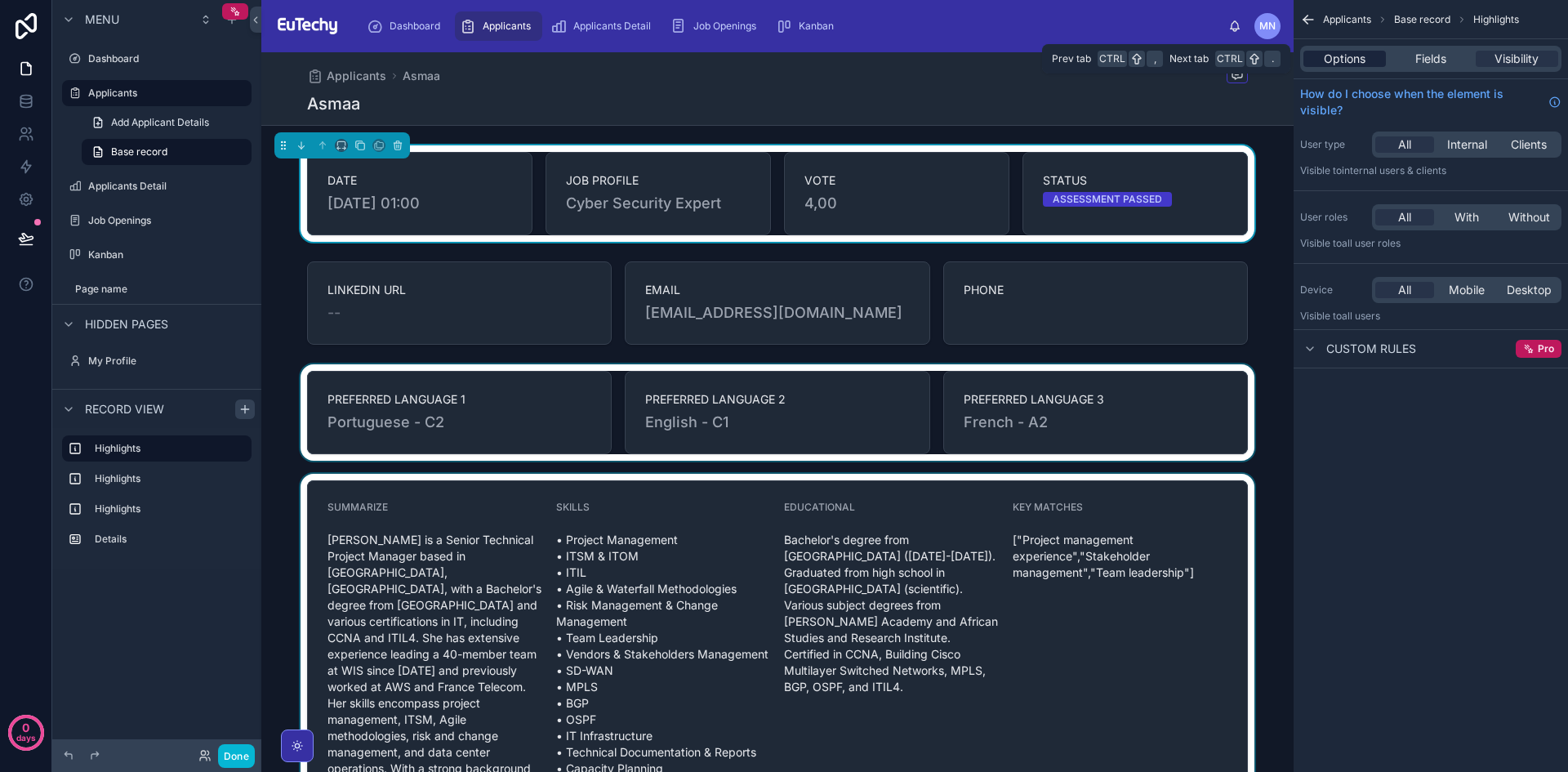
click at [1351, 64] on span "Options" at bounding box center [1345, 59] width 41 height 16
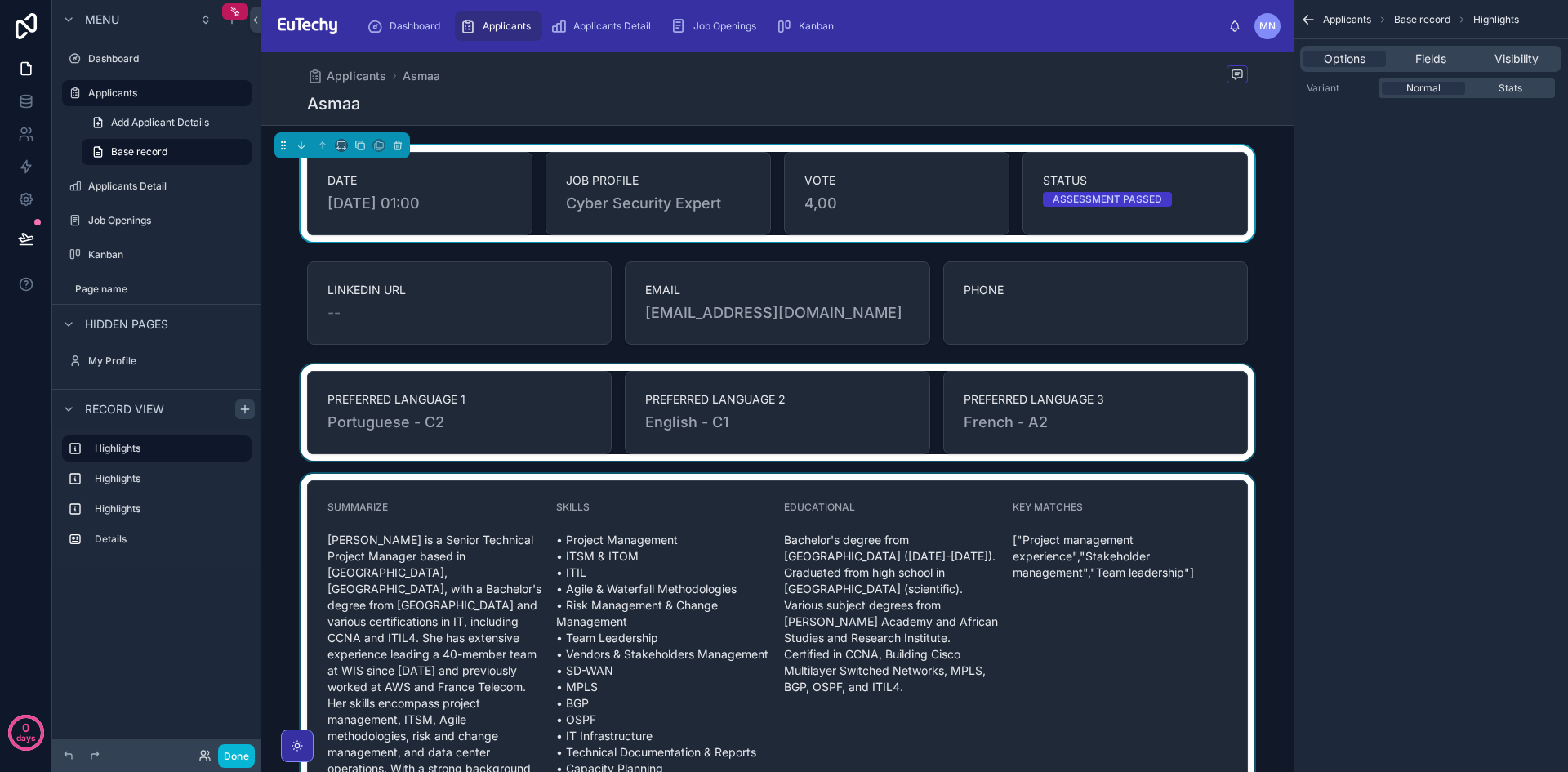
click at [1345, 95] on div "Variant Normal Stats" at bounding box center [1431, 88] width 248 height 19
click at [1340, 94] on div "Variant Normal Stats" at bounding box center [1431, 88] width 248 height 19
click at [1430, 84] on span "Normal" at bounding box center [1424, 89] width 35 height 13
click at [1502, 84] on span "Stats" at bounding box center [1510, 89] width 24 height 13
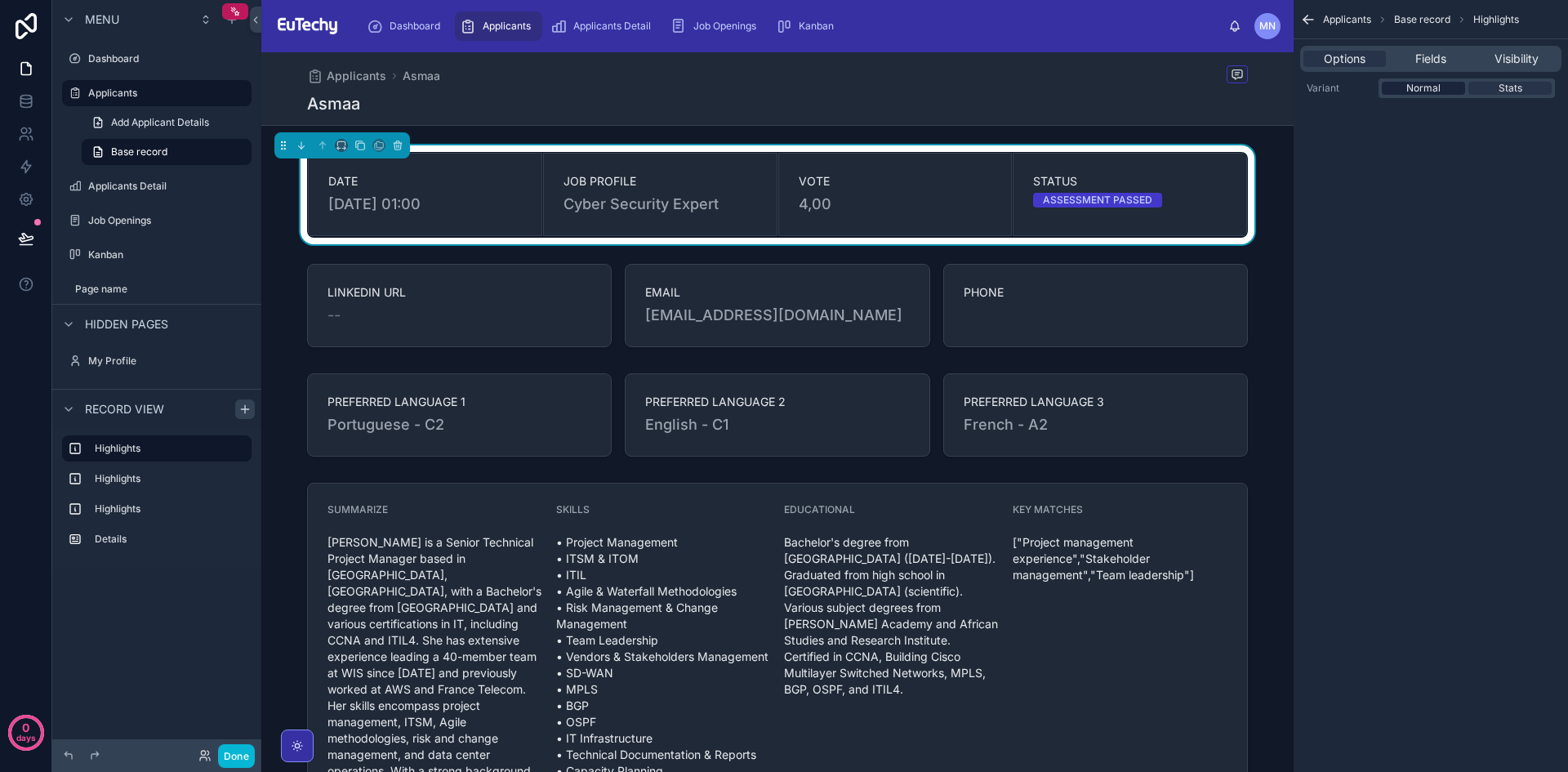
click at [1452, 90] on div "Normal" at bounding box center [1424, 89] width 84 height 13
click at [531, 120] on div "Applicants [PERSON_NAME]" at bounding box center [778, 89] width 941 height 73
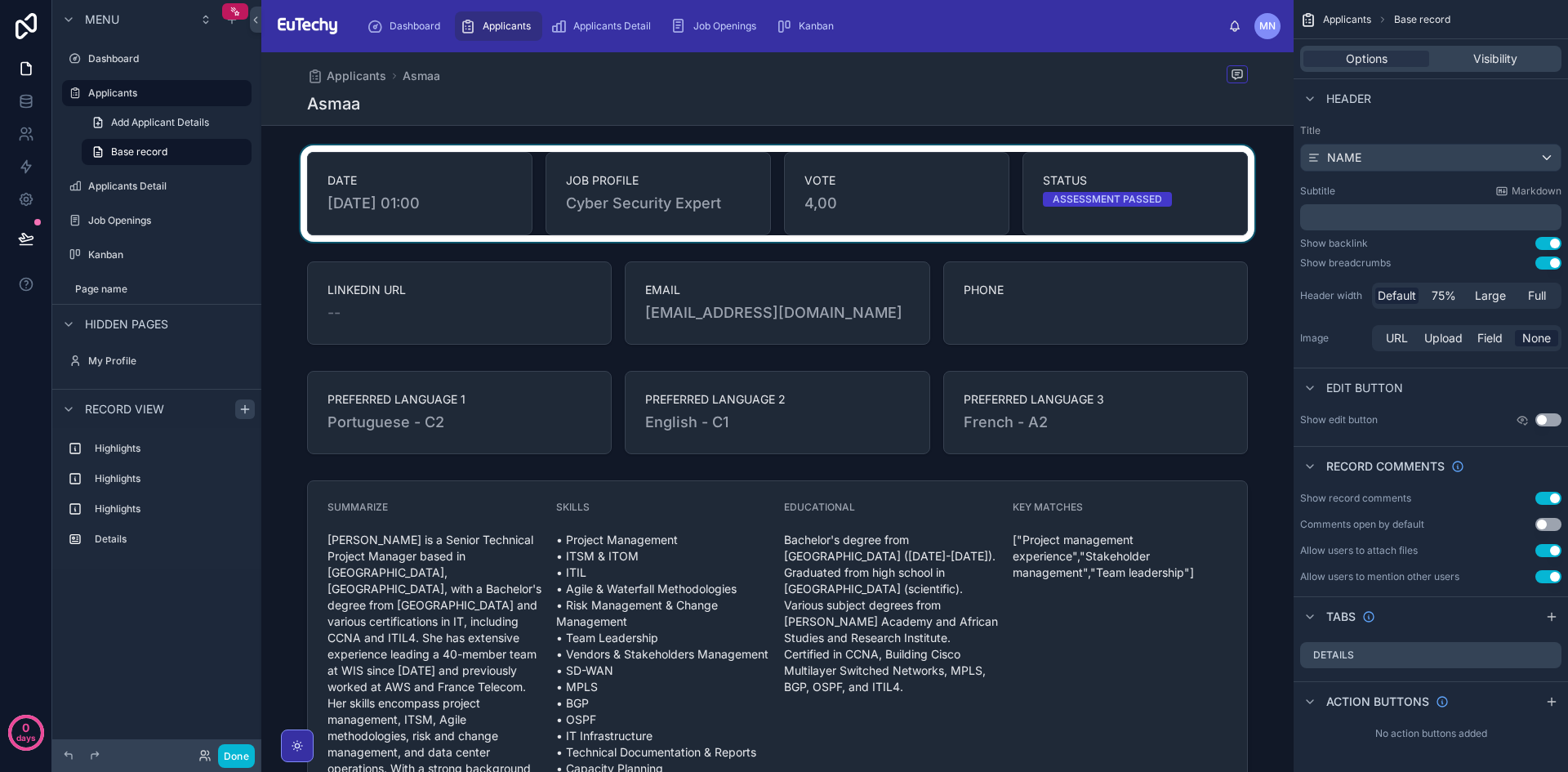
click at [518, 231] on div at bounding box center [778, 193] width 1033 height 96
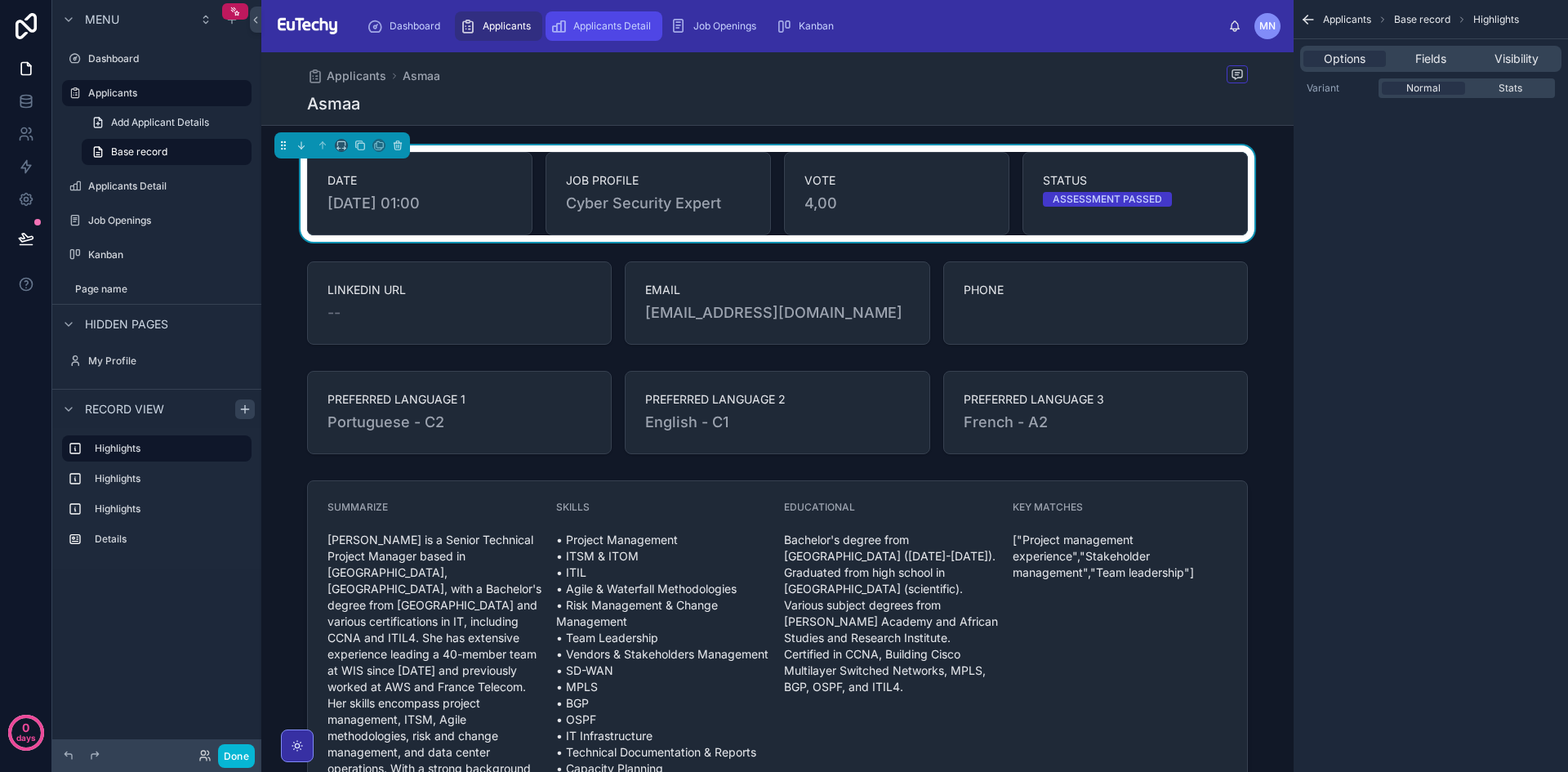
click at [606, 25] on span "Applicants Detail" at bounding box center [612, 26] width 78 height 13
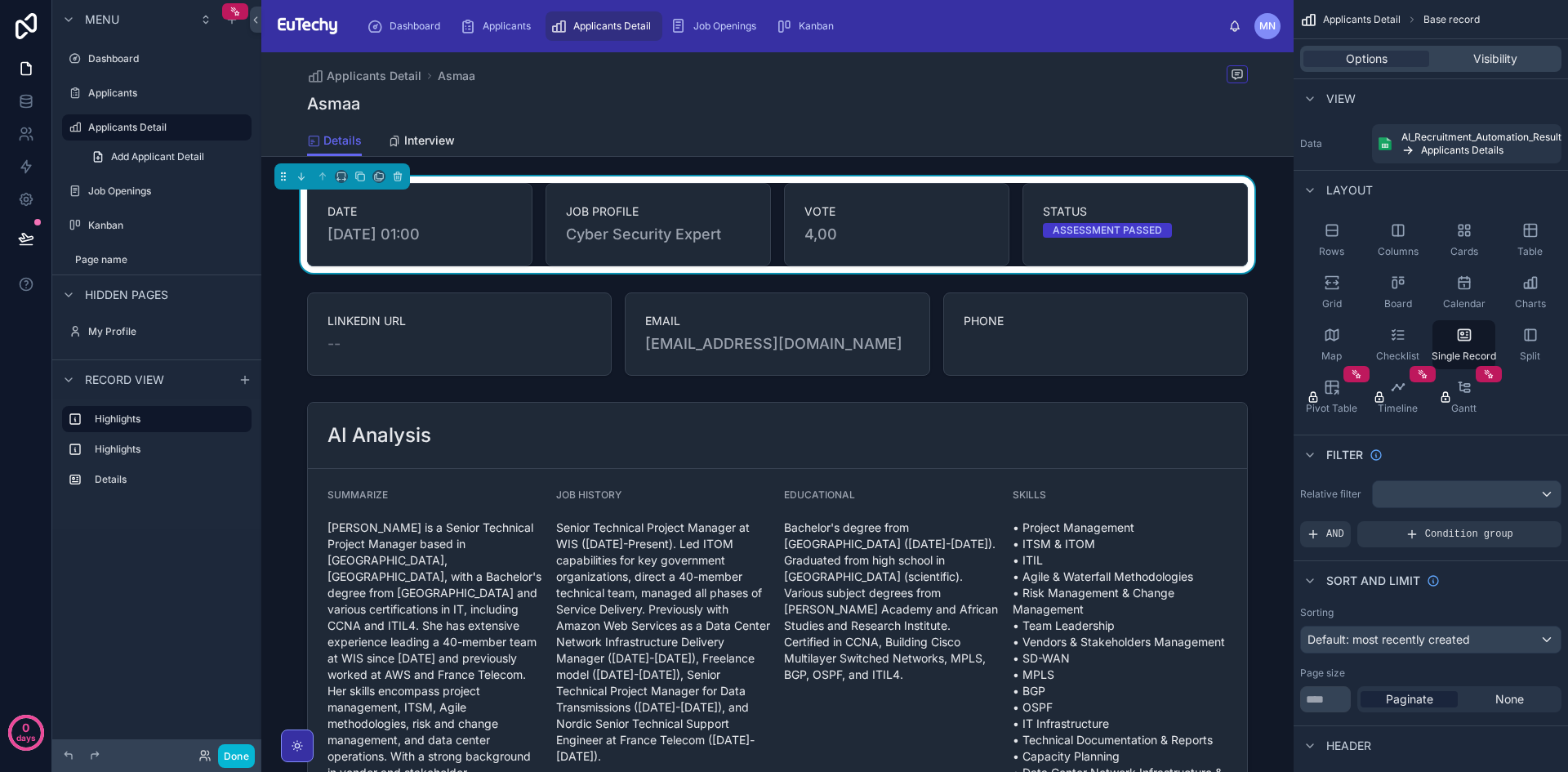
click at [578, 121] on div "Applicants Detail [PERSON_NAME]" at bounding box center [778, 89] width 941 height 73
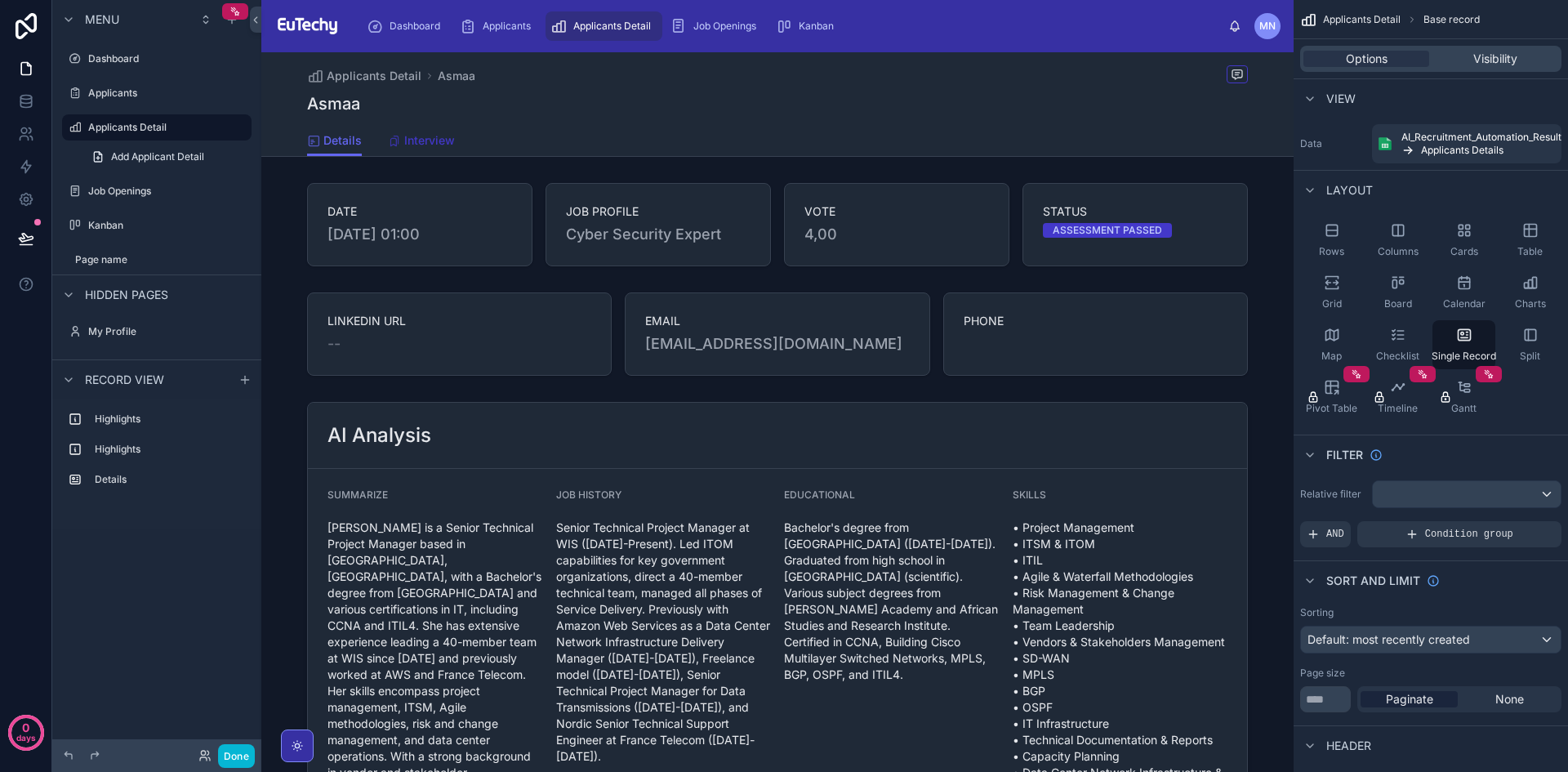
click at [414, 142] on span "Interview" at bounding box center [429, 140] width 51 height 16
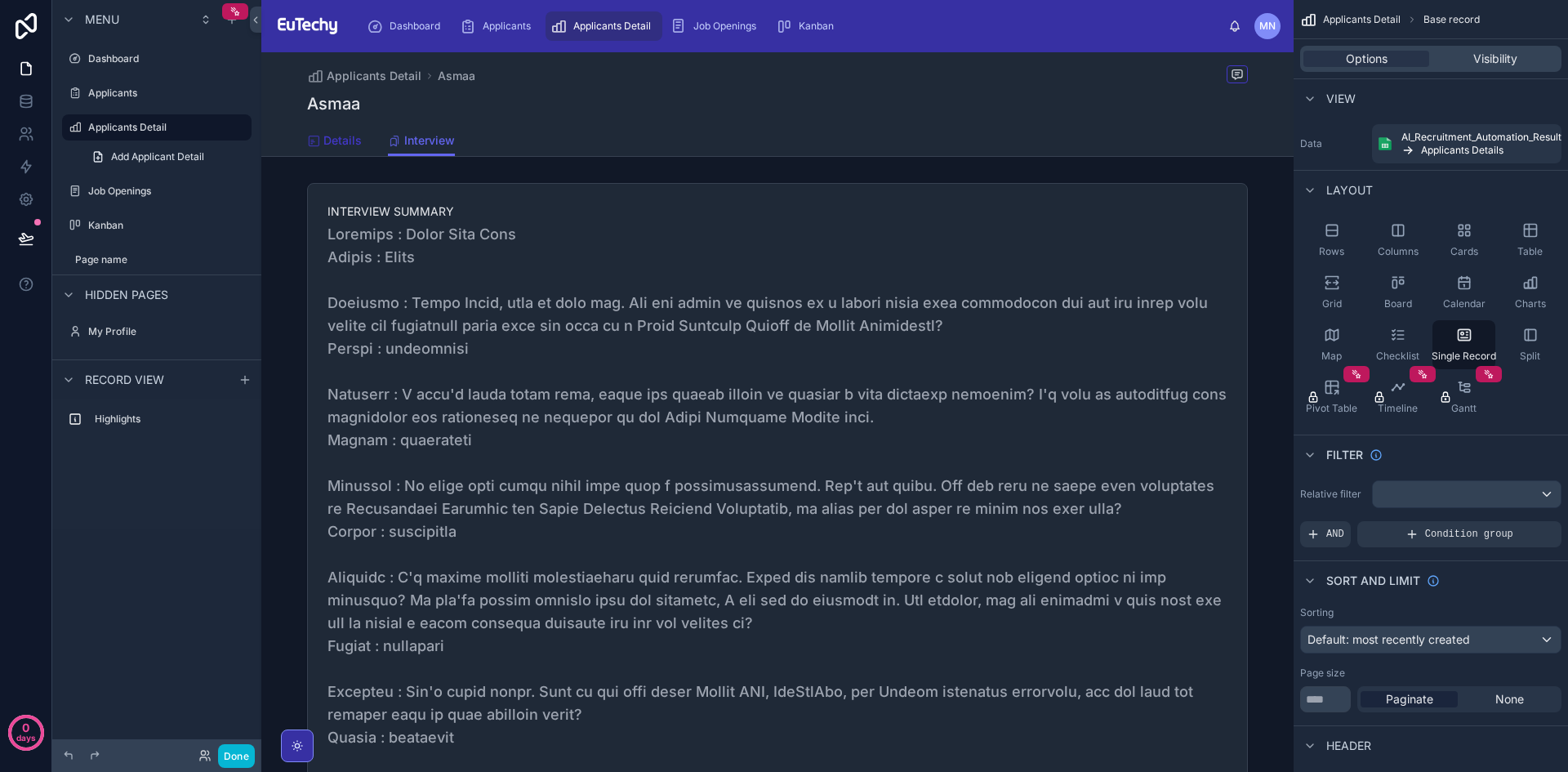
click at [326, 149] on link "Details" at bounding box center [334, 142] width 55 height 33
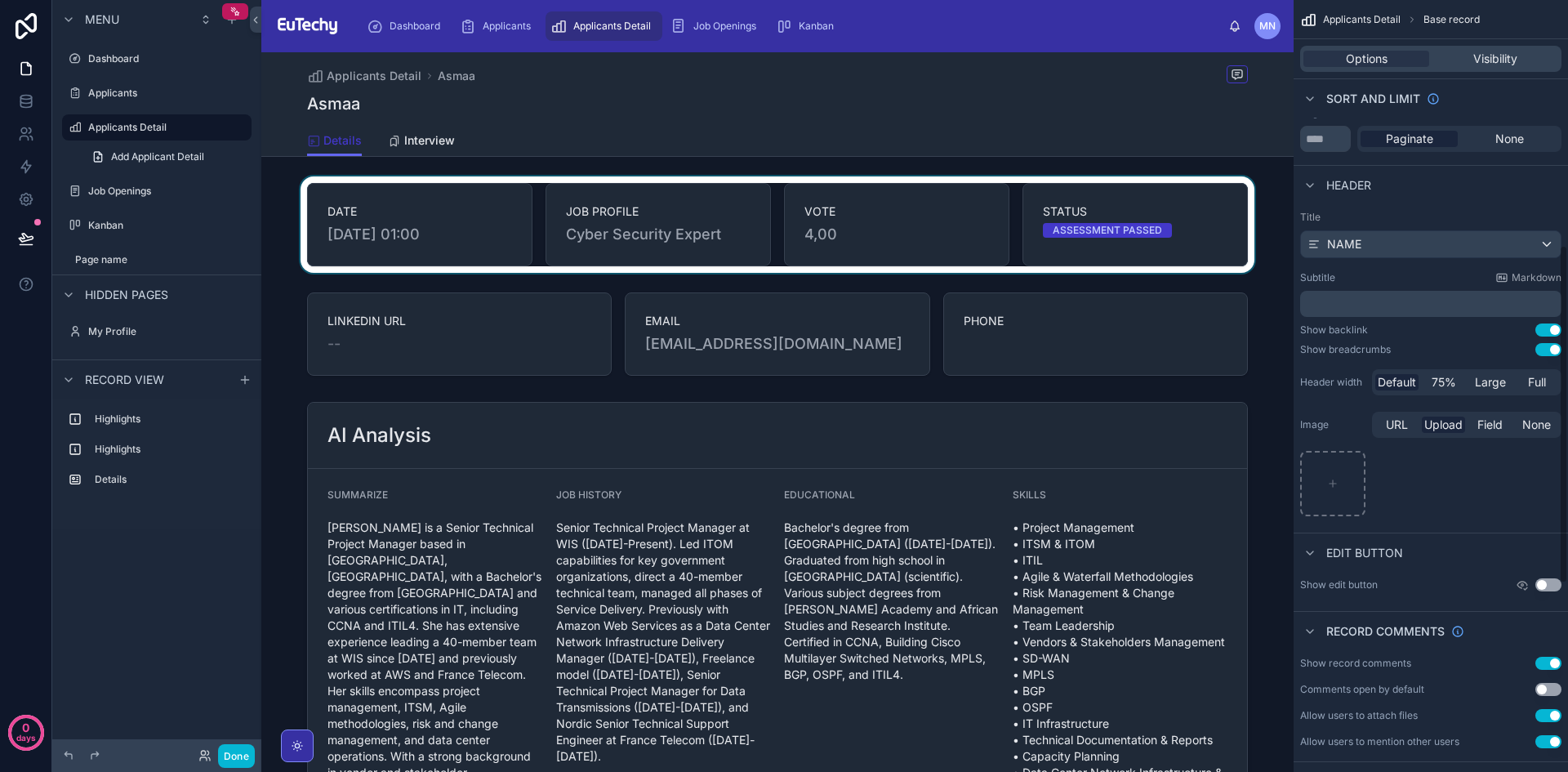
scroll to position [559, 0]
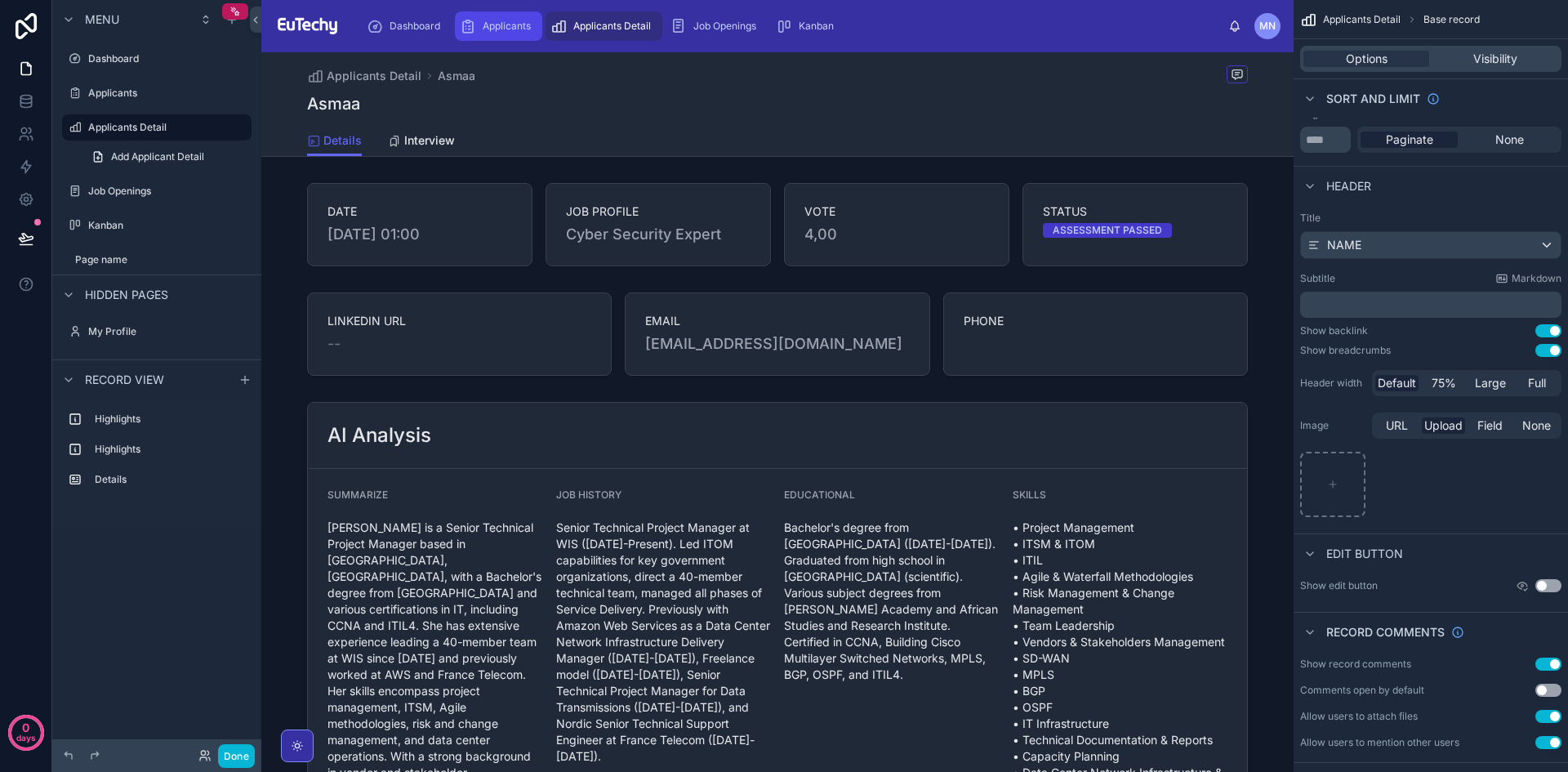
click at [504, 20] on span "Applicants" at bounding box center [506, 26] width 48 height 13
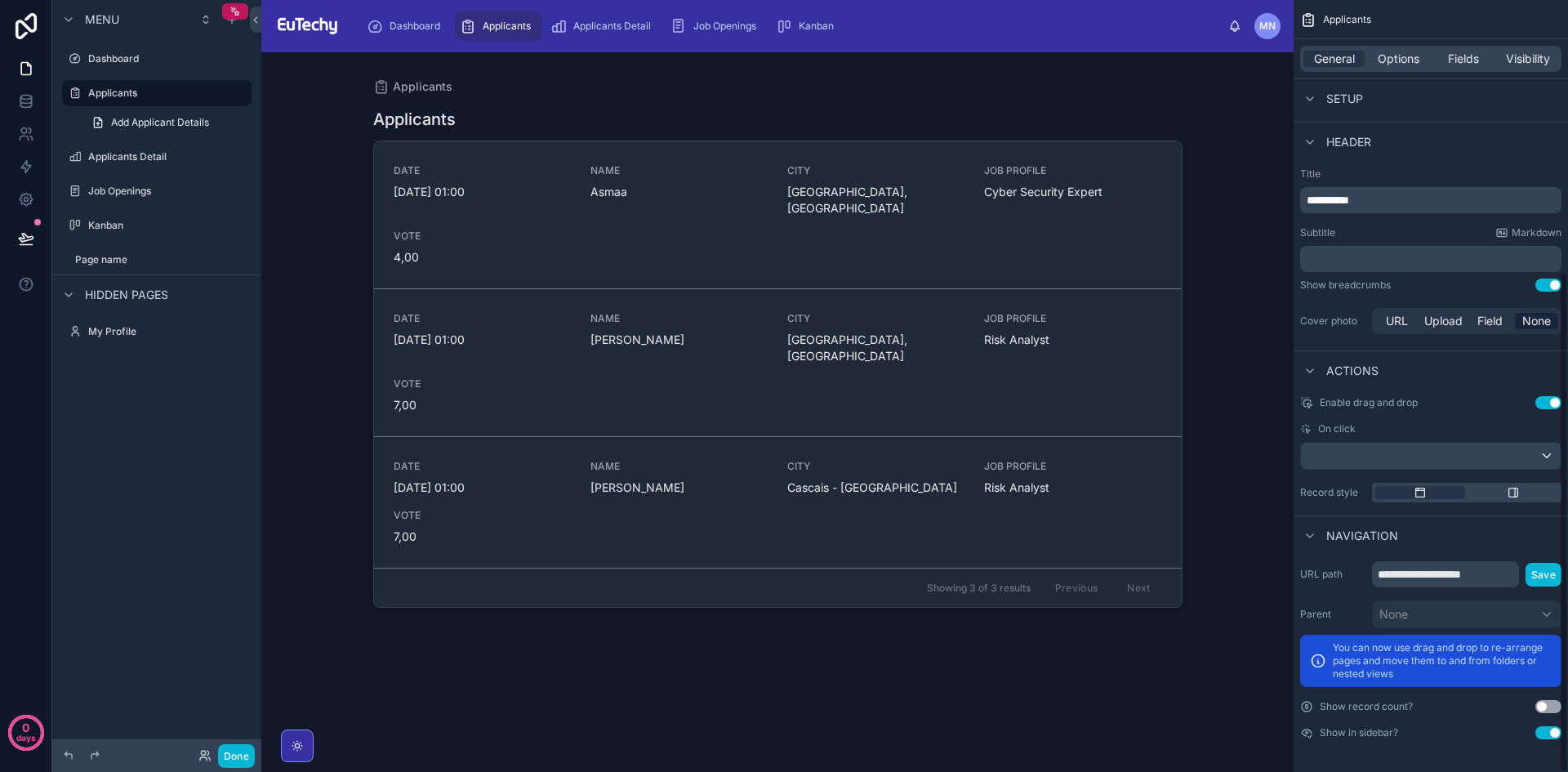
scroll to position [419, 0]
click at [591, 190] on div at bounding box center [778, 401] width 835 height 700
click at [591, 190] on span "Asmaa" at bounding box center [680, 192] width 177 height 16
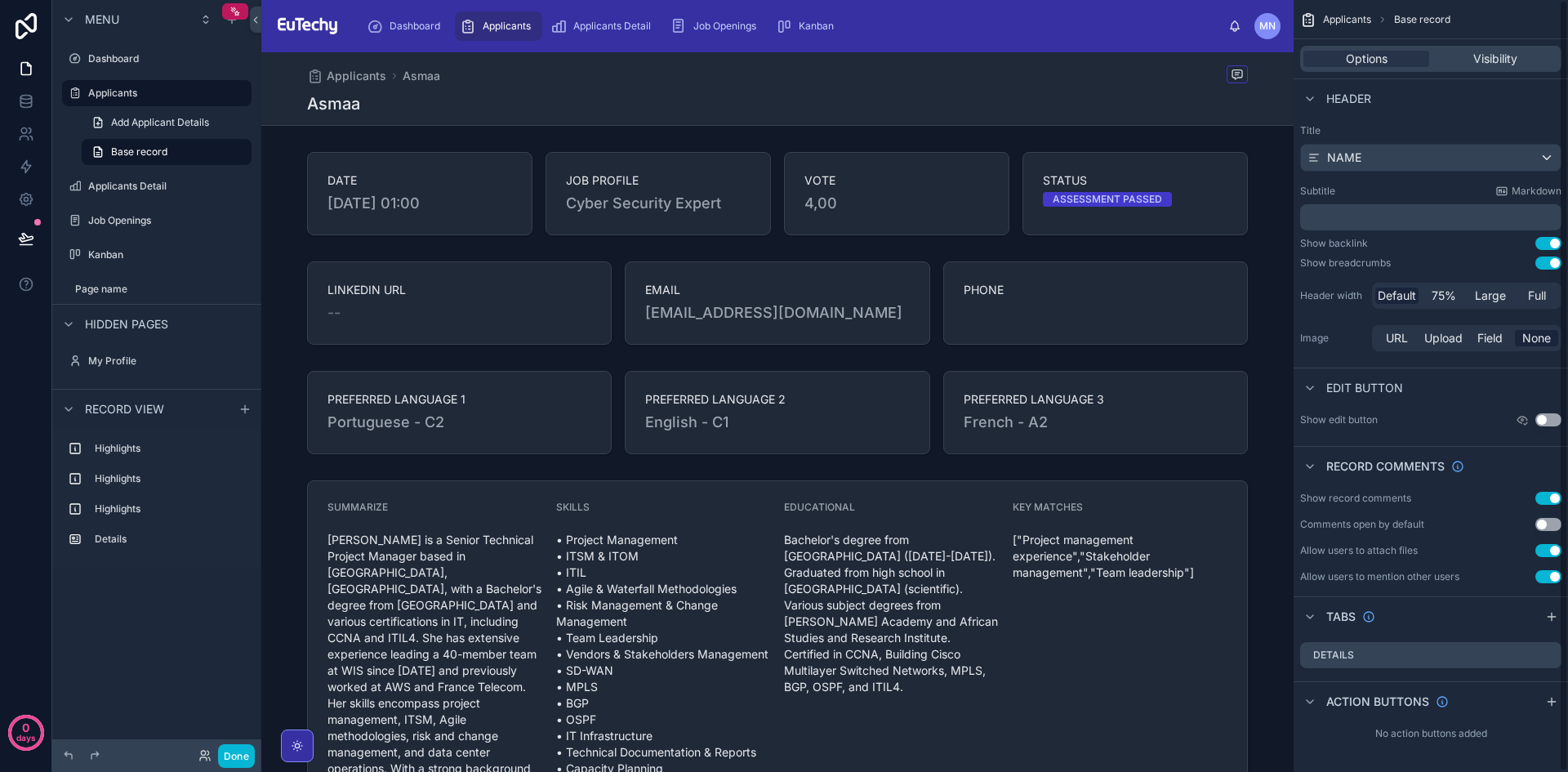
scroll to position [1, 0]
click at [1335, 651] on label "Details" at bounding box center [1333, 655] width 40 height 13
click at [1528, 654] on icon "scrollable content" at bounding box center [1529, 655] width 13 height 13
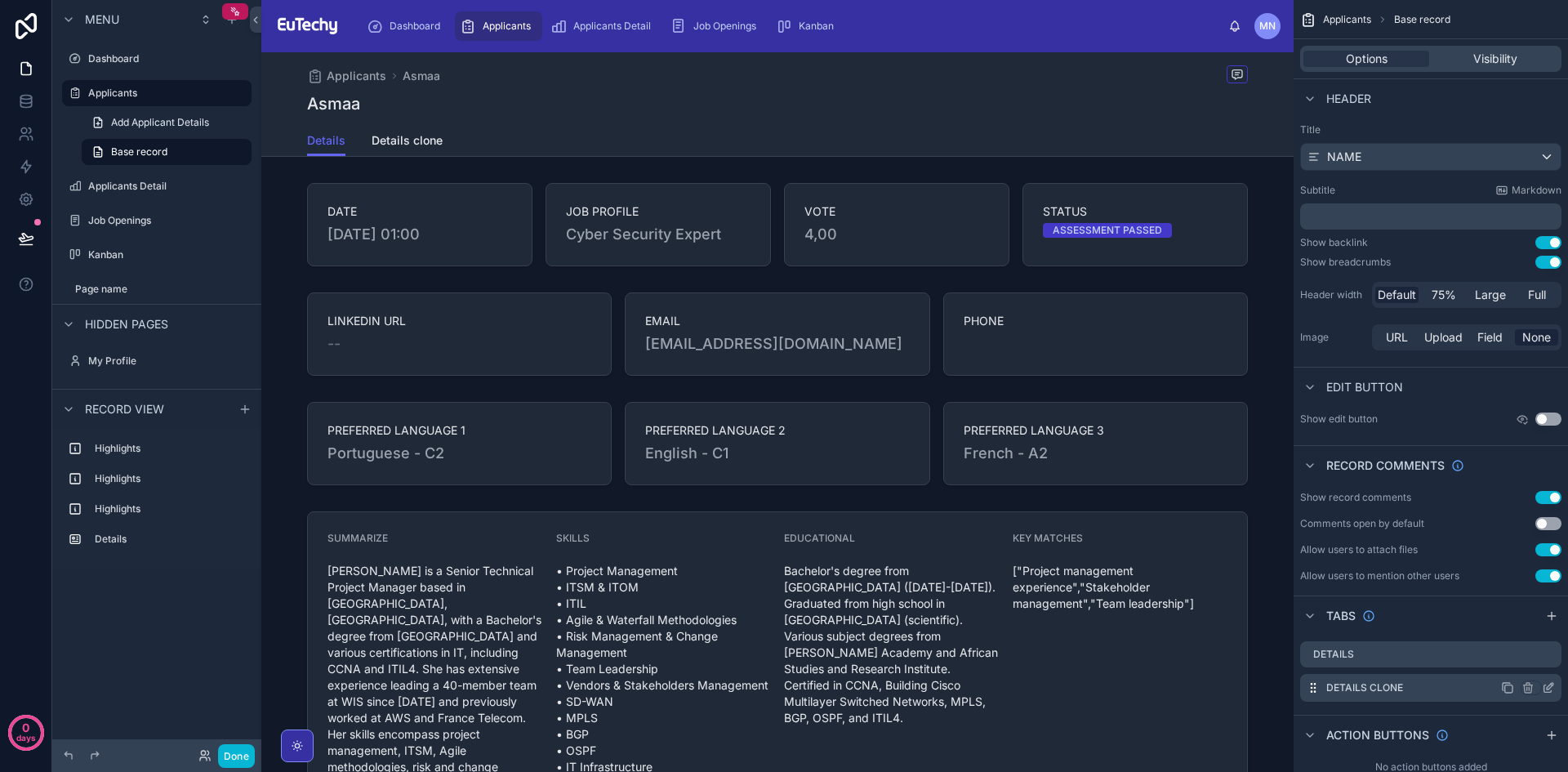
click at [1548, 687] on icon "scrollable content" at bounding box center [1549, 688] width 13 height 13
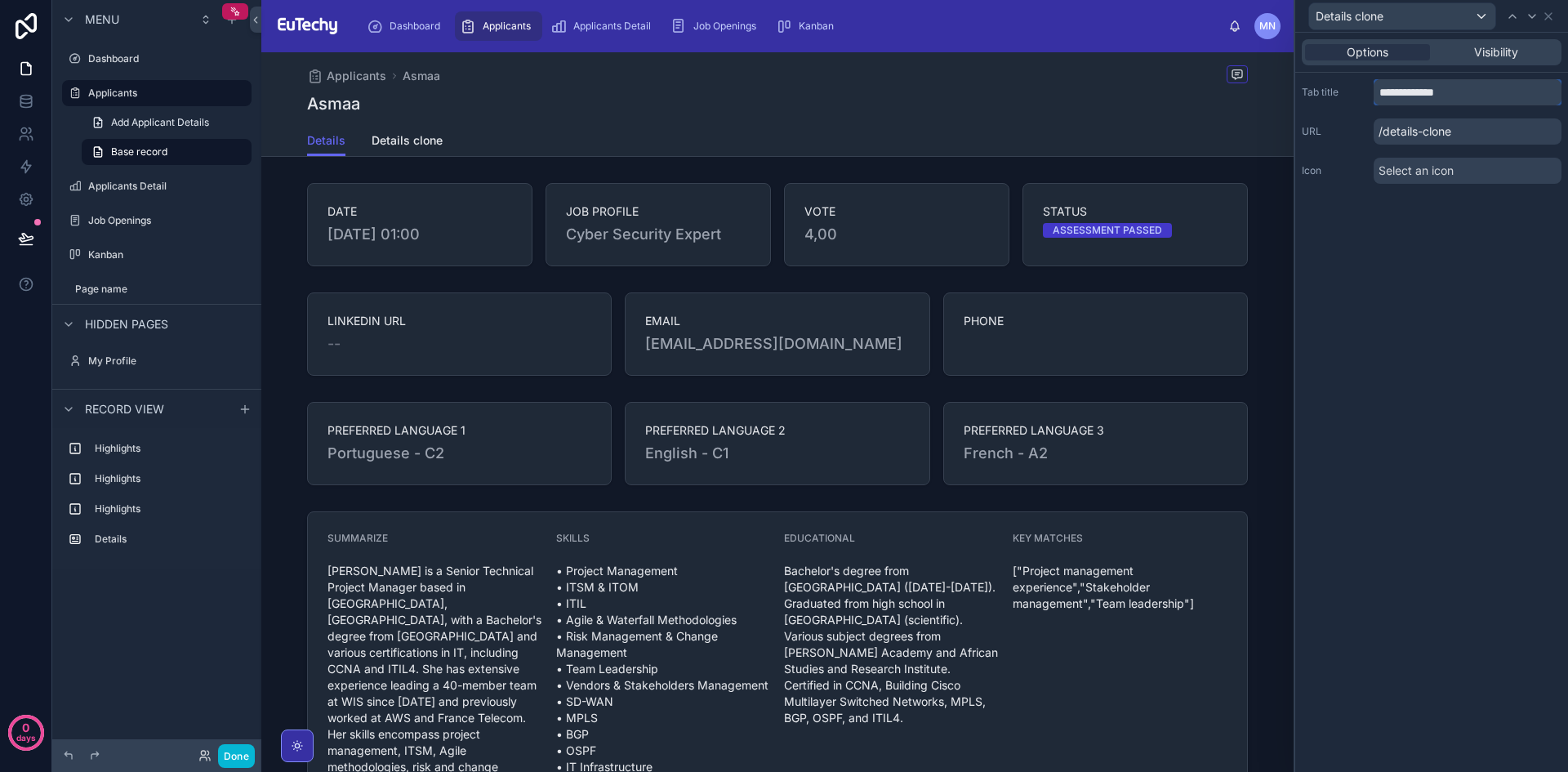
click at [1455, 90] on input "**********" at bounding box center [1467, 91] width 188 height 26
type input "*********"
click at [1395, 165] on span "Select an icon" at bounding box center [1416, 170] width 75 height 16
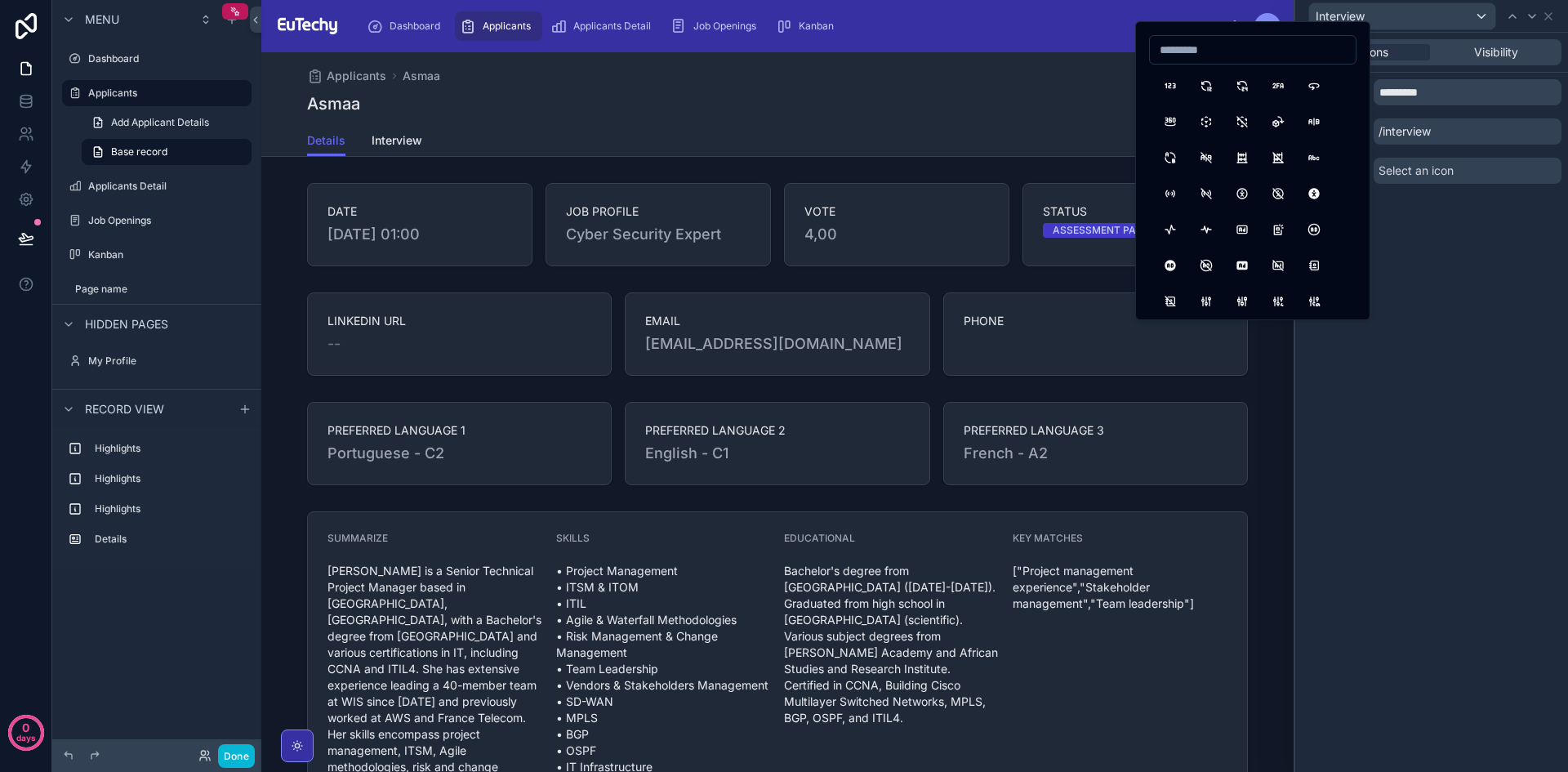
click at [1210, 51] on input at bounding box center [1253, 50] width 206 height 23
type input "*"
type input "****"
click at [1242, 127] on button "TextCaption" at bounding box center [1242, 121] width 30 height 30
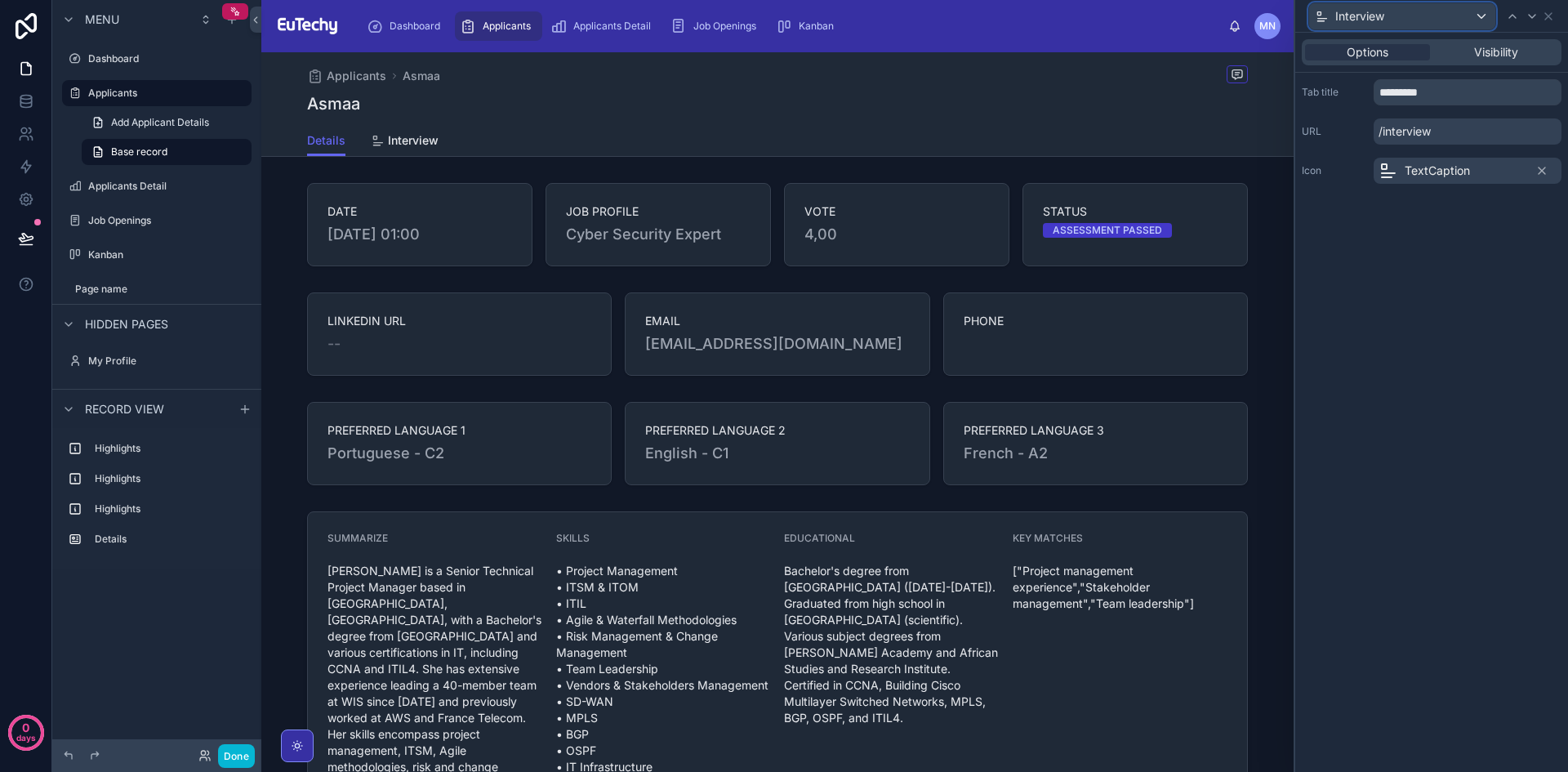
click at [1482, 18] on div "Interview" at bounding box center [1401, 15] width 186 height 26
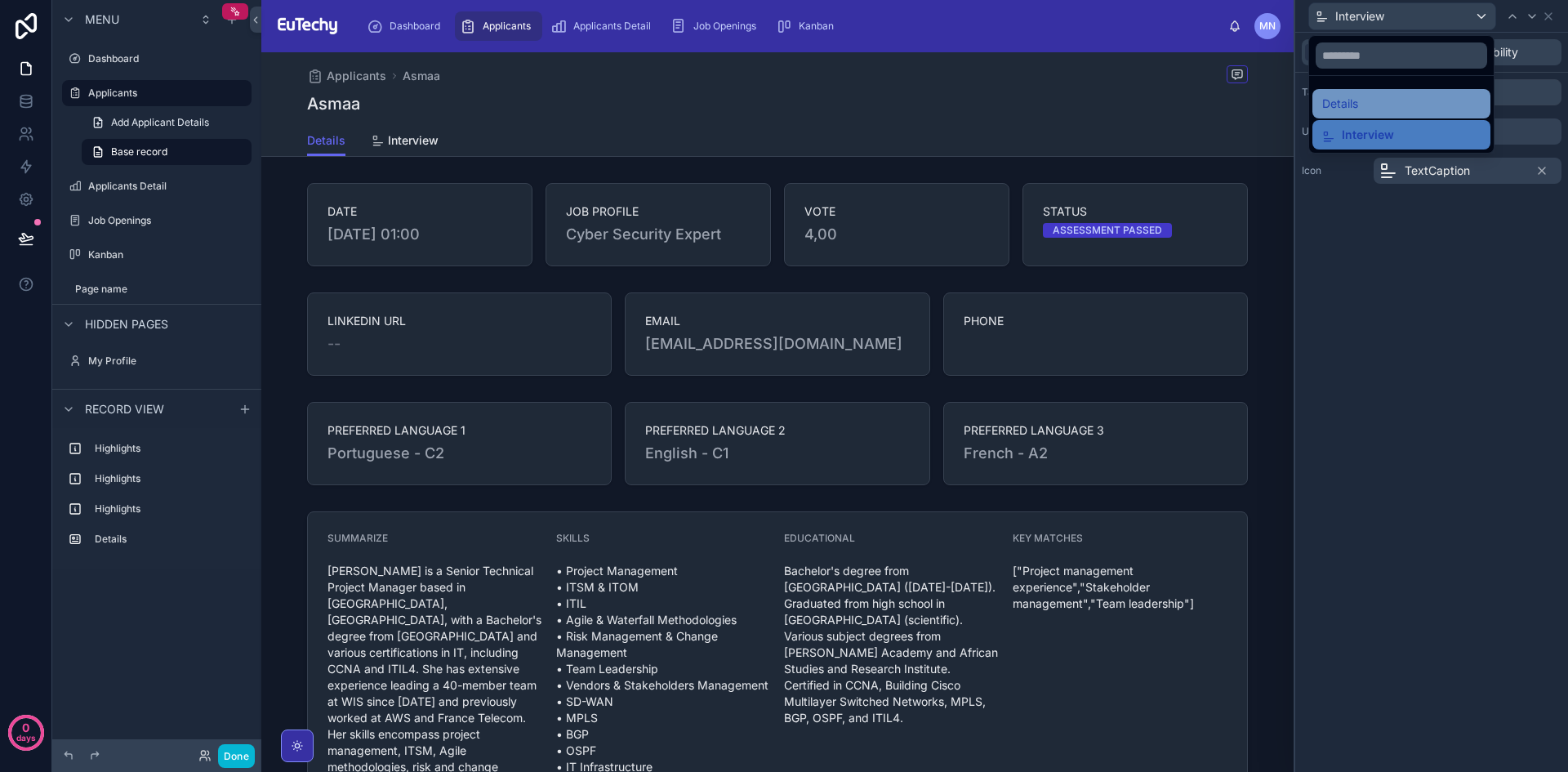
click at [1367, 107] on div "Details" at bounding box center [1401, 104] width 159 height 19
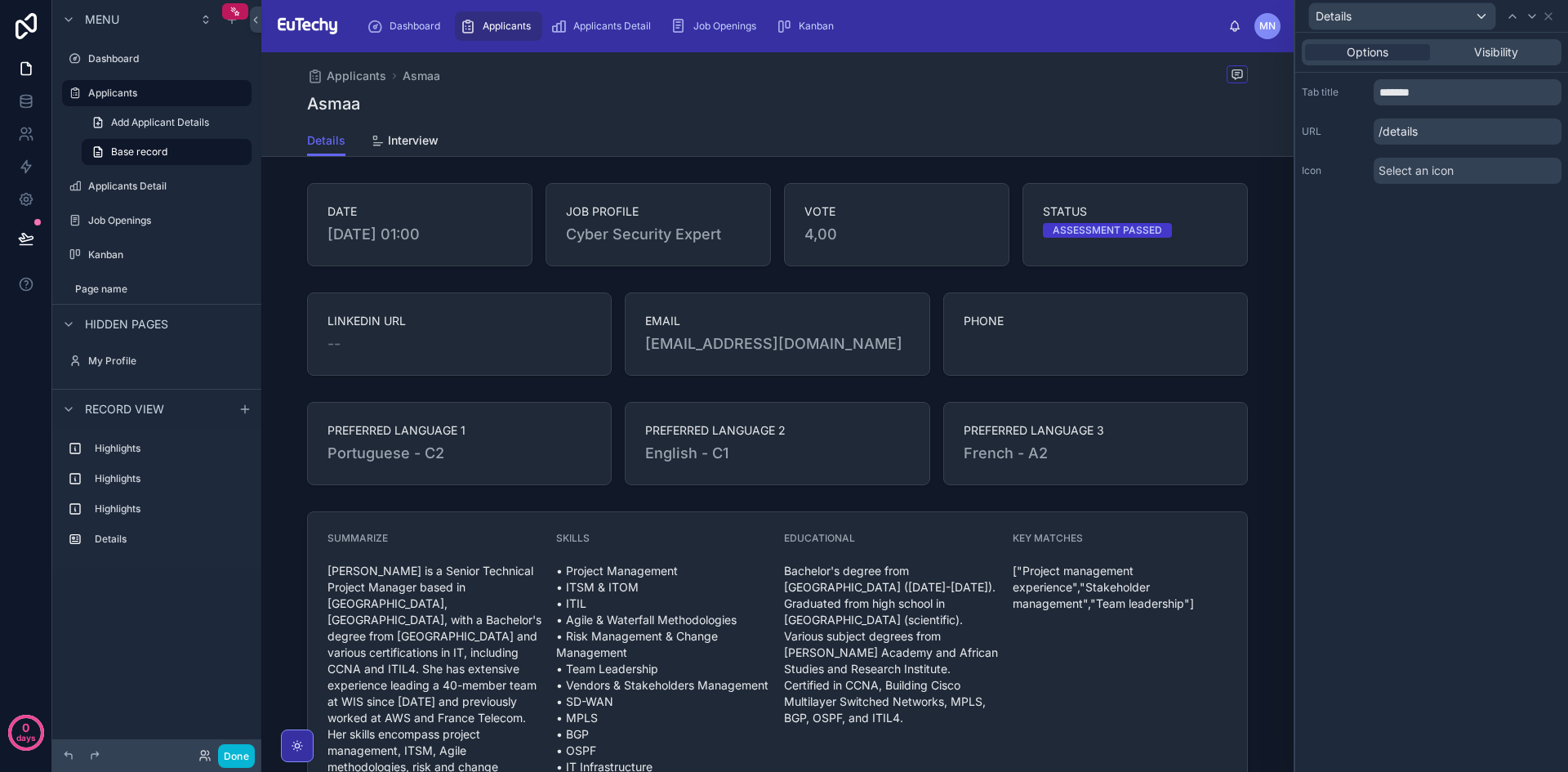
click at [1456, 171] on div "Select an icon" at bounding box center [1467, 170] width 188 height 26
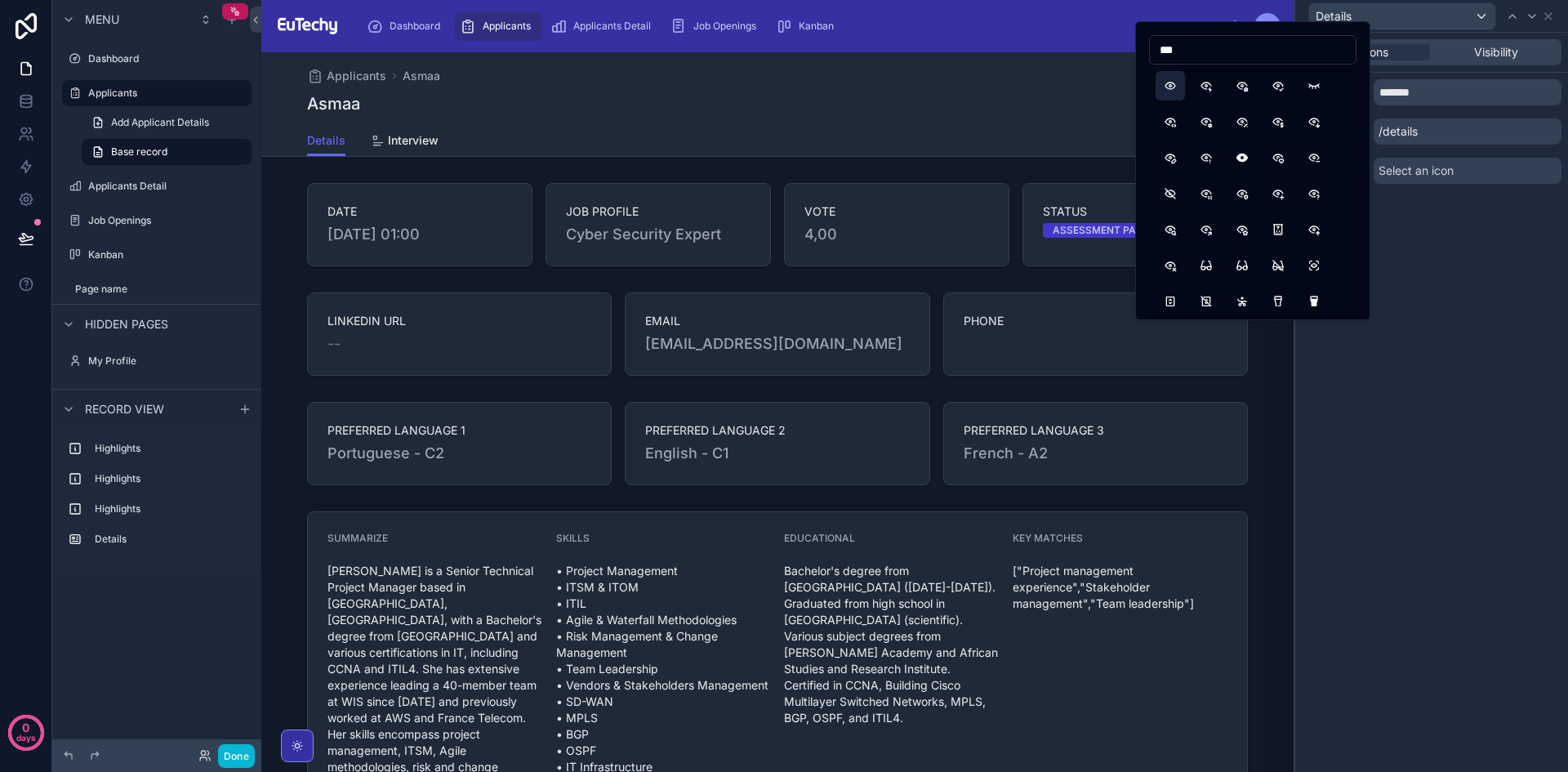
type input "***"
click at [1166, 90] on button "Eye" at bounding box center [1170, 86] width 30 height 30
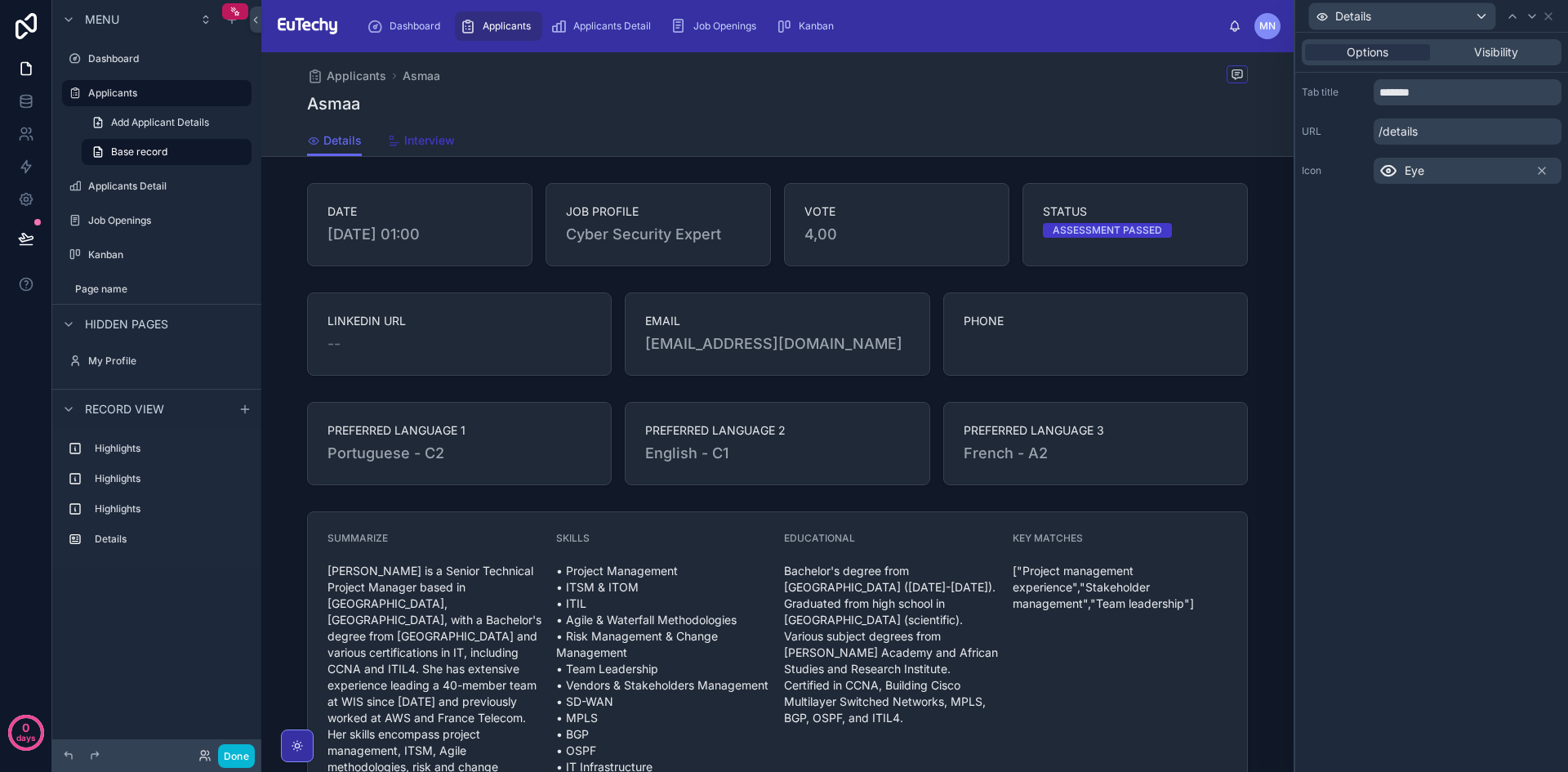
click at [424, 138] on span "Interview" at bounding box center [429, 140] width 51 height 16
click at [337, 149] on link "Details" at bounding box center [334, 142] width 55 height 33
click at [438, 138] on span "Interview" at bounding box center [429, 140] width 51 height 16
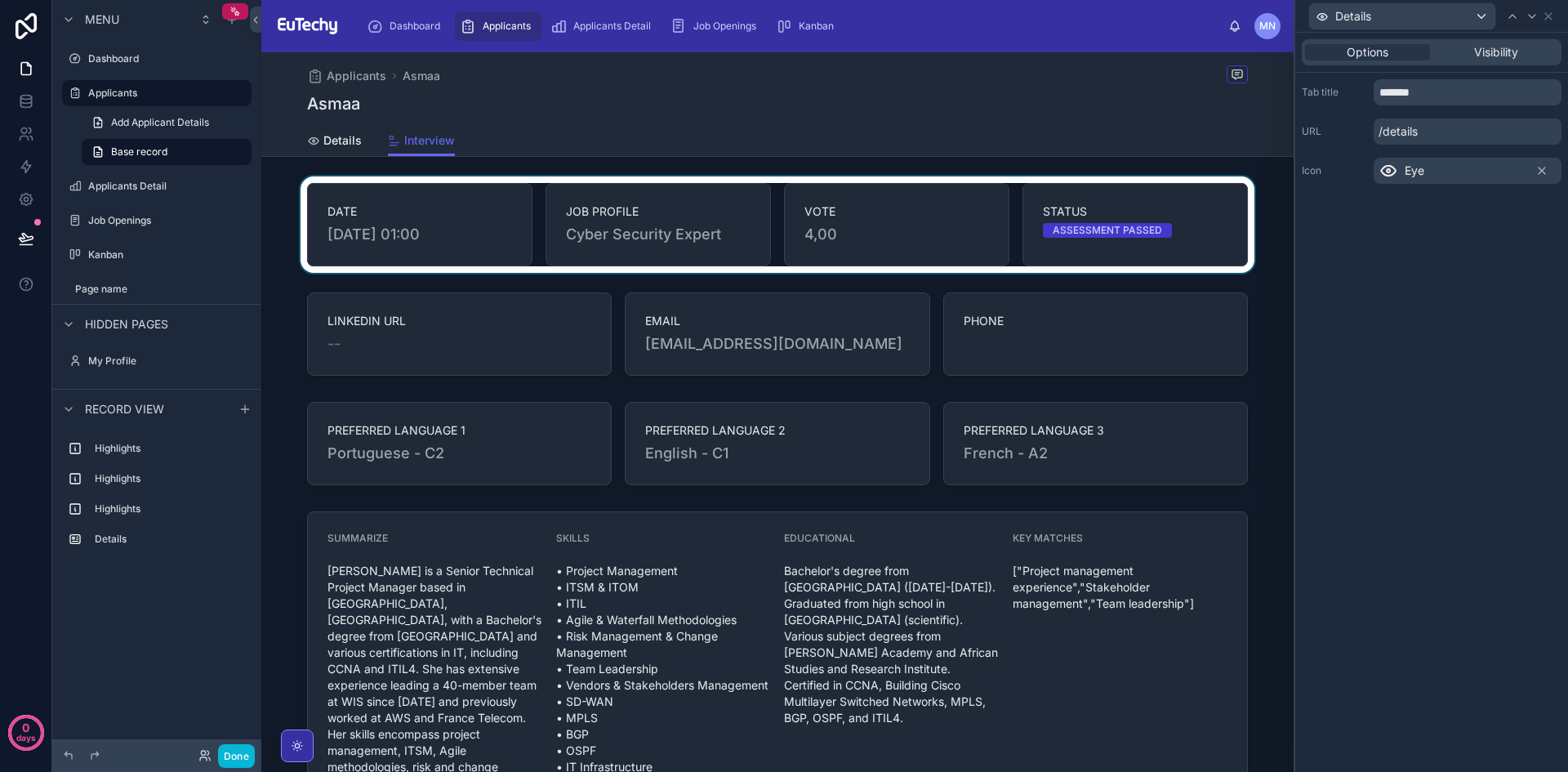
click at [494, 216] on div at bounding box center [778, 224] width 1033 height 96
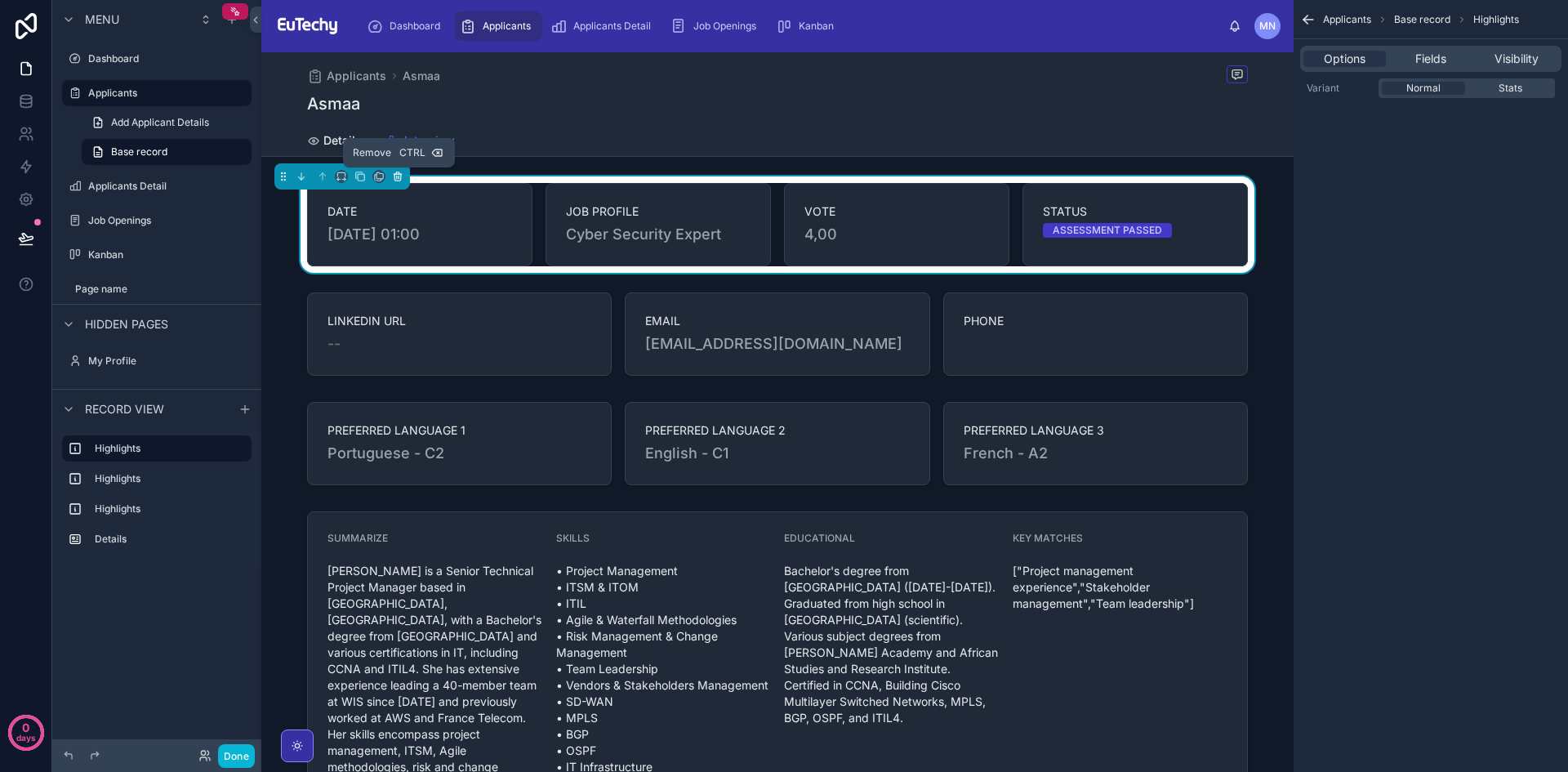
click at [397, 178] on icon at bounding box center [398, 176] width 12 height 12
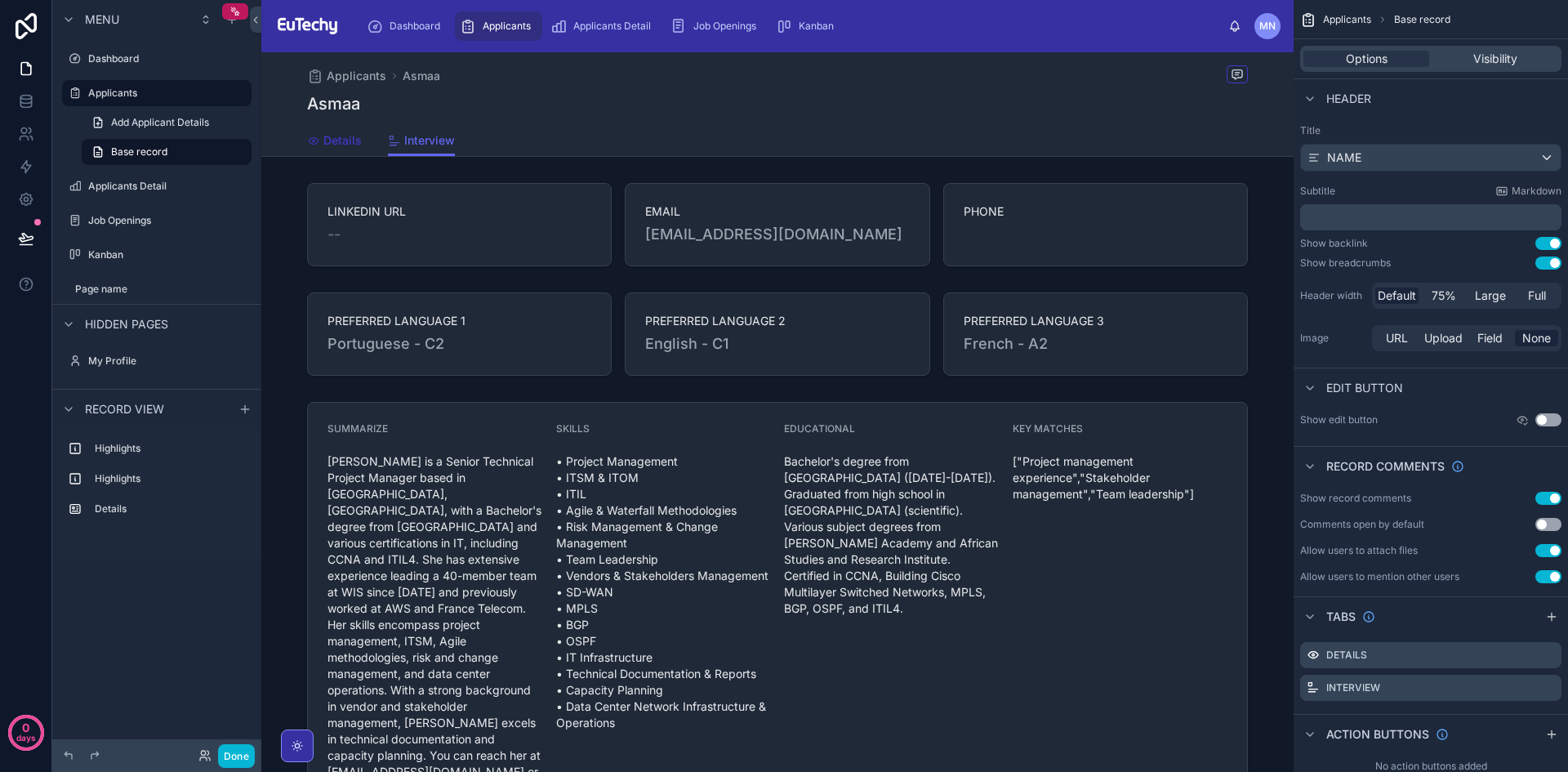
click at [347, 142] on span "Details" at bounding box center [343, 140] width 39 height 16
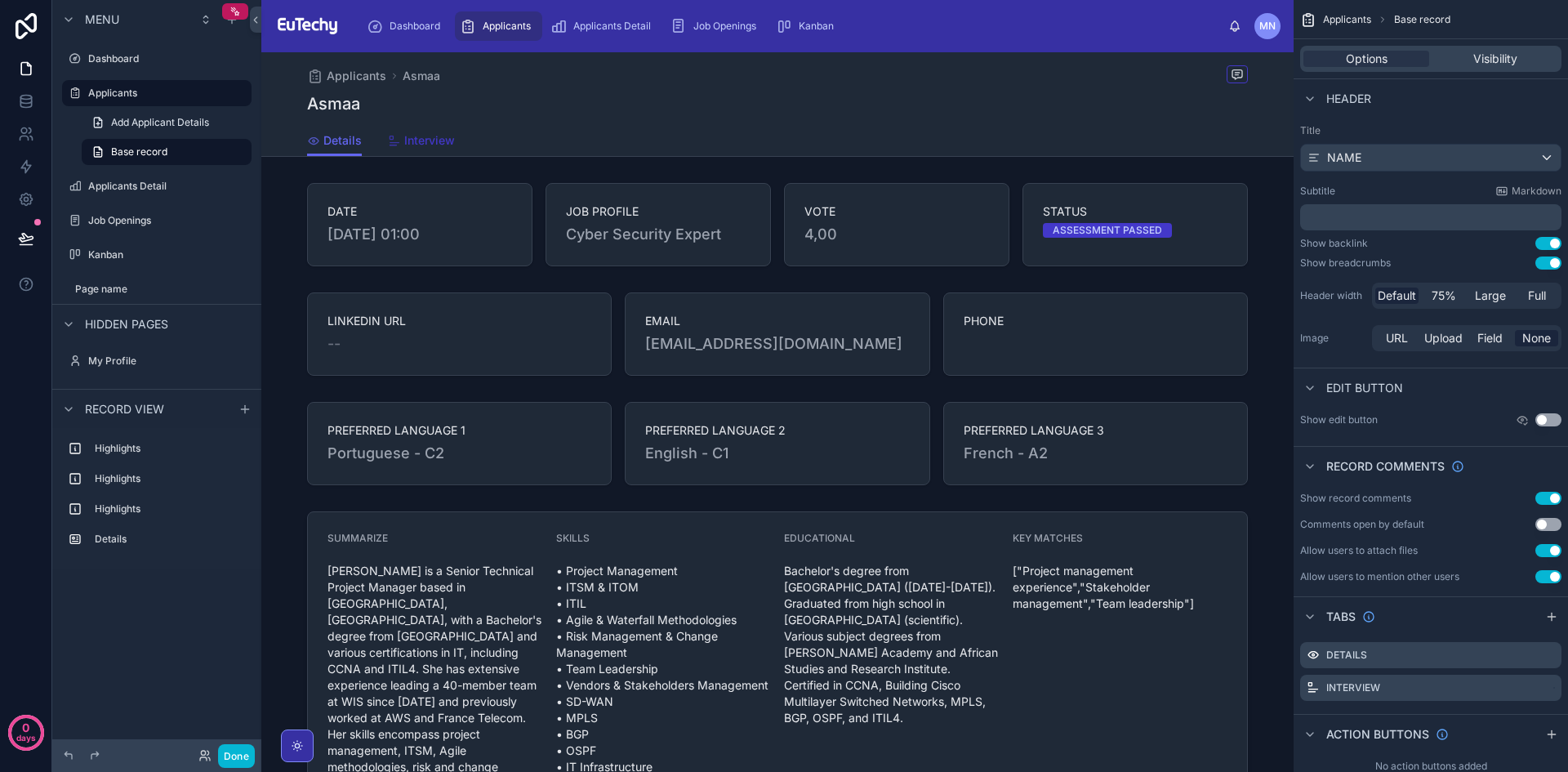
click at [426, 135] on span "Interview" at bounding box center [429, 140] width 51 height 16
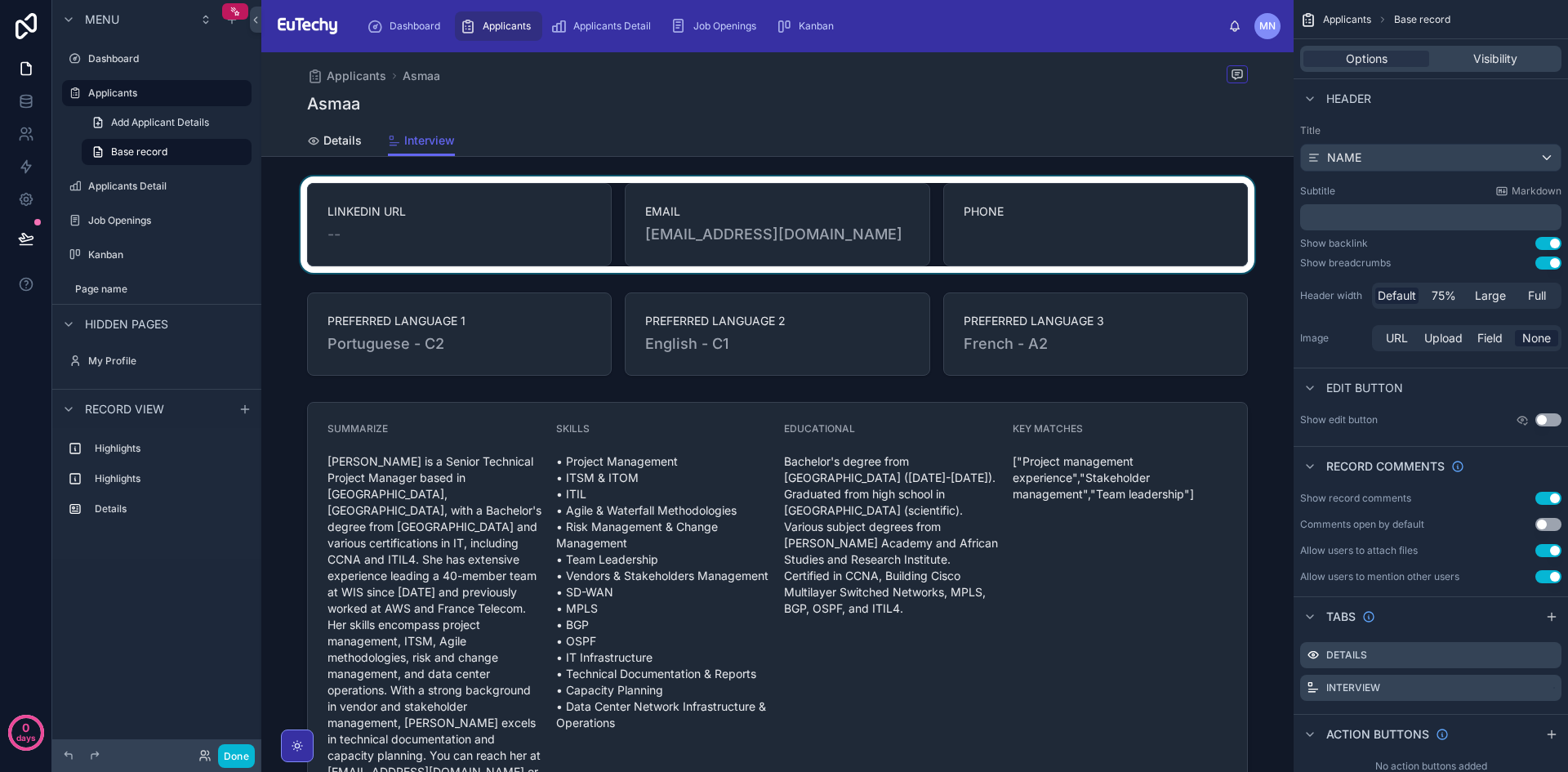
click at [343, 224] on div at bounding box center [778, 224] width 1033 height 96
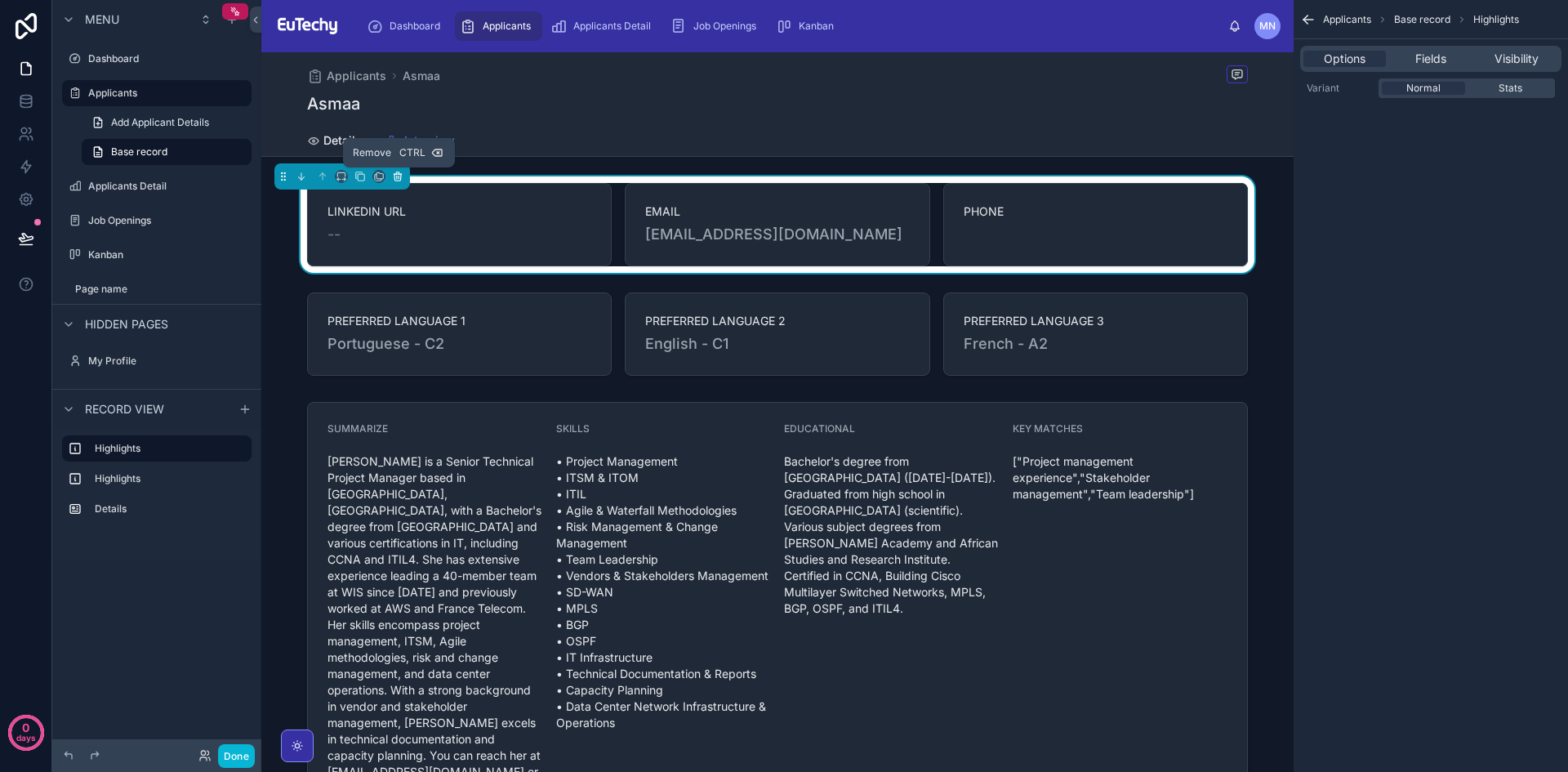
click at [399, 180] on icon at bounding box center [398, 176] width 12 height 12
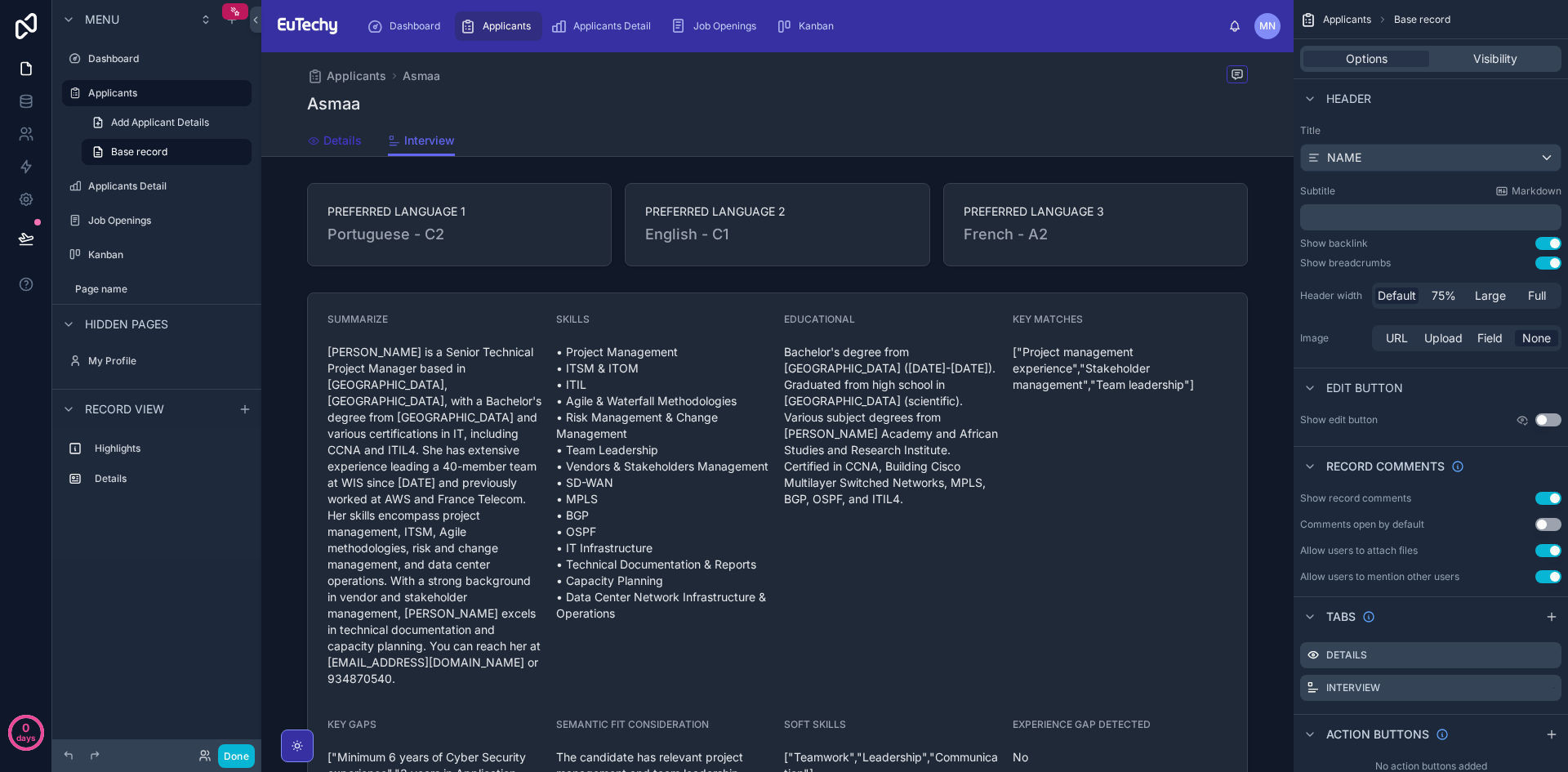
click at [339, 138] on span "Details" at bounding box center [343, 140] width 39 height 16
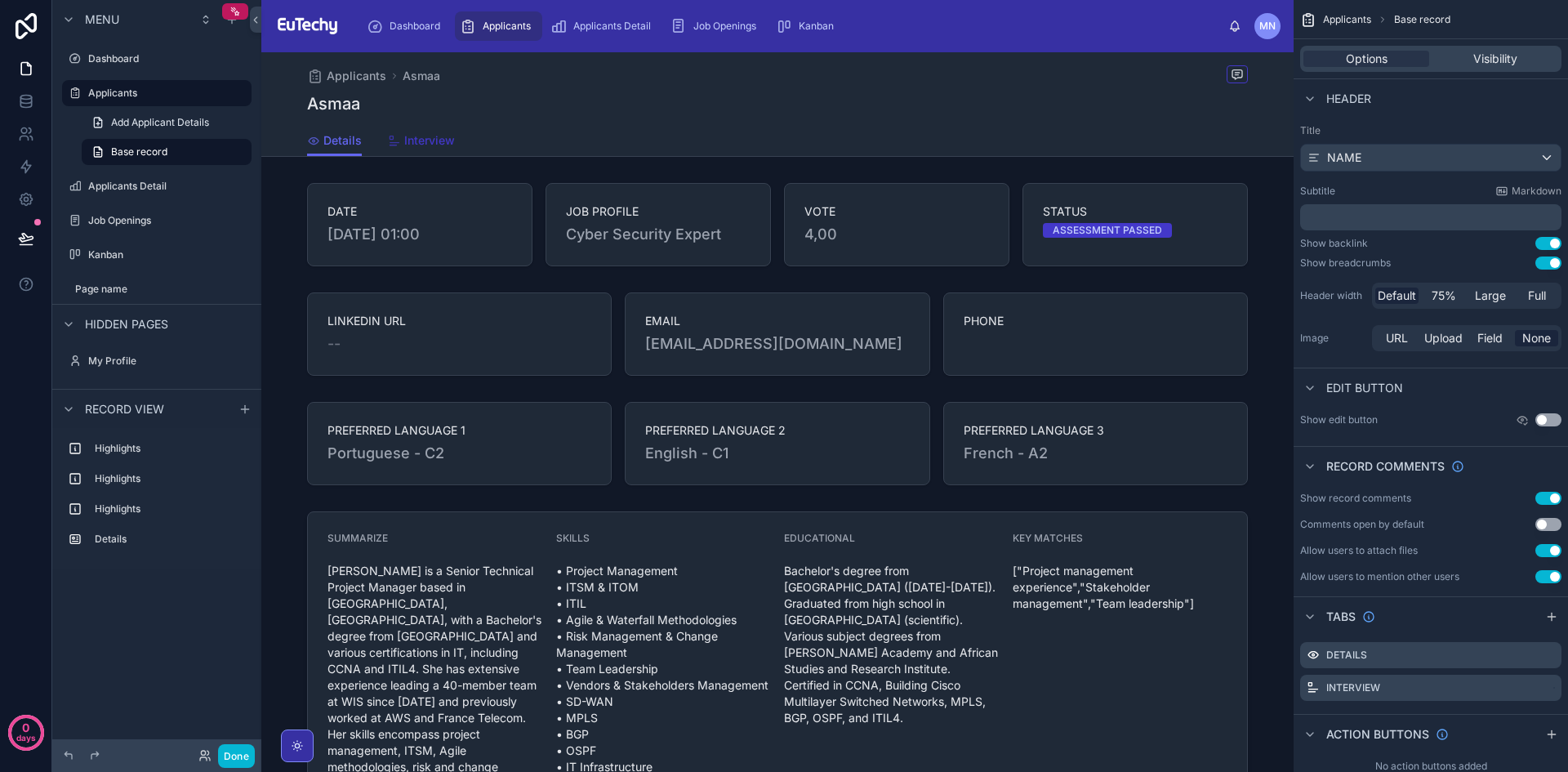
click at [418, 142] on span "Interview" at bounding box center [429, 140] width 51 height 16
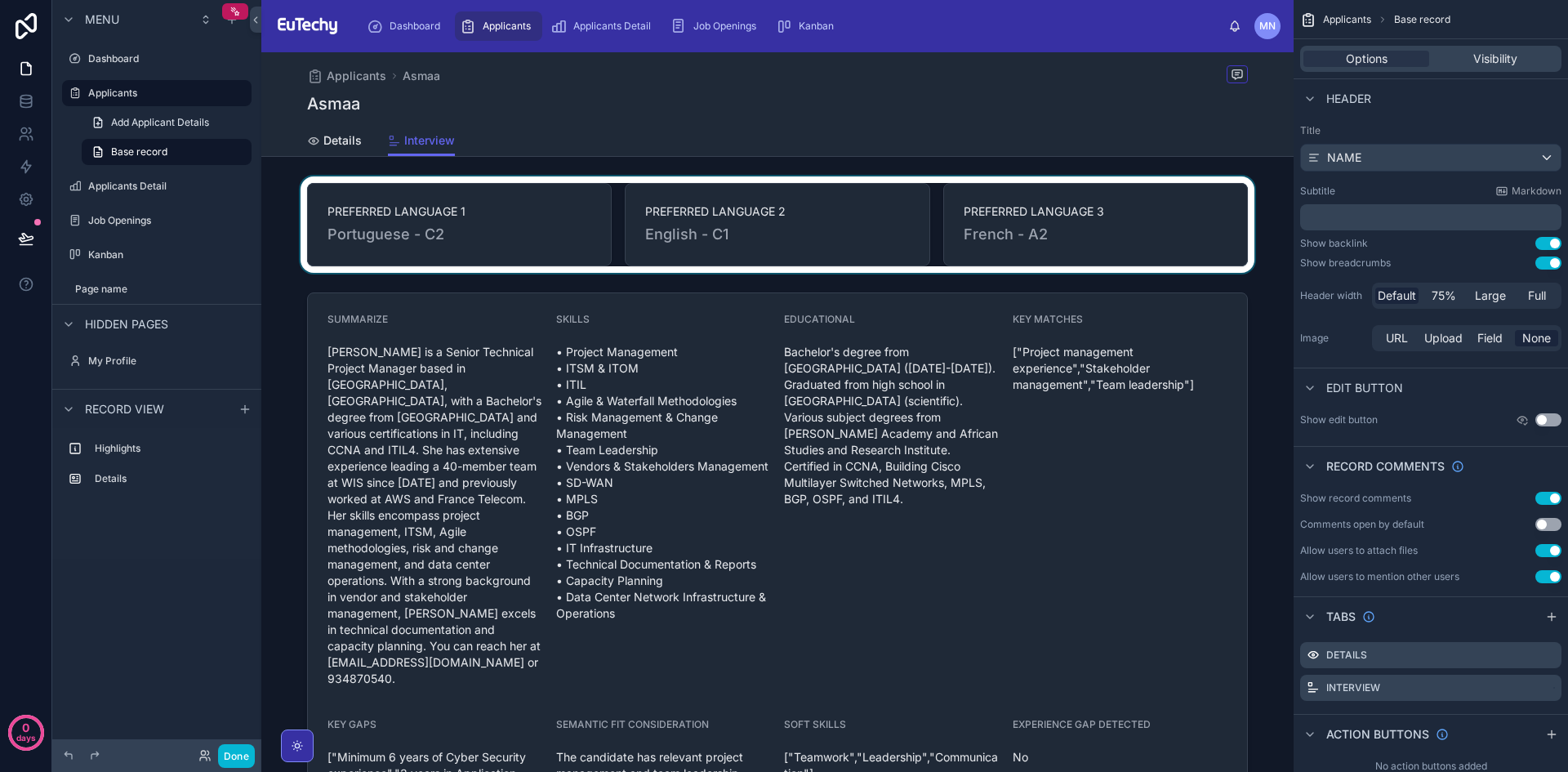
click at [449, 224] on div at bounding box center [778, 224] width 1033 height 96
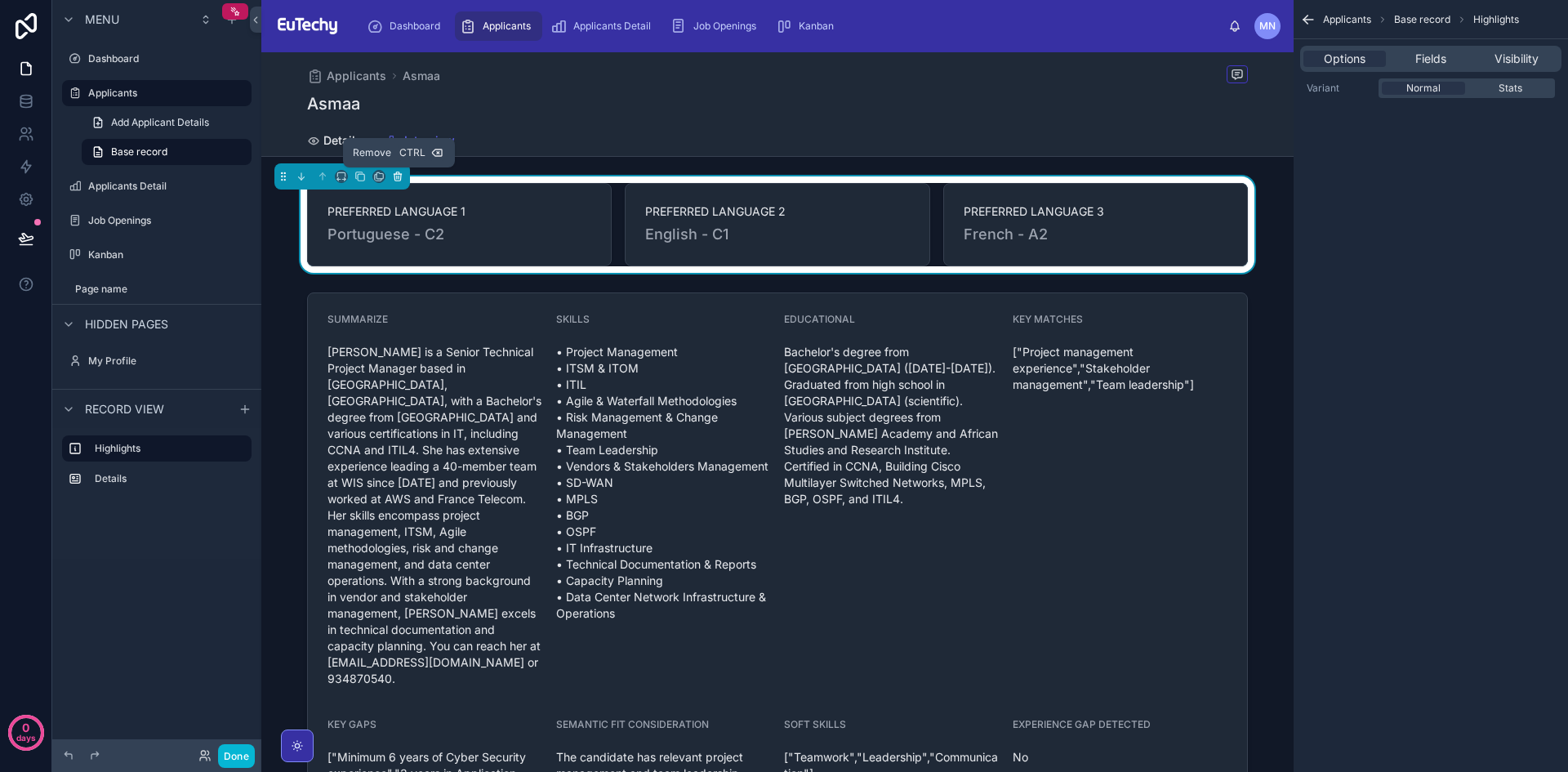
click at [399, 180] on icon at bounding box center [398, 176] width 12 height 12
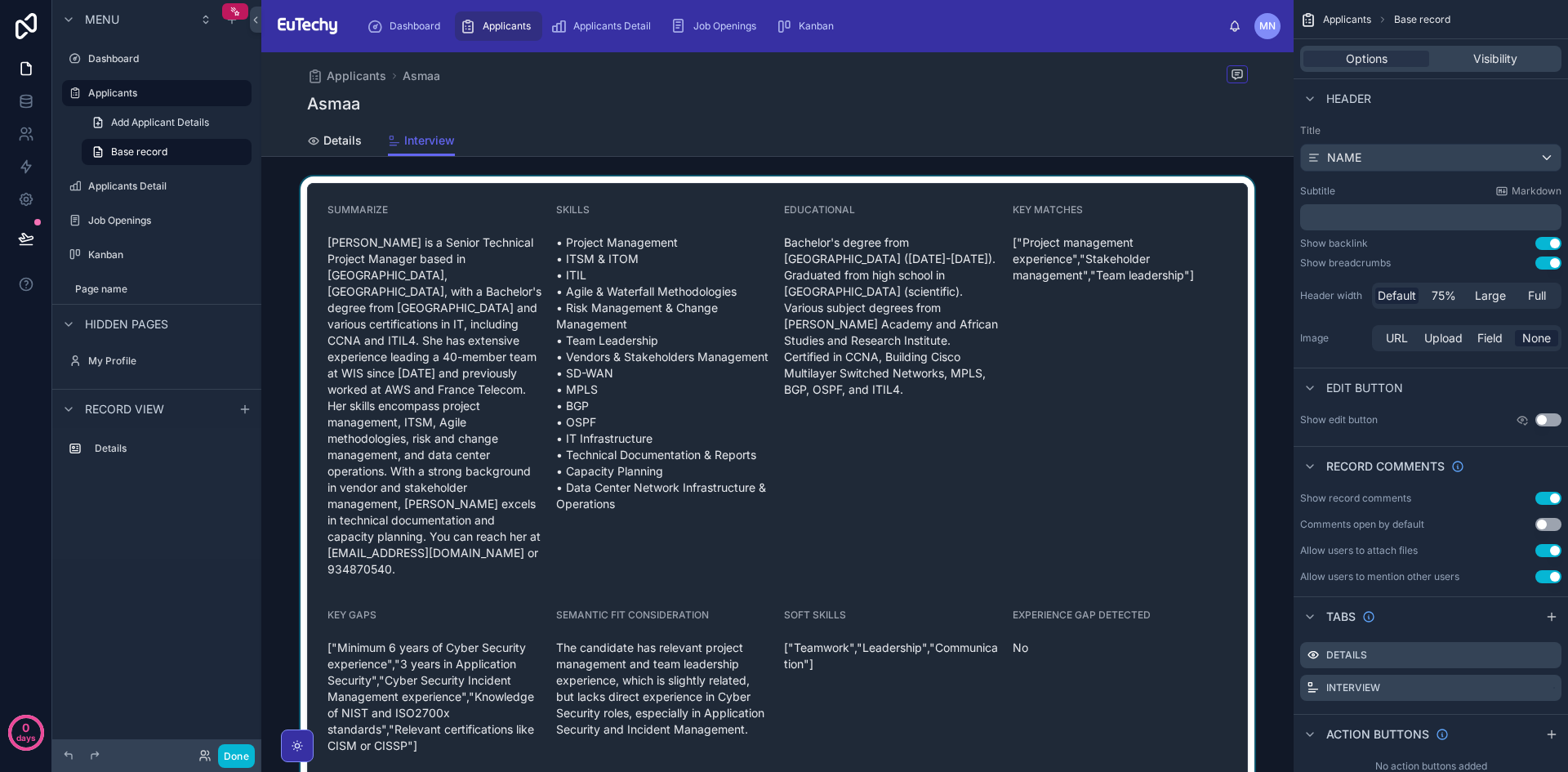
click at [420, 216] on div at bounding box center [778, 649] width 1033 height 946
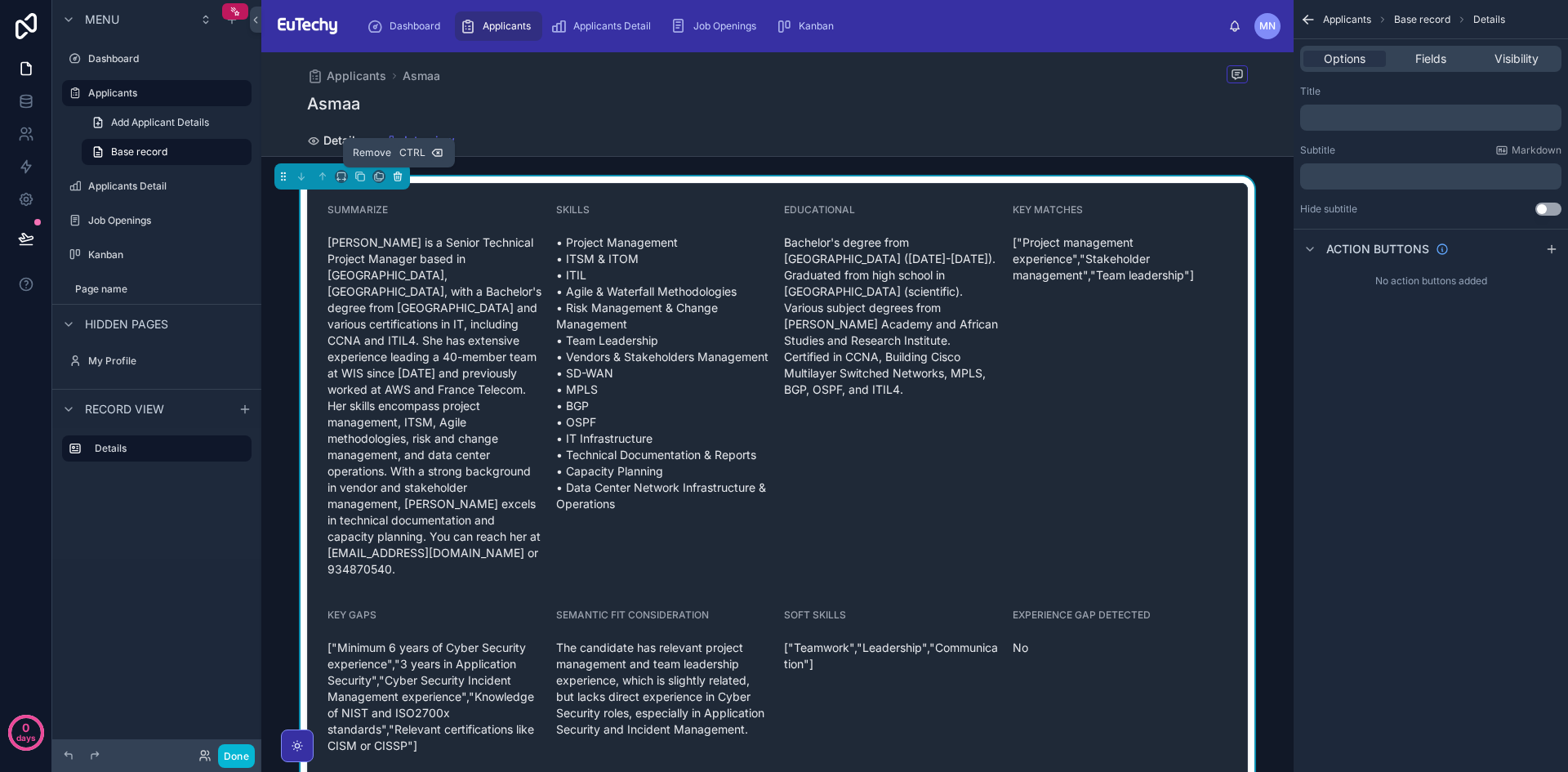
click at [397, 175] on icon at bounding box center [397, 176] width 0 height 3
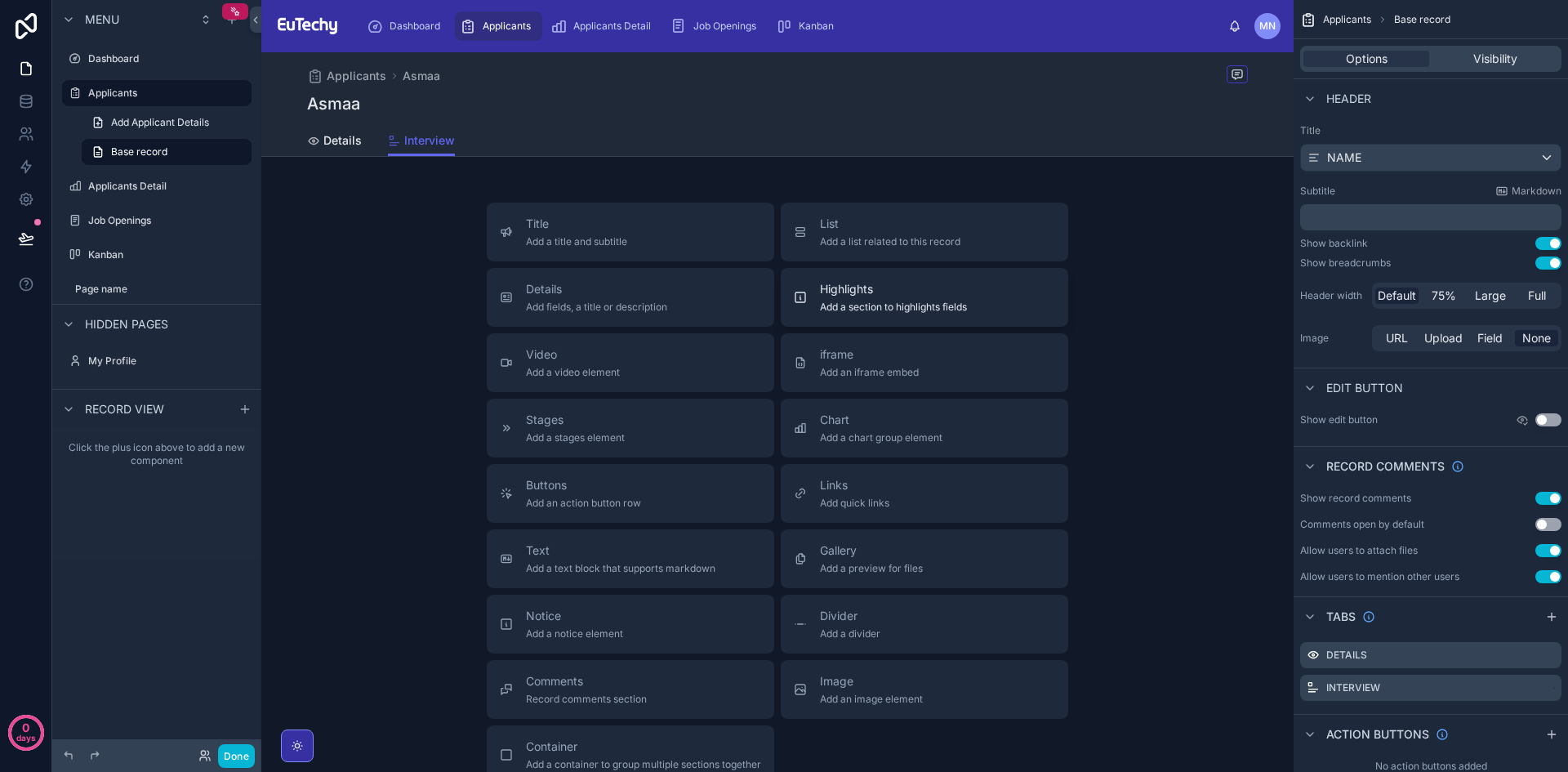
click at [856, 283] on span "Highlights" at bounding box center [893, 289] width 147 height 16
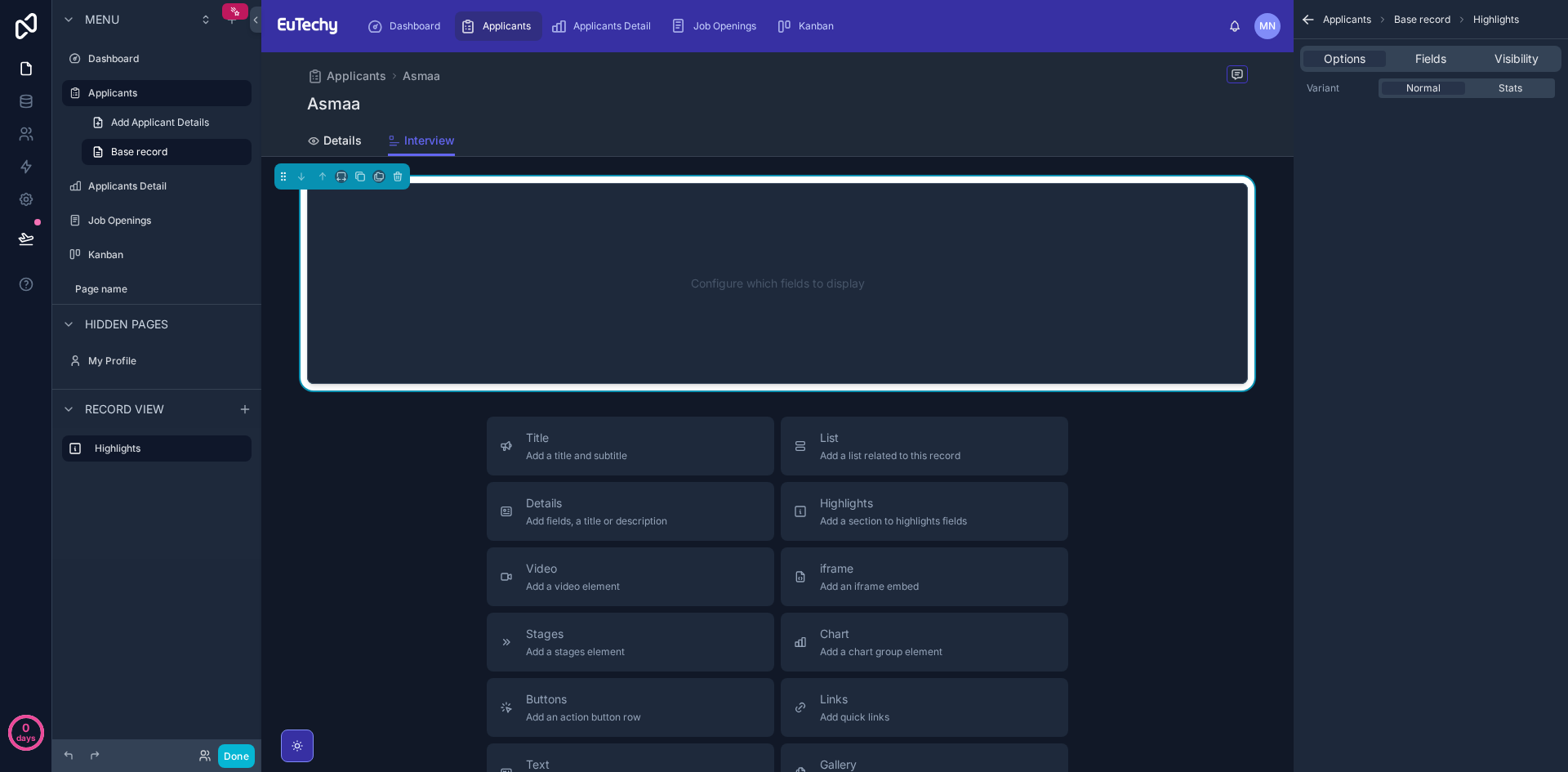
click at [1425, 48] on div "Options Fields Visibility" at bounding box center [1431, 59] width 262 height 26
click at [1427, 54] on span "Fields" at bounding box center [1431, 59] width 31 height 16
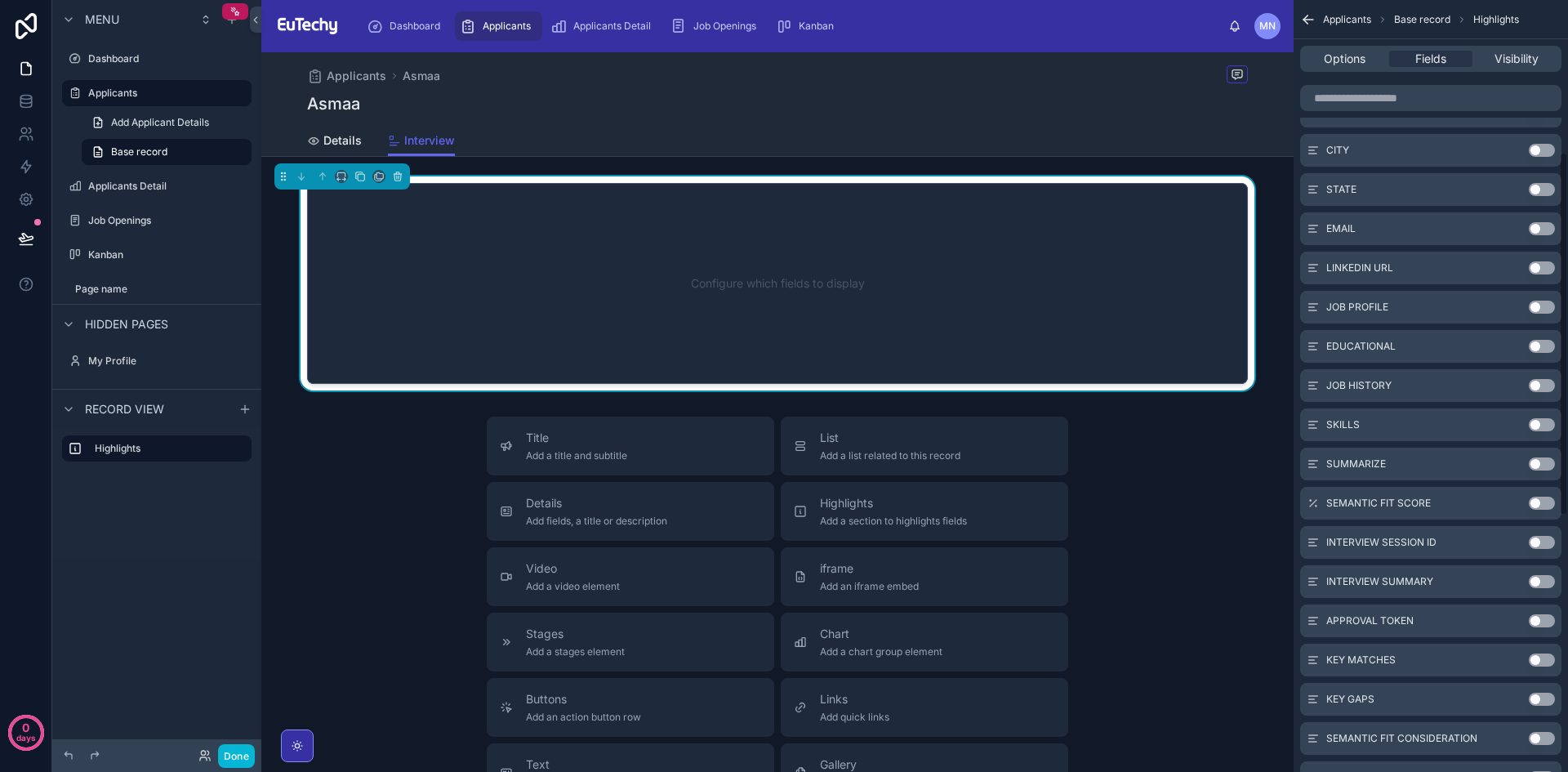
scroll to position [354, 0]
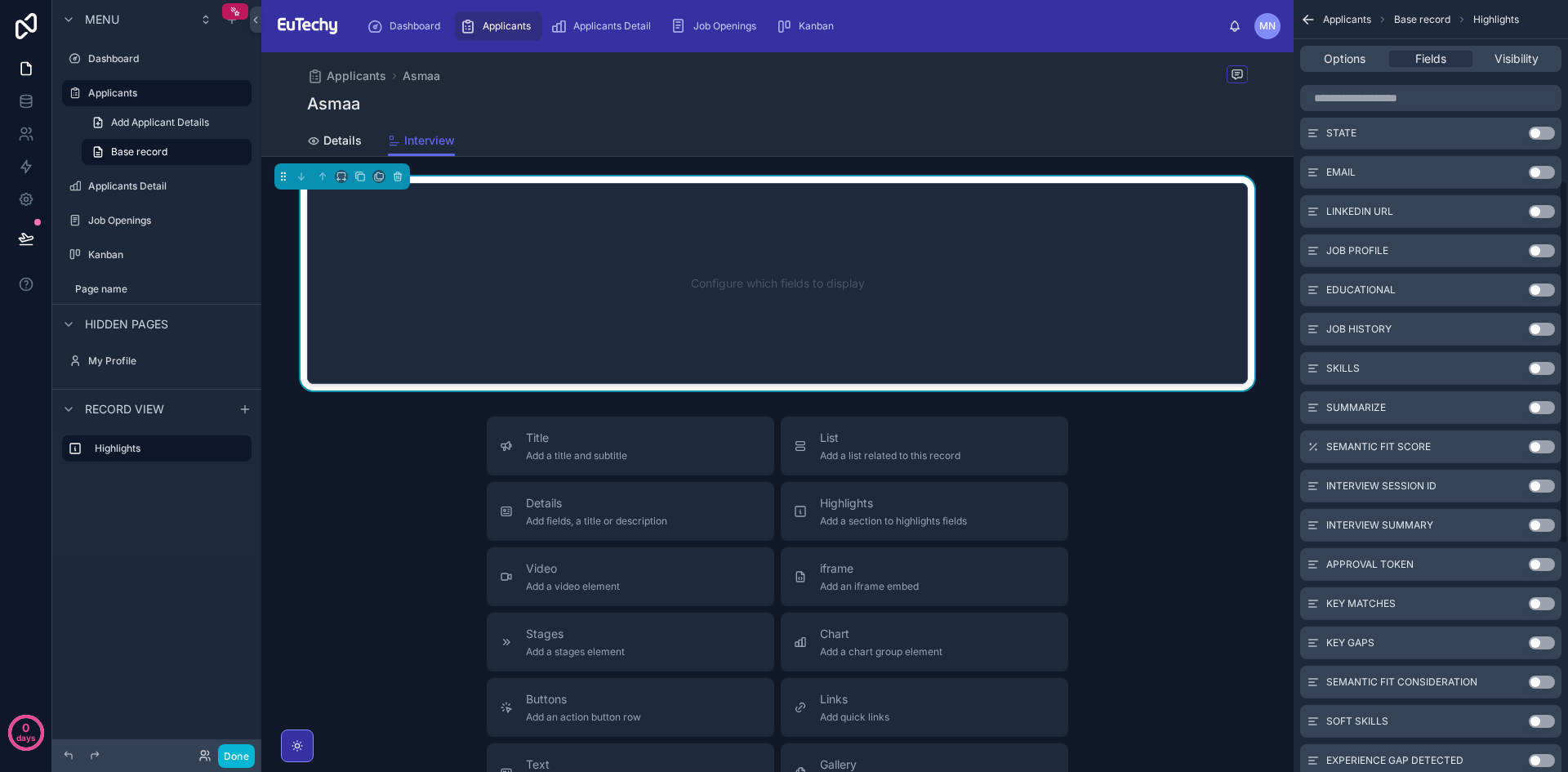
click at [1551, 526] on button "Use setting" at bounding box center [1542, 526] width 26 height 13
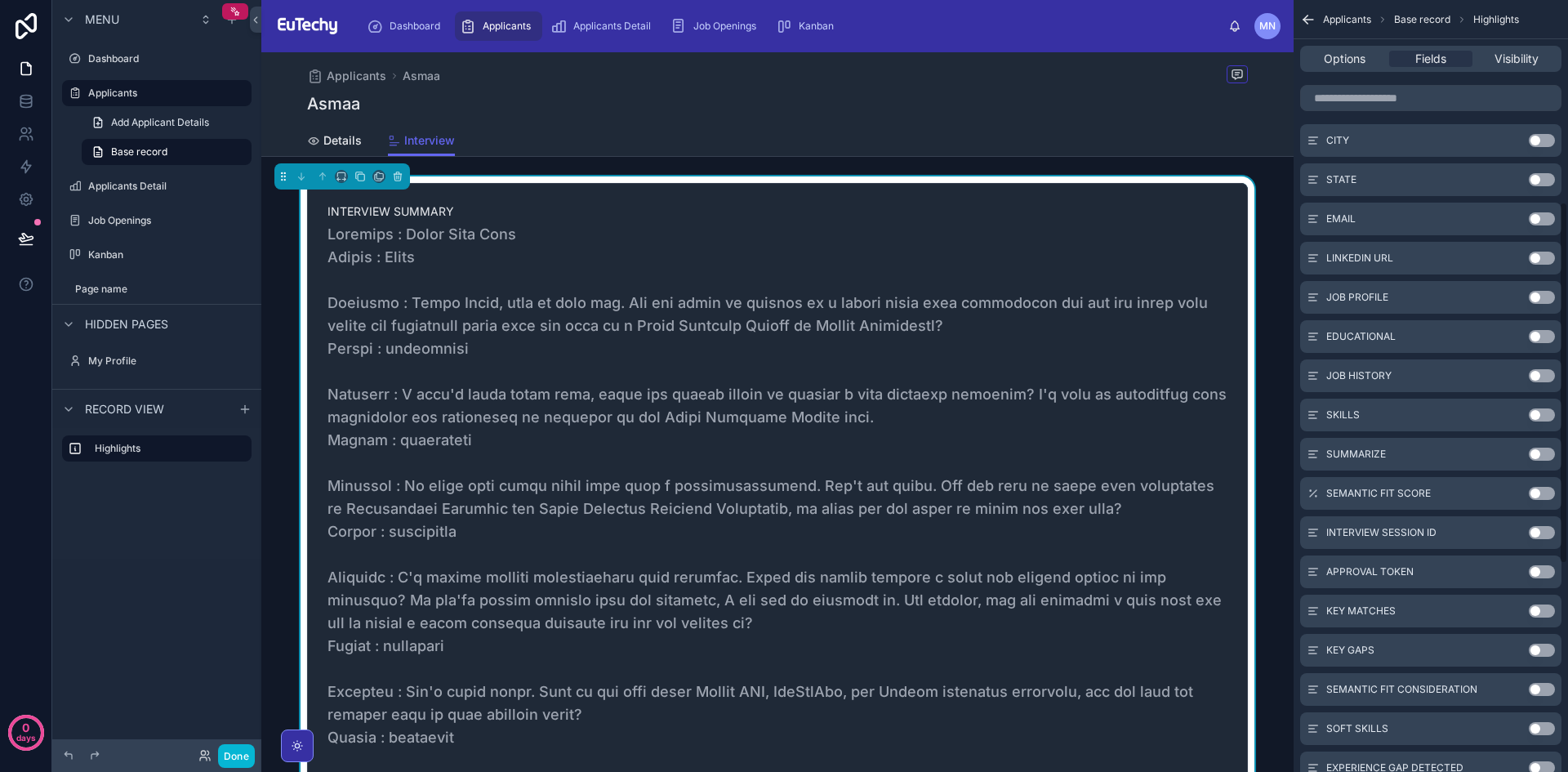
scroll to position [429, 0]
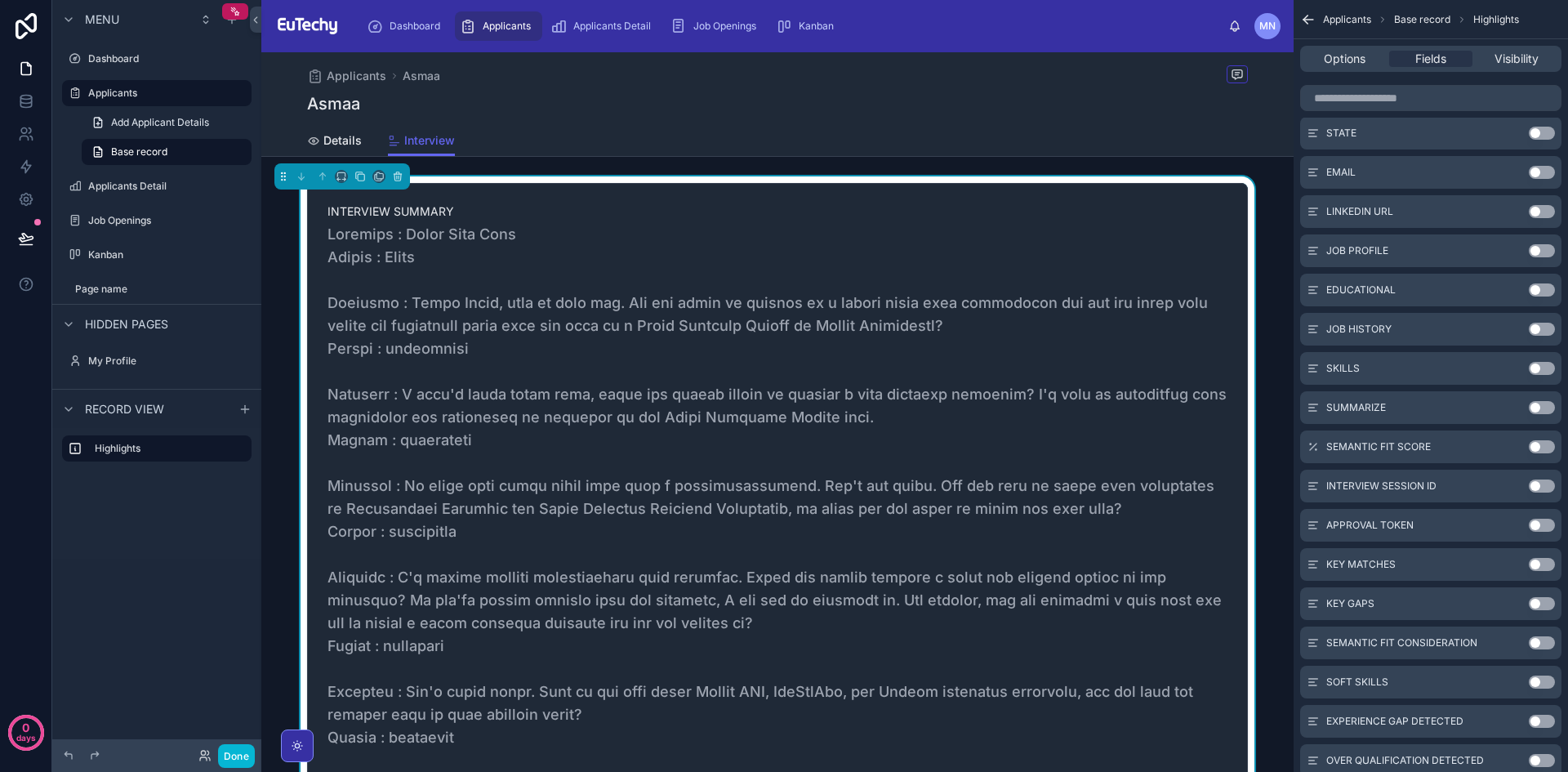
click at [1351, 514] on div "APPROVAL TOKEN Use setting" at bounding box center [1431, 526] width 262 height 33
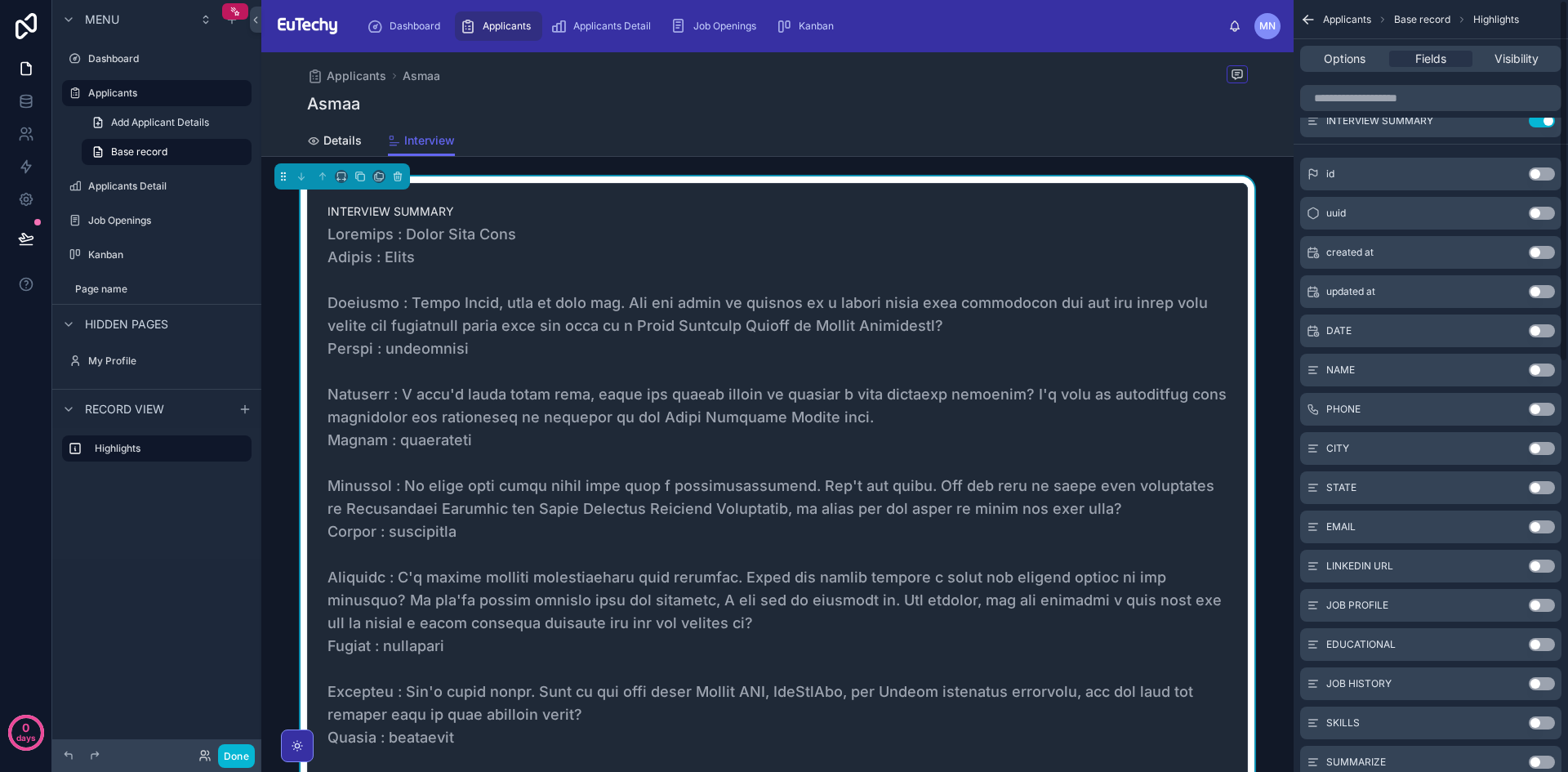
scroll to position [0, 0]
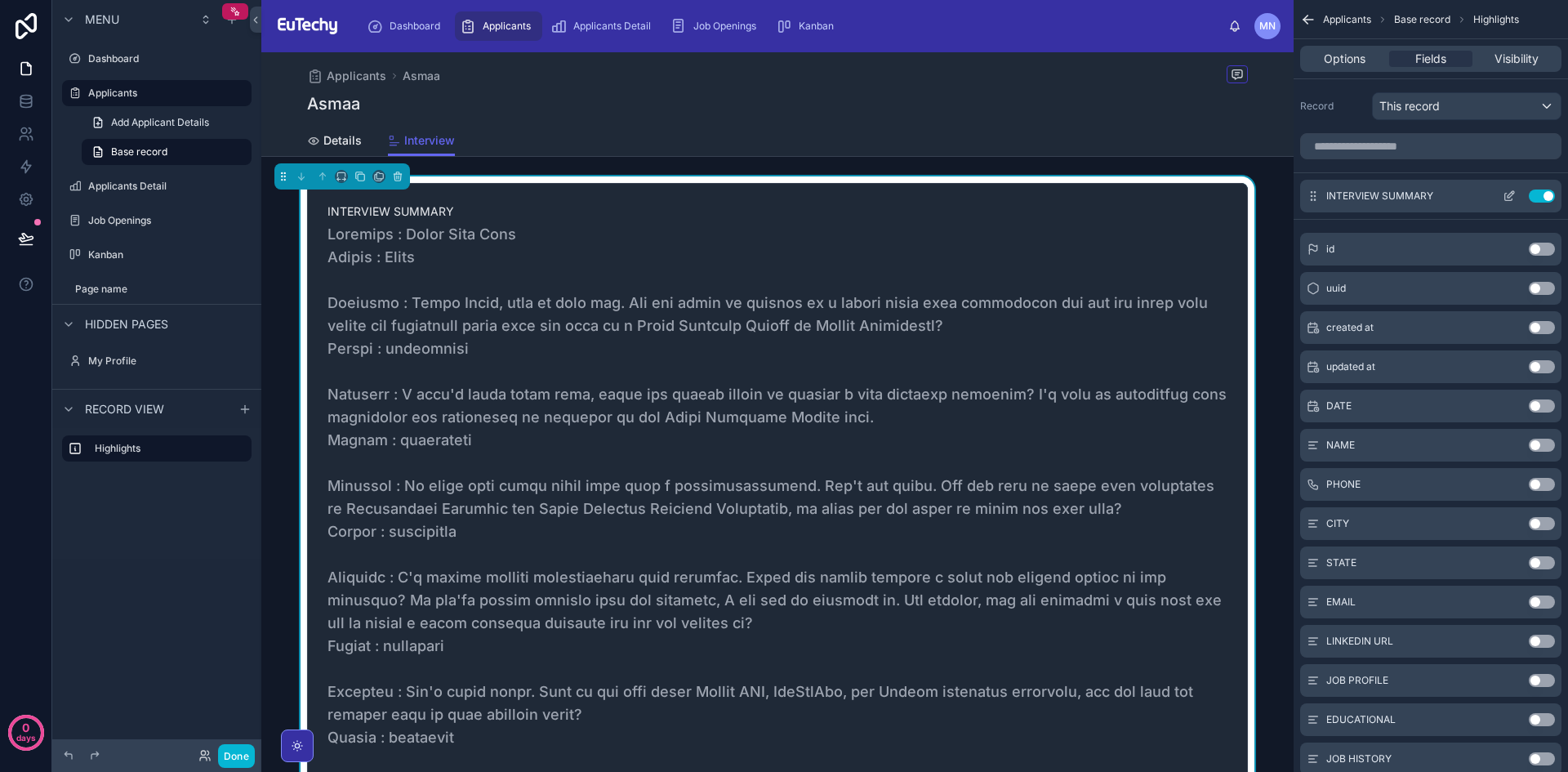
click at [1427, 203] on div "INTERVIEW SUMMARY Use setting" at bounding box center [1431, 196] width 262 height 33
click at [1366, 59] on span "Options" at bounding box center [1345, 59] width 41 height 16
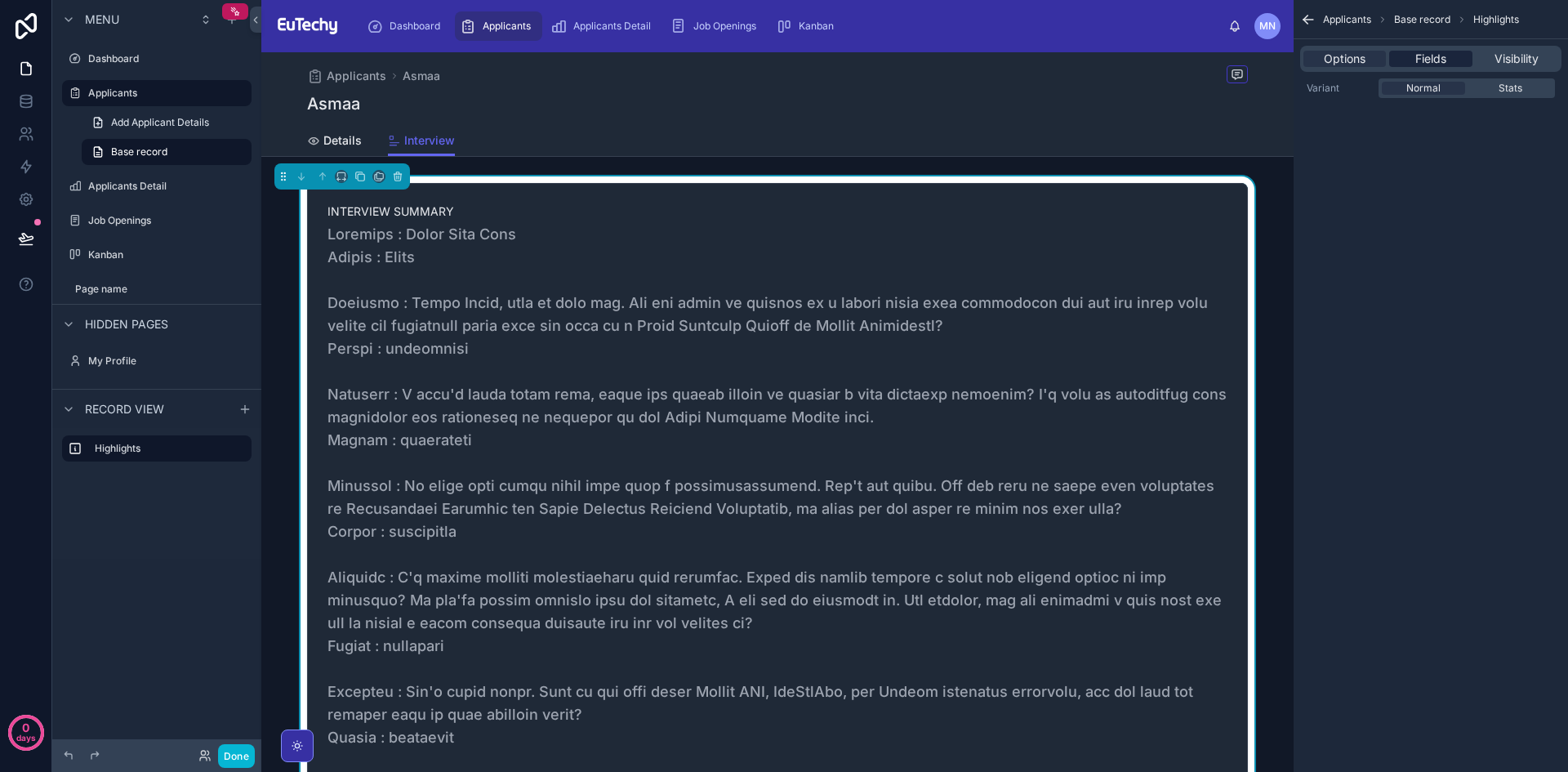
click at [1437, 53] on span "Fields" at bounding box center [1431, 59] width 31 height 16
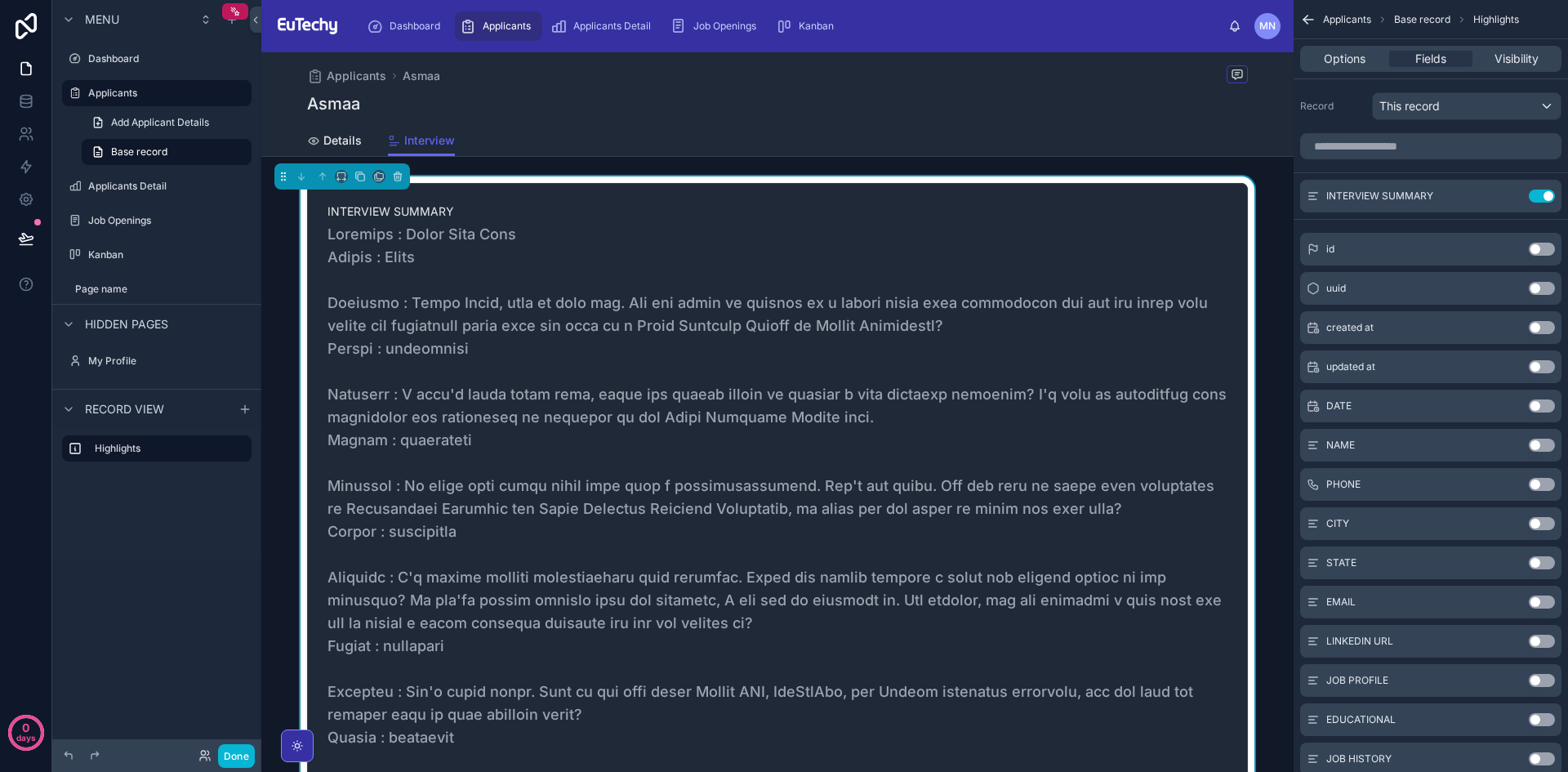
click at [1513, 50] on div "Options Fields Visibility" at bounding box center [1431, 59] width 262 height 26
click at [1509, 53] on span "Visibility" at bounding box center [1517, 59] width 44 height 16
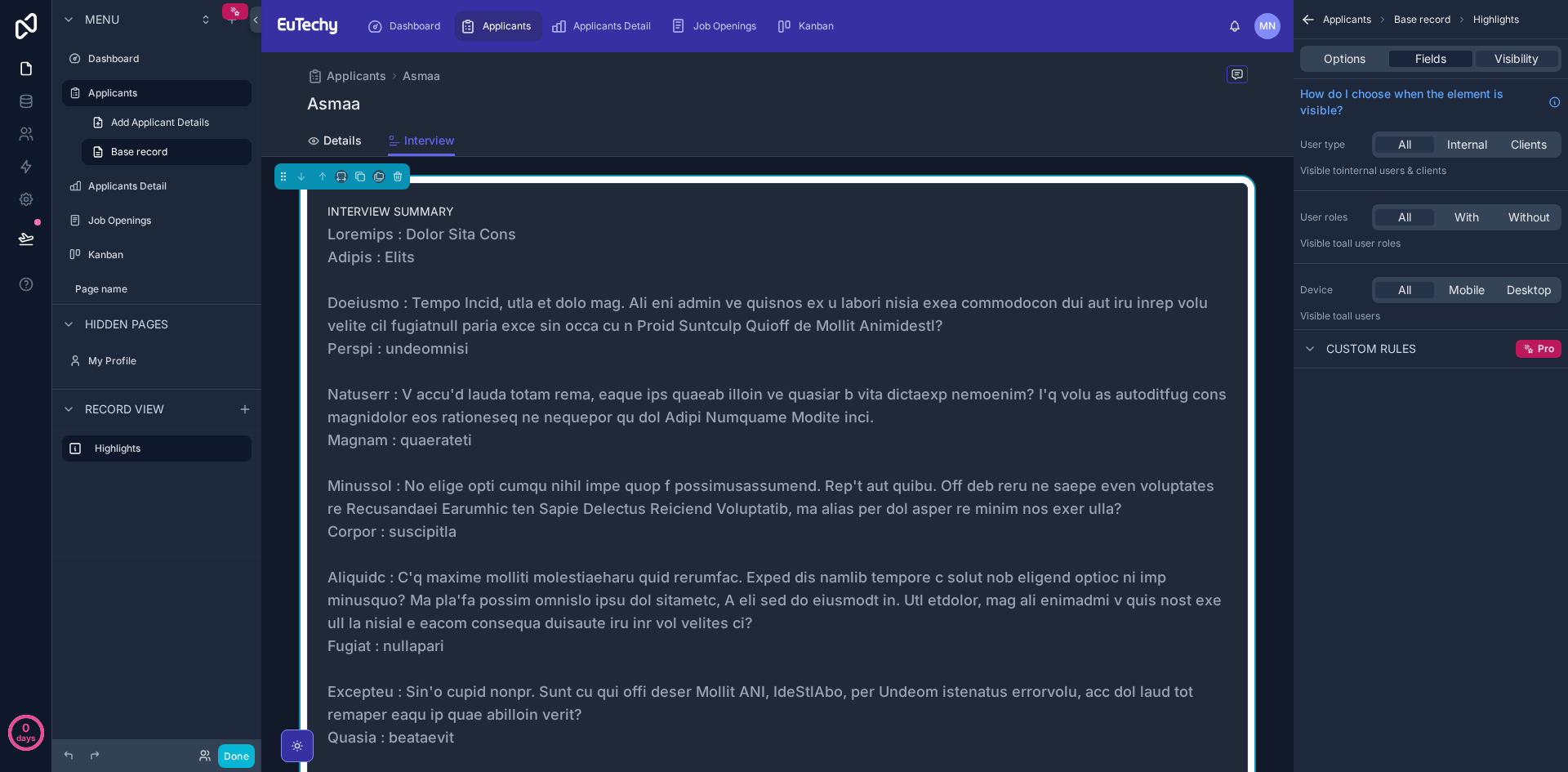
click at [1440, 57] on span "Fields" at bounding box center [1431, 59] width 31 height 16
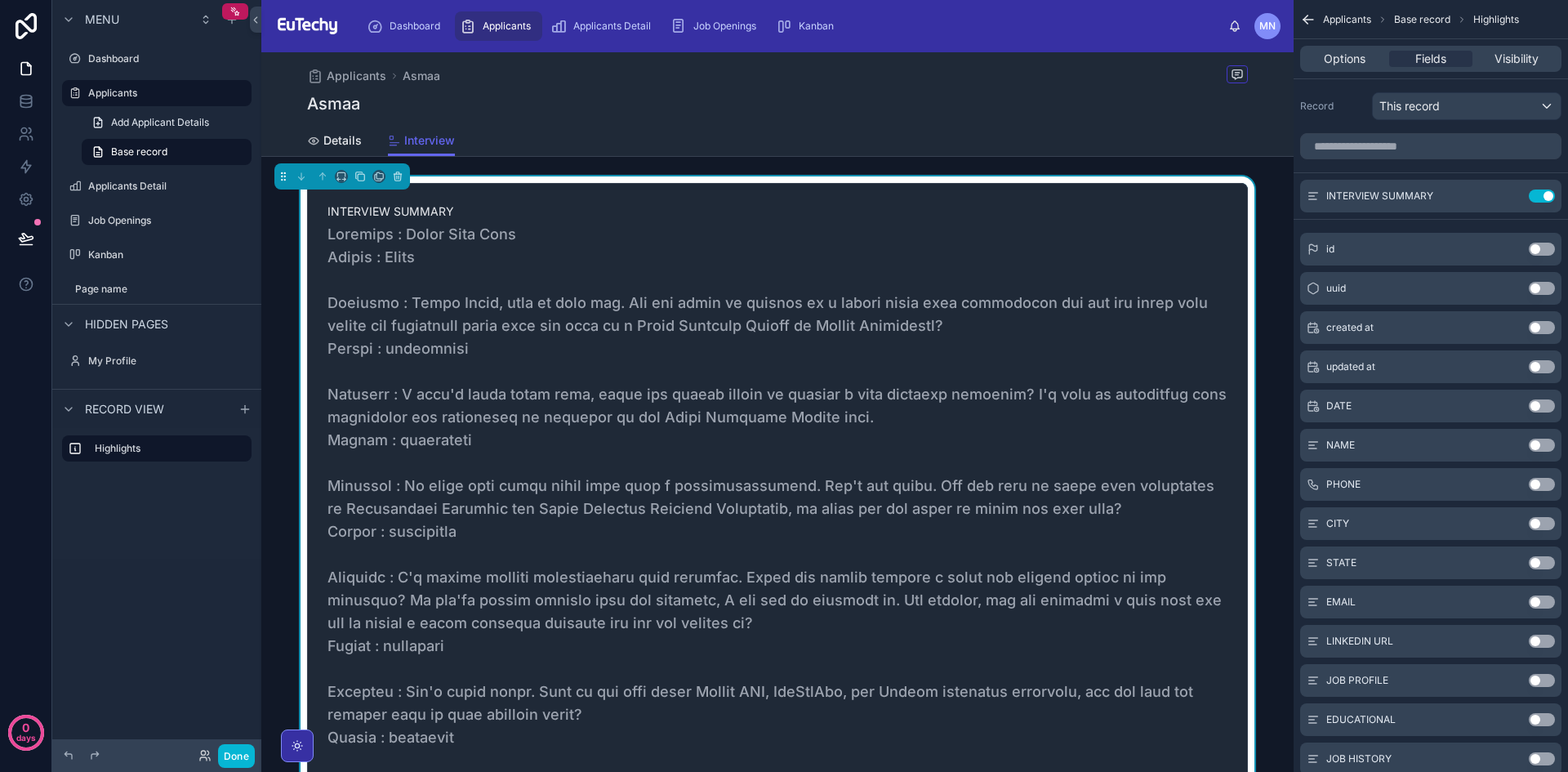
click at [1335, 67] on div "Options Fields Visibility" at bounding box center [1431, 59] width 262 height 26
click at [1321, 54] on div "Options" at bounding box center [1345, 59] width 83 height 16
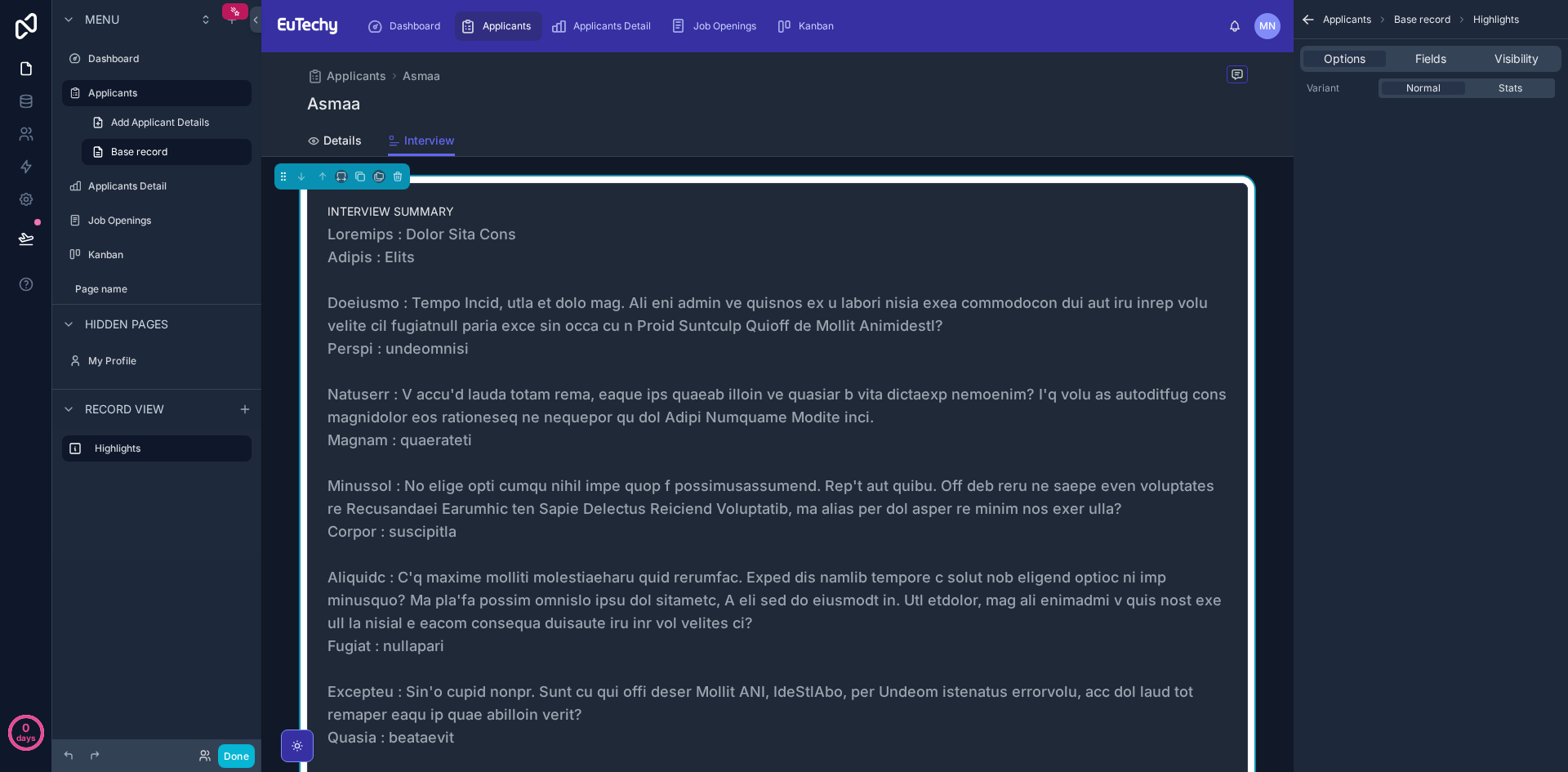
click at [750, 418] on span at bounding box center [777, 578] width 900 height 709
click at [376, 173] on icon at bounding box center [379, 175] width 7 height 7
click at [524, 213] on div at bounding box center [784, 386] width 1568 height 772
click at [419, 244] on span at bounding box center [777, 578] width 900 height 709
click at [1475, 19] on span "Highlights" at bounding box center [1497, 20] width 46 height 13
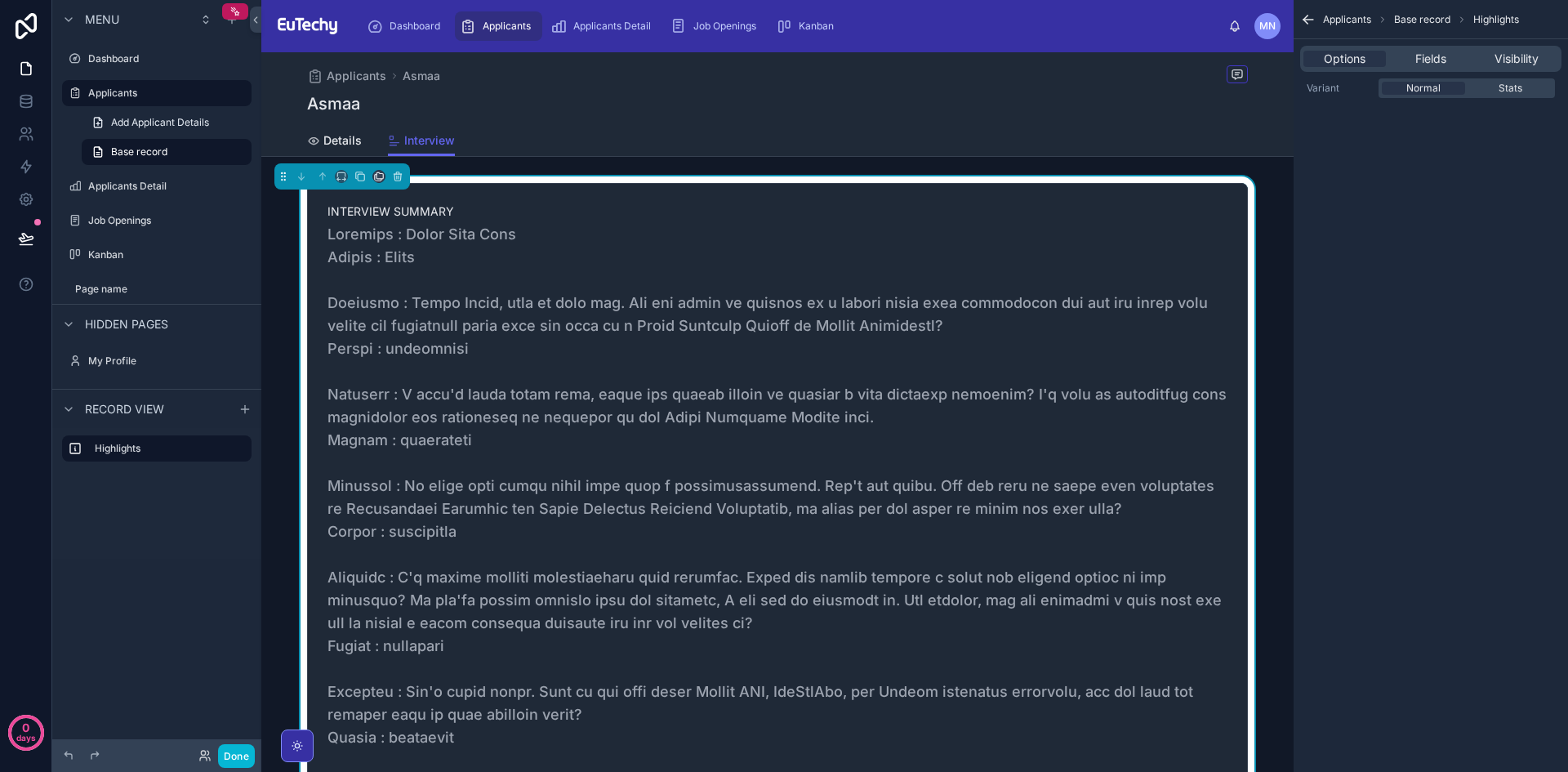
click at [1435, 16] on span "Base record" at bounding box center [1422, 20] width 57 height 13
click at [1437, 57] on span "Fields" at bounding box center [1431, 59] width 31 height 16
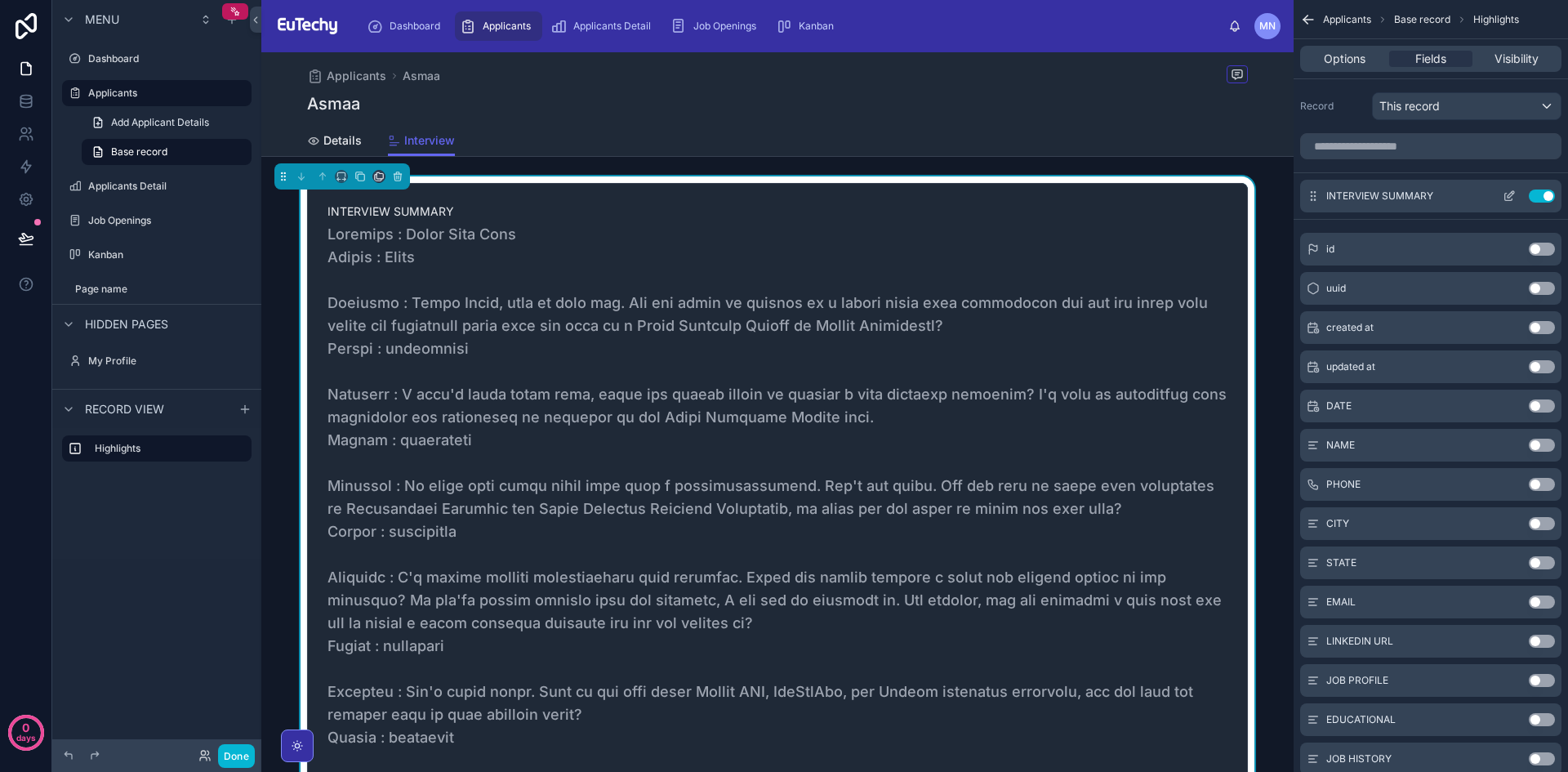
click at [1388, 193] on span "INTERVIEW SUMMARY" at bounding box center [1379, 196] width 107 height 13
click at [1507, 196] on icon "scrollable content" at bounding box center [1510, 194] width 7 height 7
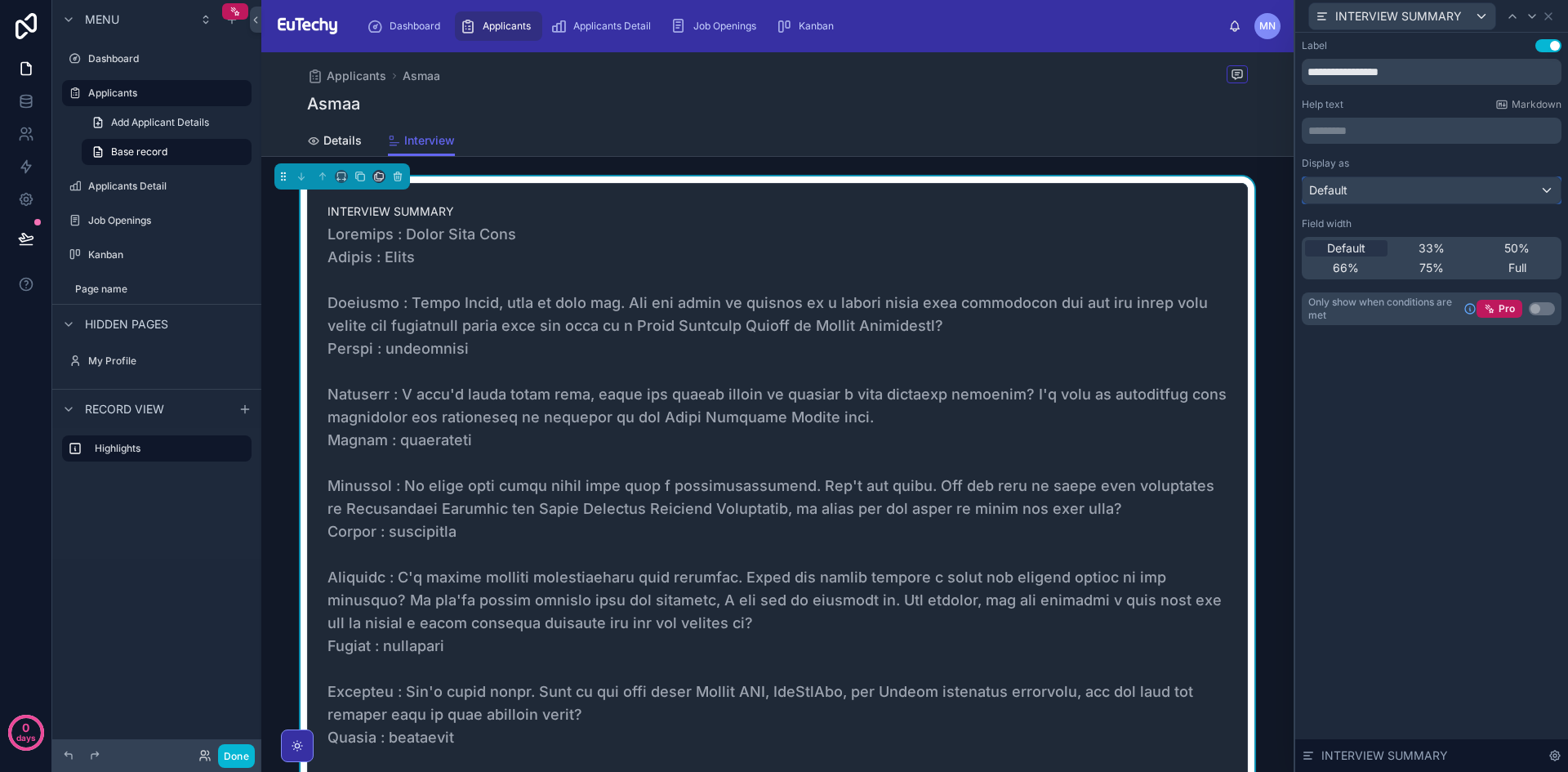
click at [1549, 191] on div "Default" at bounding box center [1431, 190] width 258 height 26
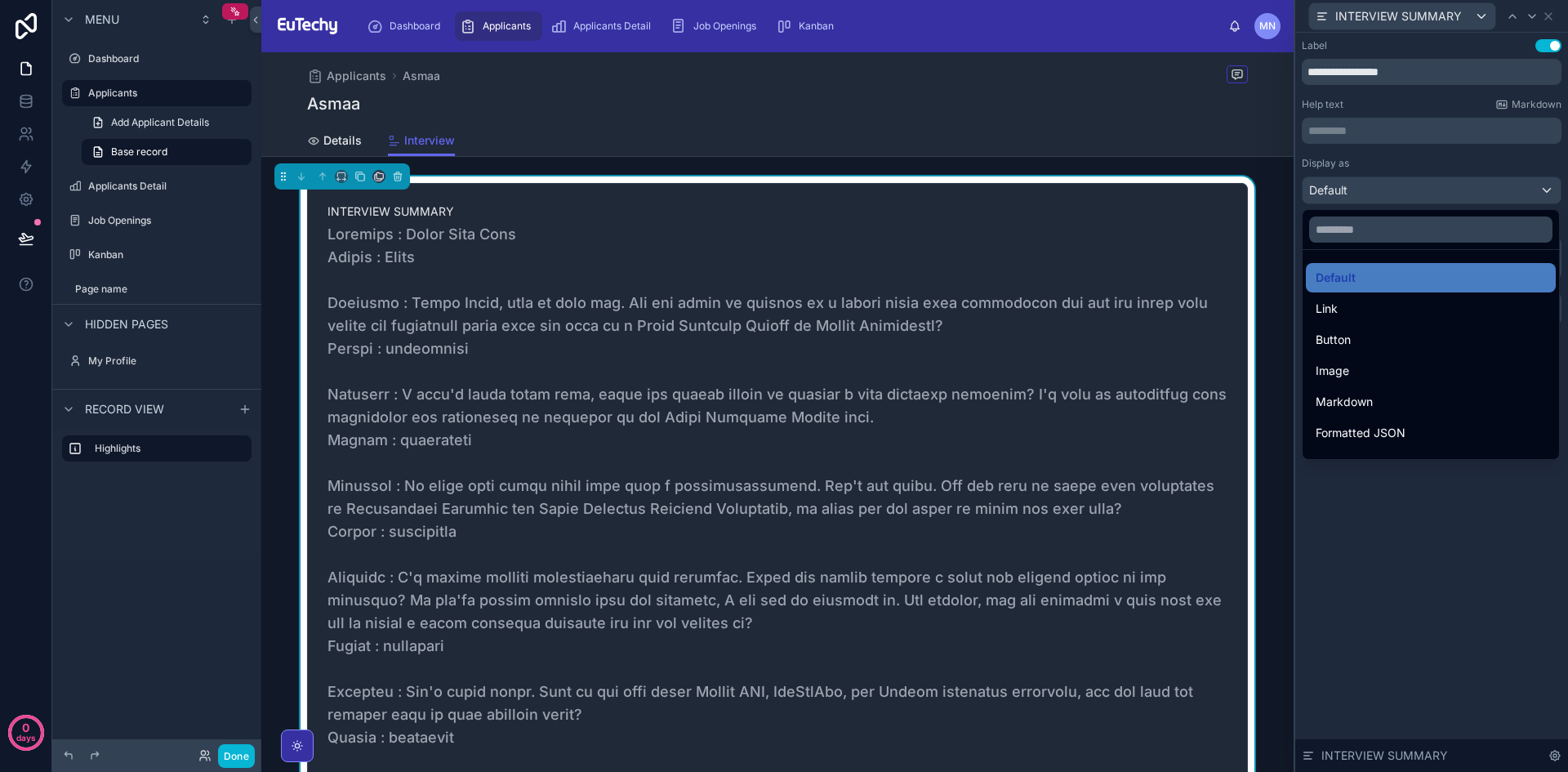
click at [1350, 134] on div at bounding box center [1431, 386] width 272 height 772
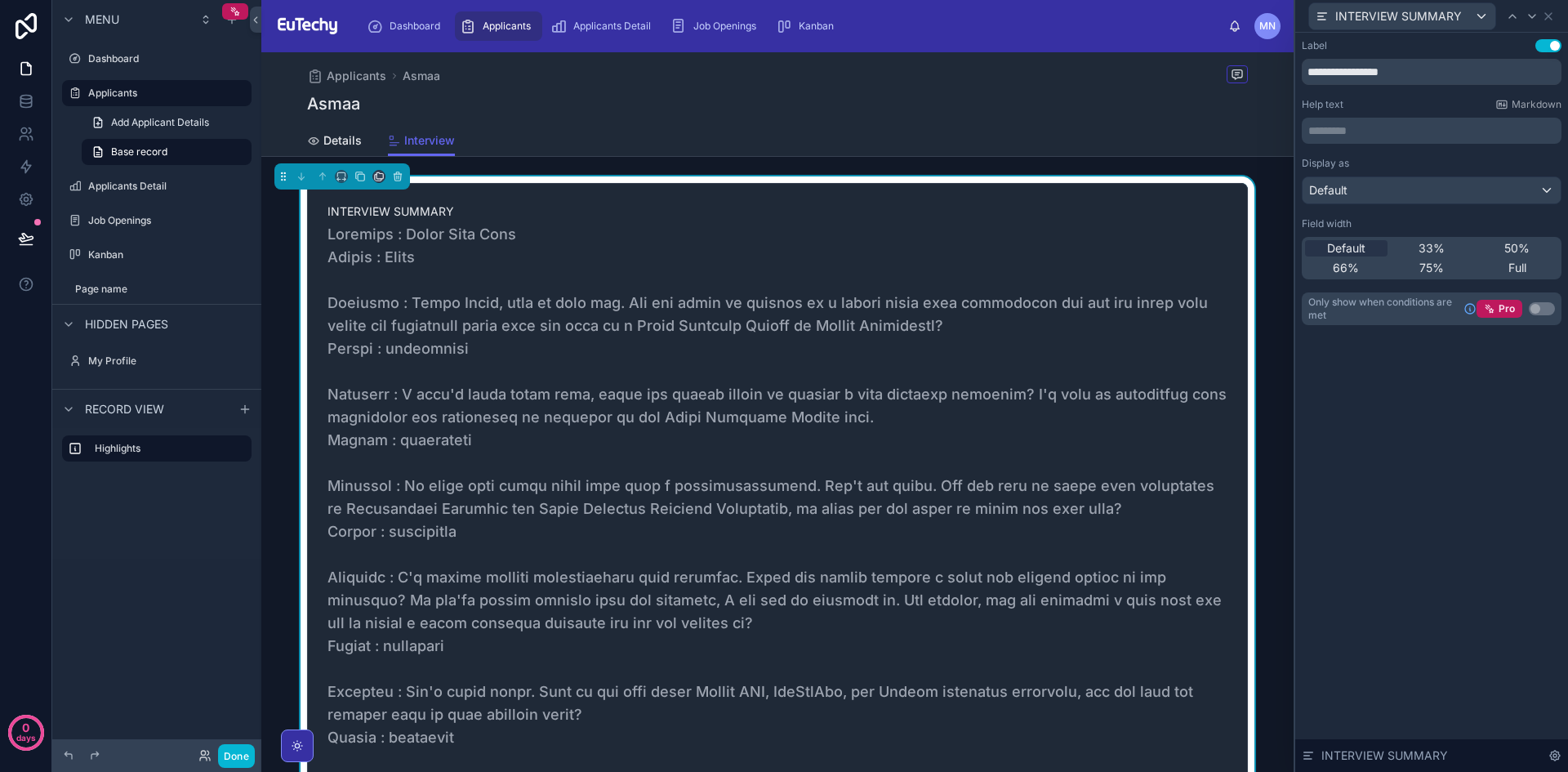
click at [1553, 41] on button "Use setting" at bounding box center [1548, 46] width 26 height 13
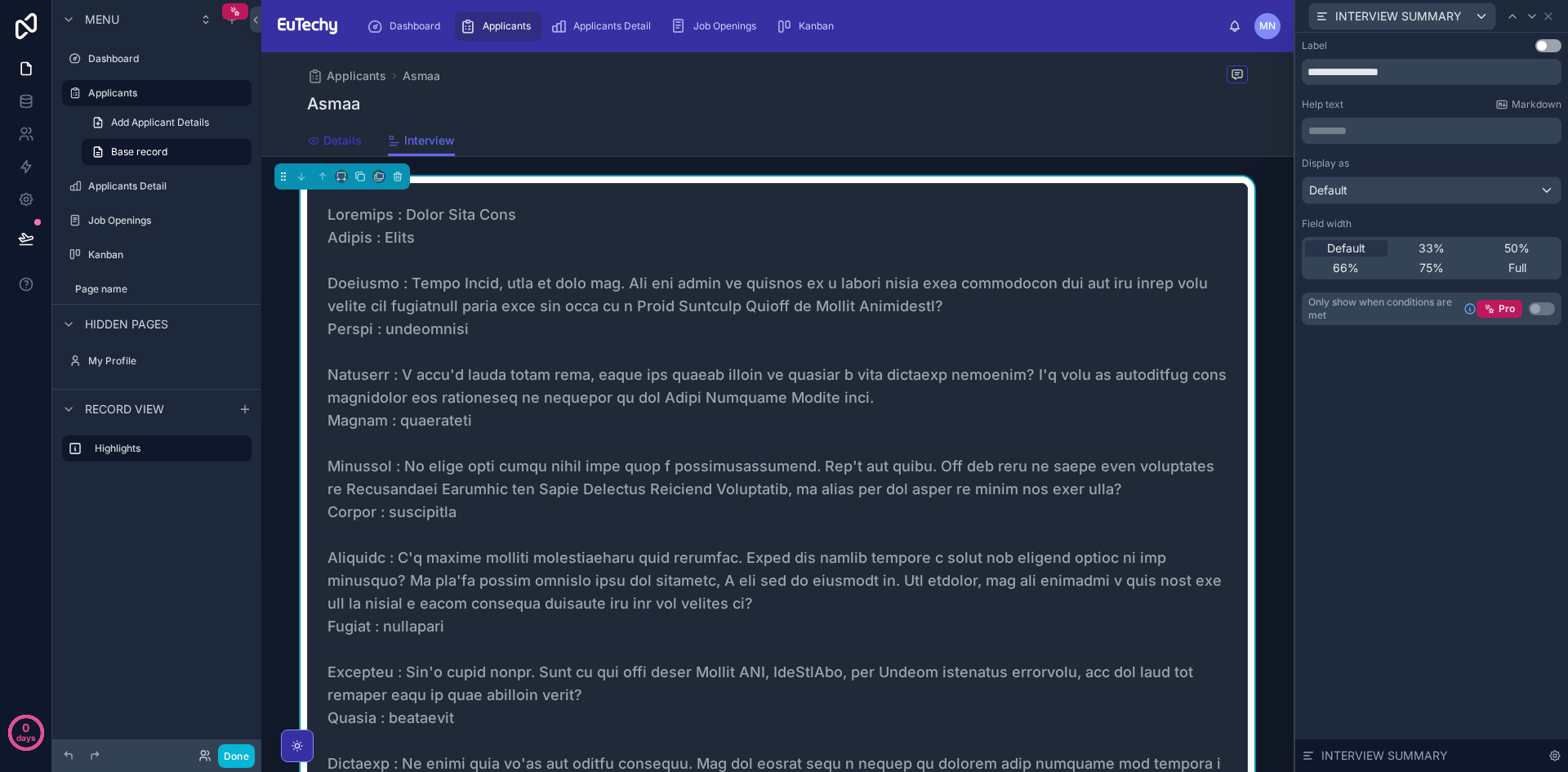
click at [337, 140] on span "Details" at bounding box center [343, 140] width 39 height 16
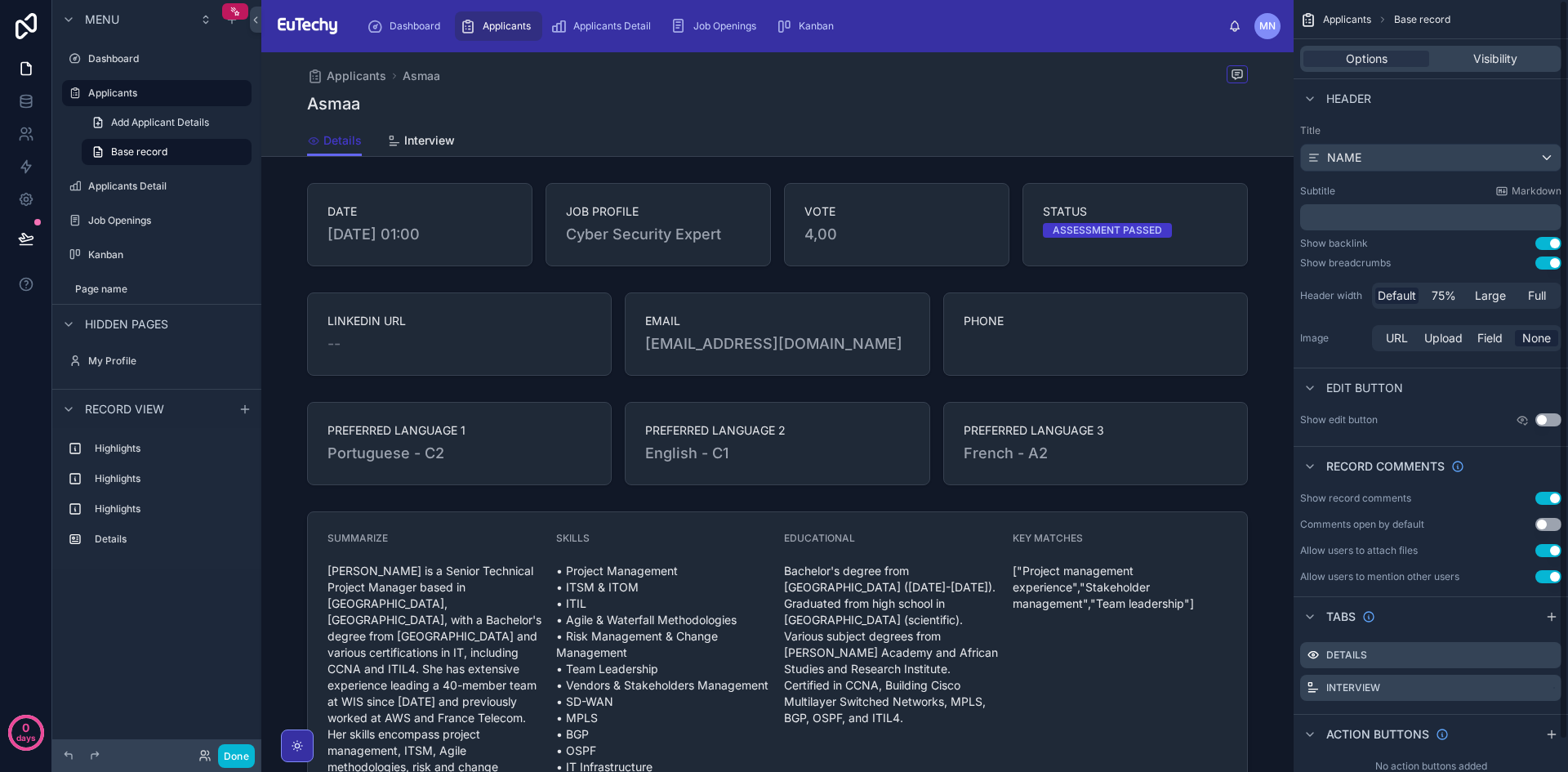
scroll to position [34, 0]
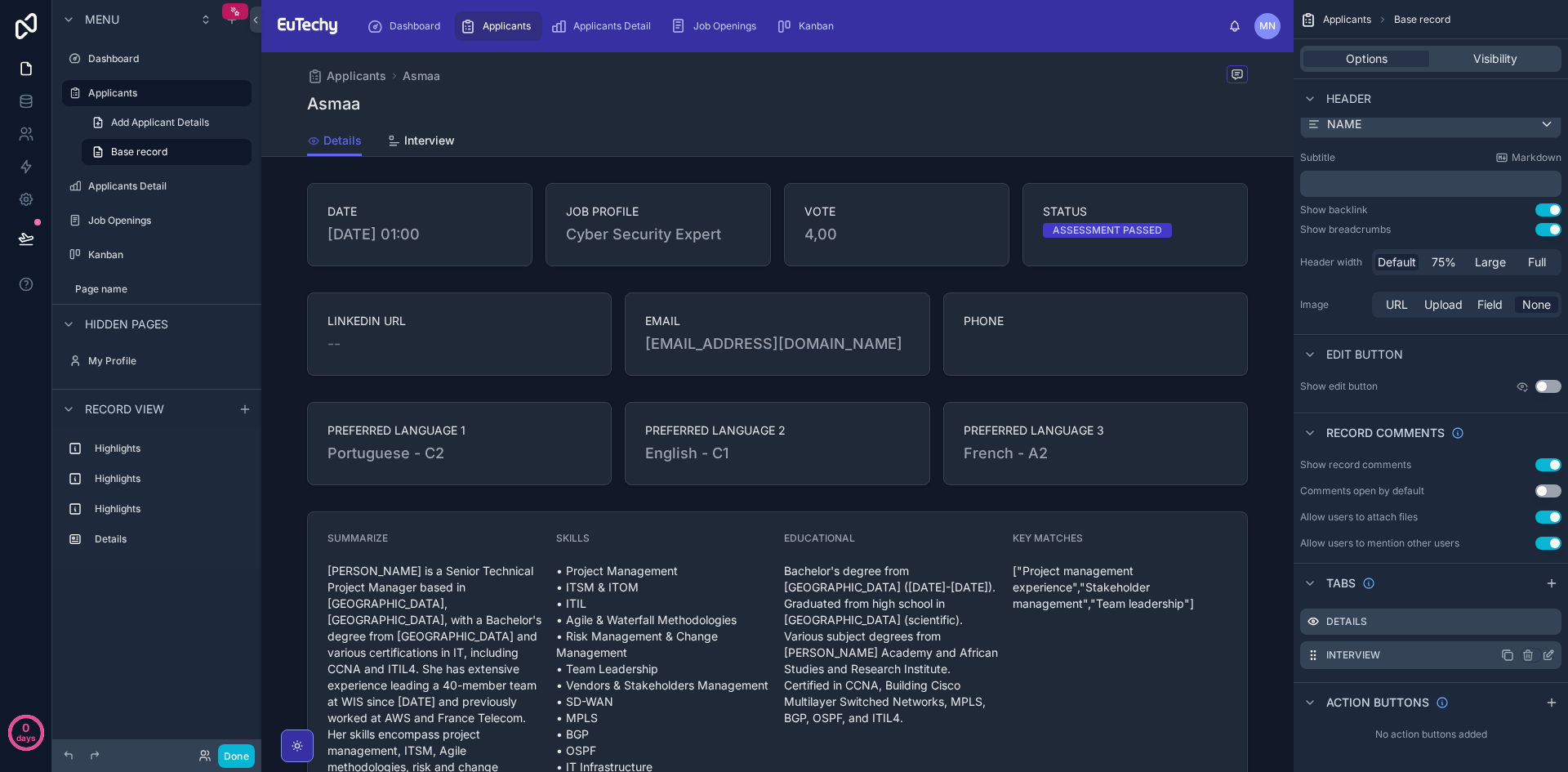
click at [1545, 656] on icon "scrollable content" at bounding box center [1549, 656] width 13 height 13
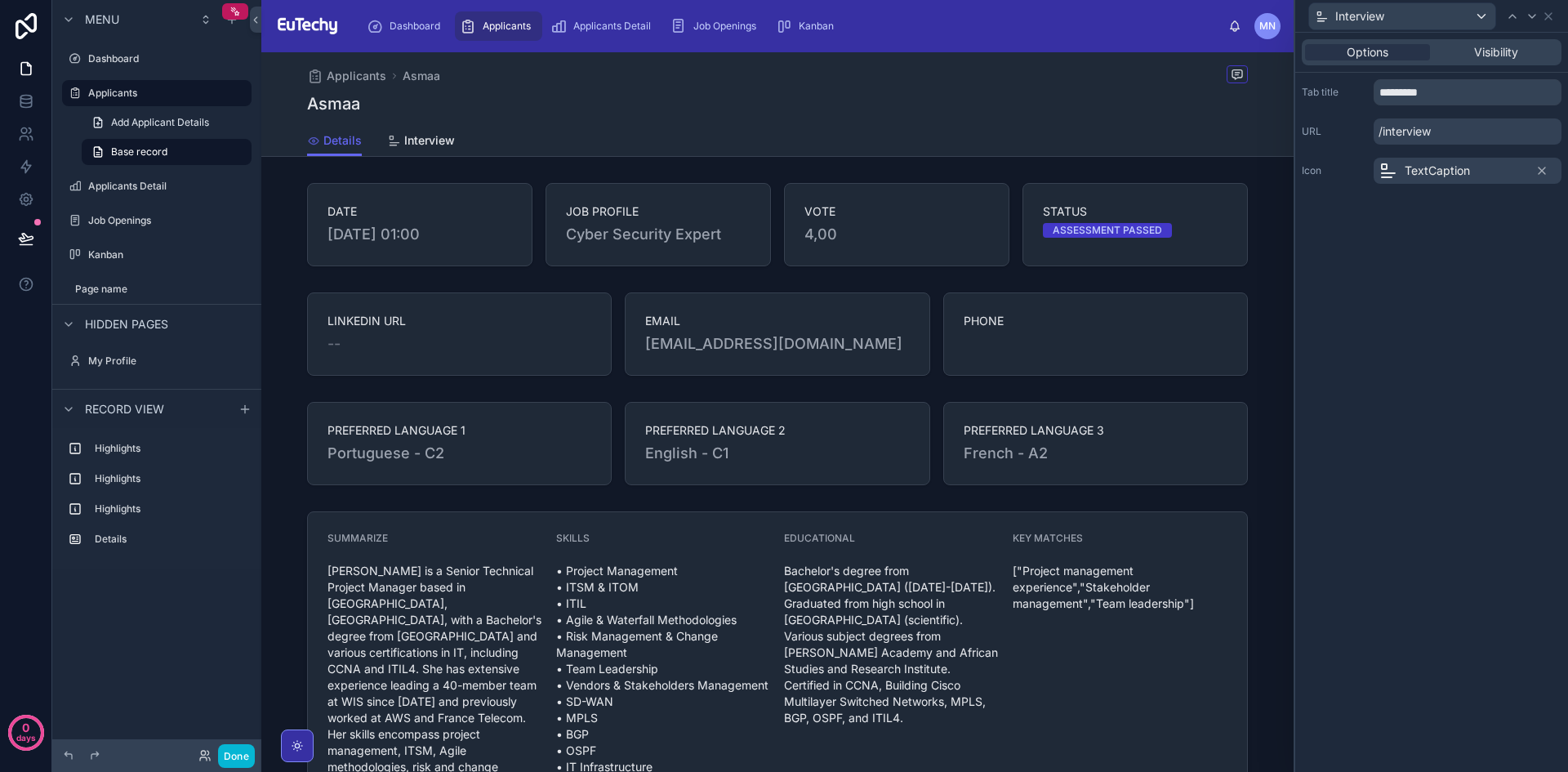
click at [1425, 138] on p "/interview" at bounding box center [1467, 131] width 188 height 26
click at [1399, 93] on input "*********" at bounding box center [1467, 91] width 188 height 26
type input "**********"
click at [800, 135] on div "Details Assessment" at bounding box center [778, 141] width 941 height 31
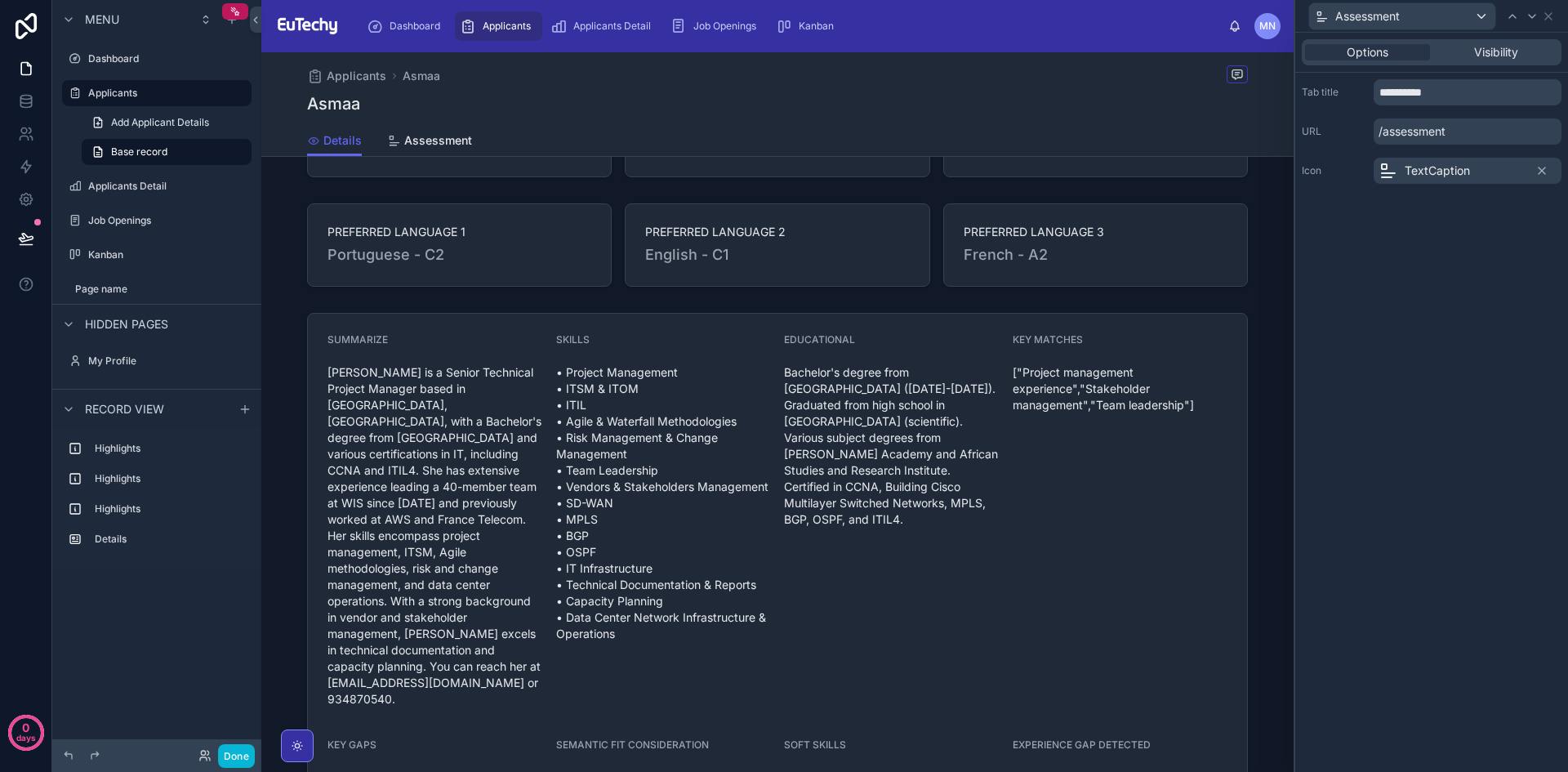
scroll to position [0, 0]
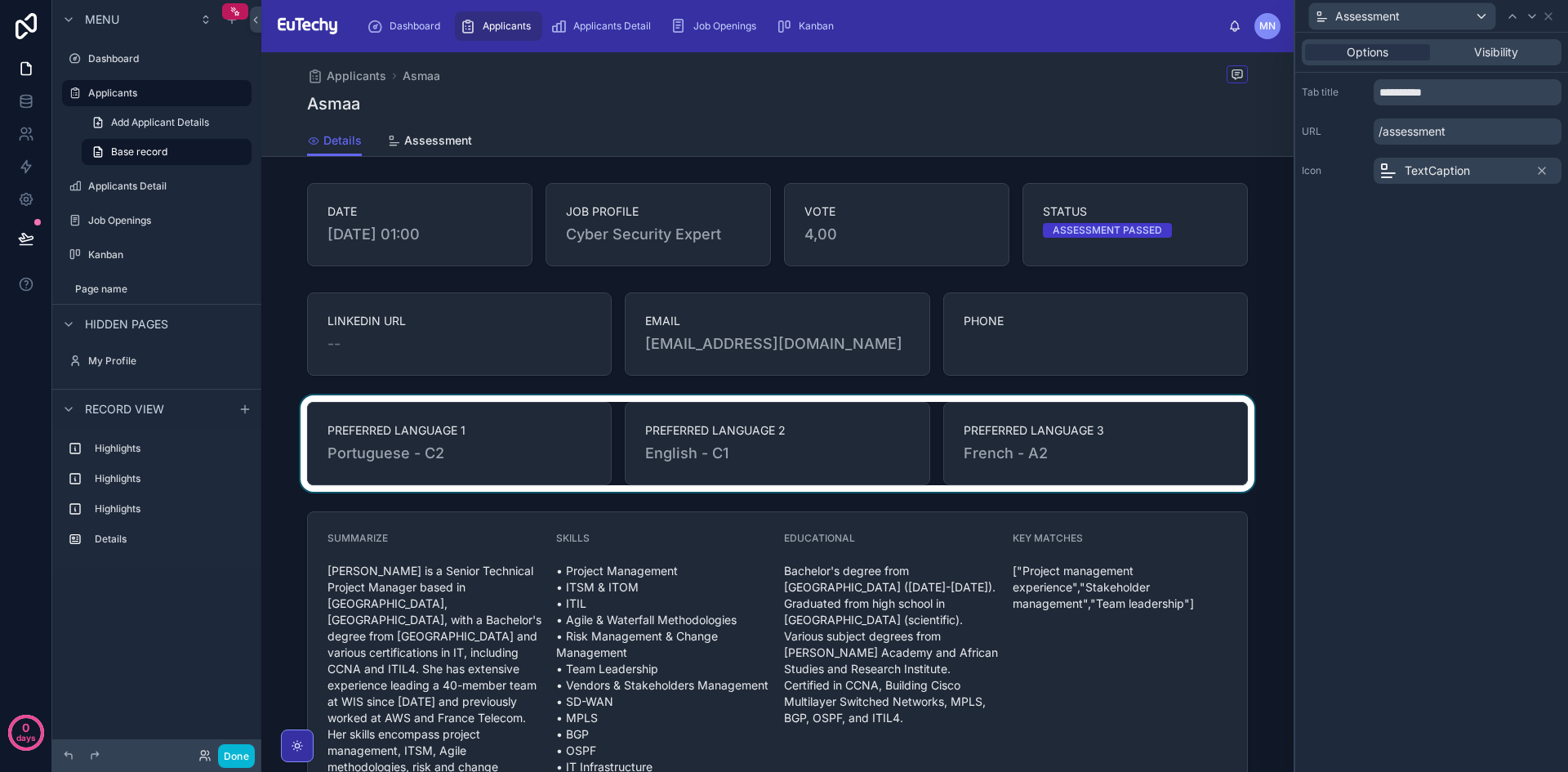
click at [539, 439] on div at bounding box center [778, 444] width 1033 height 96
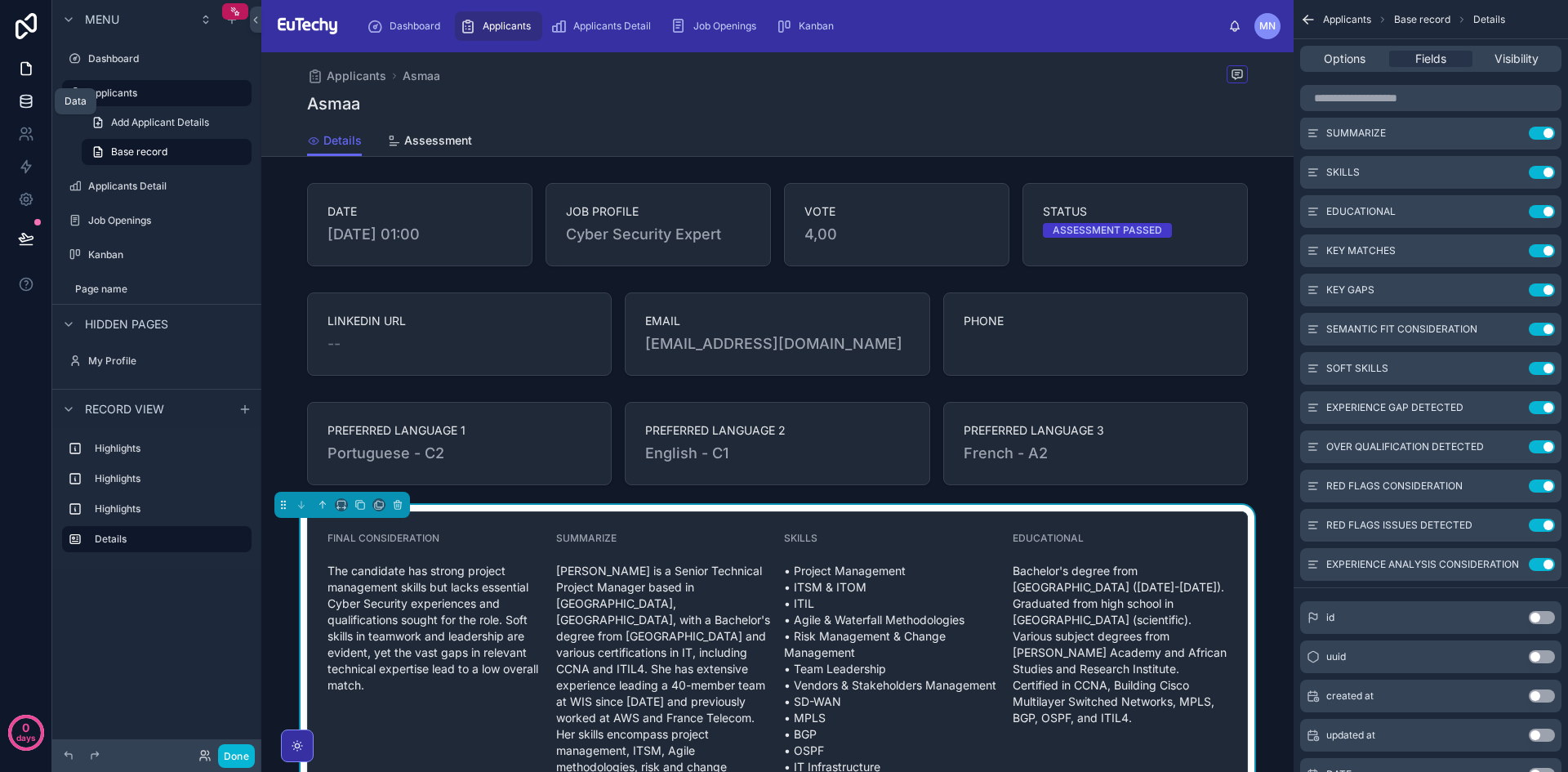
click at [25, 104] on icon at bounding box center [25, 100] width 11 height 7
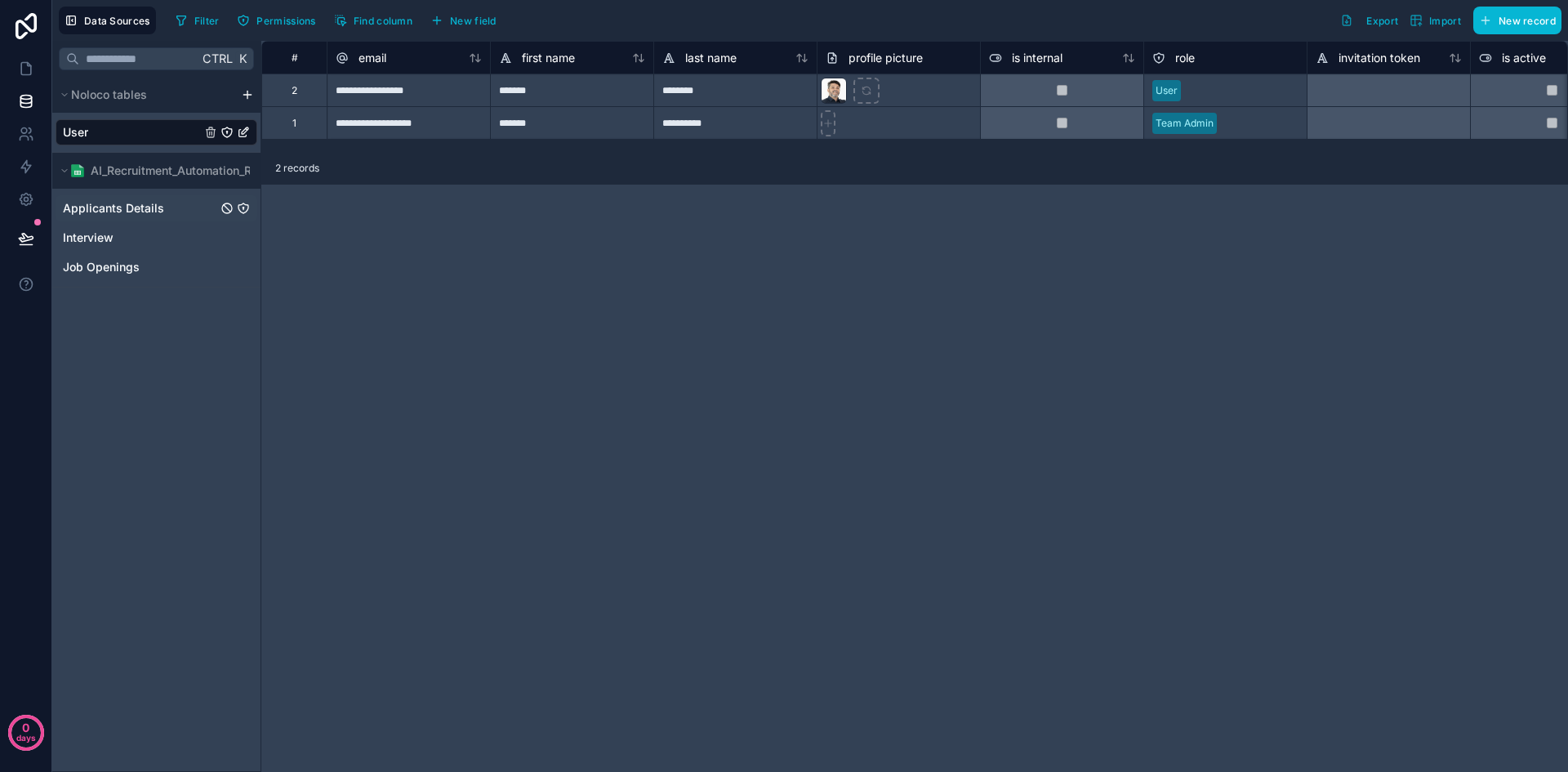
click at [111, 207] on span "Applicants Details" at bounding box center [113, 208] width 101 height 16
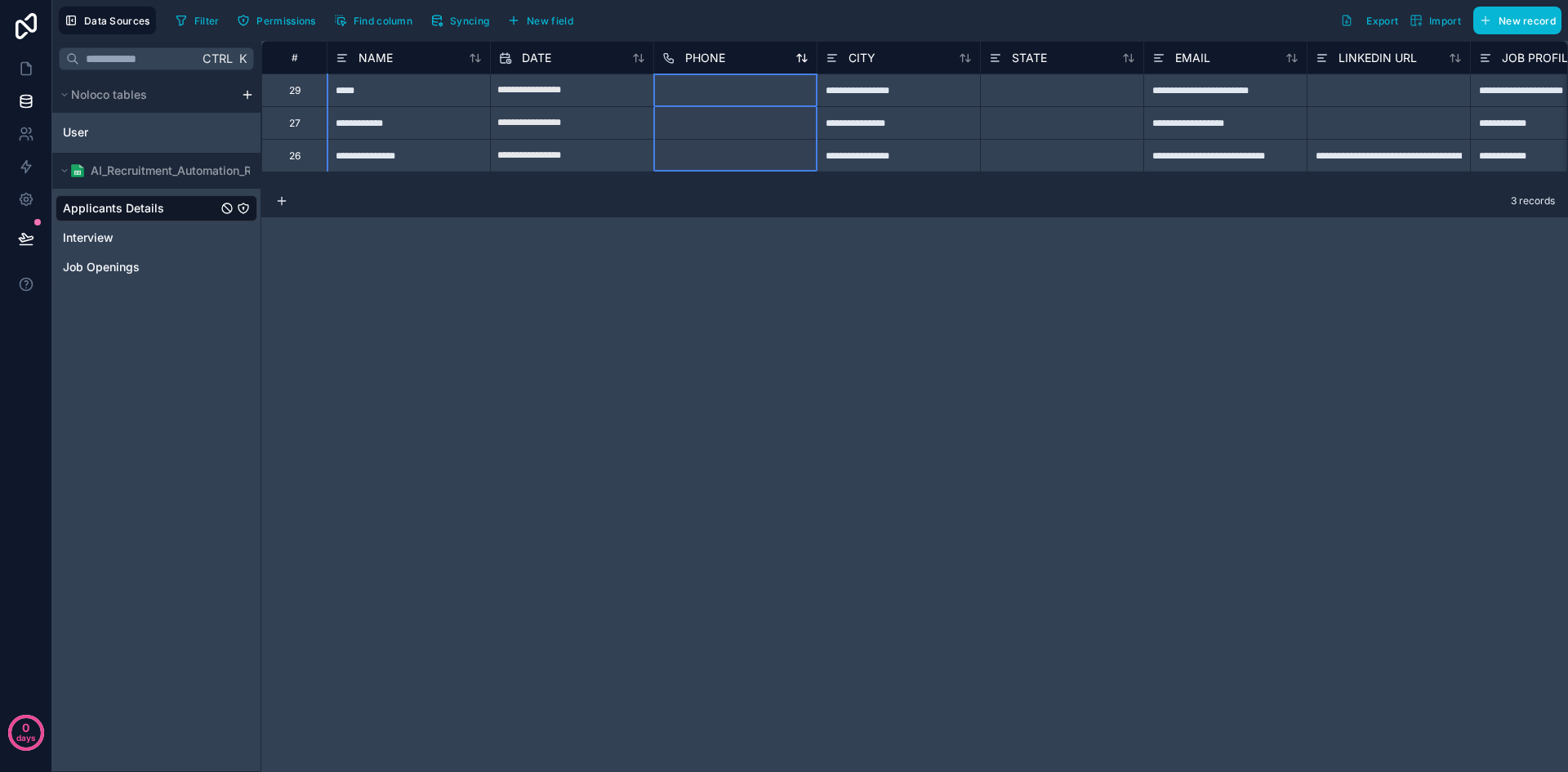
click at [749, 63] on div "PHONE" at bounding box center [735, 58] width 146 height 19
click at [736, 61] on div "PHONE" at bounding box center [735, 58] width 146 height 19
click at [705, 52] on span "PHONE" at bounding box center [706, 58] width 40 height 16
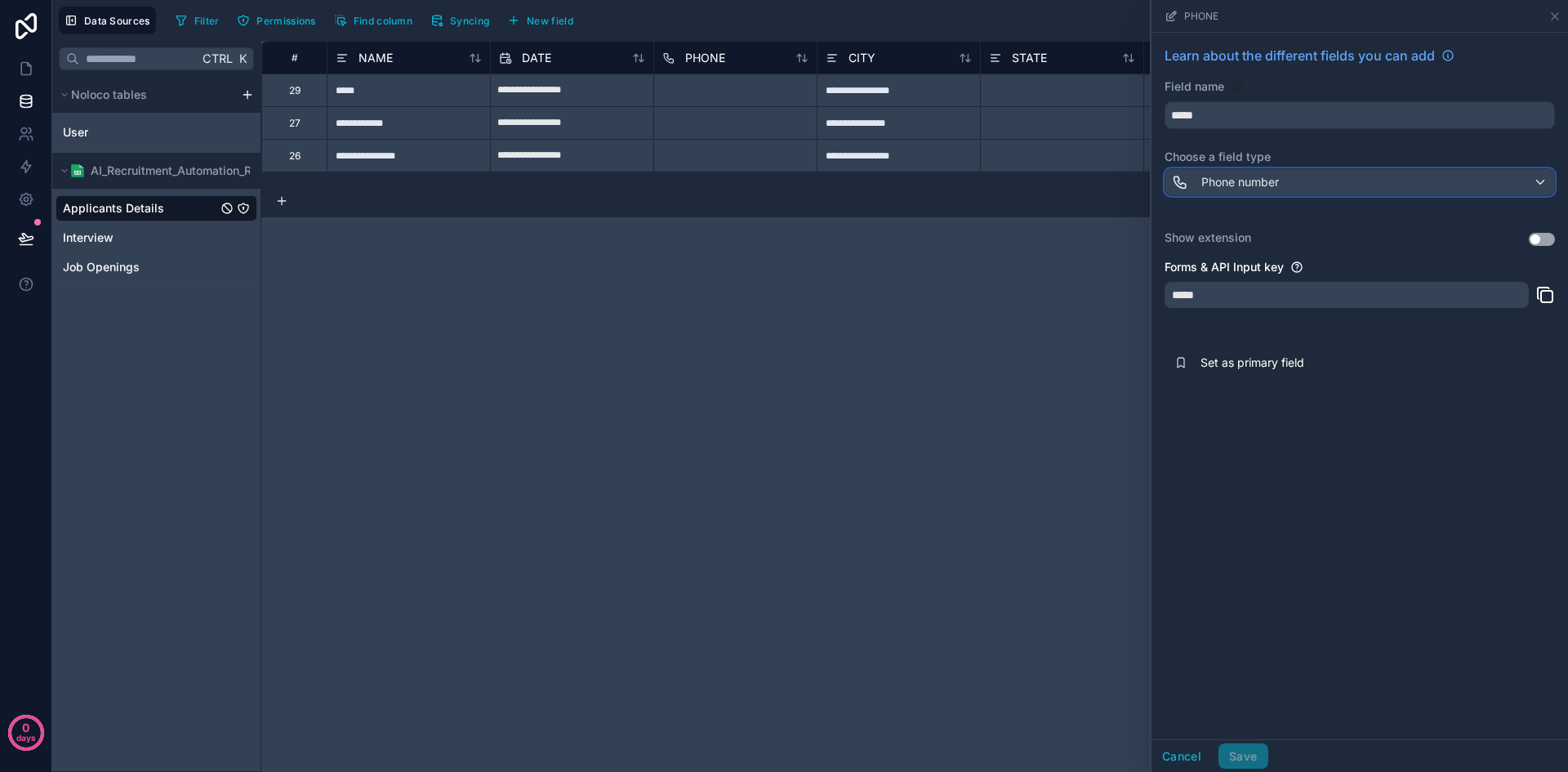
click at [1540, 181] on div "Phone number" at bounding box center [1360, 182] width 389 height 26
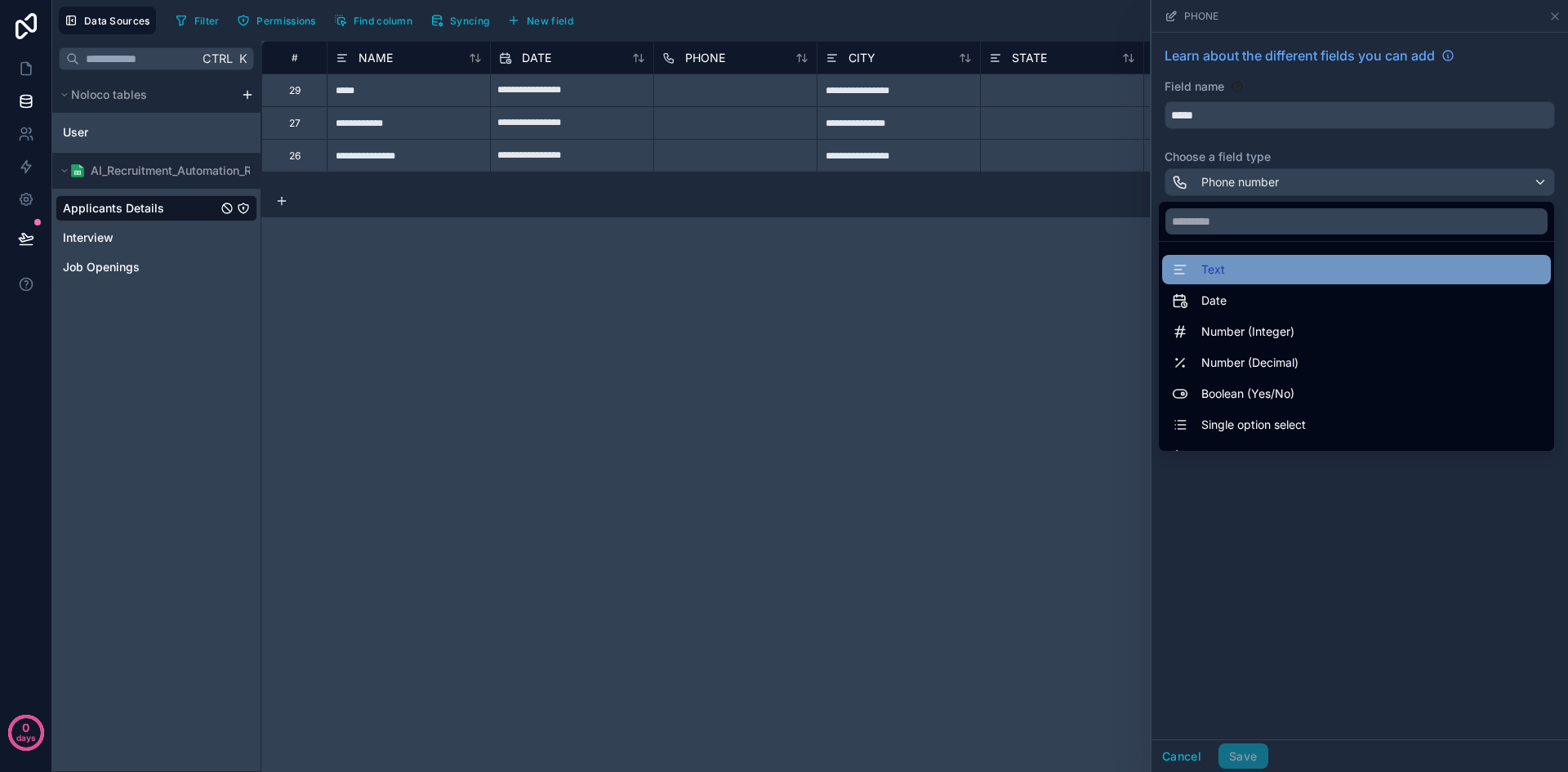
click at [1310, 266] on div "Text" at bounding box center [1357, 270] width 370 height 19
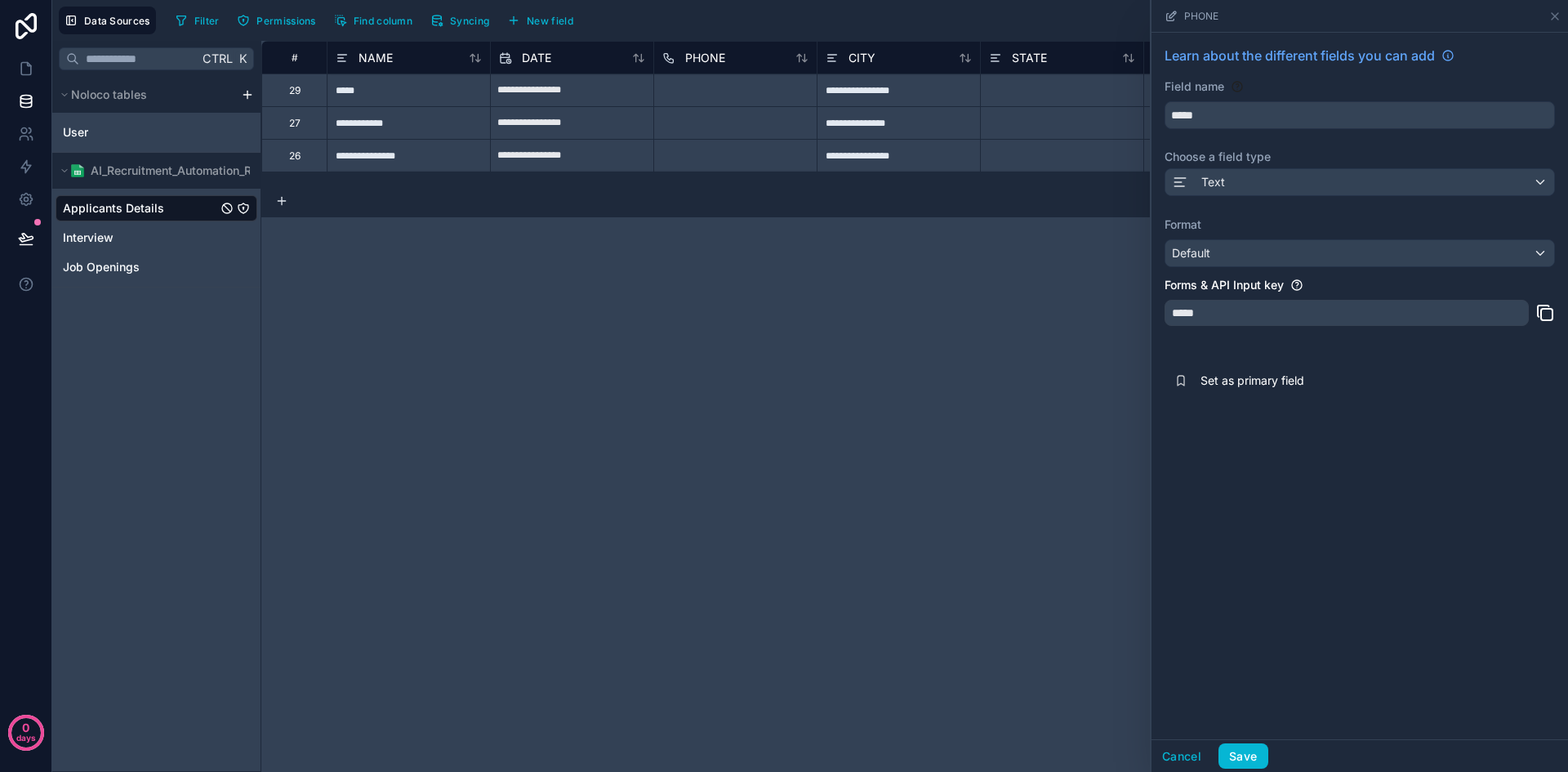
click at [1449, 306] on div "*****" at bounding box center [1347, 312] width 364 height 26
click at [1293, 306] on div "*****" at bounding box center [1347, 312] width 364 height 26
click at [1256, 752] on button "Save" at bounding box center [1243, 756] width 49 height 26
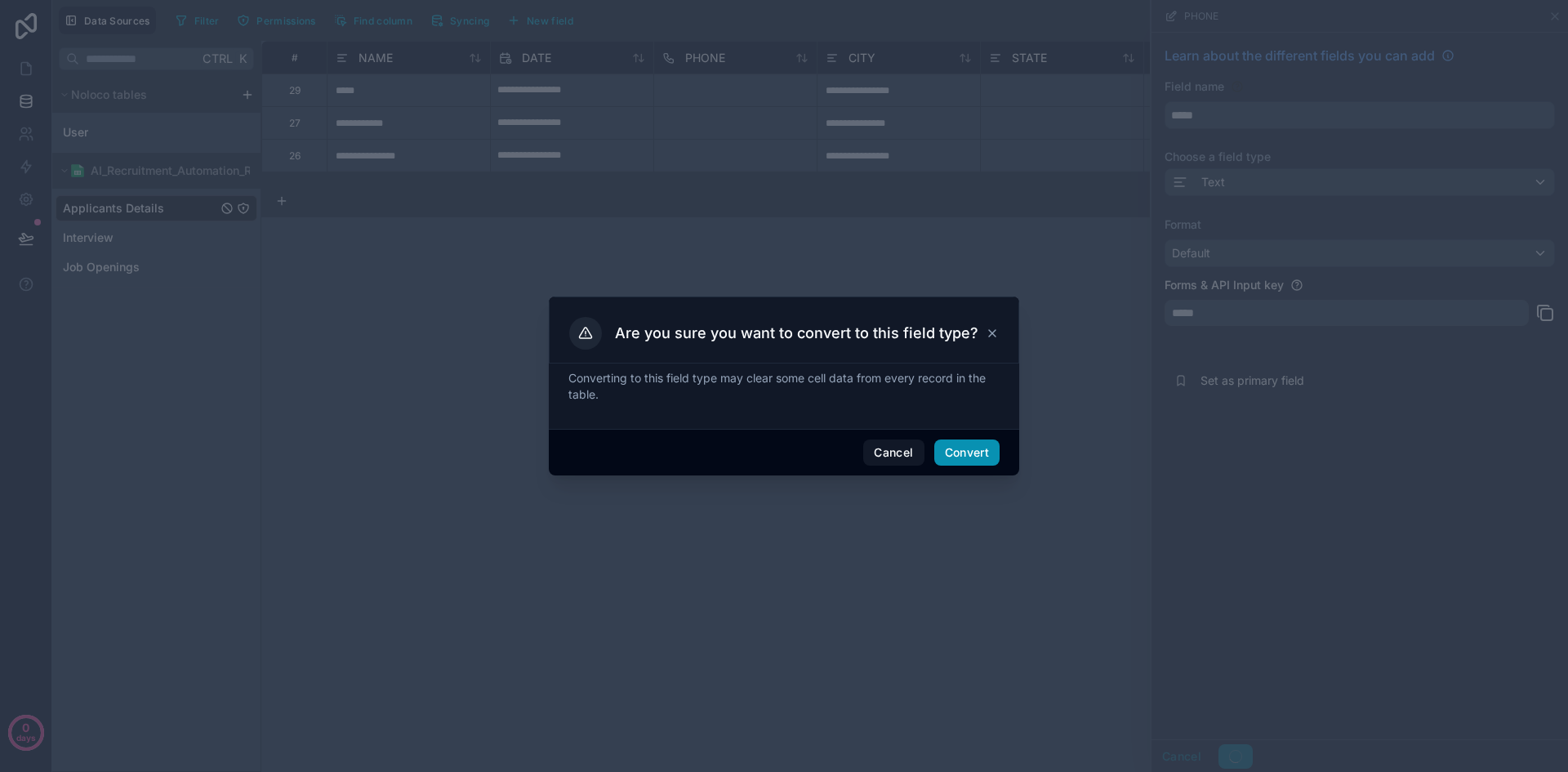
click at [977, 450] on button "Convert" at bounding box center [967, 452] width 65 height 26
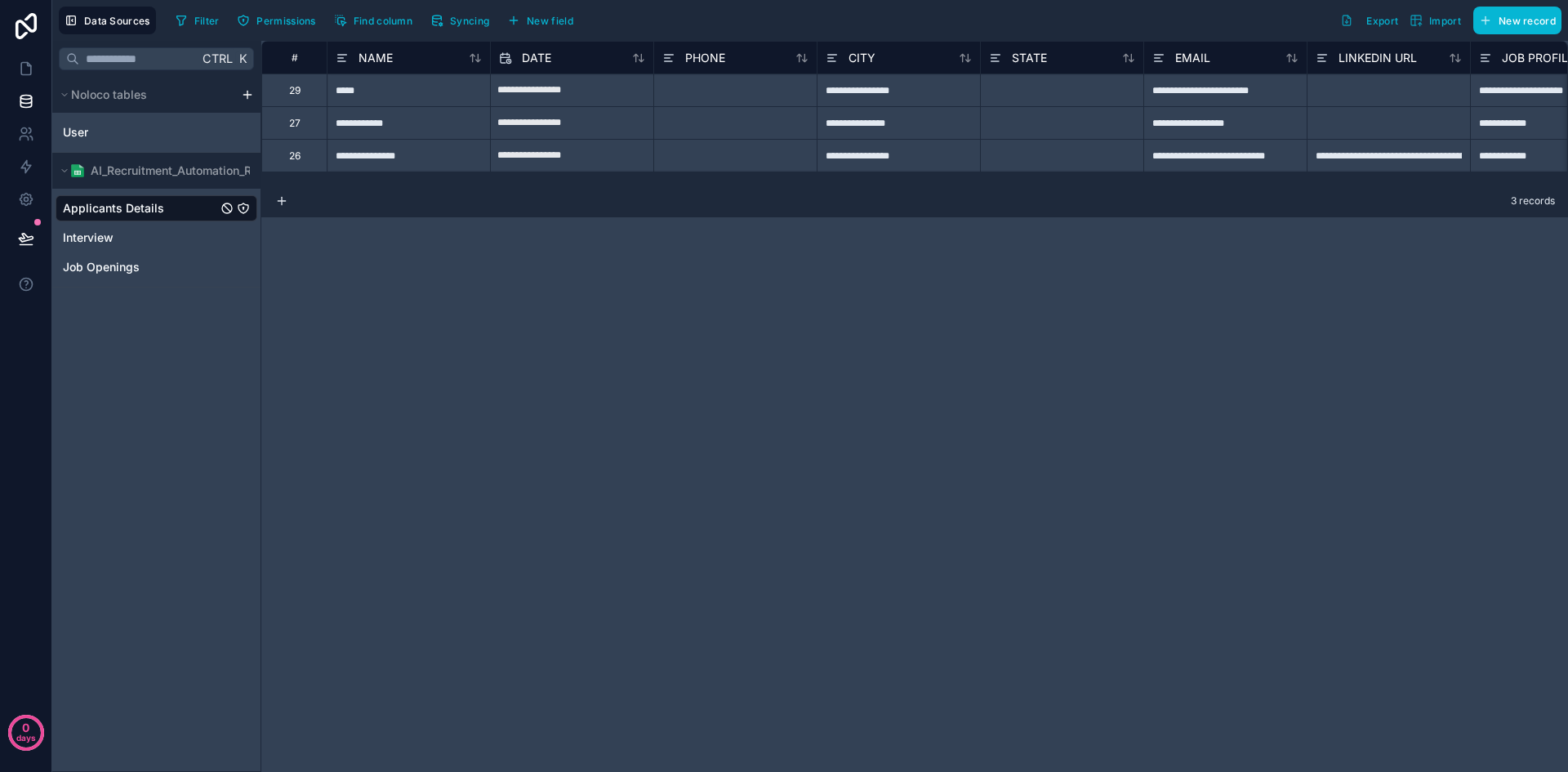
click at [734, 90] on div at bounding box center [735, 90] width 164 height 33
